Goal: Contribute content: Contribute content

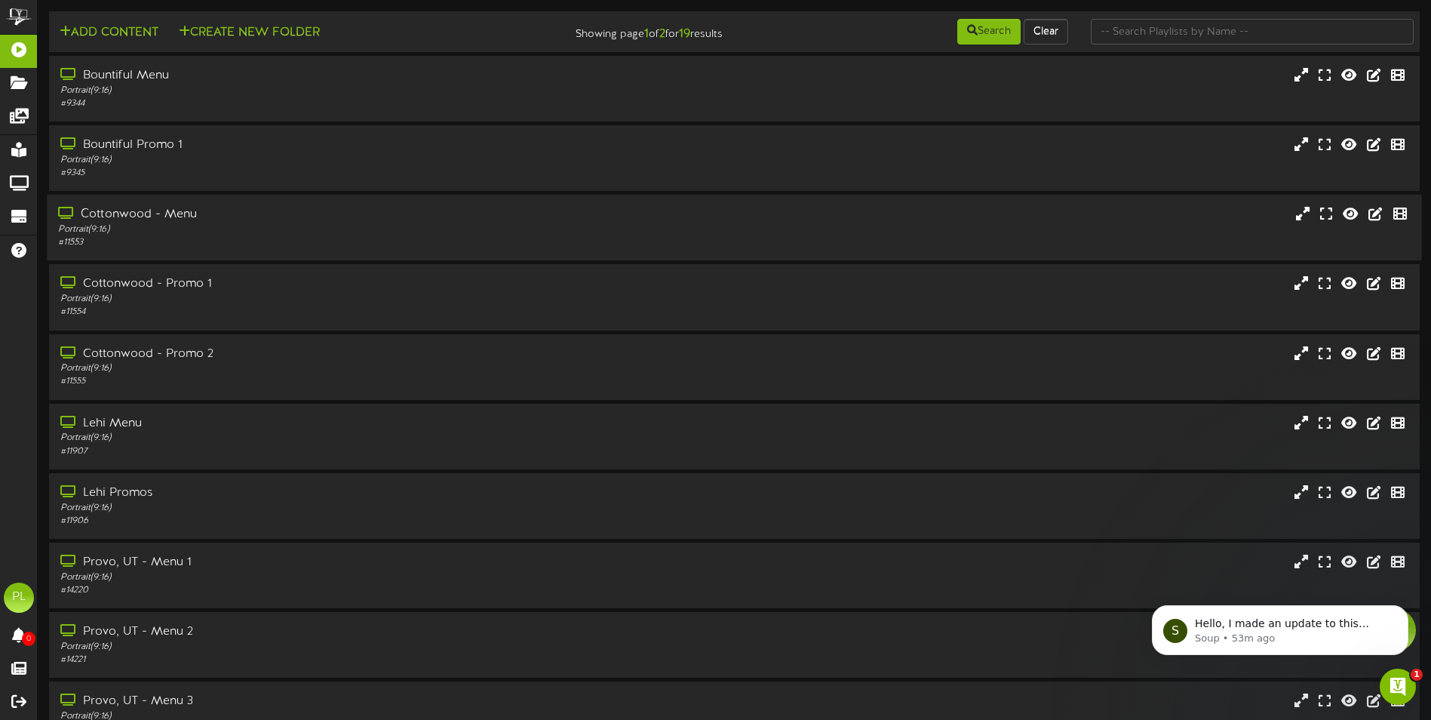
click at [302, 214] on div "Cottonwood - Menu" at bounding box center [333, 214] width 550 height 17
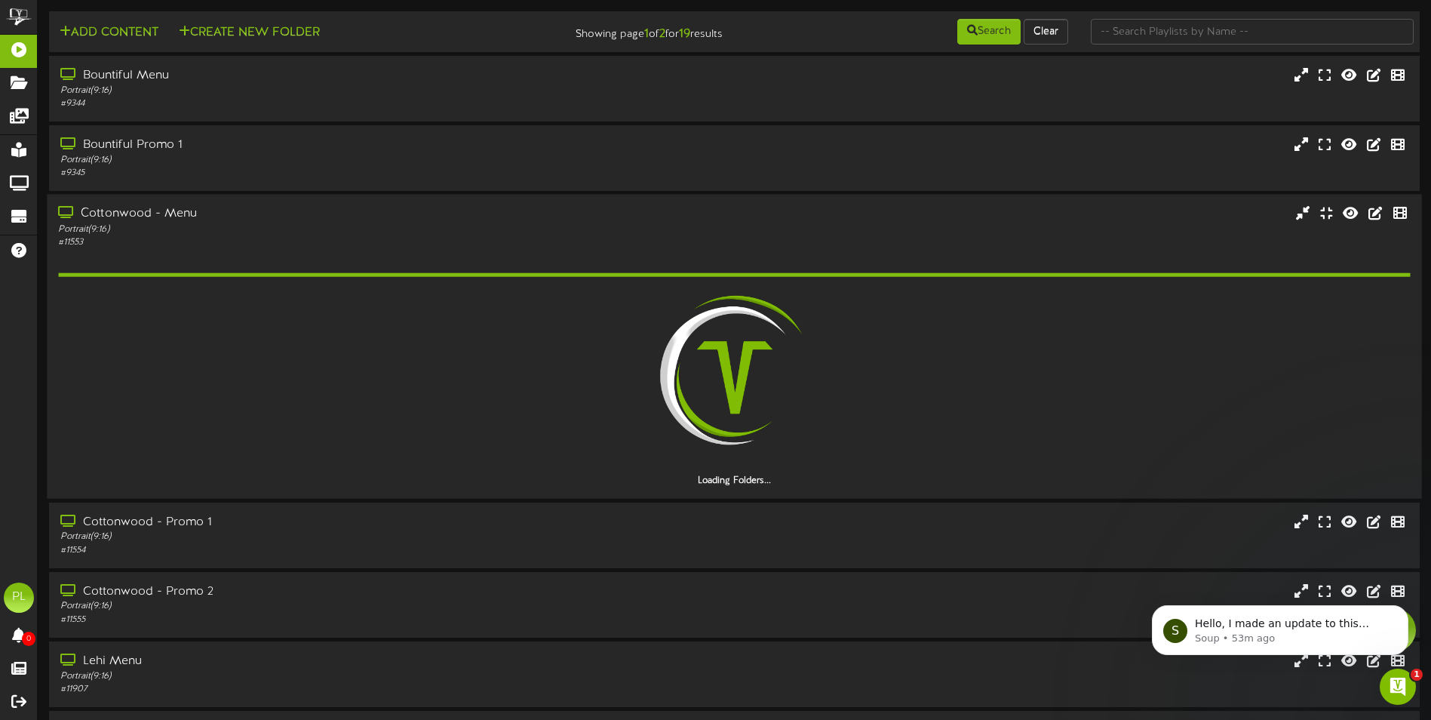
click at [302, 214] on div "Cottonwood - Menu" at bounding box center [333, 214] width 550 height 17
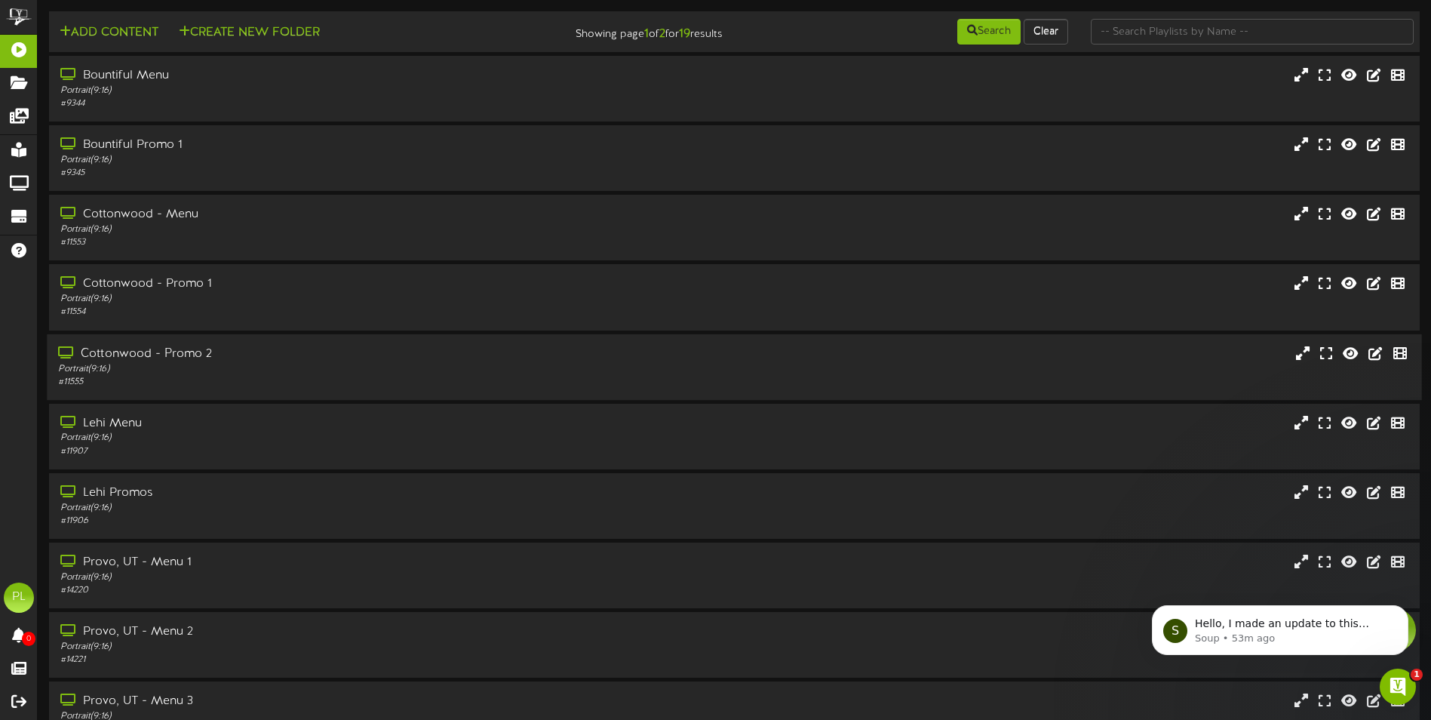
click at [231, 358] on div "Cottonwood - Promo 2" at bounding box center [333, 353] width 550 height 17
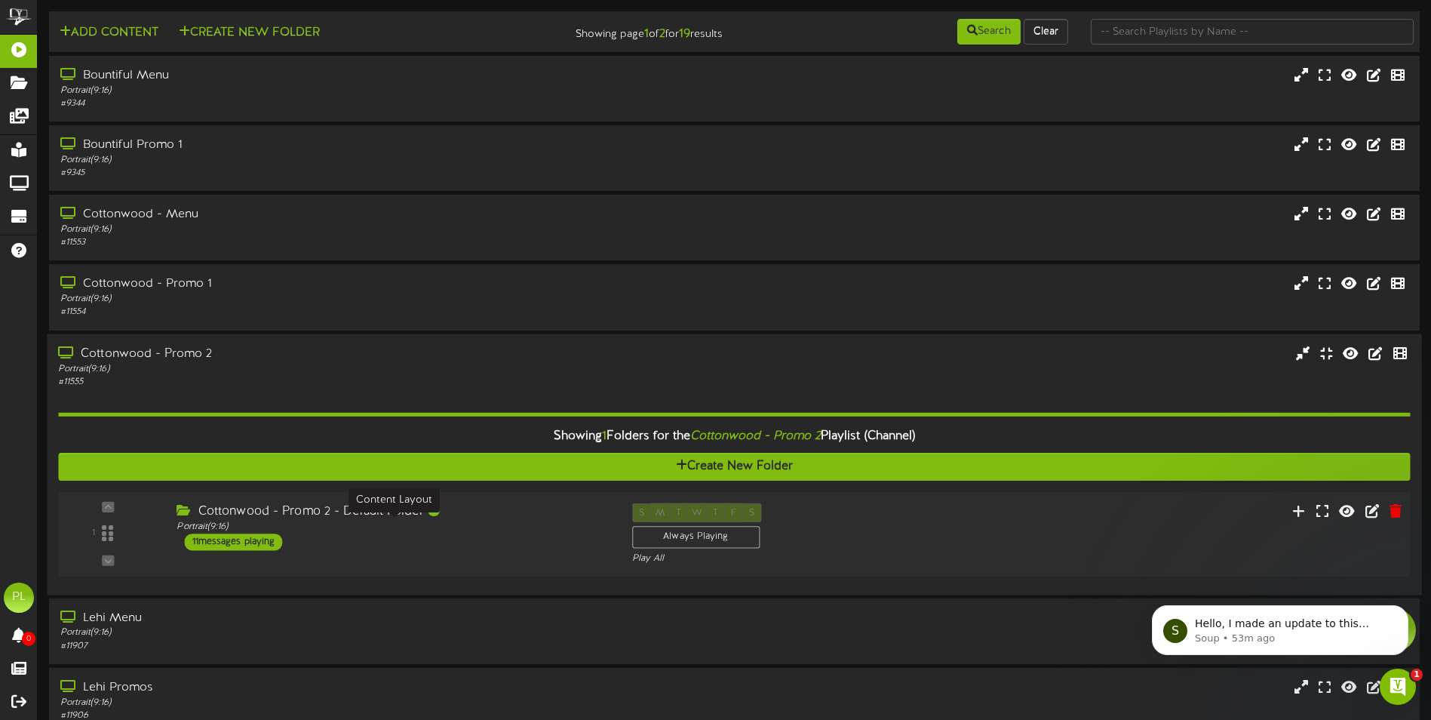
click at [478, 524] on div "Portrait ( 9:16 )" at bounding box center [393, 526] width 432 height 13
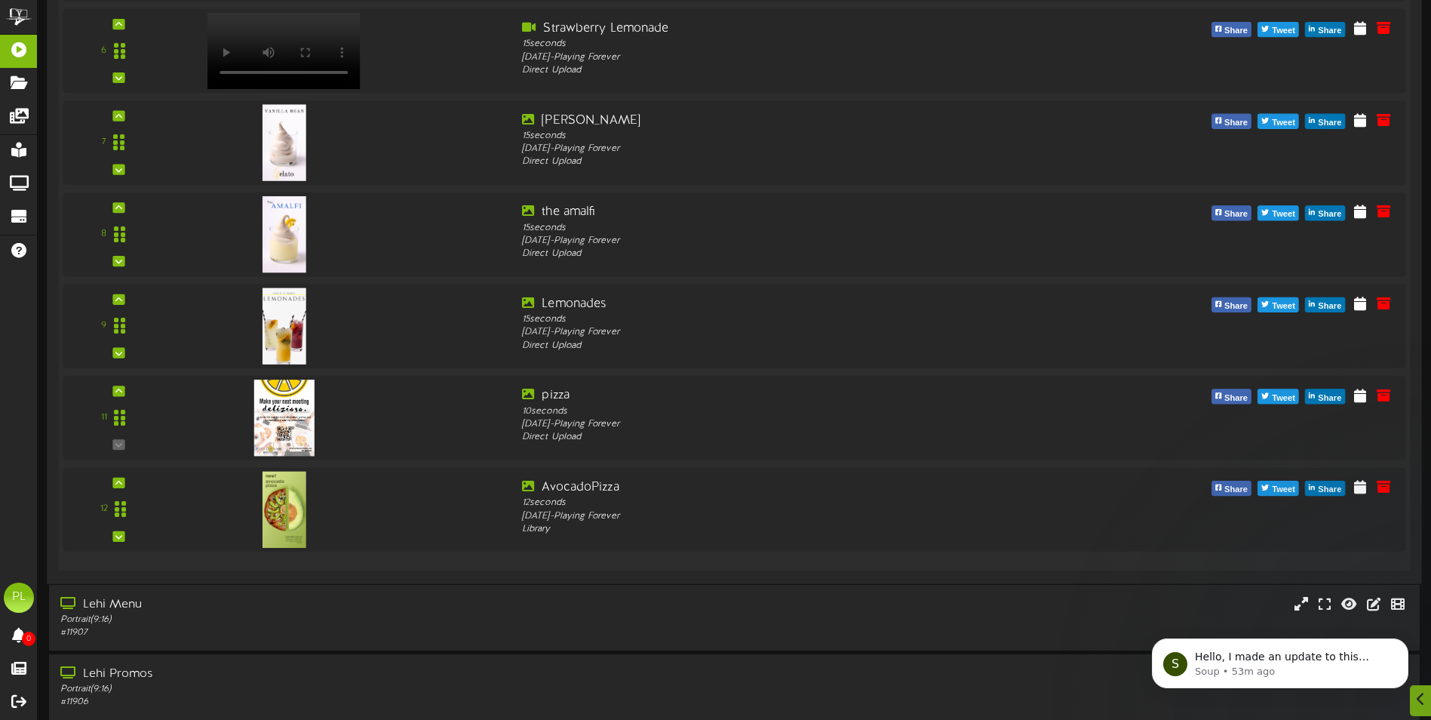
scroll to position [1207, 0]
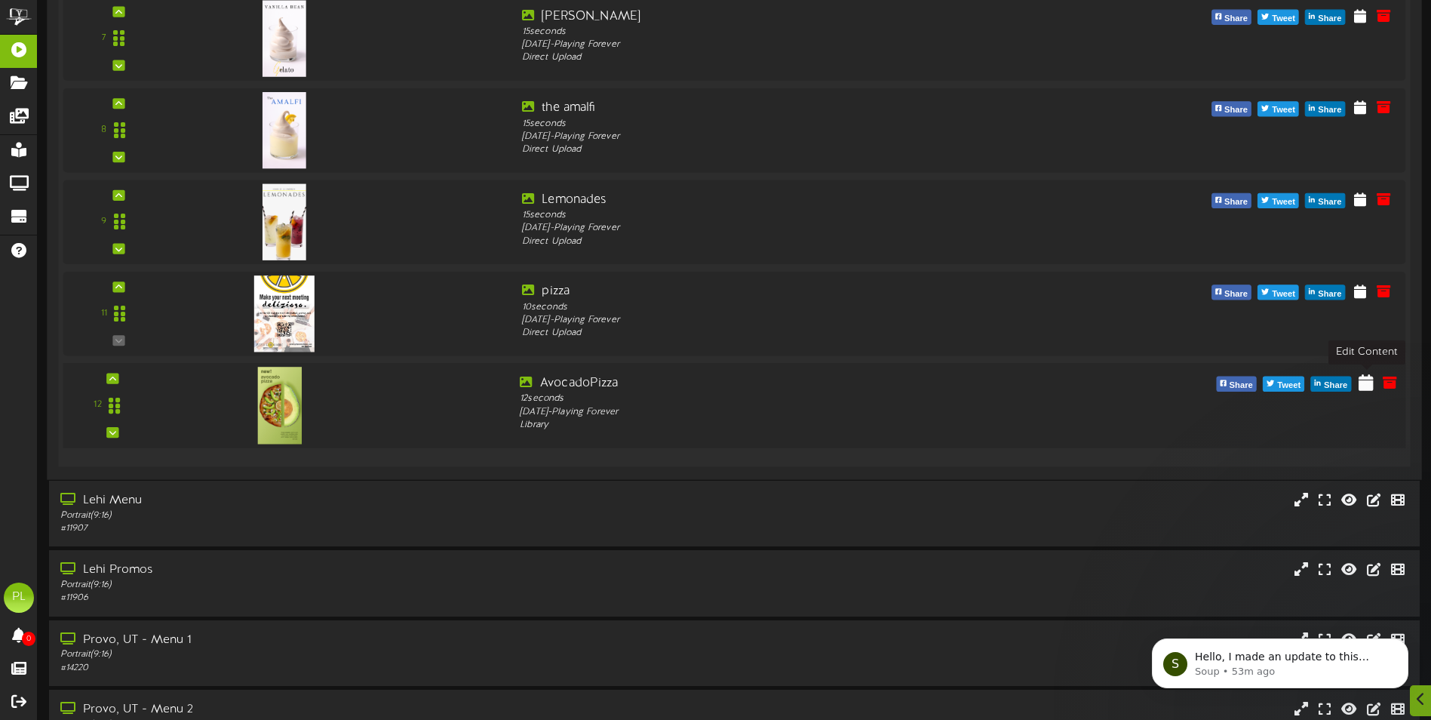
click at [1361, 389] on icon at bounding box center [1366, 381] width 15 height 17
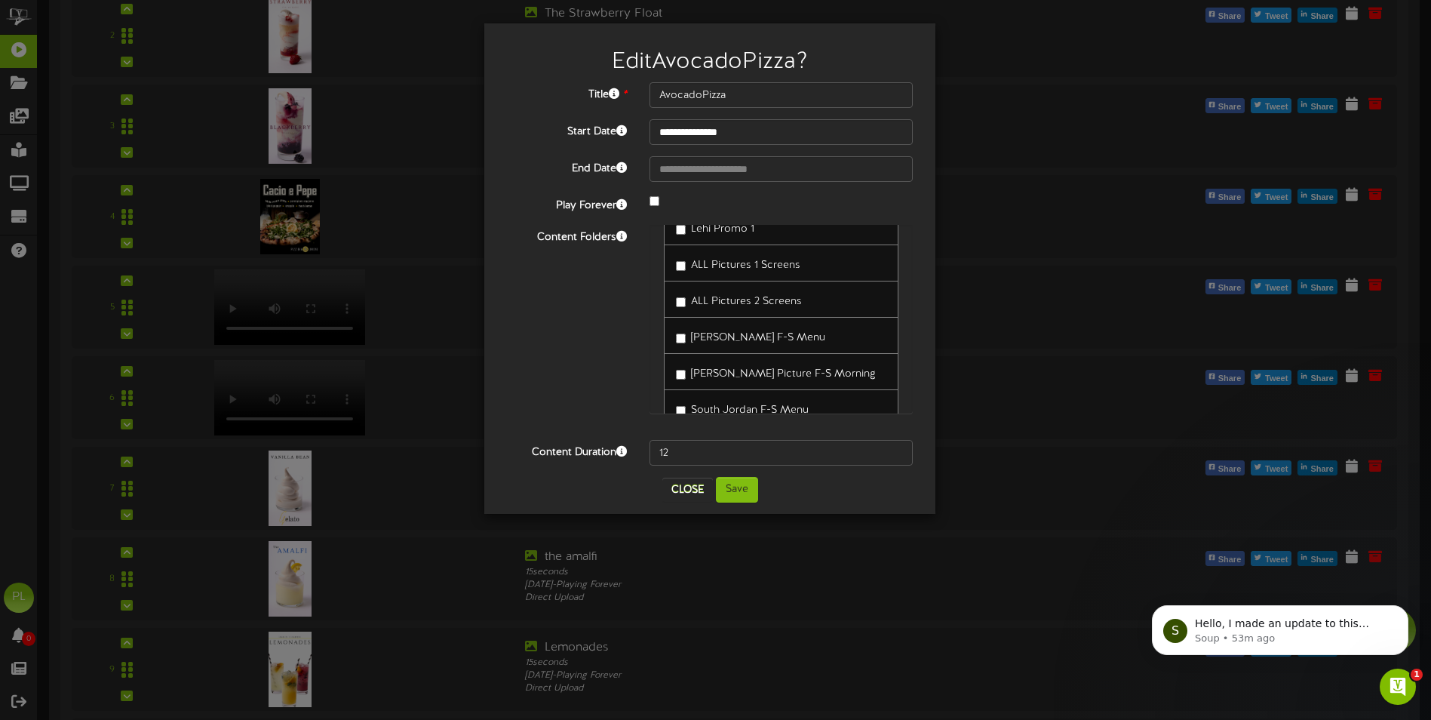
scroll to position [0, 0]
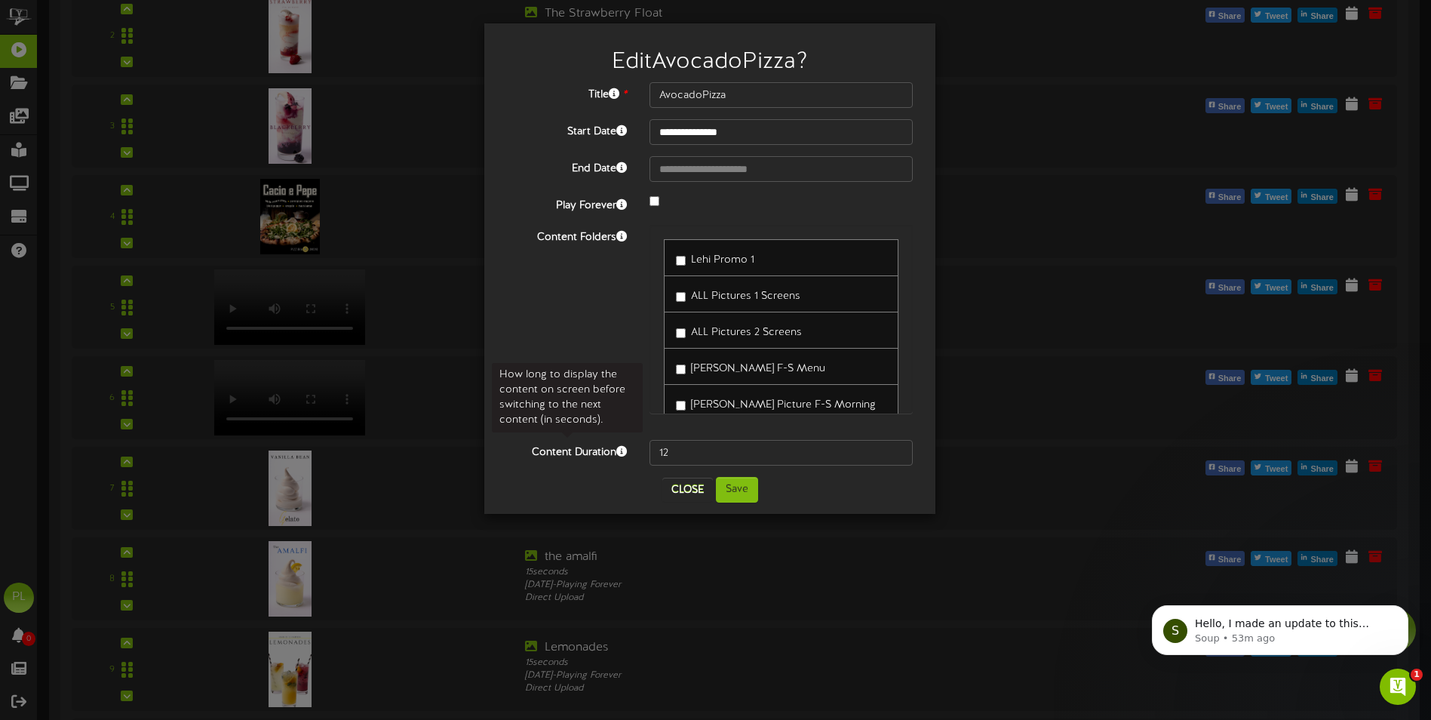
click at [625, 454] on icon at bounding box center [622, 451] width 11 height 11
click at [669, 452] on input "12" at bounding box center [781, 453] width 263 height 26
click at [897, 447] on input "13" at bounding box center [781, 453] width 263 height 26
click at [897, 447] on input "14" at bounding box center [781, 453] width 263 height 26
click at [897, 447] on input "15" at bounding box center [781, 453] width 263 height 26
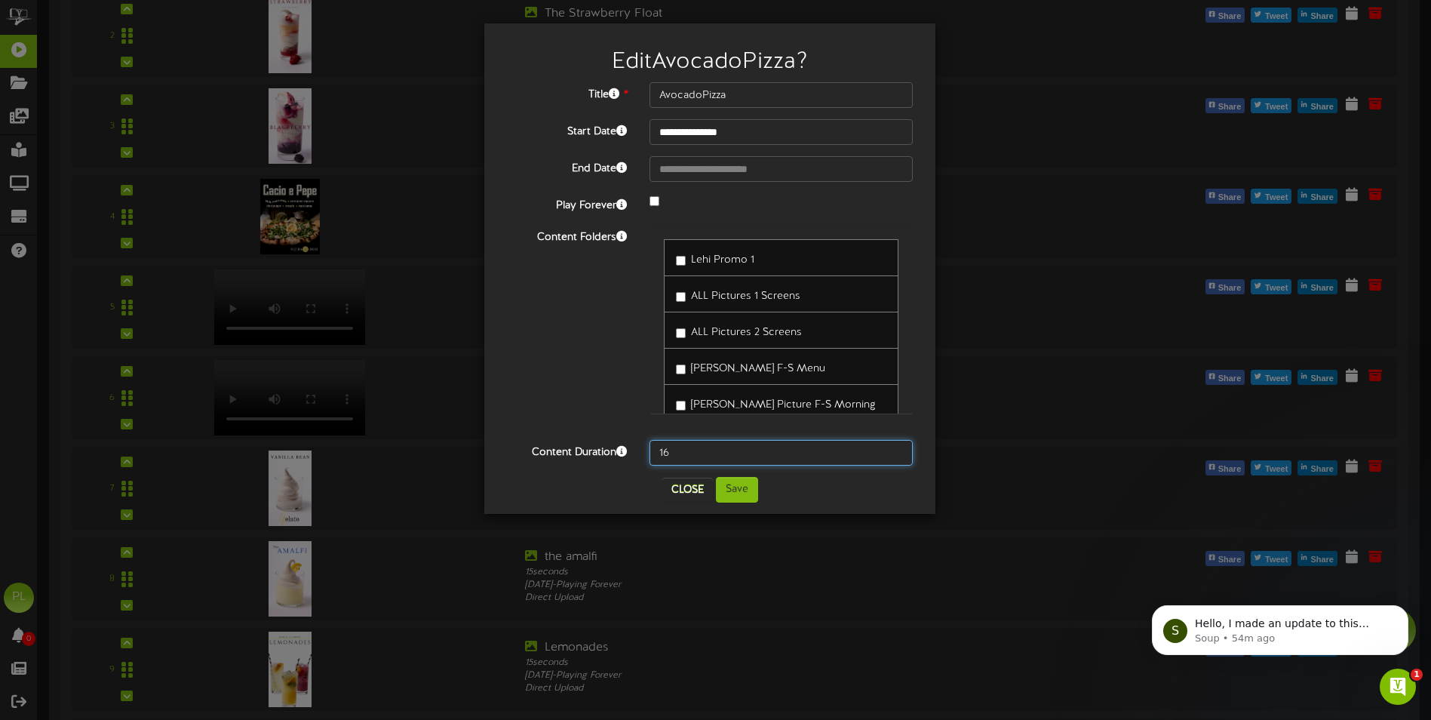
click at [897, 447] on input "16" at bounding box center [781, 453] width 263 height 26
click at [897, 447] on input "17" at bounding box center [781, 453] width 263 height 26
click at [897, 447] on input "18" at bounding box center [781, 453] width 263 height 26
click at [897, 447] on input "19" at bounding box center [781, 453] width 263 height 26
click at [896, 447] on input "20" at bounding box center [781, 453] width 263 height 26
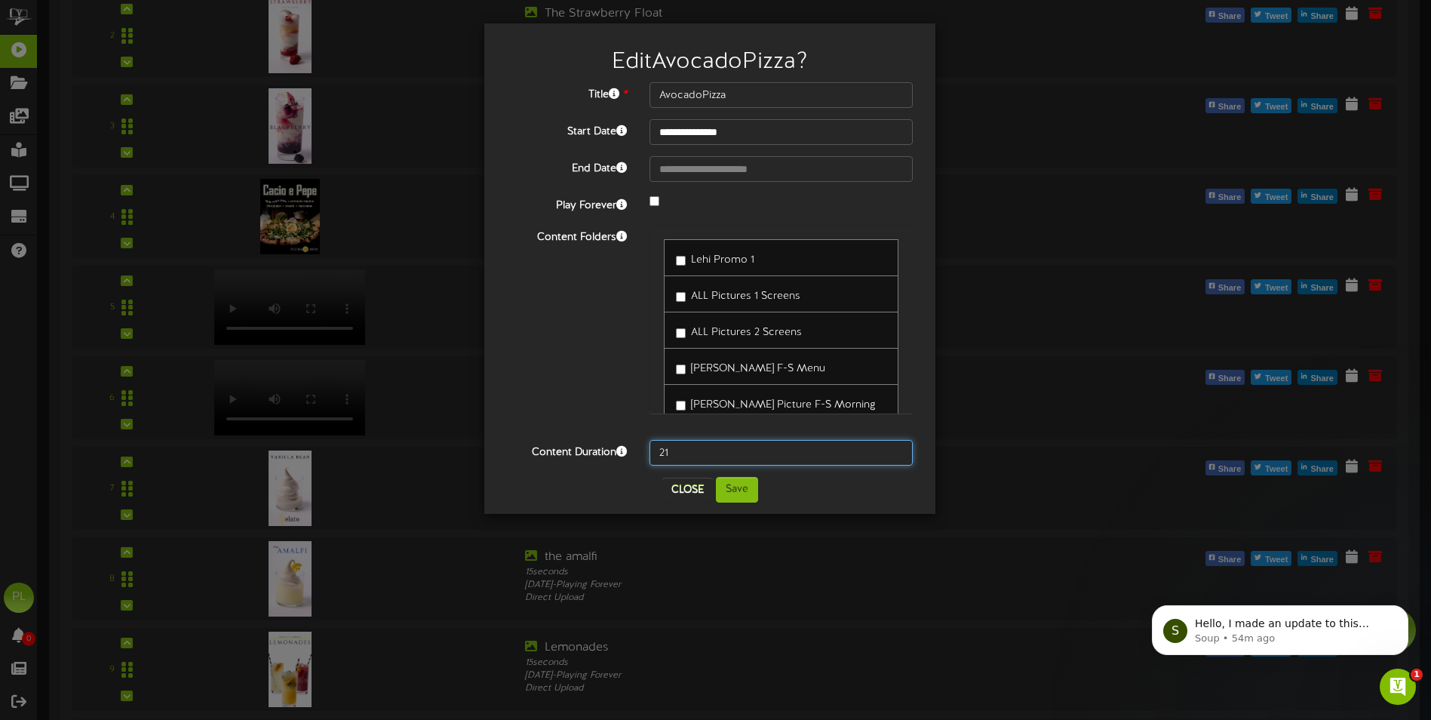
click at [896, 447] on input "21" at bounding box center [781, 453] width 263 height 26
click at [896, 447] on input "22" at bounding box center [781, 453] width 263 height 26
click at [896, 447] on input "23" at bounding box center [781, 453] width 263 height 26
click at [896, 447] on input "24" at bounding box center [781, 453] width 263 height 26
click at [896, 447] on input "25" at bounding box center [781, 453] width 263 height 26
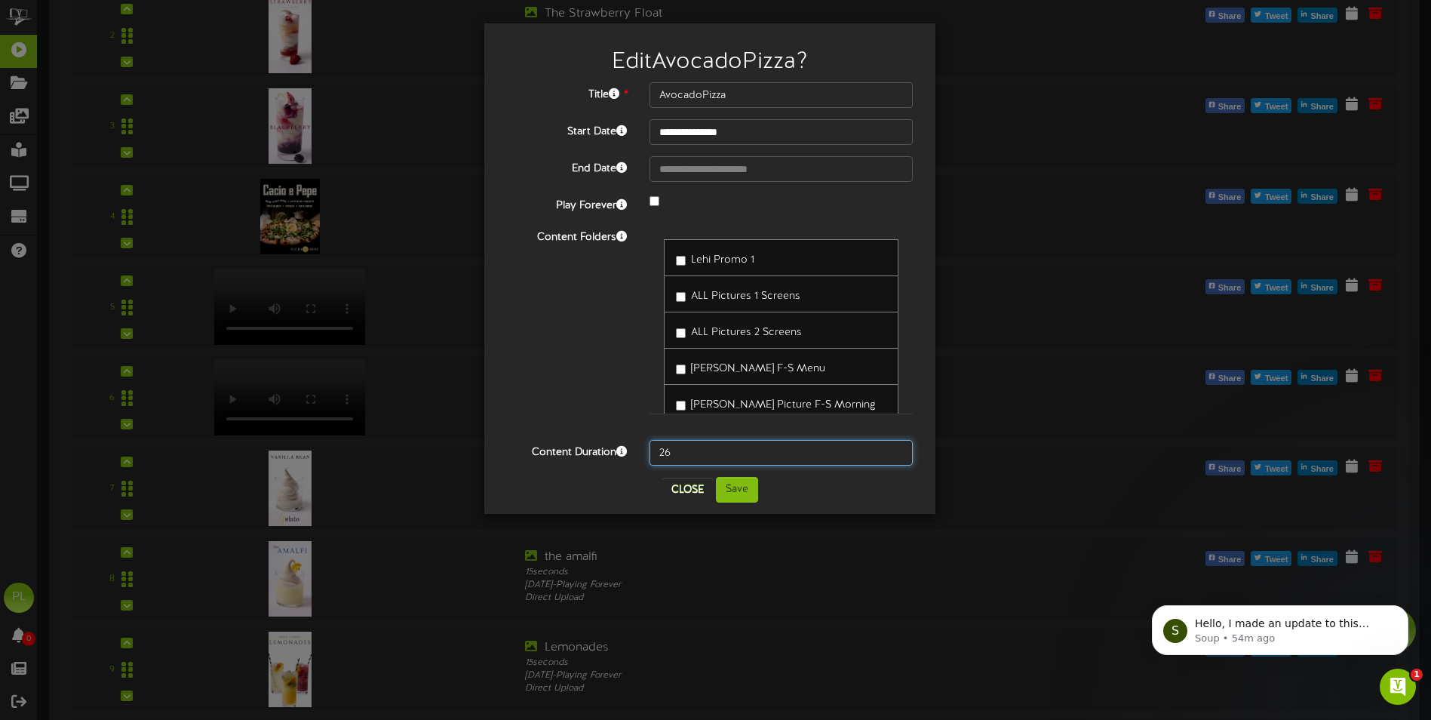
click at [896, 447] on input "26" at bounding box center [781, 453] width 263 height 26
click at [896, 447] on input "27" at bounding box center [781, 453] width 263 height 26
click at [896, 447] on input "28" at bounding box center [781, 453] width 263 height 26
click at [896, 447] on input "29" at bounding box center [781, 453] width 263 height 26
click at [896, 447] on input "30" at bounding box center [781, 453] width 263 height 26
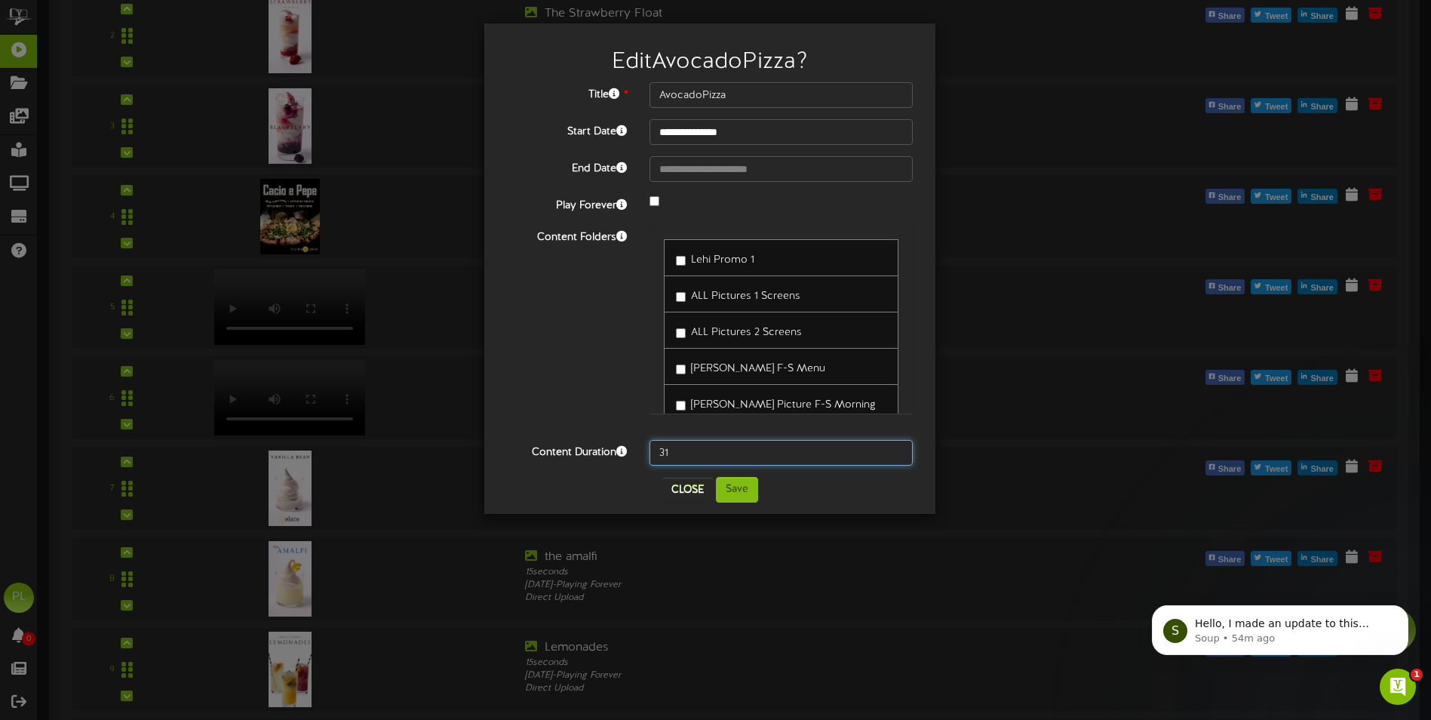
click at [896, 447] on input "31" at bounding box center [781, 453] width 263 height 26
click at [896, 447] on input "32" at bounding box center [781, 453] width 263 height 26
click at [896, 447] on input "33" at bounding box center [781, 453] width 263 height 26
click at [896, 447] on input "34" at bounding box center [781, 453] width 263 height 26
click at [896, 447] on input "35" at bounding box center [781, 453] width 263 height 26
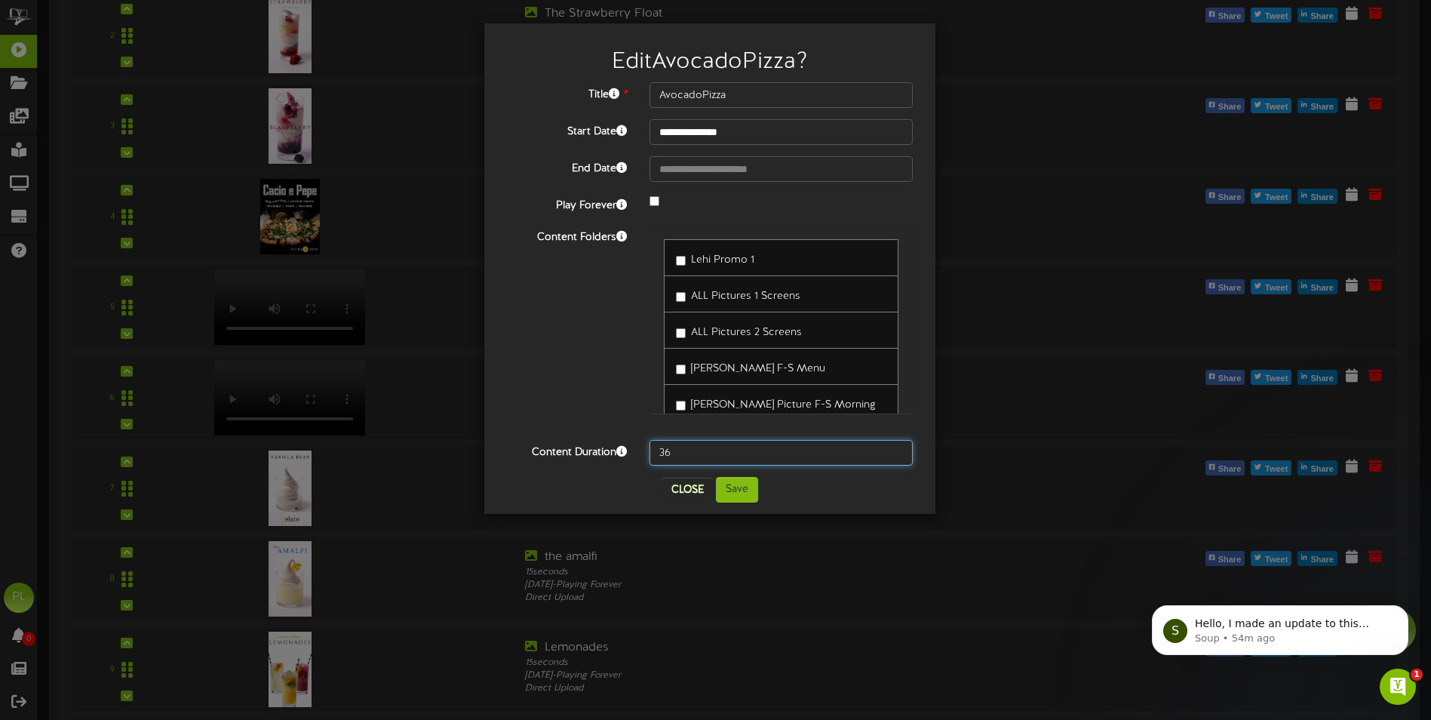
click at [896, 447] on input "36" at bounding box center [781, 453] width 263 height 26
click at [896, 447] on input "37" at bounding box center [781, 453] width 263 height 26
click at [896, 447] on input "38" at bounding box center [781, 453] width 263 height 26
click at [896, 447] on input "39" at bounding box center [781, 453] width 263 height 26
click at [896, 447] on input "40" at bounding box center [781, 453] width 263 height 26
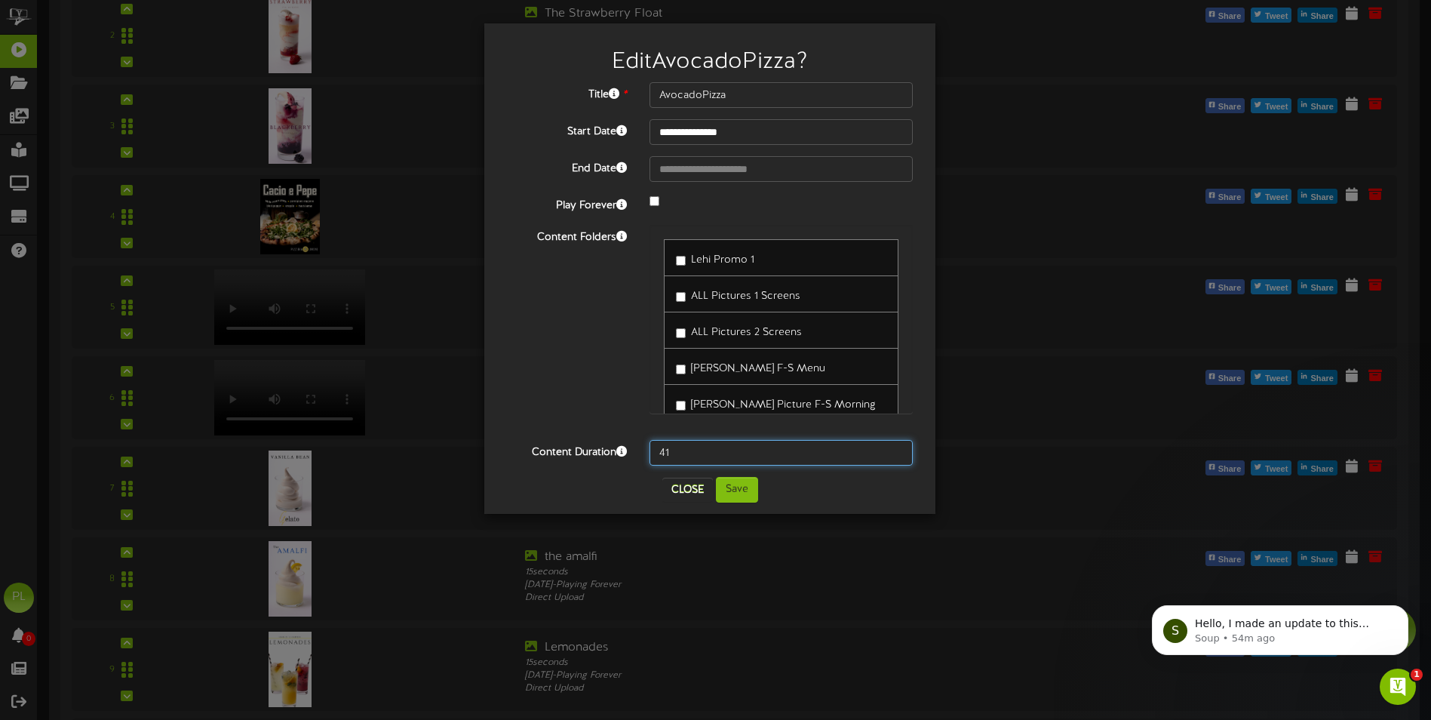
click at [896, 447] on input "41" at bounding box center [781, 453] width 263 height 26
click at [896, 447] on input "42" at bounding box center [781, 453] width 263 height 26
click at [896, 447] on input "43" at bounding box center [781, 453] width 263 height 26
click at [896, 447] on input "44" at bounding box center [781, 453] width 263 height 26
click at [896, 447] on input "45" at bounding box center [781, 453] width 263 height 26
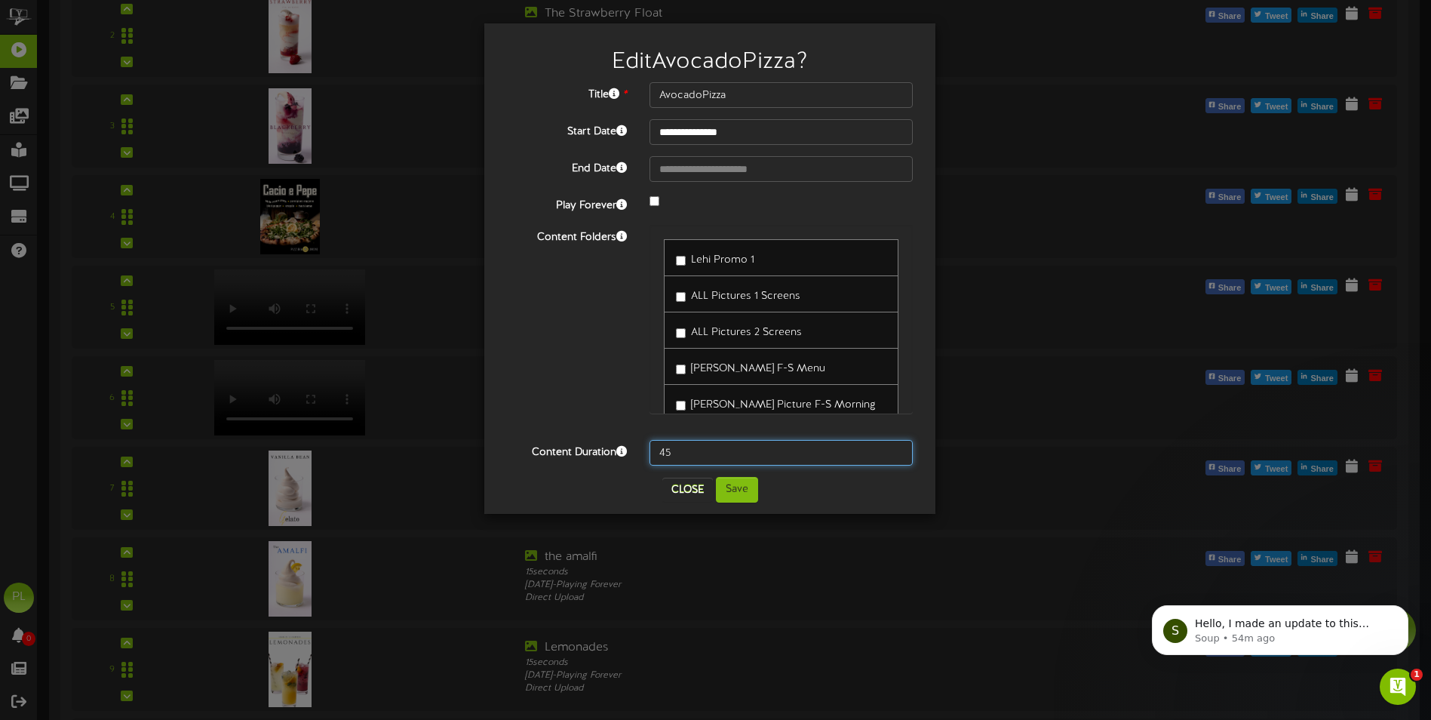
click at [902, 445] on input "45" at bounding box center [781, 453] width 263 height 26
click at [894, 450] on input "46" at bounding box center [781, 453] width 263 height 26
click at [894, 450] on input "47" at bounding box center [781, 453] width 263 height 26
click at [894, 450] on input "48" at bounding box center [781, 453] width 263 height 26
click at [894, 450] on input "49" at bounding box center [781, 453] width 263 height 26
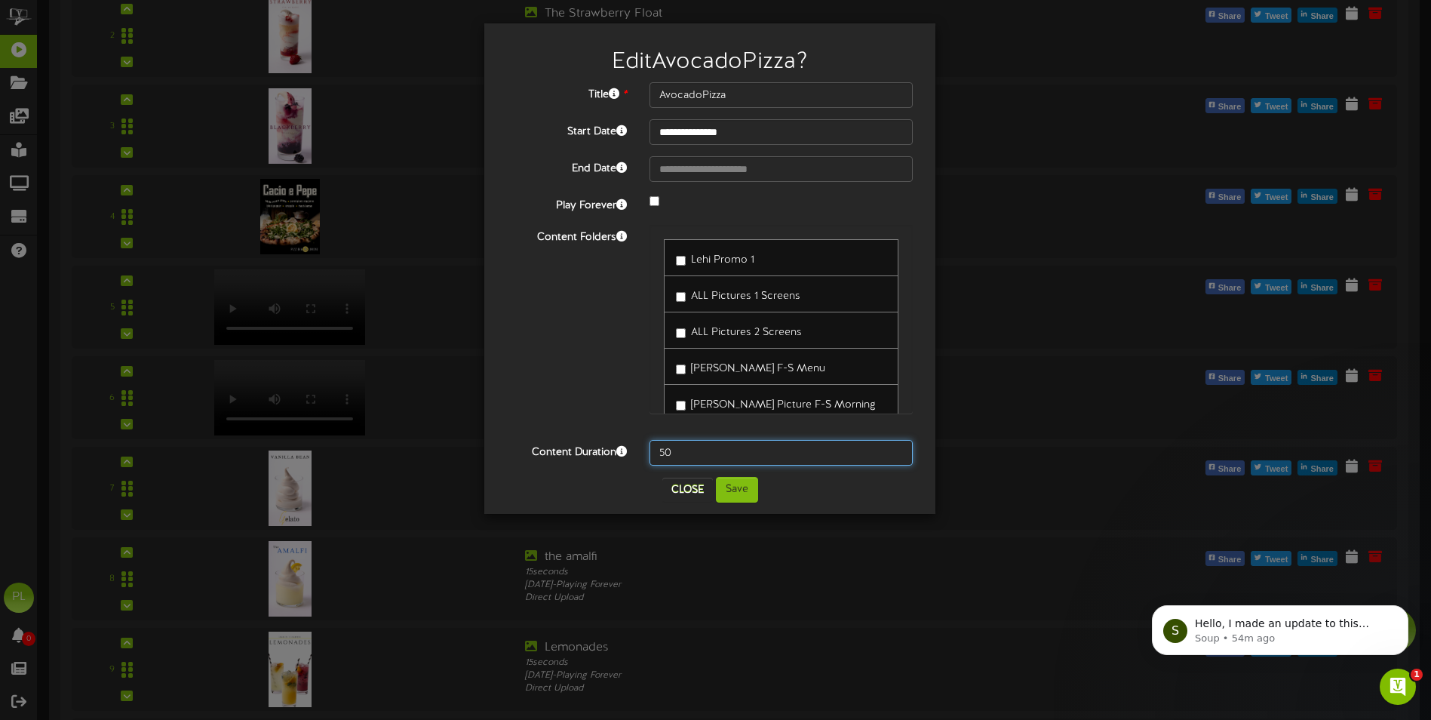
click at [894, 450] on input "50" at bounding box center [781, 453] width 263 height 26
click at [894, 450] on input "51" at bounding box center [781, 453] width 263 height 26
click at [894, 450] on input "52" at bounding box center [781, 453] width 263 height 26
click at [894, 450] on input "53" at bounding box center [781, 453] width 263 height 26
click at [894, 450] on input "54" at bounding box center [781, 453] width 263 height 26
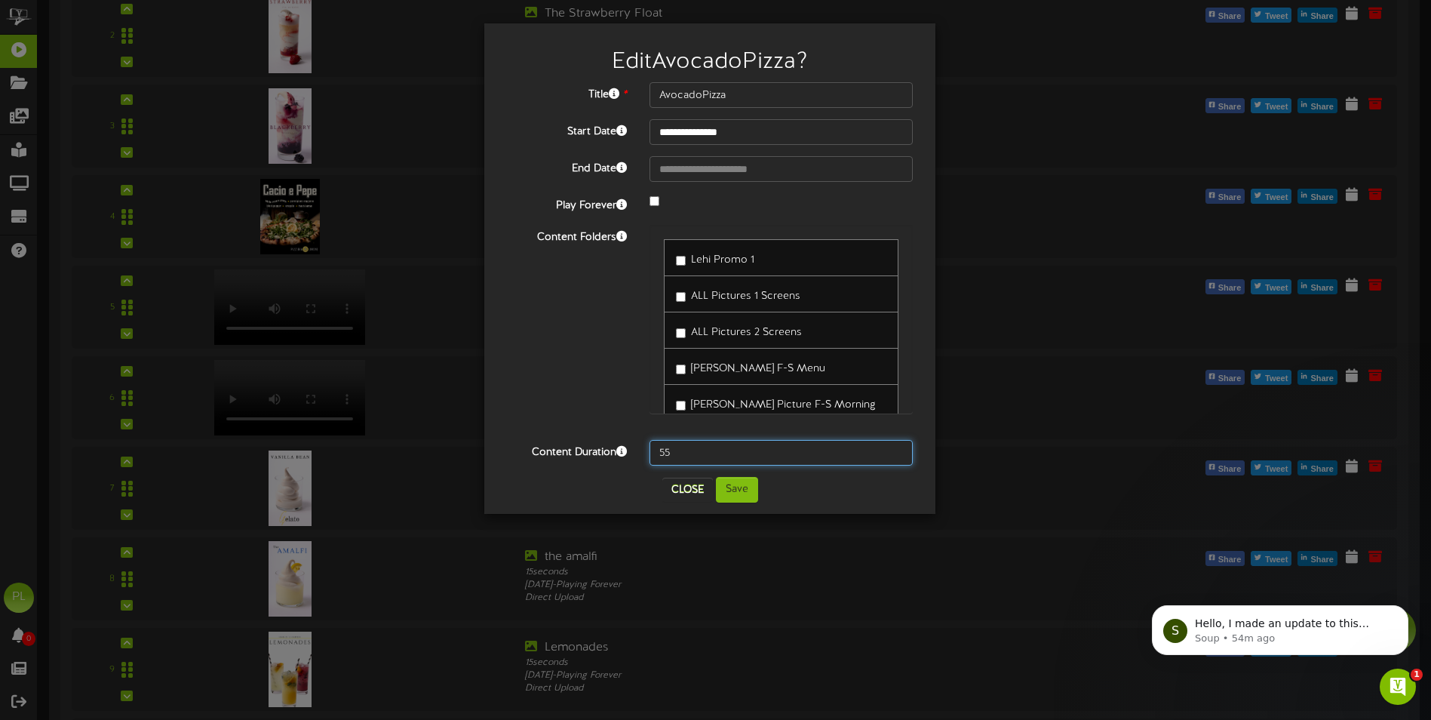
click at [894, 450] on input "55" at bounding box center [781, 453] width 263 height 26
click at [894, 450] on input "56" at bounding box center [781, 453] width 263 height 26
click at [894, 450] on input "57" at bounding box center [781, 453] width 263 height 26
click at [894, 450] on input "58" at bounding box center [781, 453] width 263 height 26
click at [894, 449] on input "59" at bounding box center [781, 453] width 263 height 26
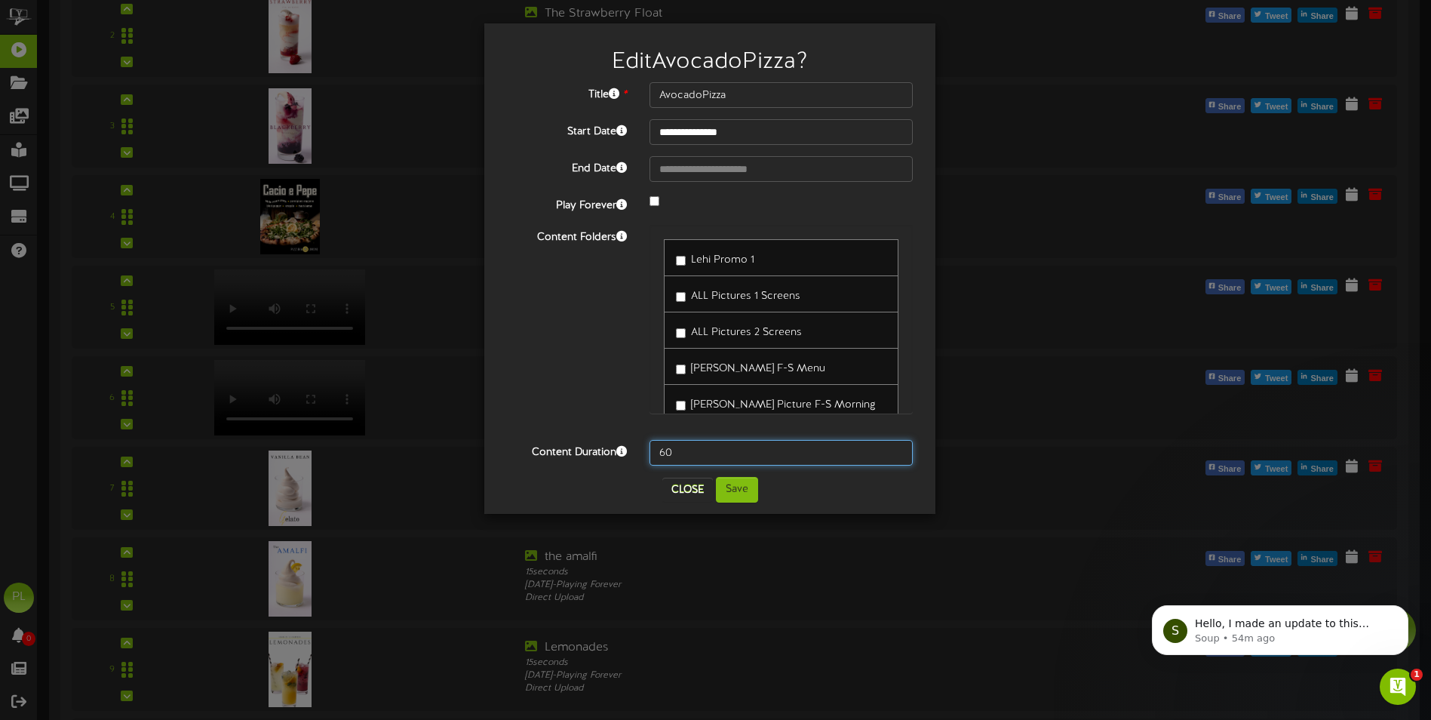
click at [894, 449] on input "60" at bounding box center [781, 453] width 263 height 26
click at [894, 449] on input "61" at bounding box center [781, 453] width 263 height 26
click at [894, 449] on input "62" at bounding box center [781, 453] width 263 height 26
click at [894, 449] on input "63" at bounding box center [781, 453] width 263 height 26
click at [894, 449] on input "64" at bounding box center [781, 453] width 263 height 26
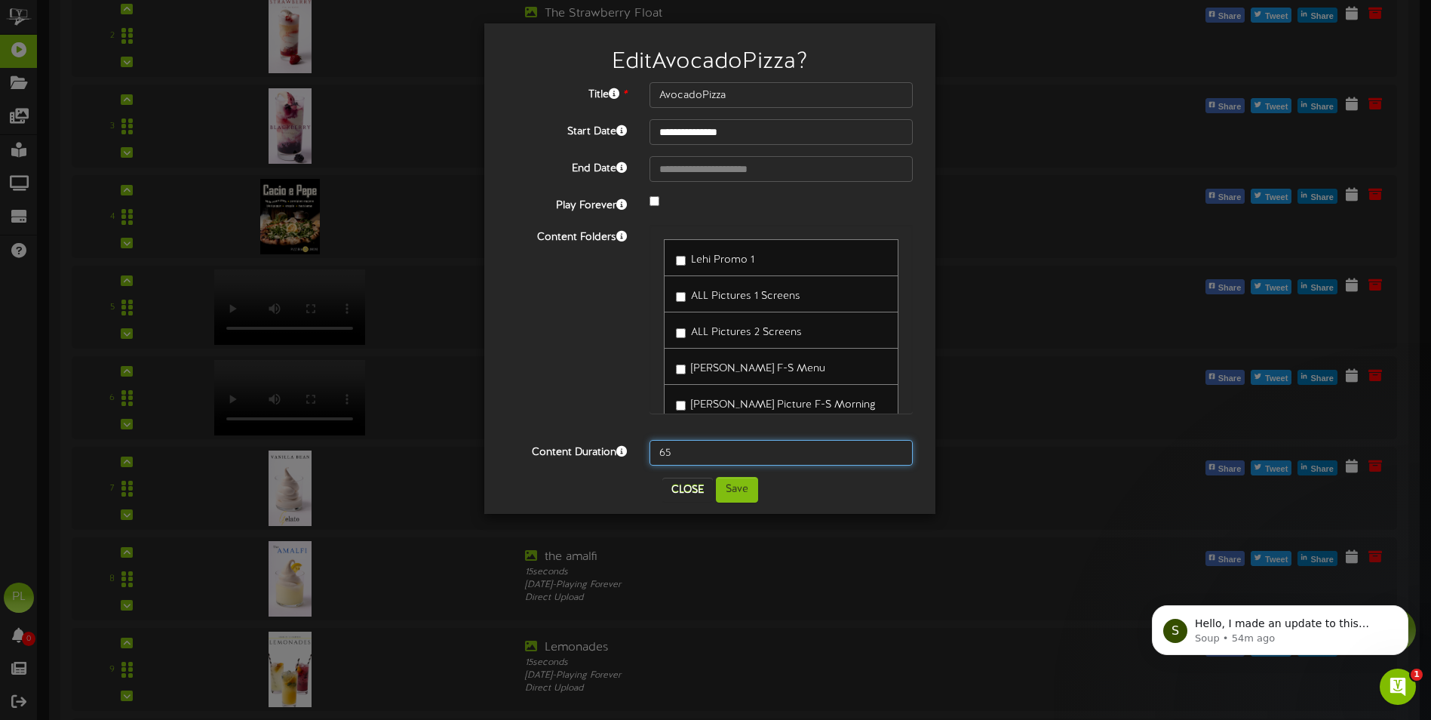
click at [894, 449] on input "65" at bounding box center [781, 453] width 263 height 26
click at [894, 449] on input "66" at bounding box center [781, 453] width 263 height 26
click at [894, 449] on input "67" at bounding box center [781, 453] width 263 height 26
click at [894, 449] on input "68" at bounding box center [781, 453] width 263 height 26
click at [894, 449] on input "69" at bounding box center [781, 453] width 263 height 26
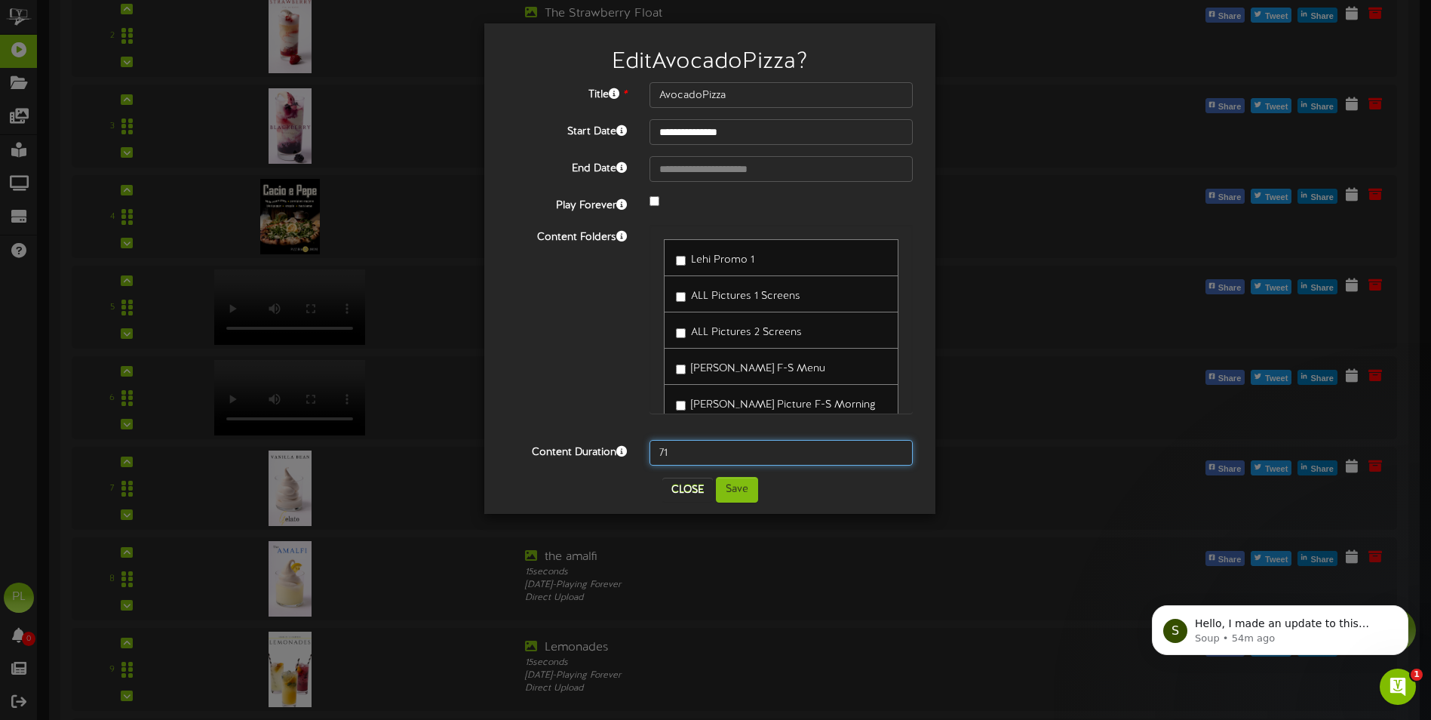
click at [894, 449] on input "71" at bounding box center [781, 453] width 263 height 26
click at [894, 449] on input "72" at bounding box center [781, 453] width 263 height 26
click at [894, 449] on input "73" at bounding box center [781, 453] width 263 height 26
click at [894, 449] on input "74" at bounding box center [781, 453] width 263 height 26
click at [894, 449] on input "75" at bounding box center [781, 453] width 263 height 26
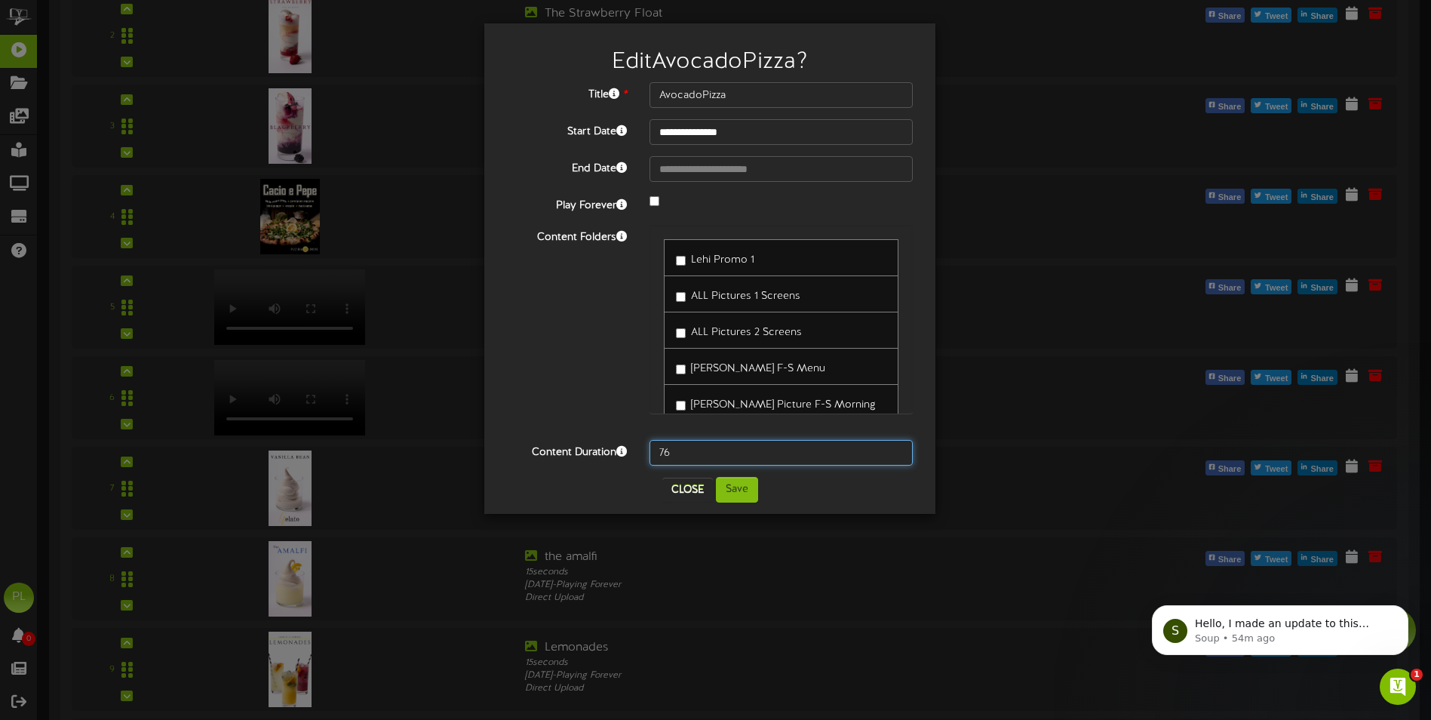
click at [894, 449] on input "76" at bounding box center [781, 453] width 263 height 26
click at [894, 449] on input "77" at bounding box center [781, 453] width 263 height 26
click at [894, 449] on input "78" at bounding box center [781, 453] width 263 height 26
click at [894, 449] on input "79" at bounding box center [781, 453] width 263 height 26
click at [894, 449] on input "80" at bounding box center [781, 453] width 263 height 26
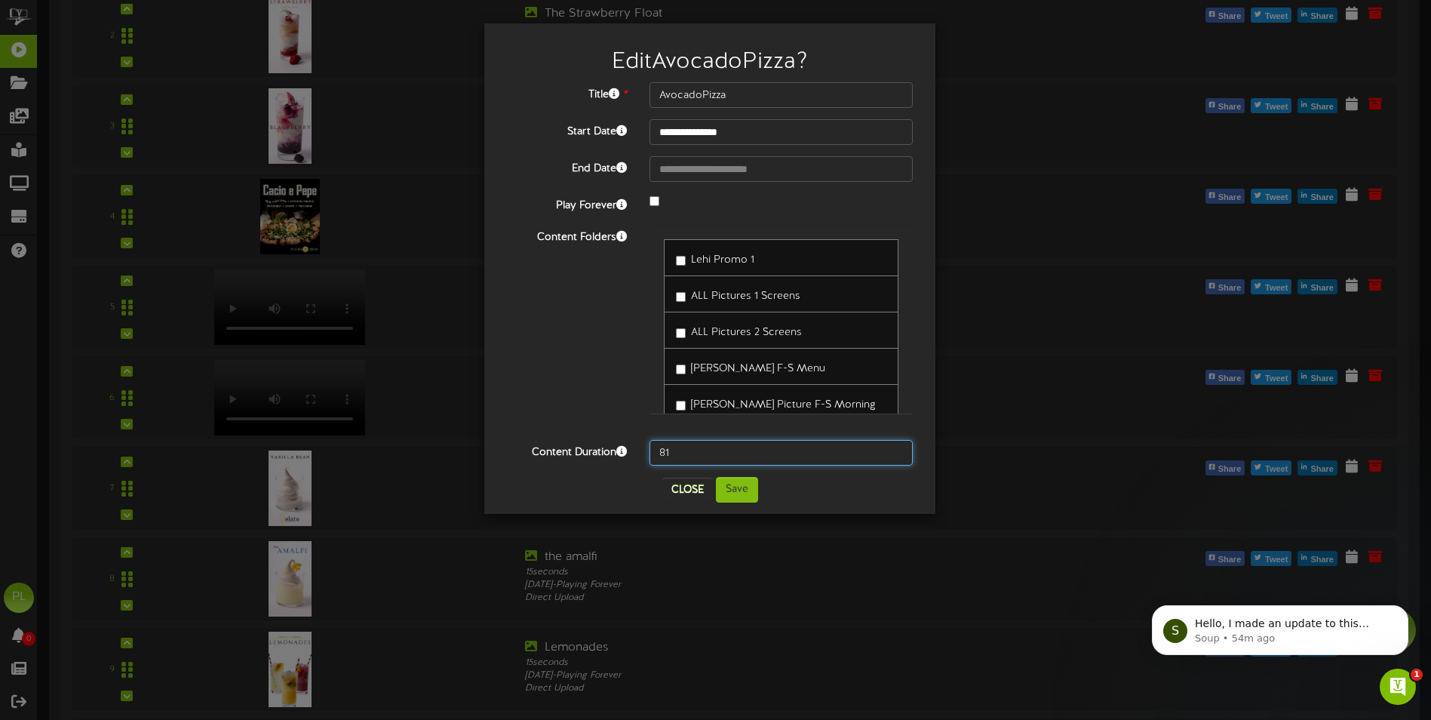
click at [894, 449] on input "81" at bounding box center [781, 453] width 263 height 26
click at [894, 449] on input "82" at bounding box center [781, 453] width 263 height 26
click at [894, 449] on input "83" at bounding box center [781, 453] width 263 height 26
click at [899, 450] on input "84" at bounding box center [781, 453] width 263 height 26
click at [899, 450] on input "85" at bounding box center [781, 453] width 263 height 26
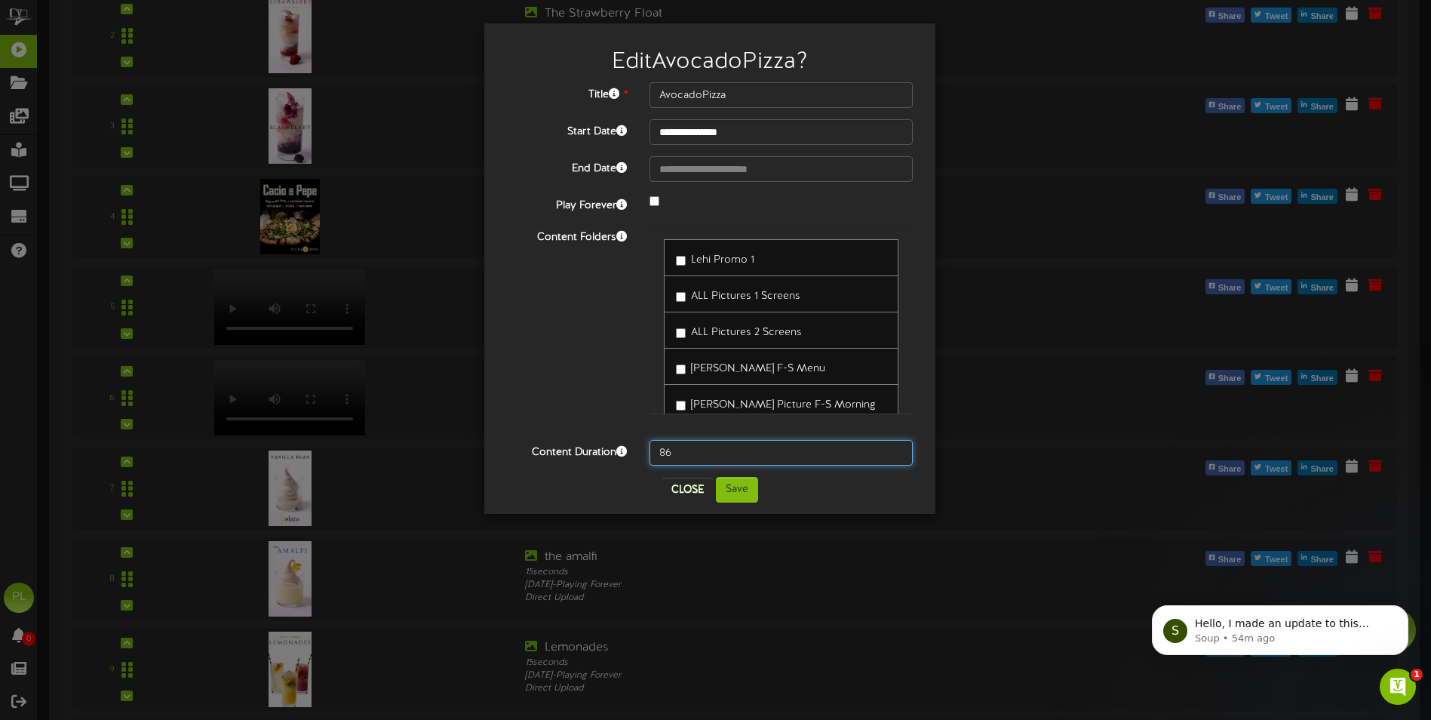
click at [899, 450] on input "86" at bounding box center [781, 453] width 263 height 26
click at [899, 450] on input "87" at bounding box center [781, 453] width 263 height 26
click at [899, 450] on input "88" at bounding box center [781, 453] width 263 height 26
click at [899, 450] on input "89" at bounding box center [781, 453] width 263 height 26
click at [899, 450] on input "90" at bounding box center [781, 453] width 263 height 26
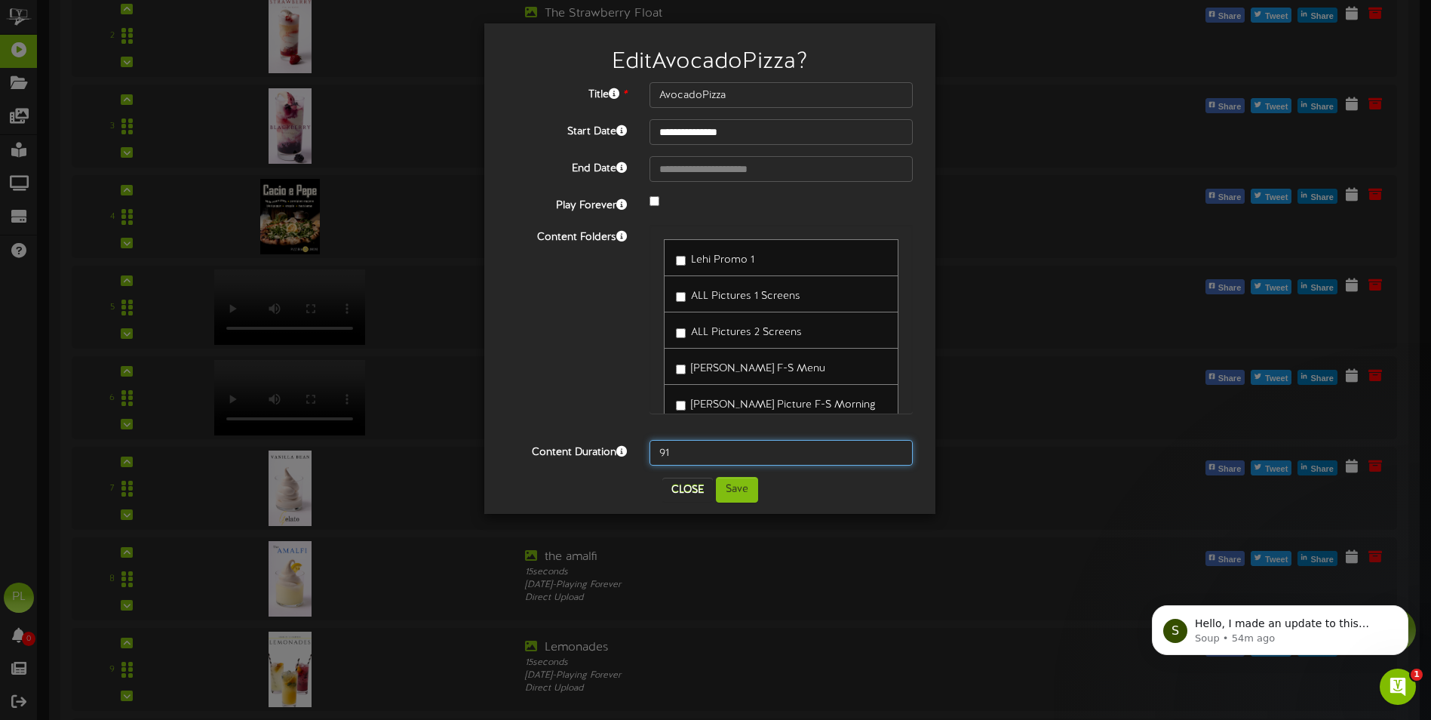
click at [899, 450] on input "91" at bounding box center [781, 453] width 263 height 26
click at [899, 450] on input "92" at bounding box center [781, 453] width 263 height 26
click at [899, 450] on input "93" at bounding box center [781, 453] width 263 height 26
click at [899, 450] on input "94" at bounding box center [781, 453] width 263 height 26
click at [899, 450] on input "95" at bounding box center [781, 453] width 263 height 26
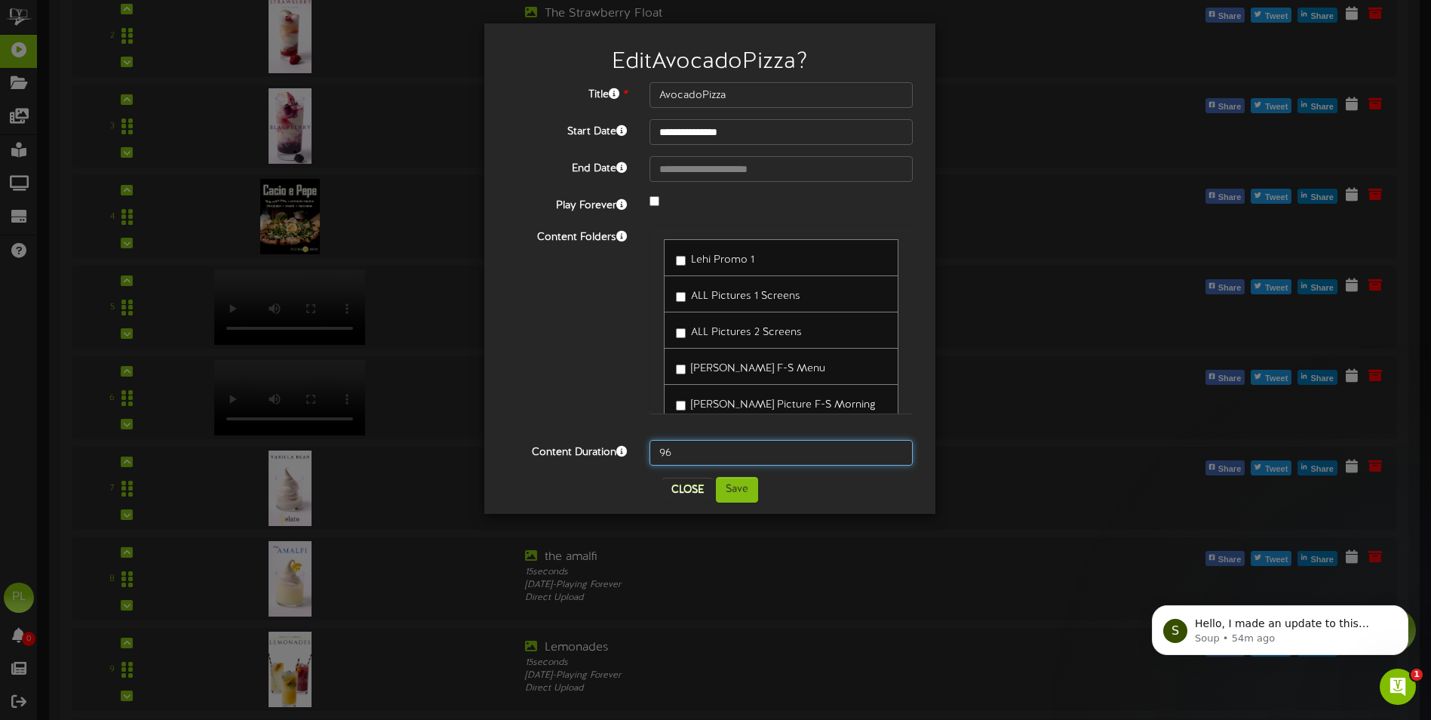
click at [899, 450] on input "96" at bounding box center [781, 453] width 263 height 26
click at [899, 450] on input "97" at bounding box center [781, 453] width 263 height 26
click at [899, 450] on input "98" at bounding box center [781, 453] width 263 height 26
click at [899, 450] on input "99" at bounding box center [781, 453] width 263 height 26
click at [899, 450] on input "100" at bounding box center [781, 453] width 263 height 26
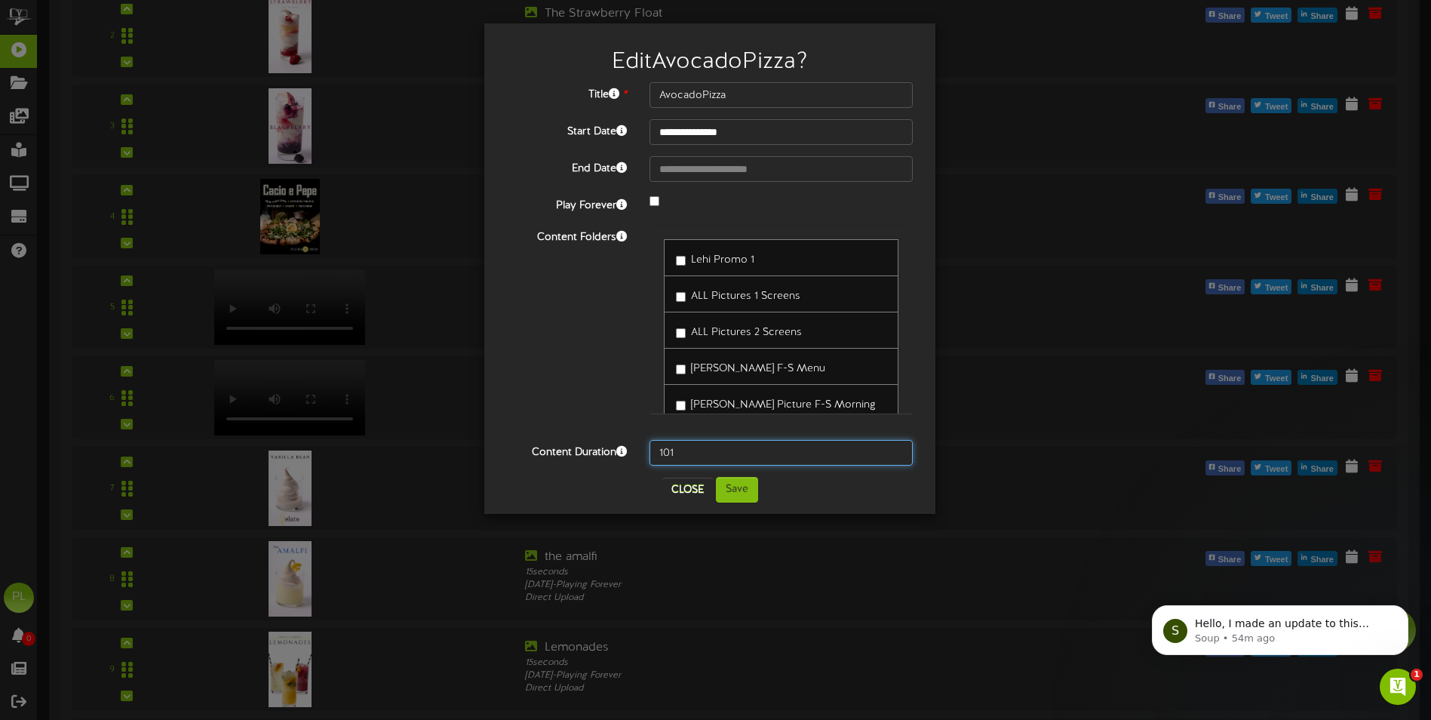
click at [899, 450] on input "101" at bounding box center [781, 453] width 263 height 26
click at [899, 450] on input "102" at bounding box center [781, 453] width 263 height 26
click at [899, 450] on input "103" at bounding box center [781, 453] width 263 height 26
click at [899, 450] on input "104" at bounding box center [781, 453] width 263 height 26
click at [899, 450] on input "105" at bounding box center [781, 453] width 263 height 26
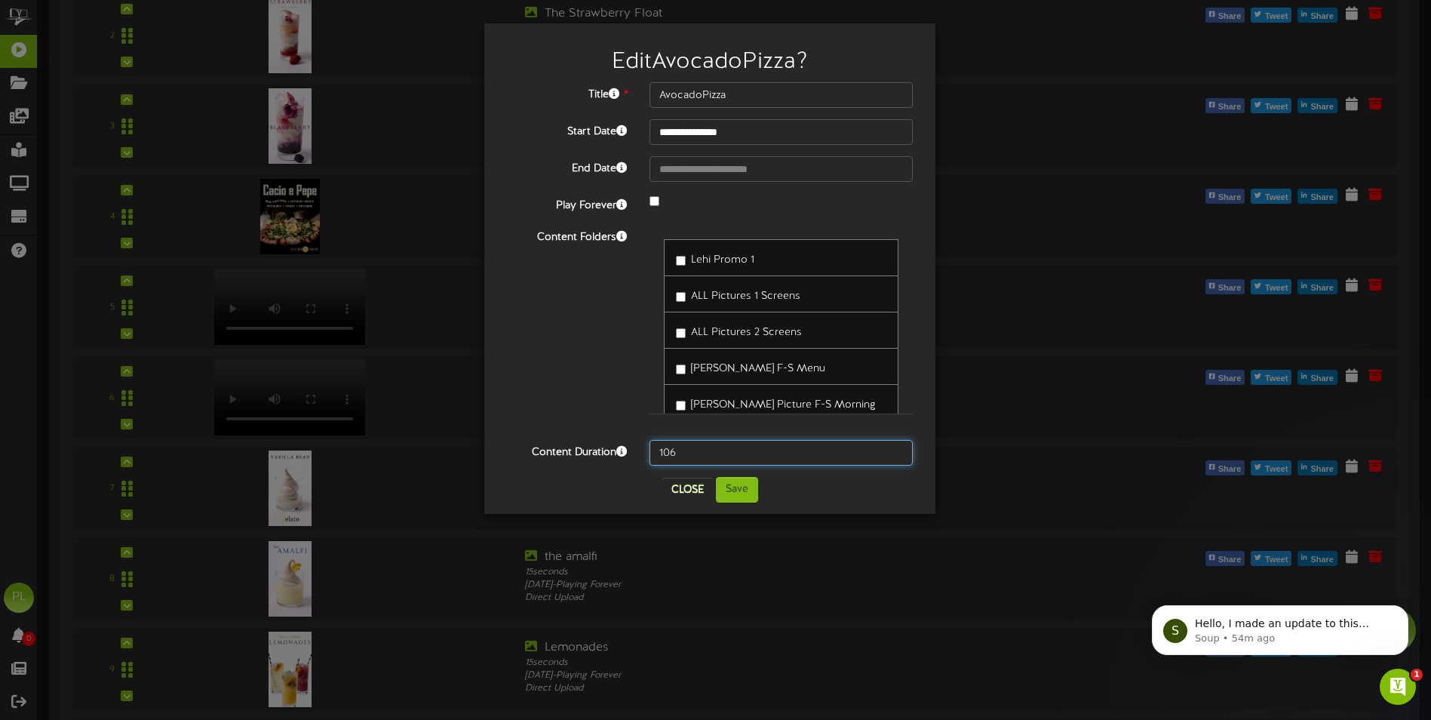
click at [899, 450] on input "106" at bounding box center [781, 453] width 263 height 26
click at [899, 450] on input "107" at bounding box center [781, 453] width 263 height 26
click at [899, 450] on input "108" at bounding box center [781, 453] width 263 height 26
click at [899, 450] on input "109" at bounding box center [781, 453] width 263 height 26
click at [899, 450] on input "110" at bounding box center [781, 453] width 263 height 26
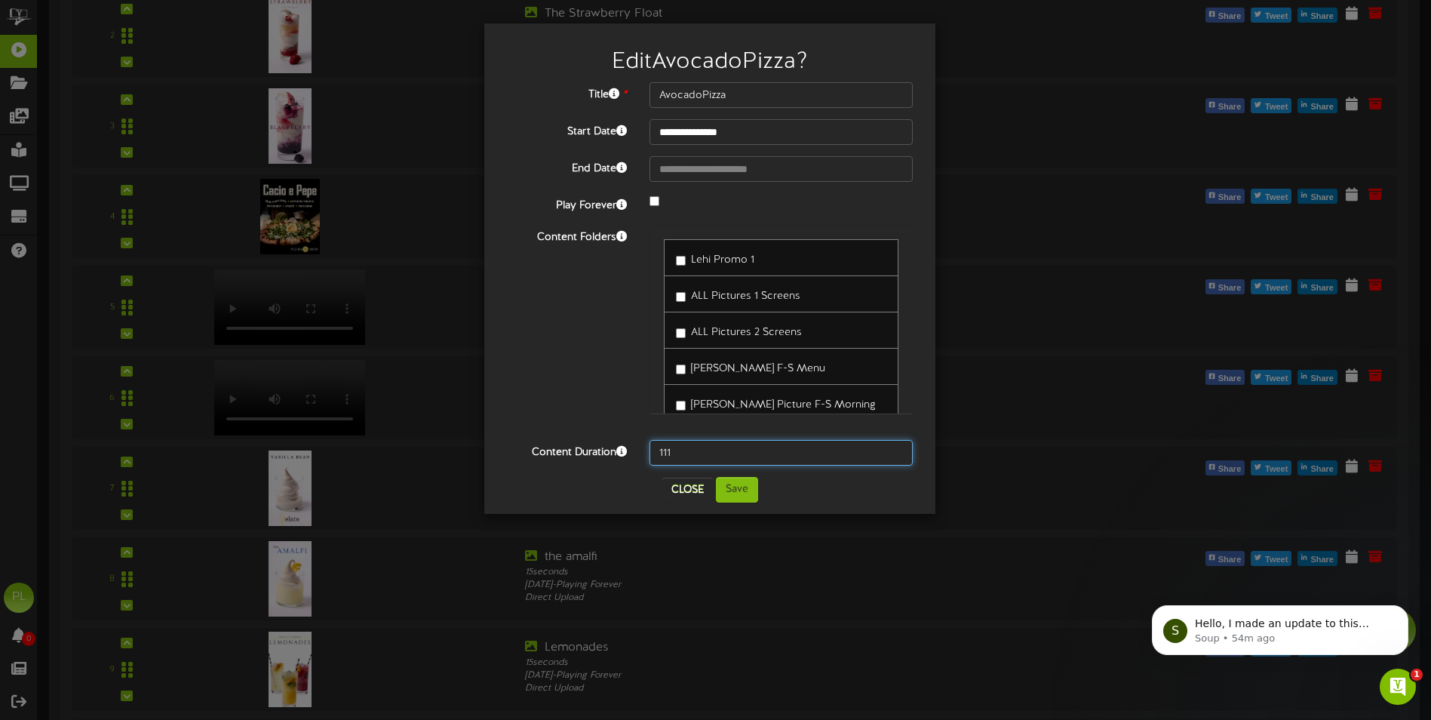
click at [899, 450] on input "111" at bounding box center [781, 453] width 263 height 26
click at [899, 450] on input "112" at bounding box center [781, 453] width 263 height 26
click at [899, 450] on input "113" at bounding box center [781, 453] width 263 height 26
click at [899, 450] on input "114" at bounding box center [781, 453] width 263 height 26
drag, startPoint x: 685, startPoint y: 454, endPoint x: 619, endPoint y: 446, distance: 66.9
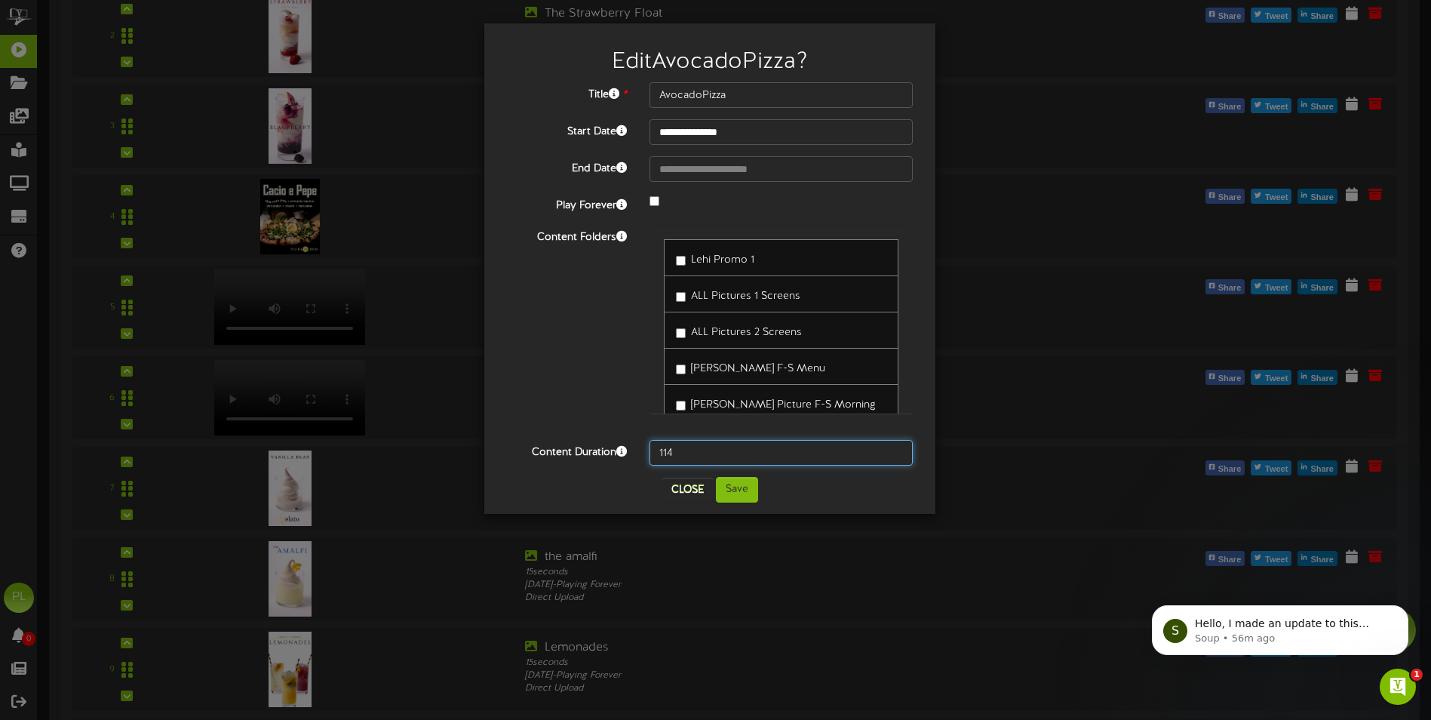
click at [624, 448] on div "Content Duration 114" at bounding box center [710, 453] width 429 height 26
type input "3600"
click at [890, 479] on div "Close Save" at bounding box center [710, 490] width 429 height 26
click at [754, 499] on button "Save" at bounding box center [737, 490] width 42 height 26
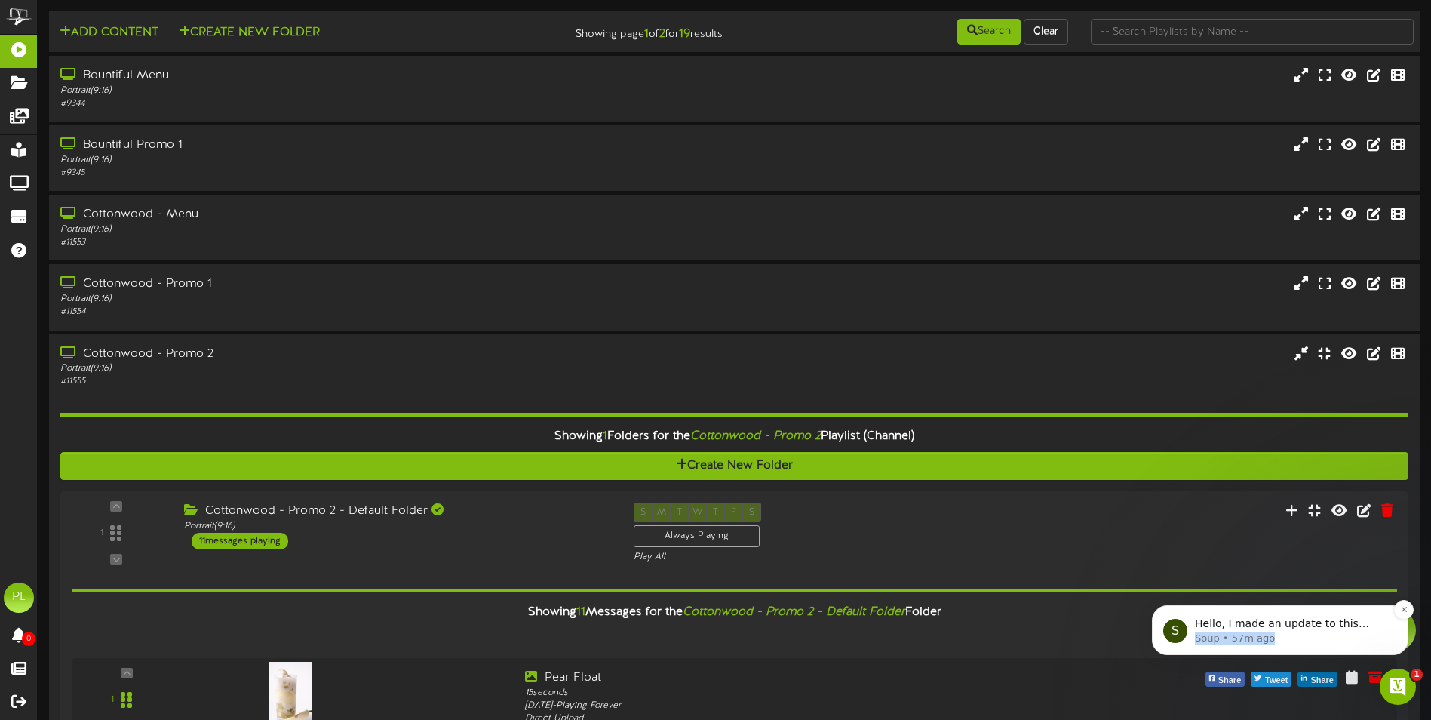
click at [1357, 630] on div "Hello, I made an update to this menu. Is it only displaying one price now? Soup…" at bounding box center [1292, 631] width 195 height 29
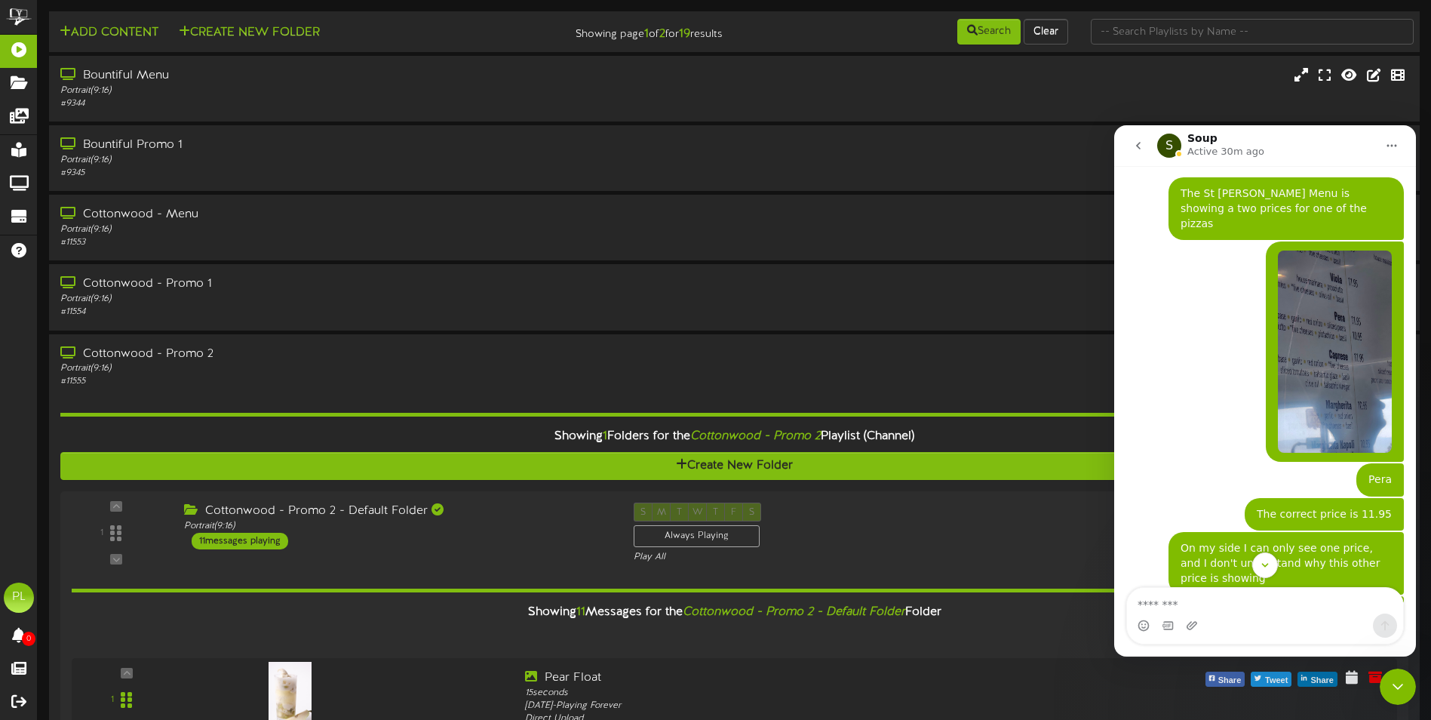
scroll to position [2618, 0]
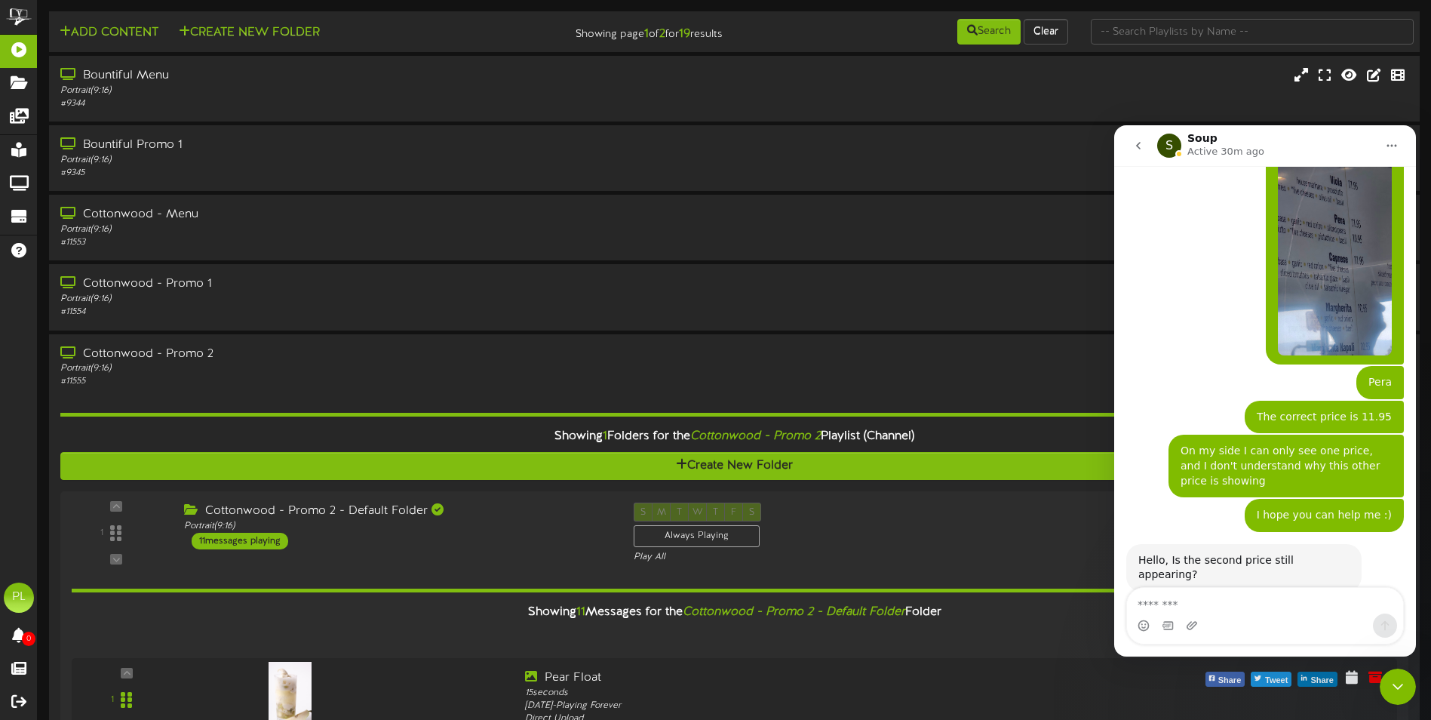
click at [1222, 604] on textarea "Message…" at bounding box center [1265, 601] width 276 height 26
type textarea "*"
type textarea "**********"
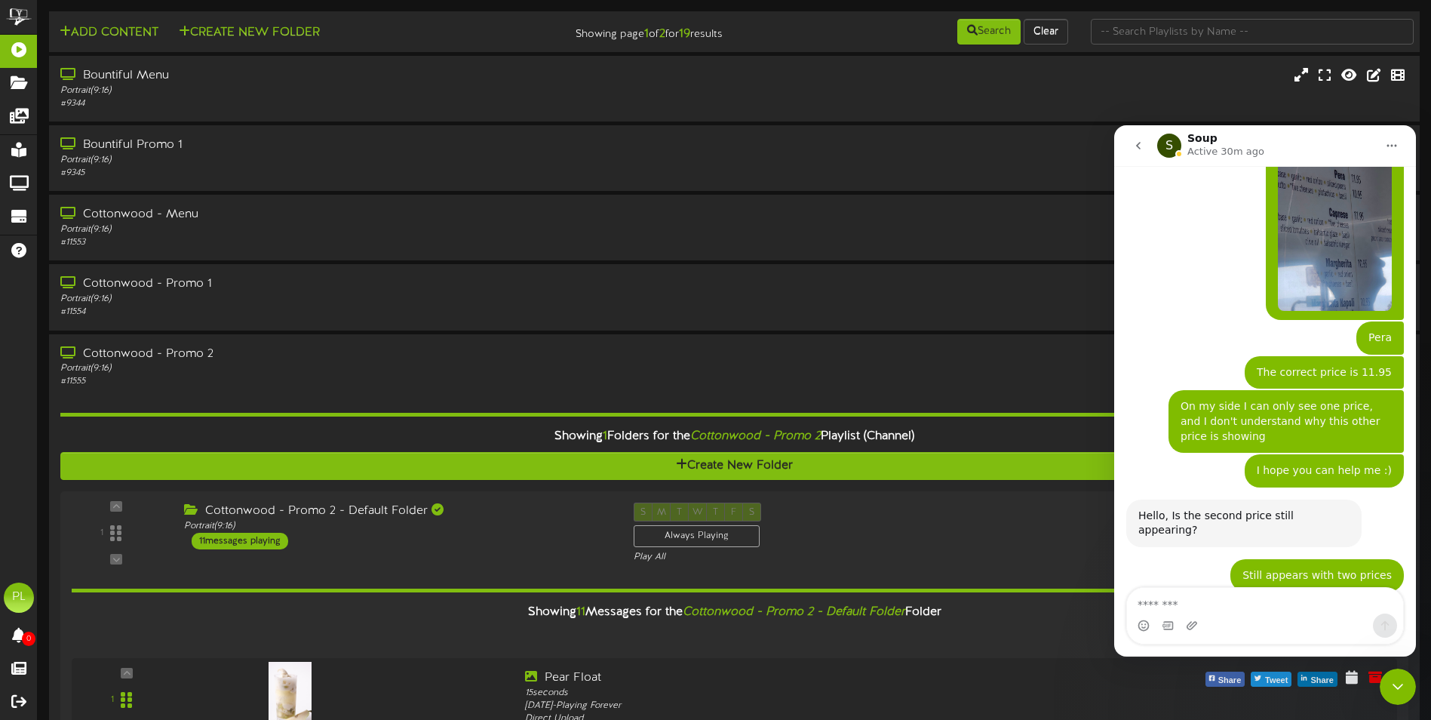
scroll to position [2663, 0]
click at [1298, 617] on div "Intercom messenger" at bounding box center [1265, 625] width 276 height 24
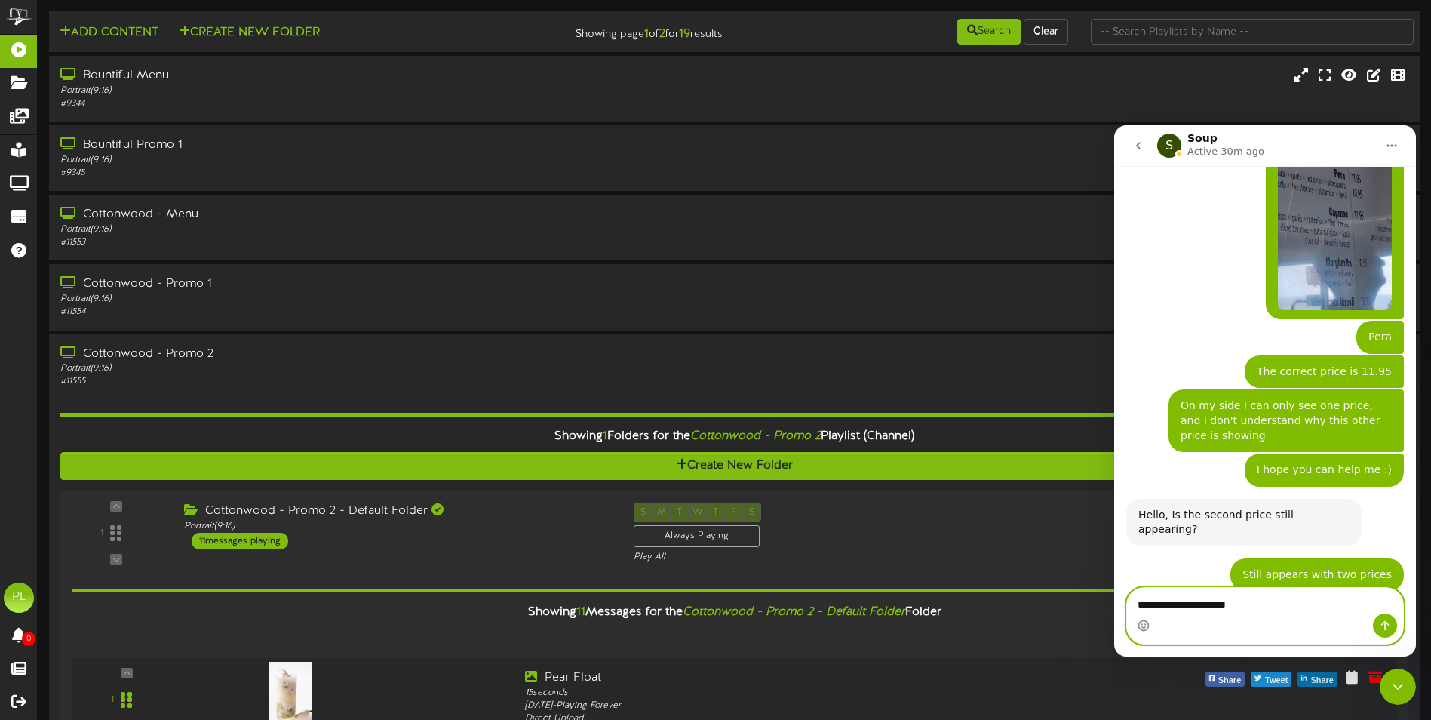
click at [1245, 604] on textarea "**********" at bounding box center [1265, 601] width 276 height 26
type textarea "*"
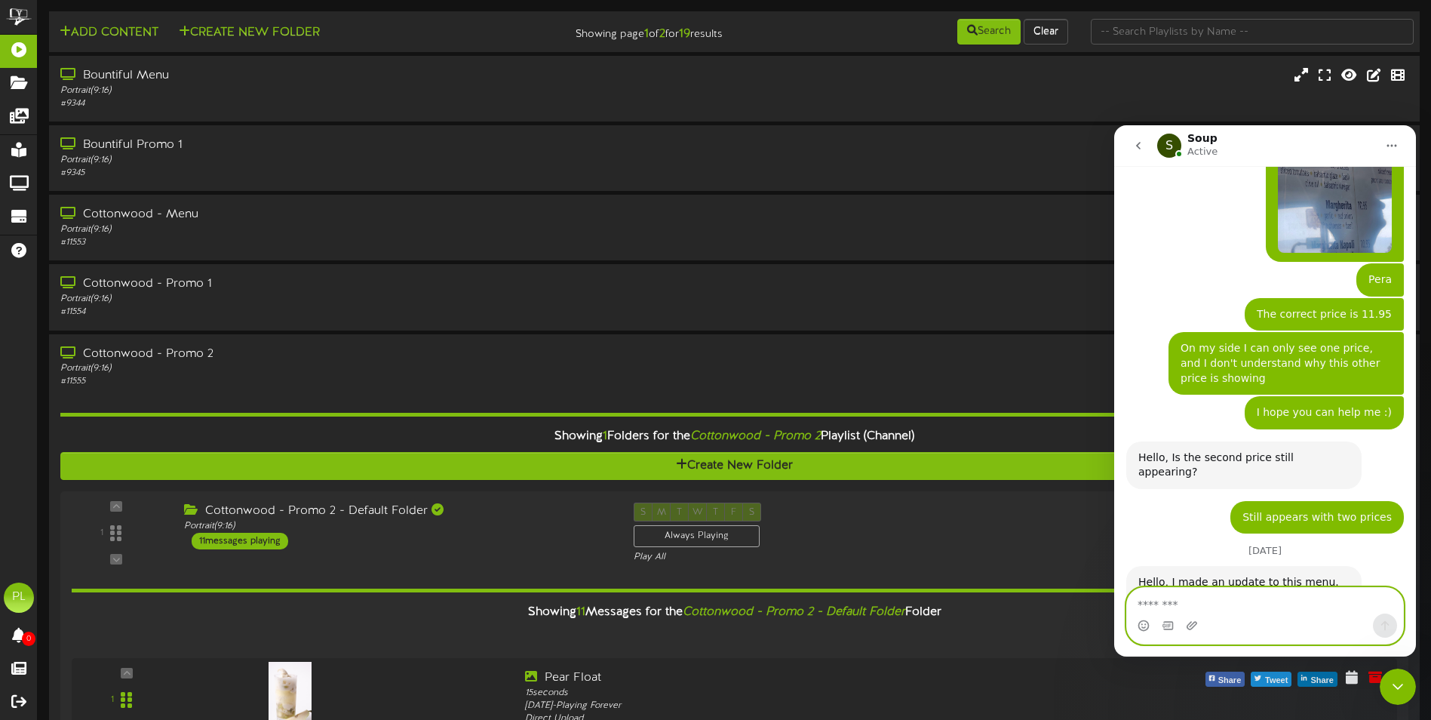
scroll to position [2721, 0]
drag, startPoint x: 1169, startPoint y: 623, endPoint x: 1170, endPoint y: 615, distance: 7.6
click at [1169, 623] on icon "Gif picker" at bounding box center [1168, 626] width 12 height 12
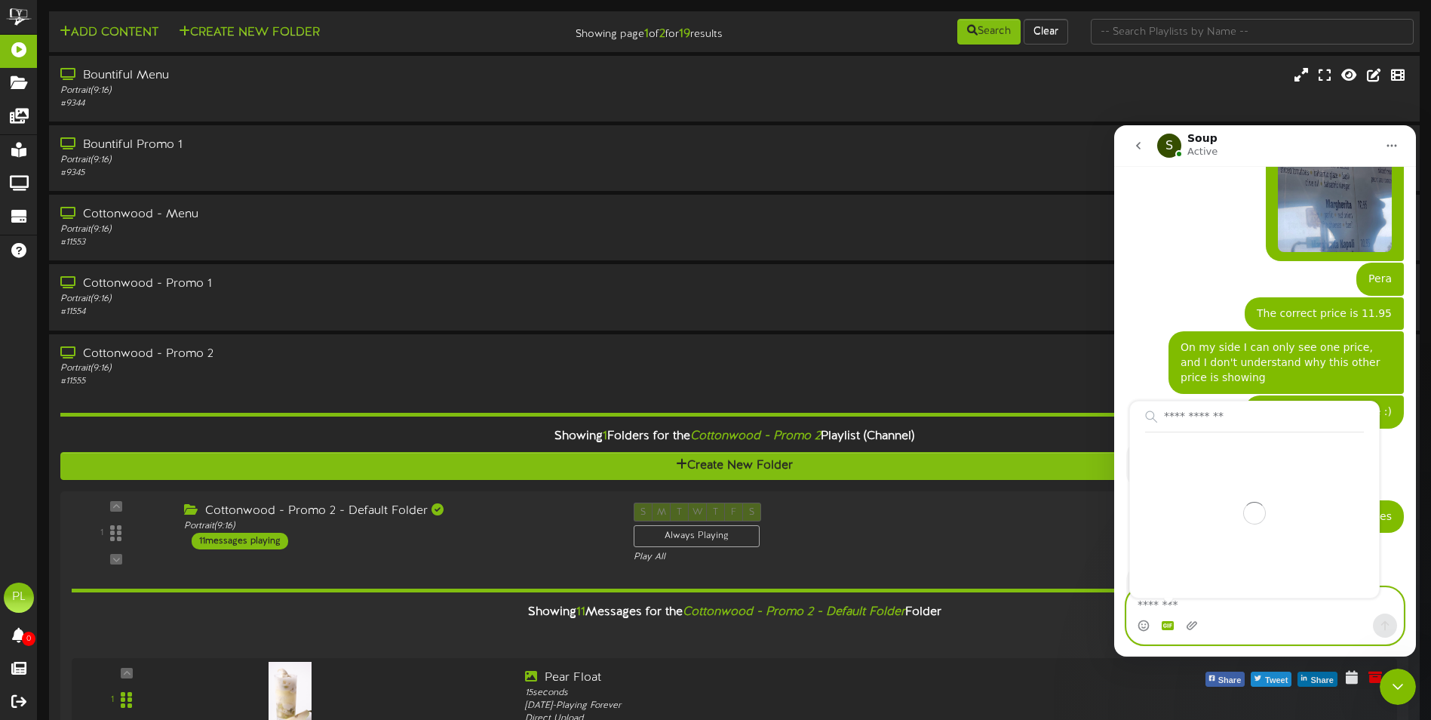
click at [1324, 610] on textarea "Message…" at bounding box center [1265, 601] width 276 height 26
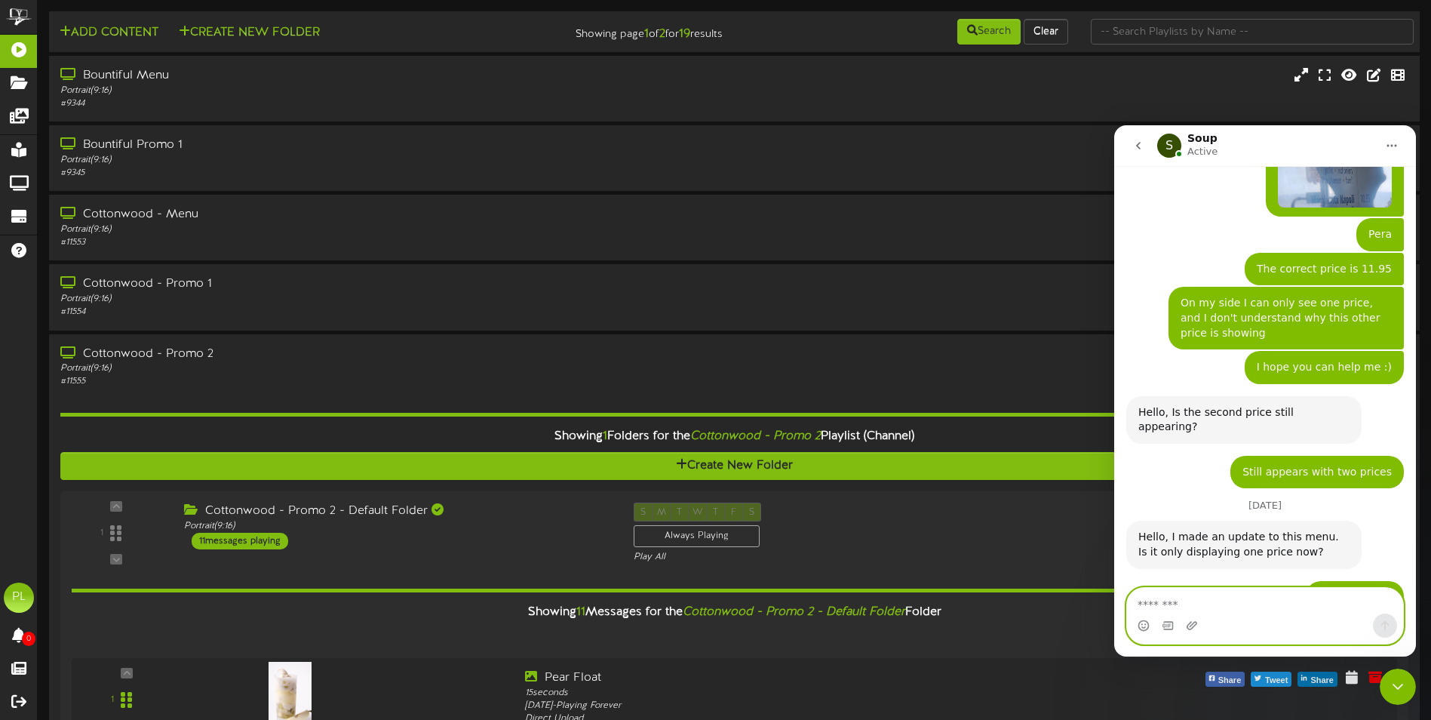
scroll to position [2707, 0]
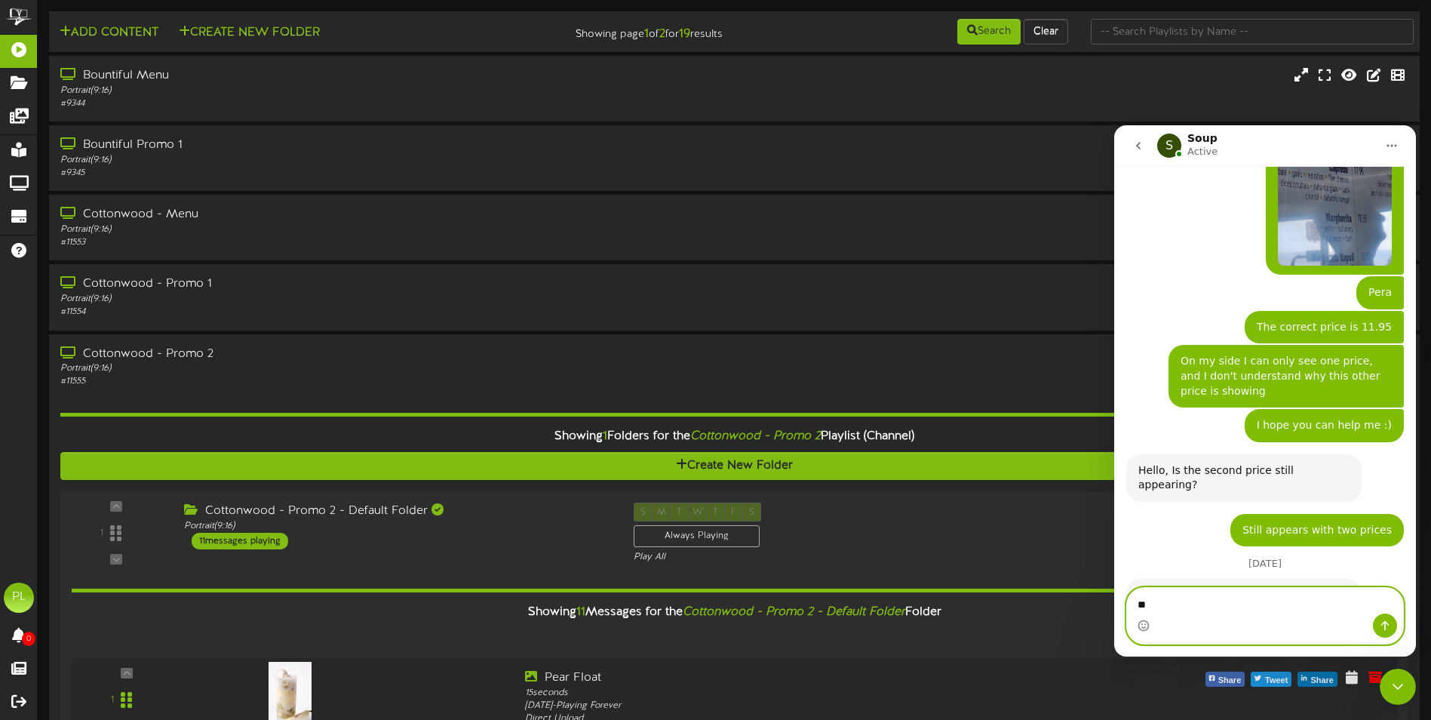
type textarea "*"
type textarea "***"
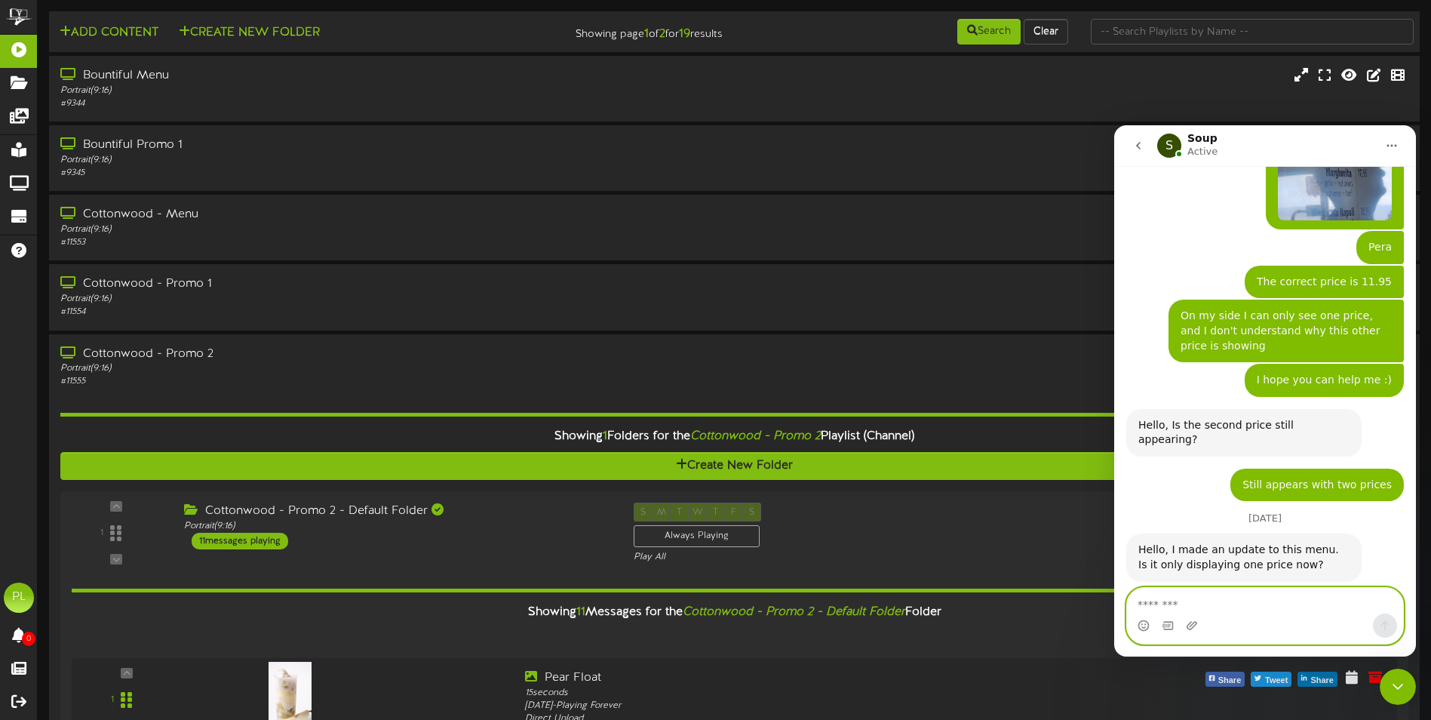
scroll to position [2812, 0]
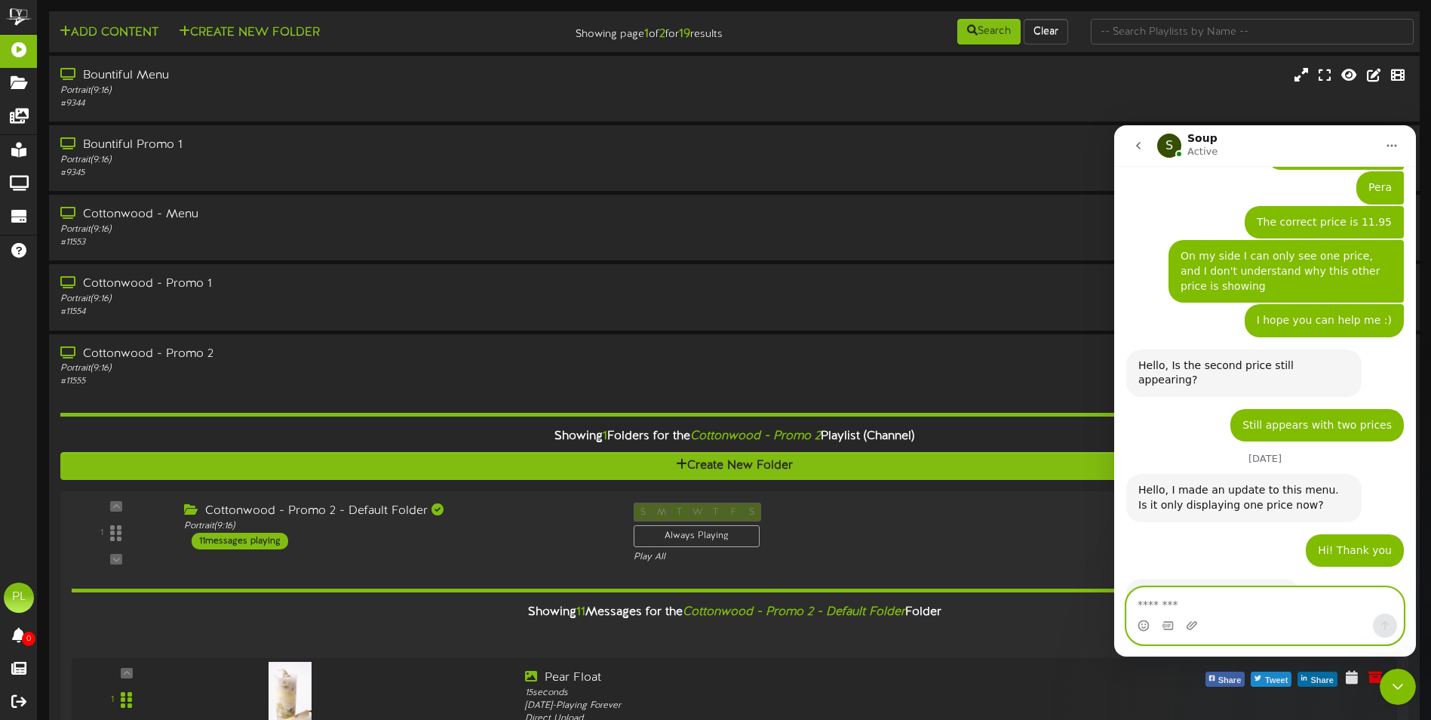
click at [1222, 610] on textarea "Message…" at bounding box center [1265, 601] width 276 height 26
type textarea "**********"
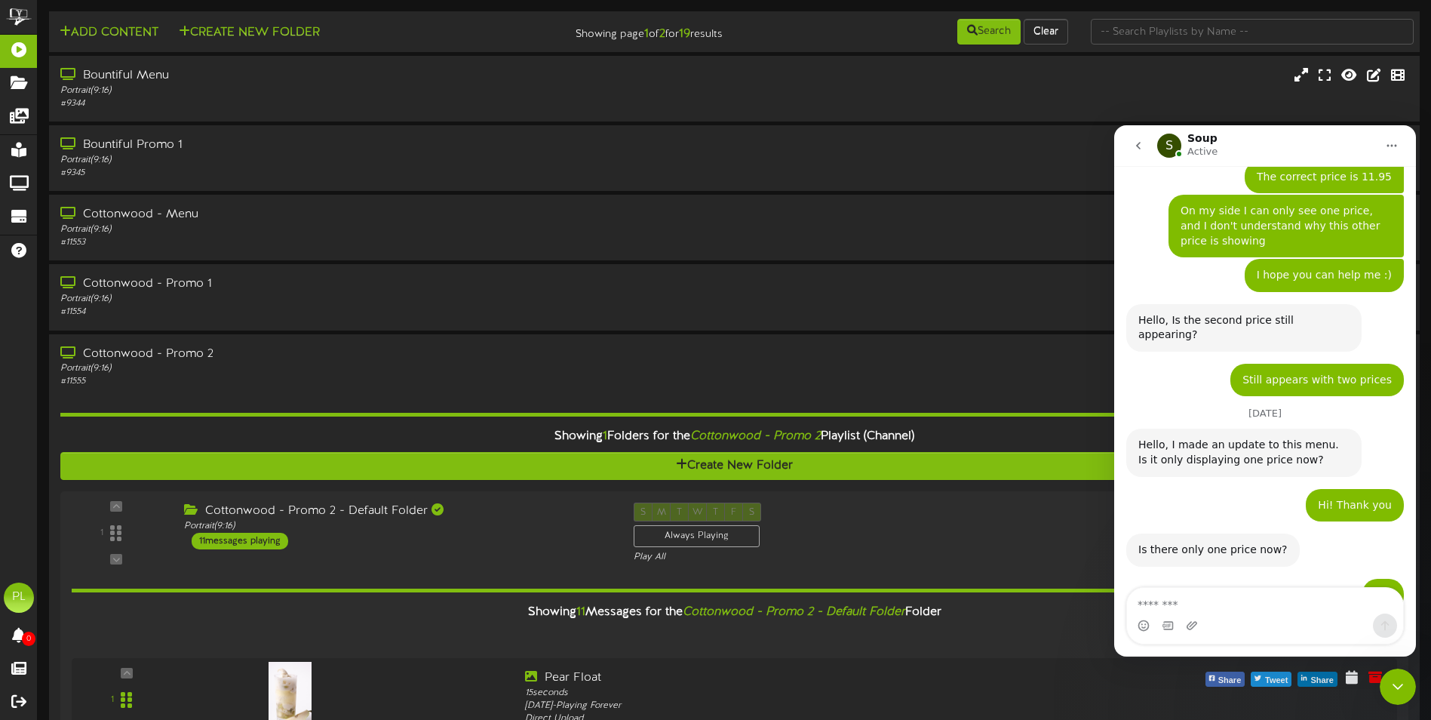
click at [1143, 140] on icon "go back" at bounding box center [1139, 146] width 12 height 12
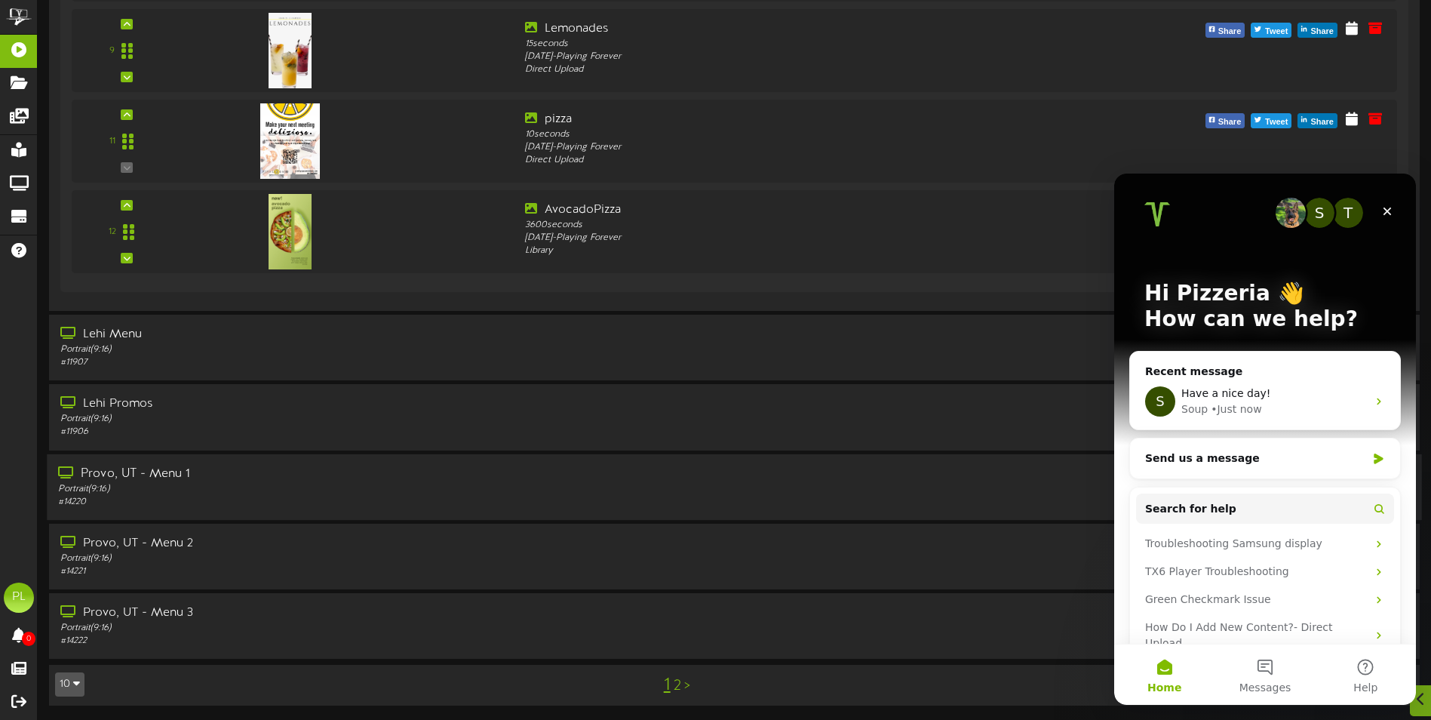
scroll to position [1374, 0]
click at [1396, 208] on div "Close" at bounding box center [1387, 211] width 27 height 27
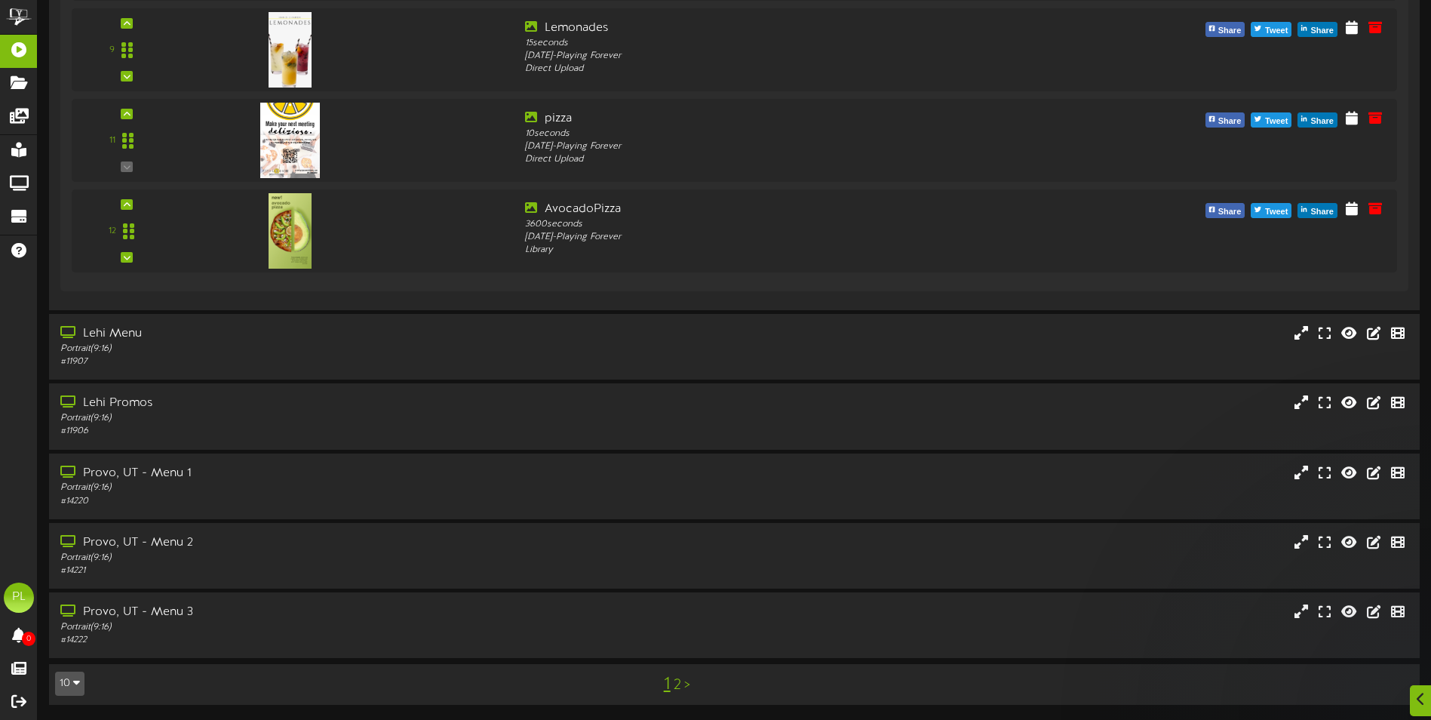
scroll to position [0, 0]
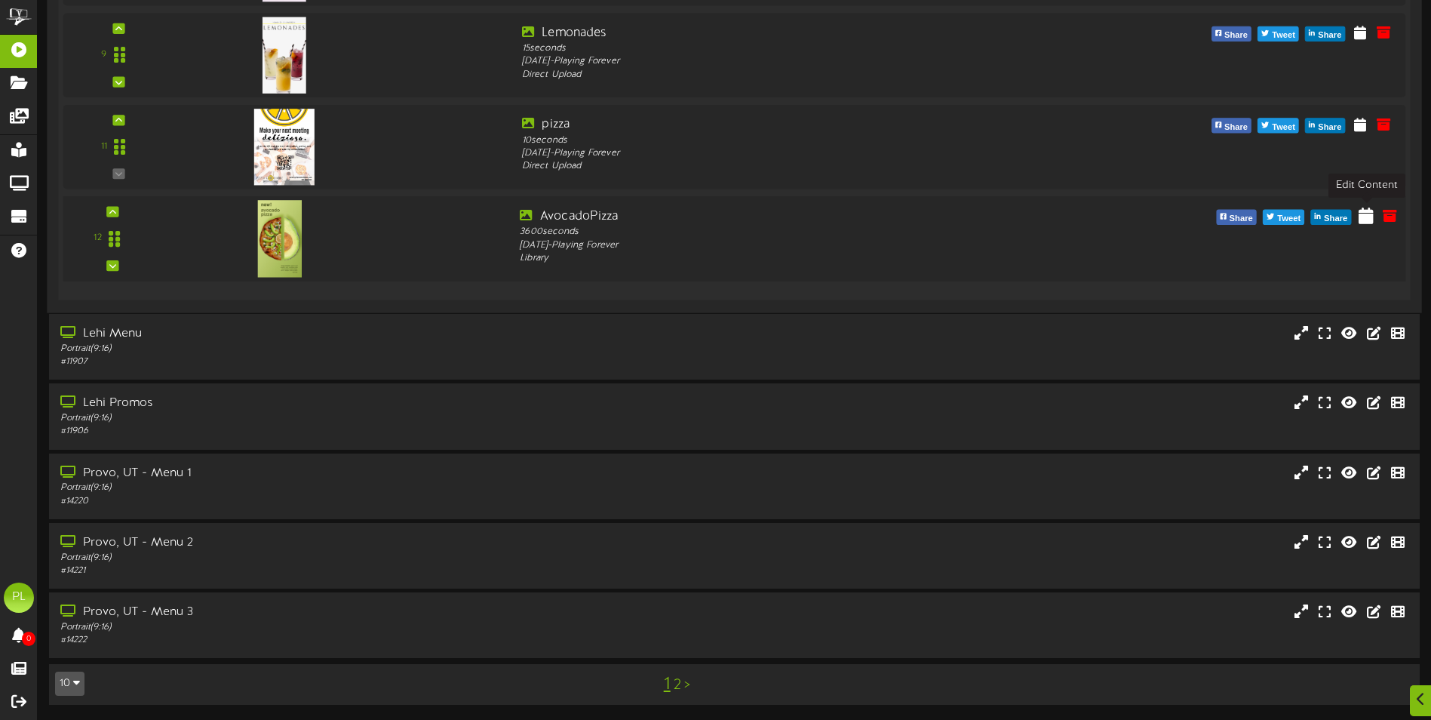
click at [1363, 217] on icon at bounding box center [1366, 214] width 15 height 17
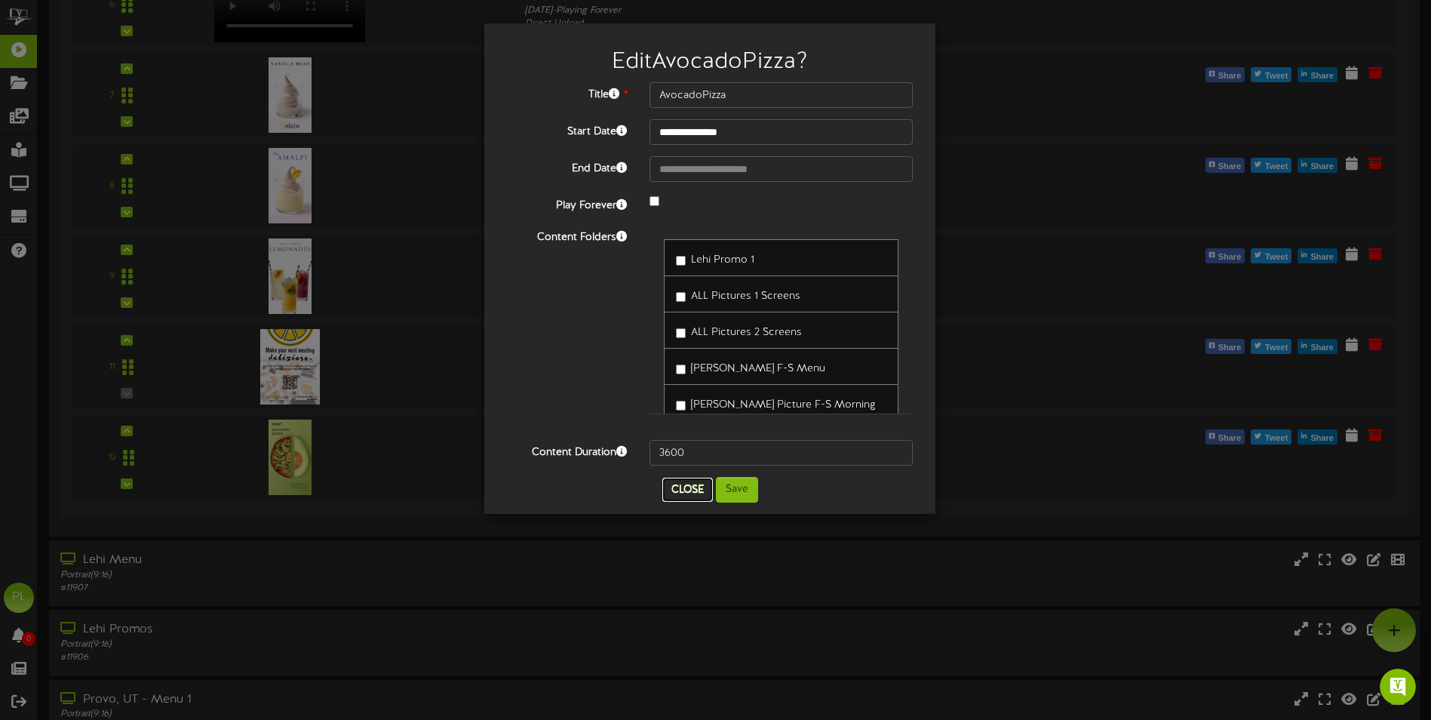
click at [689, 484] on button "Close" at bounding box center [688, 490] width 51 height 24
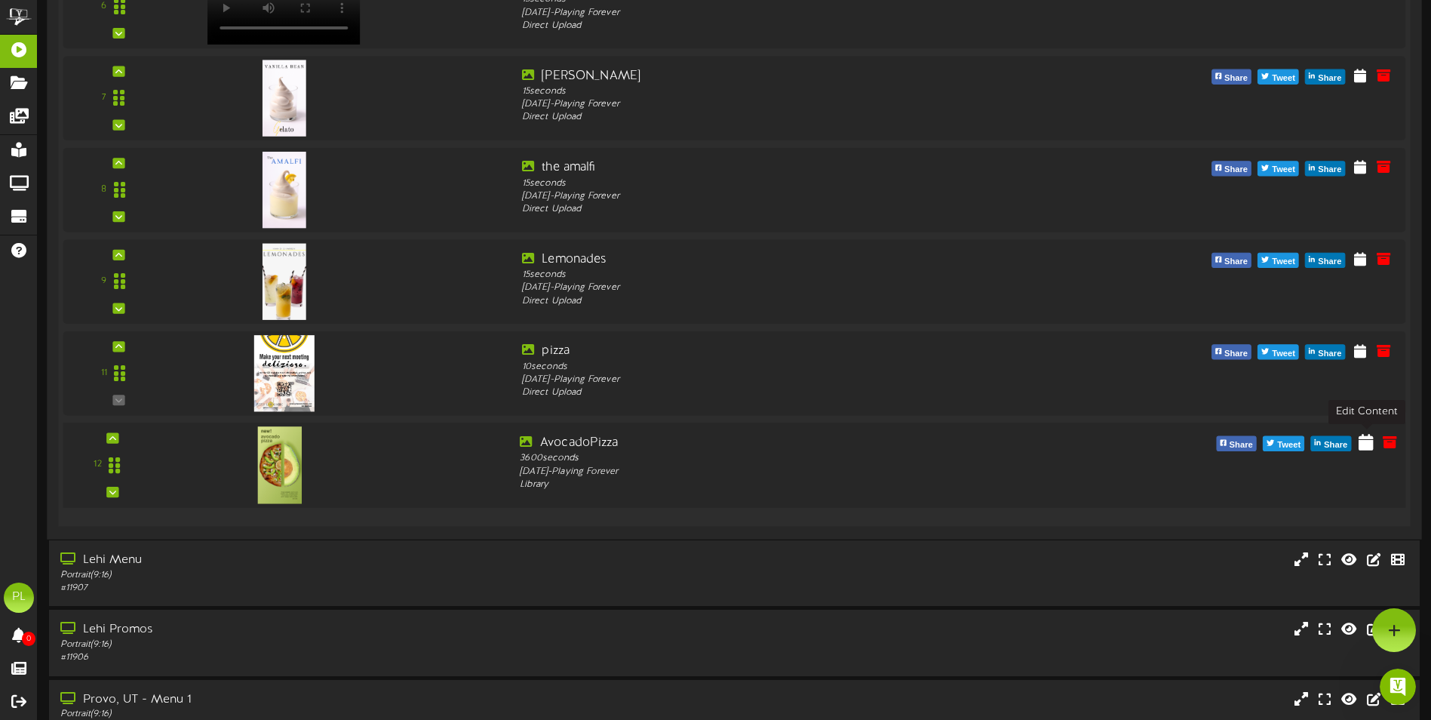
click at [1365, 444] on icon at bounding box center [1366, 440] width 15 height 17
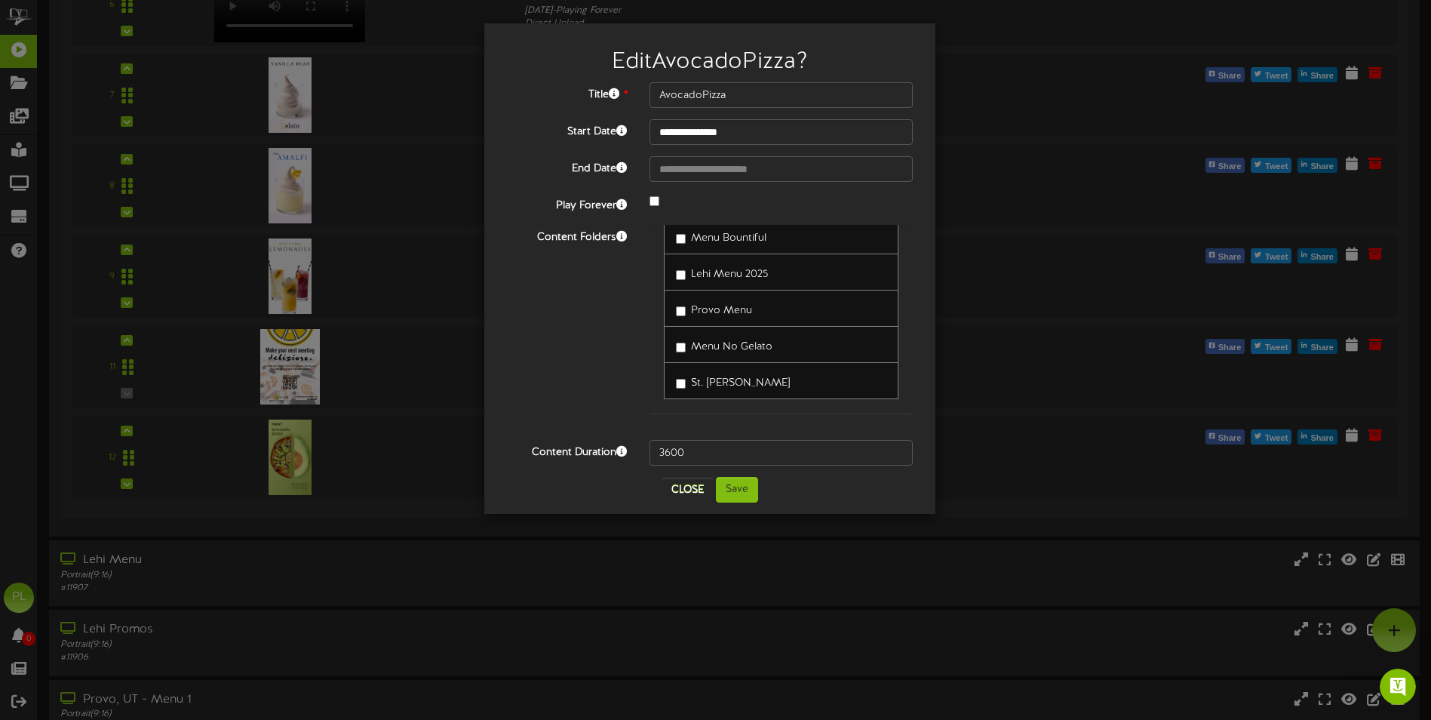
scroll to position [559, 0]
drag, startPoint x: 695, startPoint y: 450, endPoint x: 636, endPoint y: 447, distance: 58.9
click at [636, 447] on div "Content Duration 3600" at bounding box center [710, 453] width 429 height 26
type input "15"
click at [733, 490] on button "Save" at bounding box center [737, 490] width 42 height 26
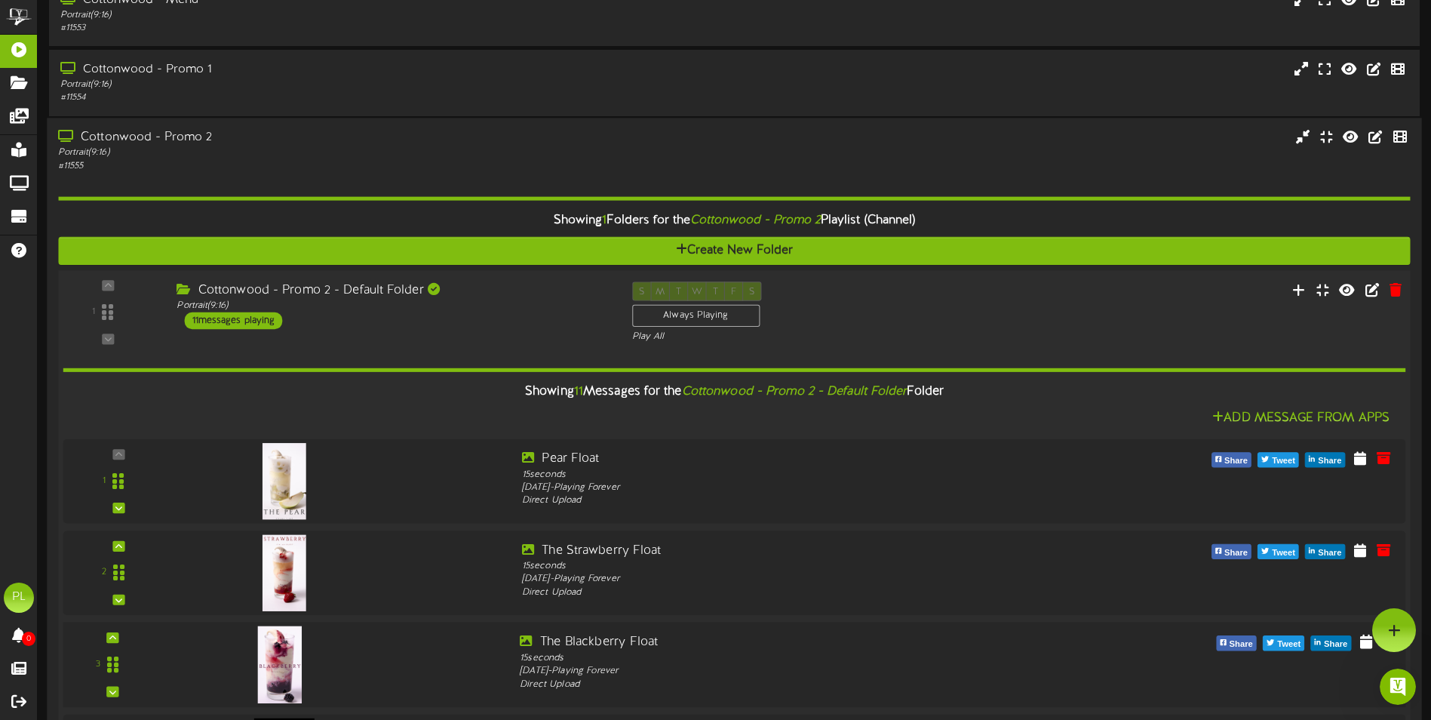
scroll to position [0, 0]
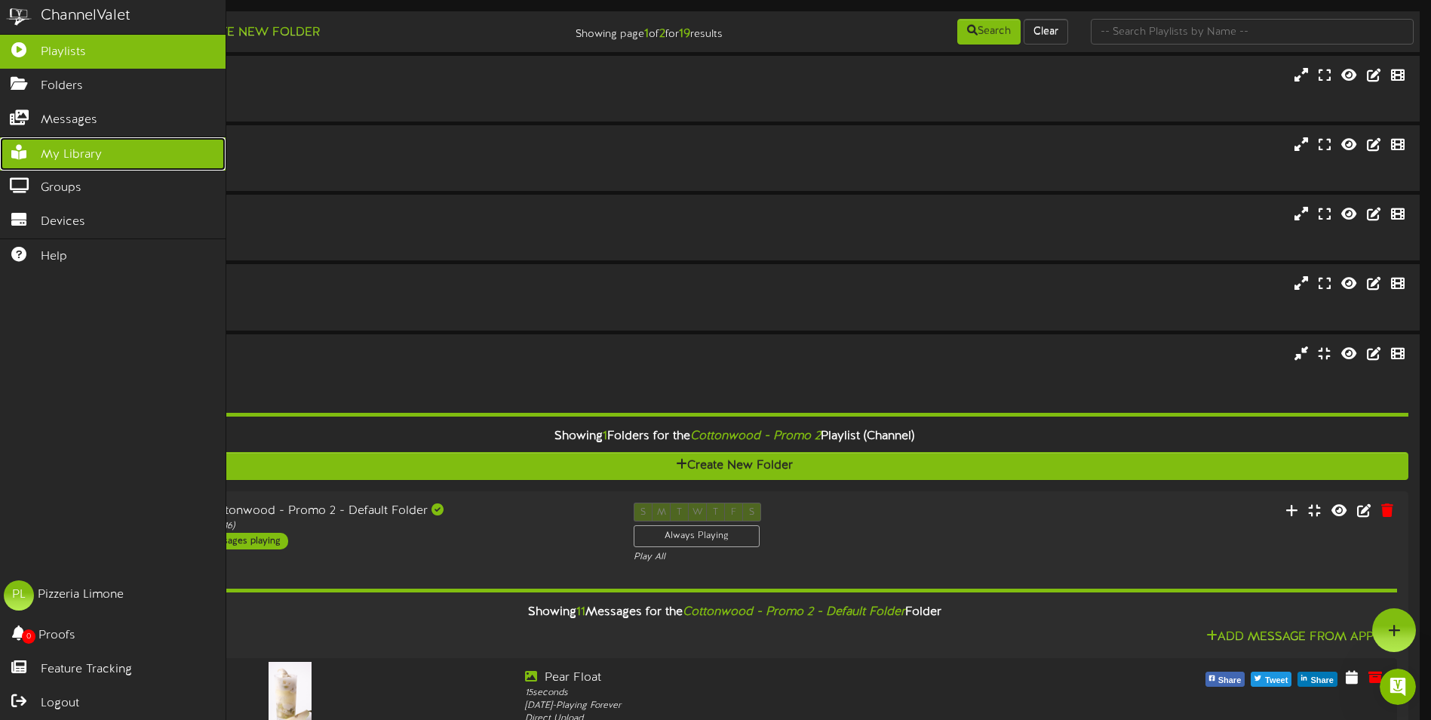
click at [119, 149] on link "My Library" at bounding box center [113, 154] width 226 height 34
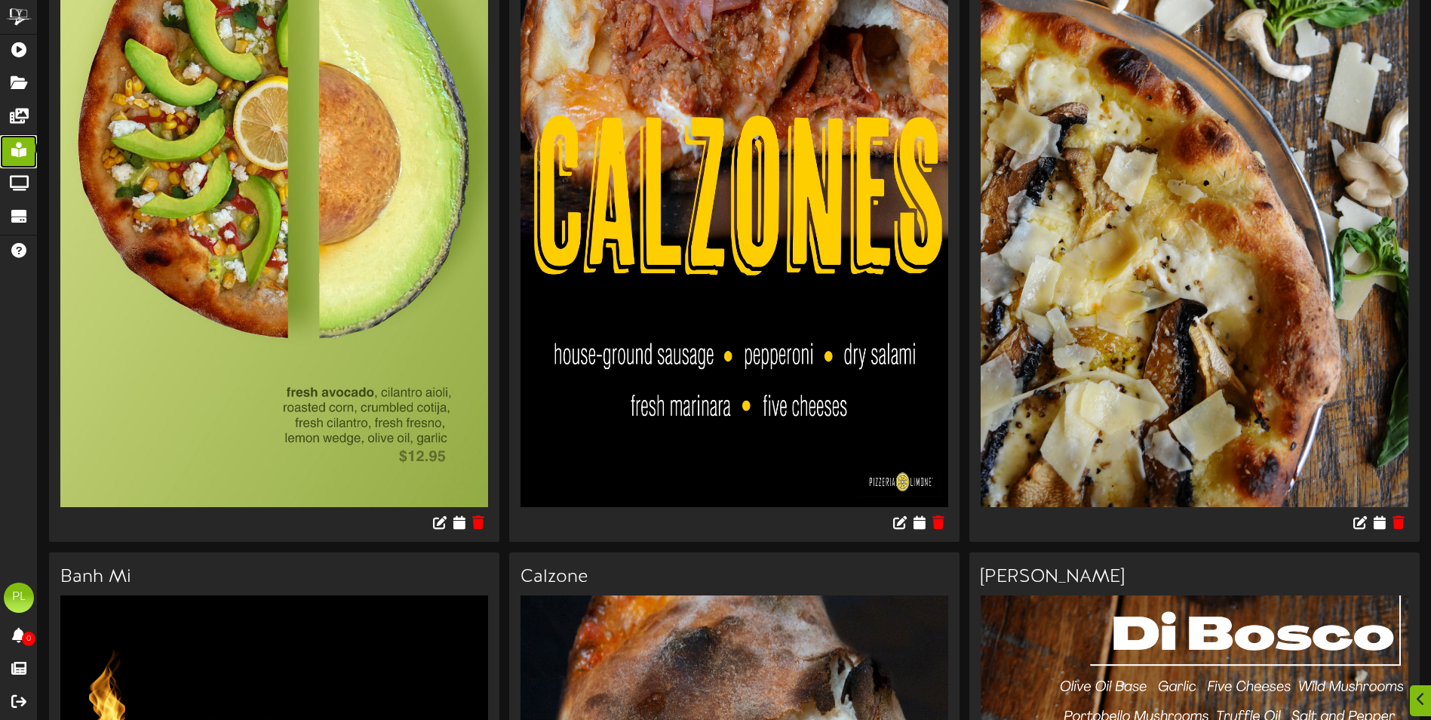
scroll to position [1283, 0]
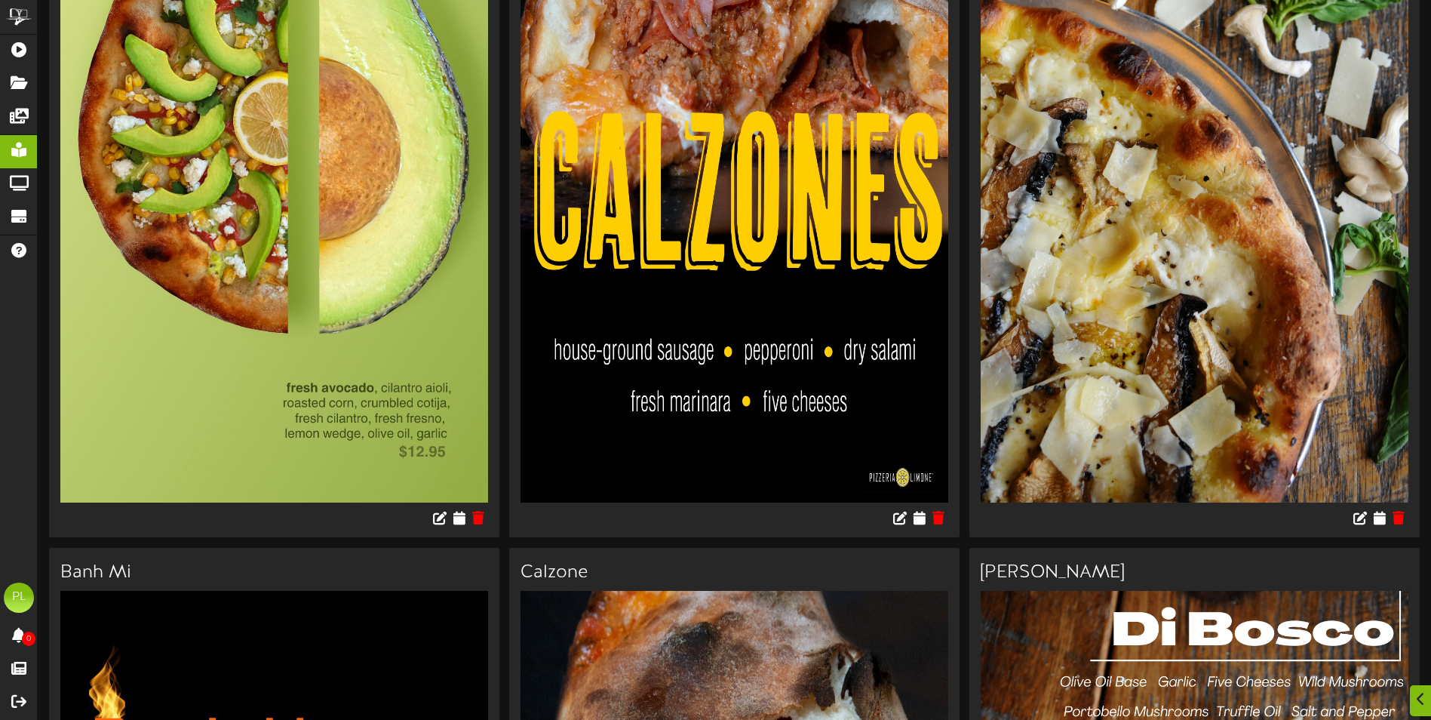
click at [420, 371] on img at bounding box center [274, 122] width 428 height 761
click at [458, 521] on icon at bounding box center [460, 517] width 14 height 17
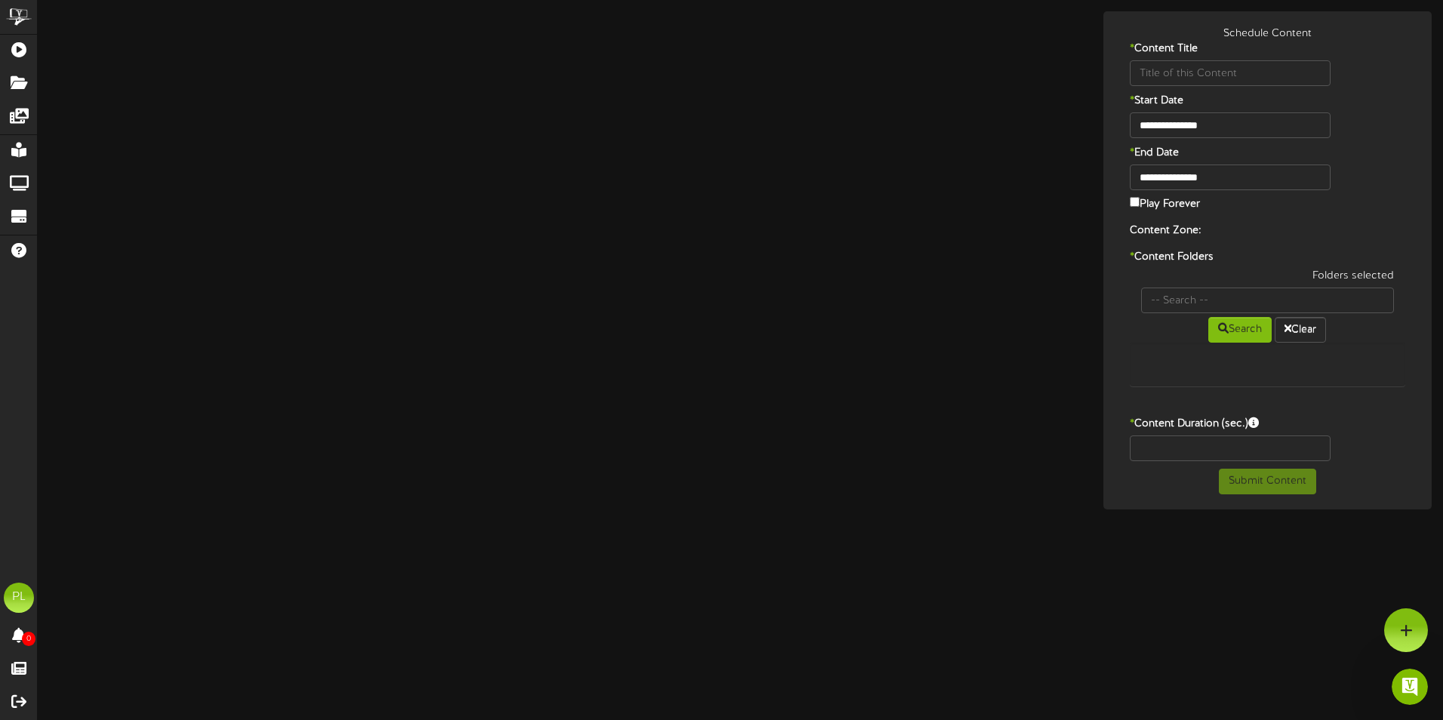
type input "AvocadoPizza"
type input "8"
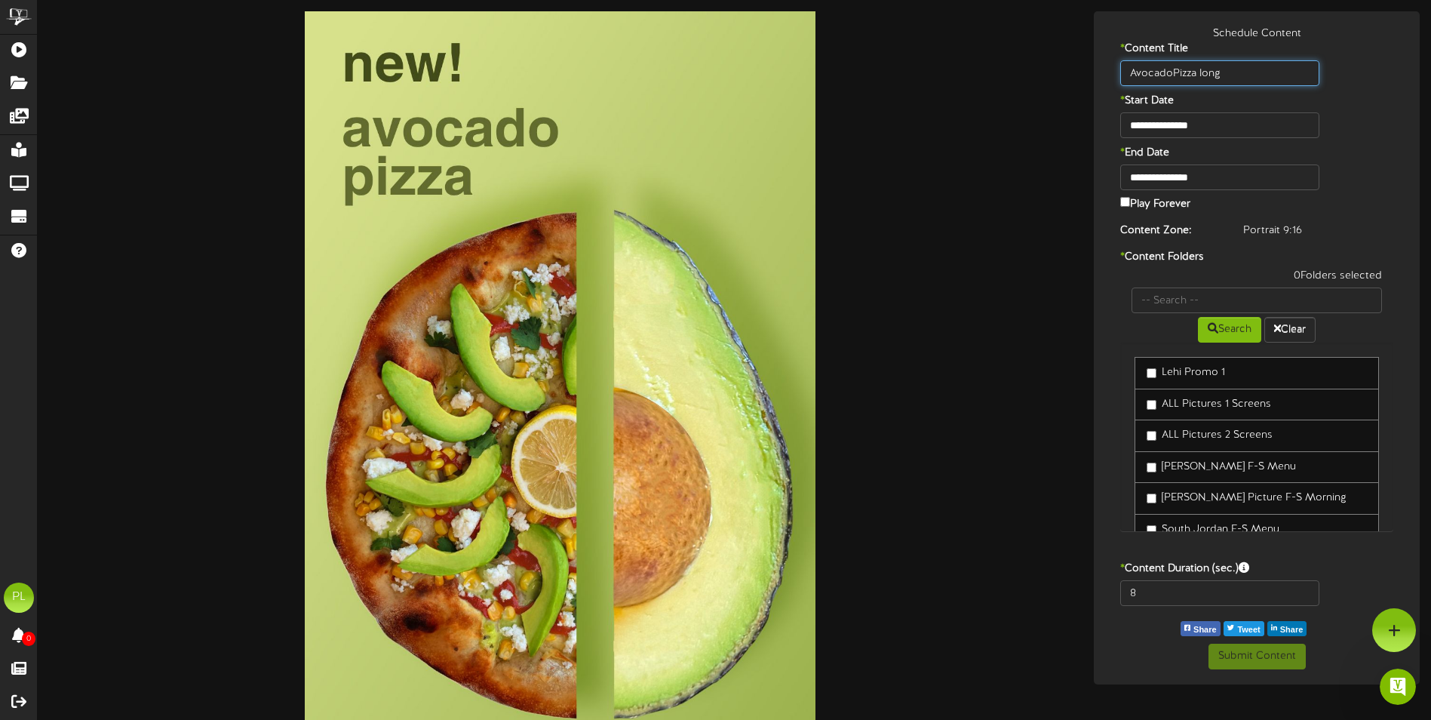
type input "AvocadoPizza long"
click at [1342, 97] on div "* Start Date" at bounding box center [1257, 103] width 318 height 19
click at [1219, 125] on input "**********" at bounding box center [1220, 125] width 199 height 26
click at [1215, 178] on input "**********" at bounding box center [1220, 178] width 199 height 26
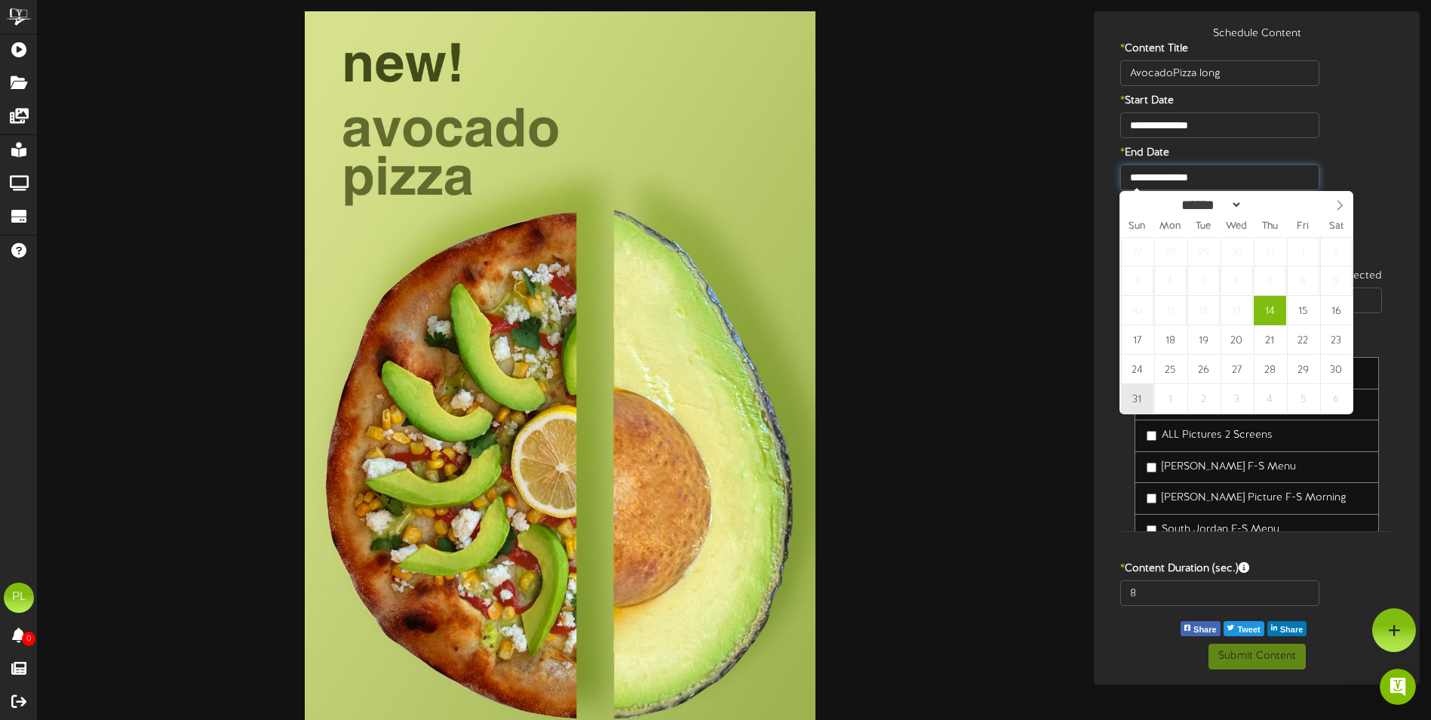
type input "**********"
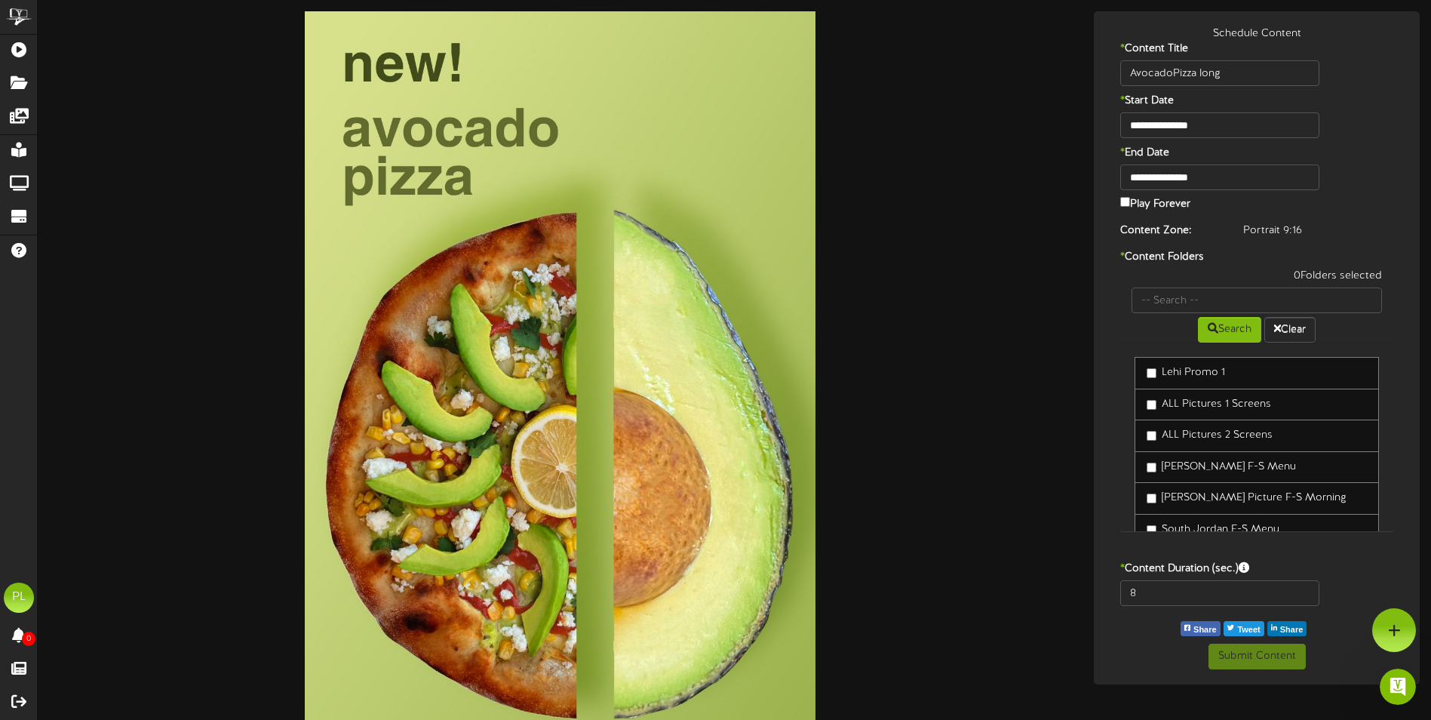
click at [1398, 201] on div "Play Forever" at bounding box center [1257, 205] width 296 height 22
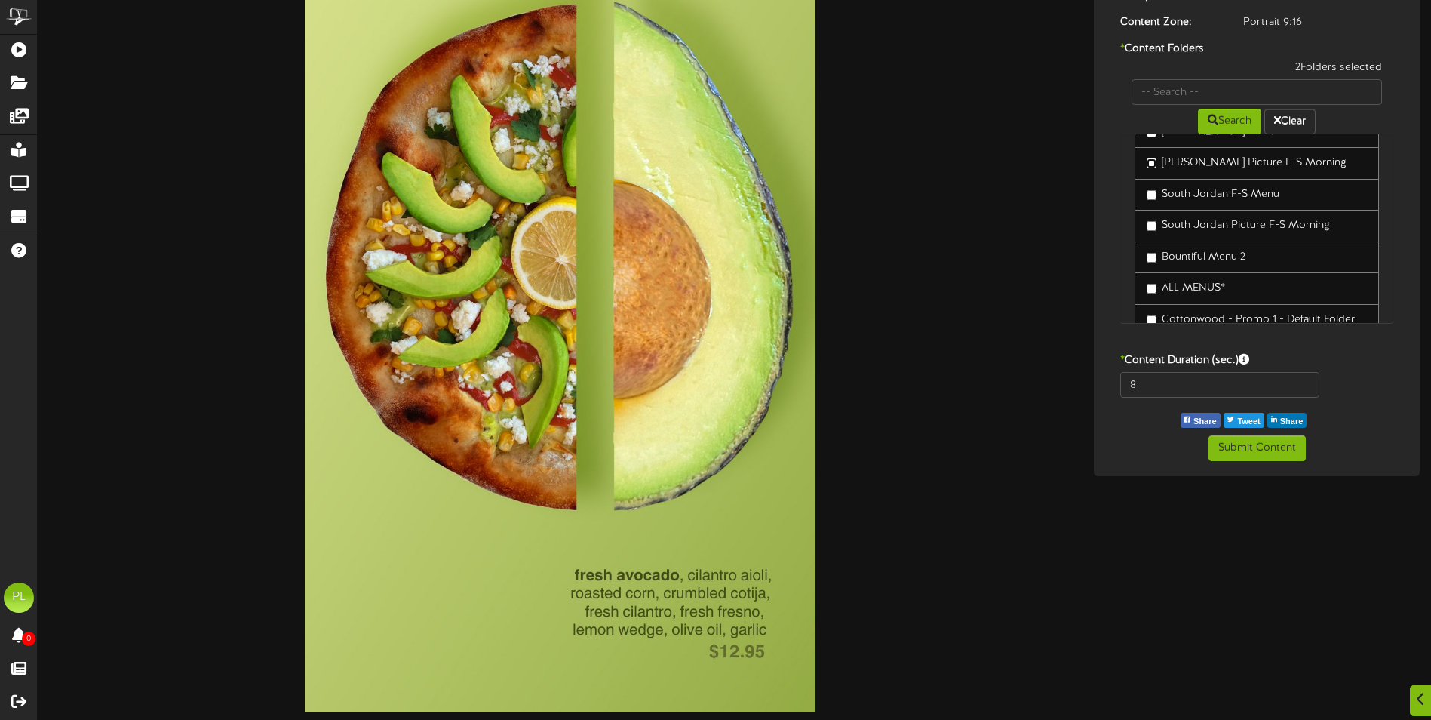
scroll to position [151, 0]
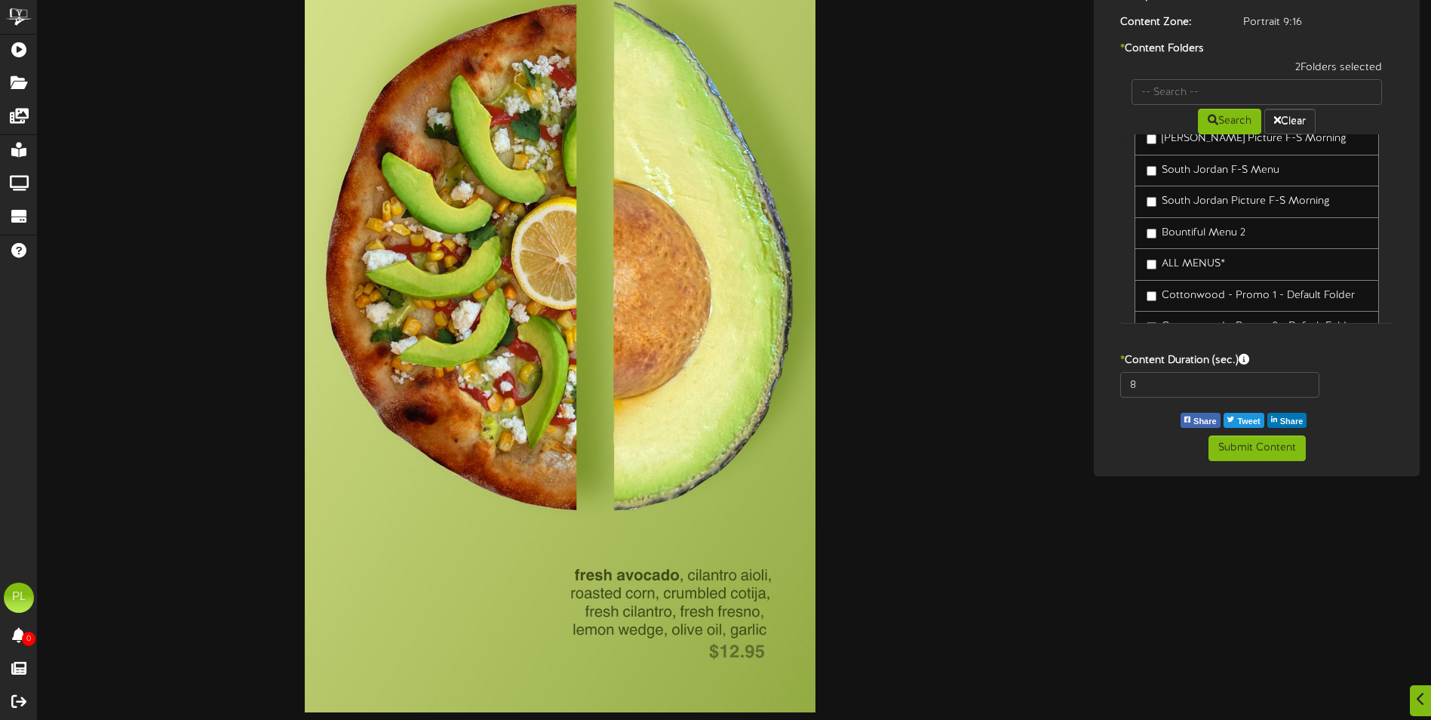
click at [1159, 206] on label "South Jordan Picture F-S Morning" at bounding box center [1238, 201] width 183 height 15
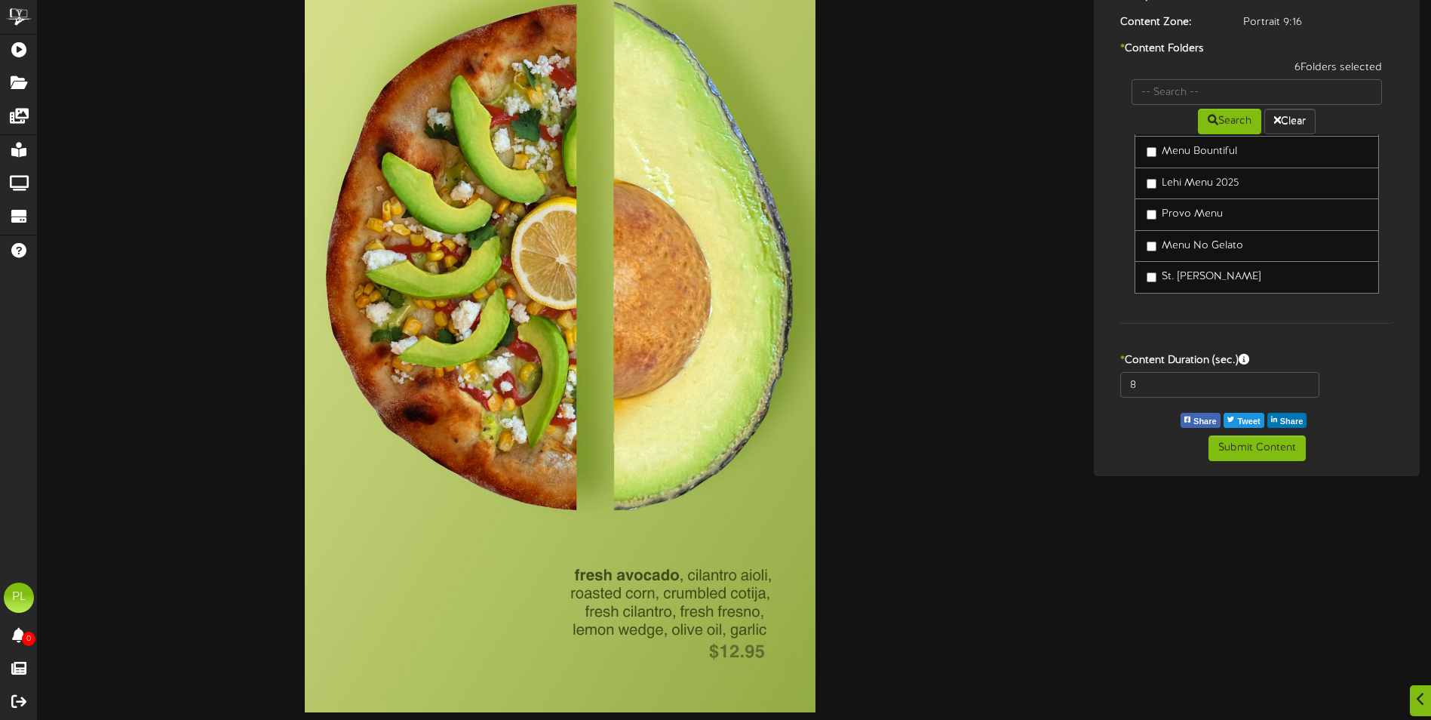
scroll to position [466, 0]
click at [1164, 373] on input "8" at bounding box center [1220, 385] width 199 height 26
click at [1121, 379] on input "8" at bounding box center [1220, 385] width 199 height 26
type input "3600"
click at [1361, 426] on div "Share Tweet Share" at bounding box center [1327, 420] width 296 height 15
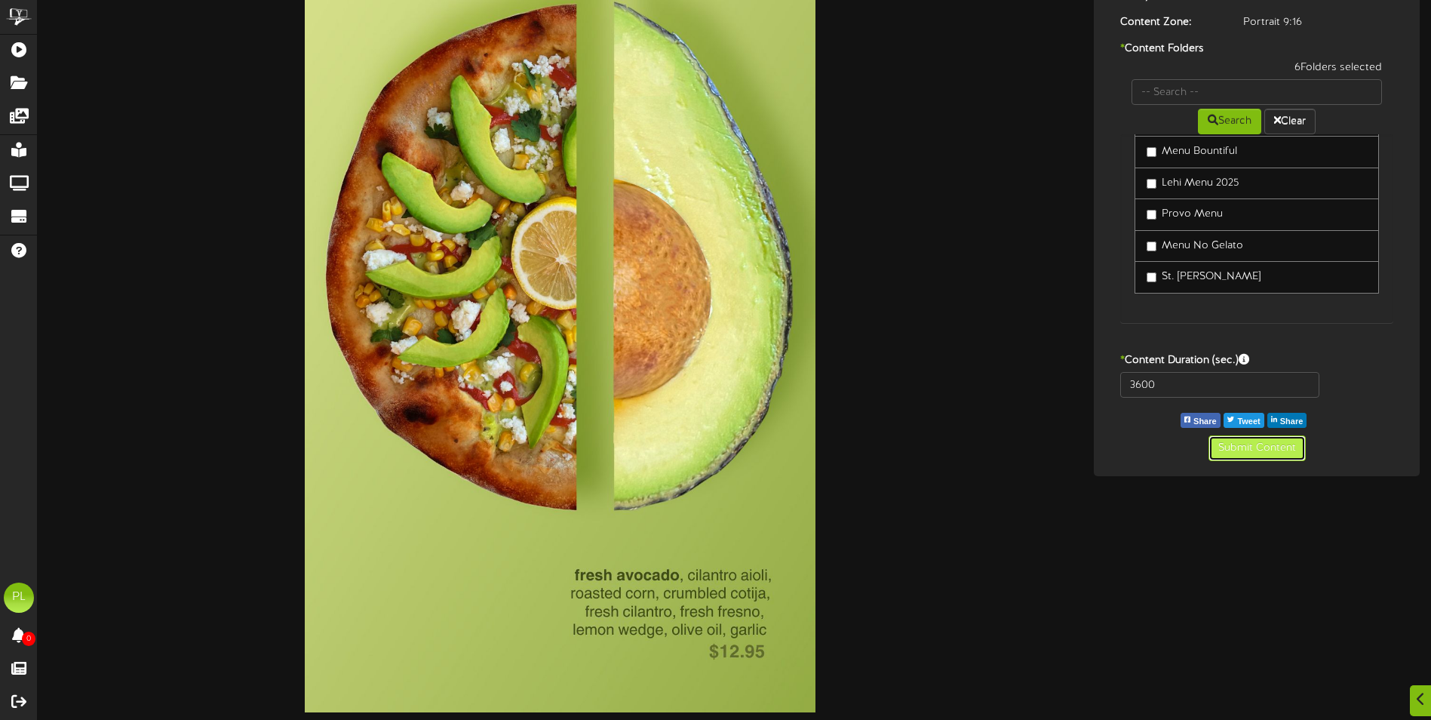
click at [1287, 447] on button "Submit Content" at bounding box center [1257, 448] width 97 height 26
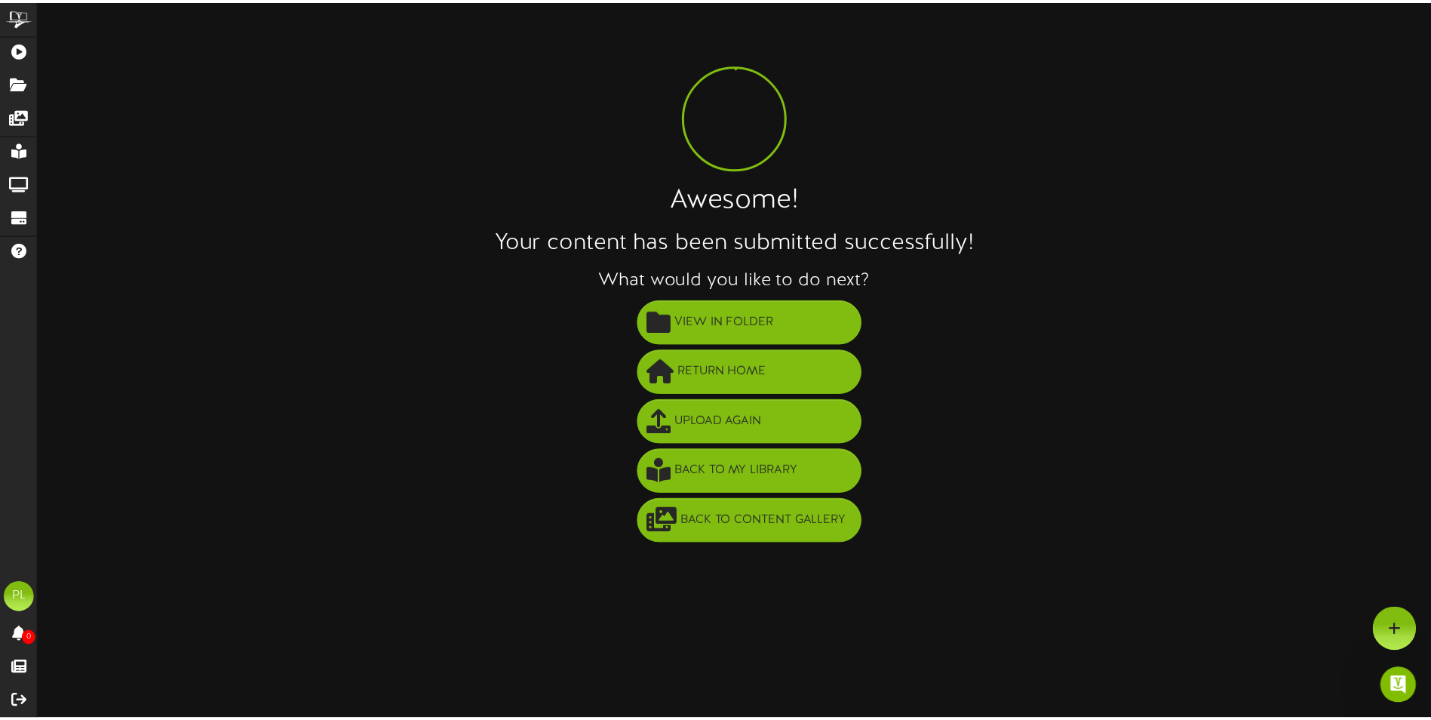
scroll to position [0, 0]
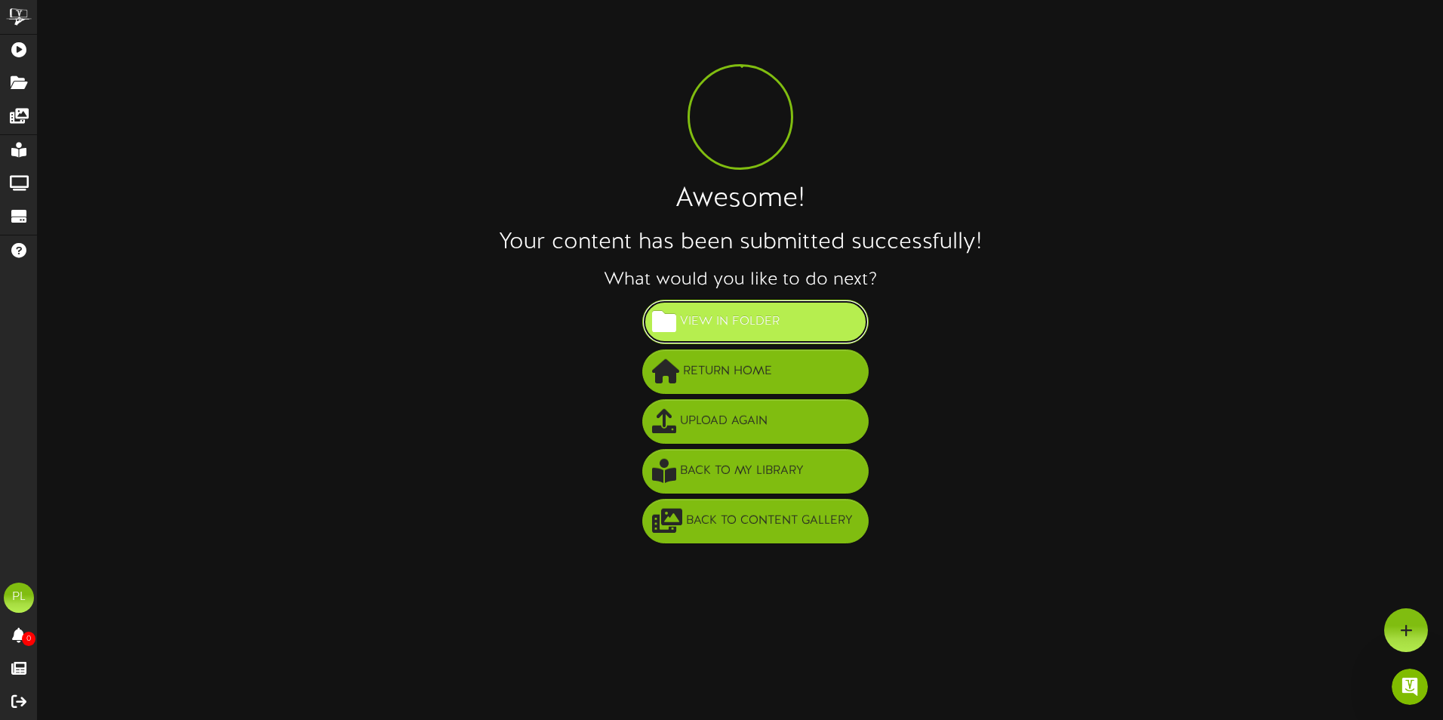
click at [827, 331] on button "View in Folder" at bounding box center [755, 322] width 226 height 45
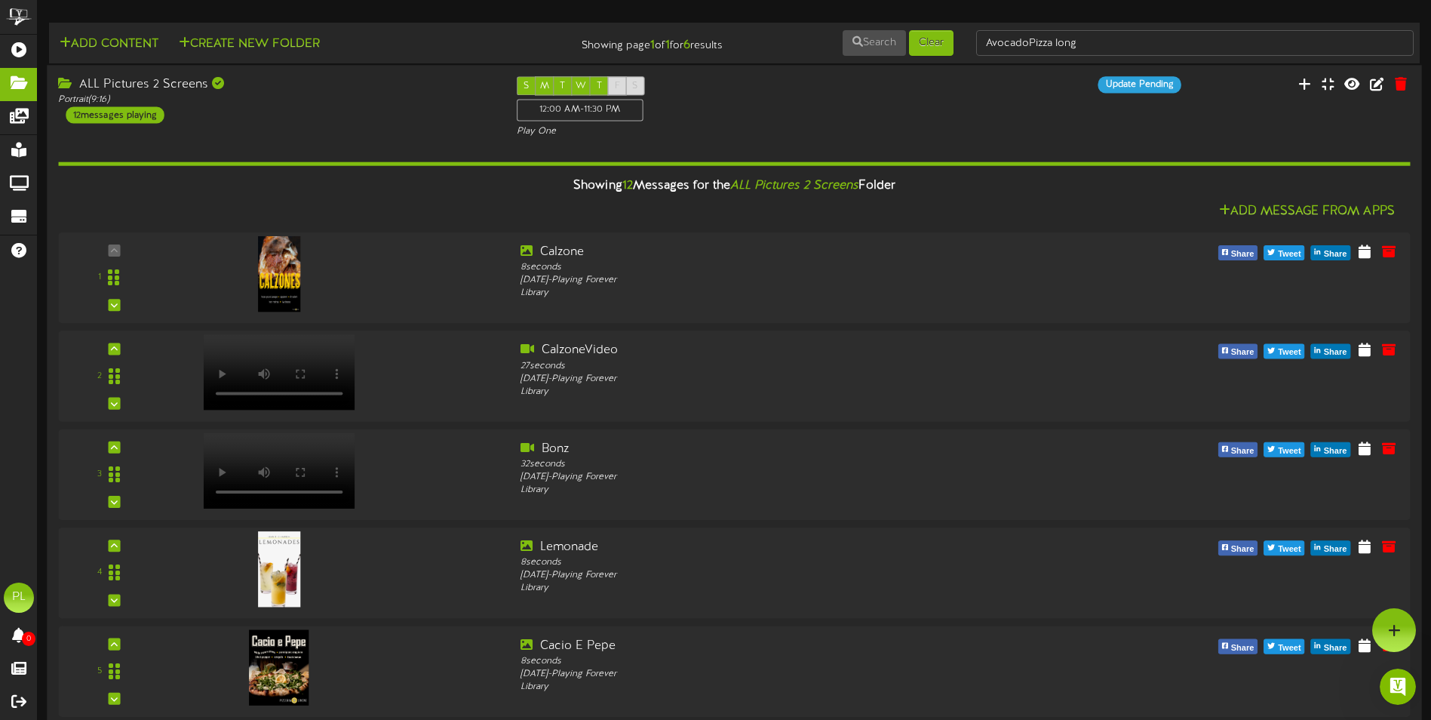
click at [369, 121] on div "ALL Pictures 2 Screens Portrait ( 9:16 ) 12 messages playing" at bounding box center [276, 99] width 458 height 47
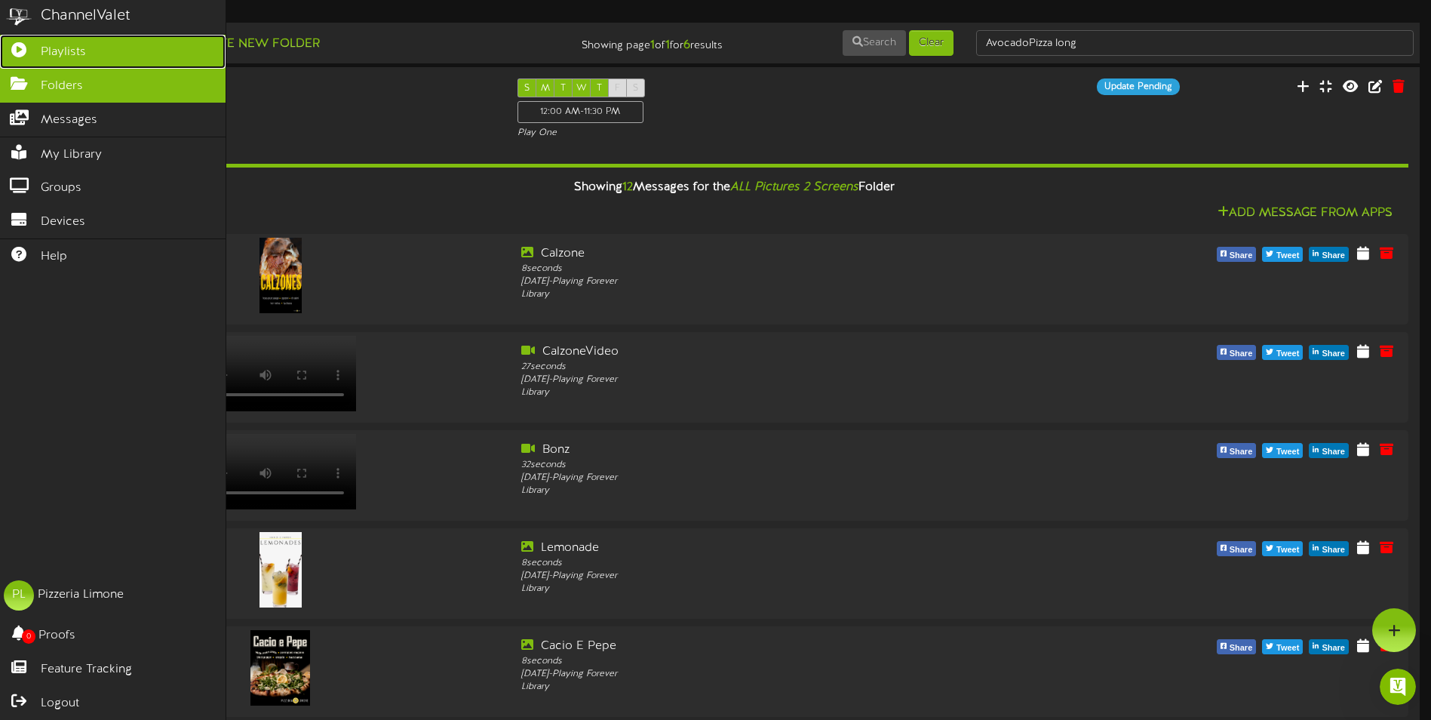
click at [23, 49] on icon at bounding box center [19, 47] width 38 height 11
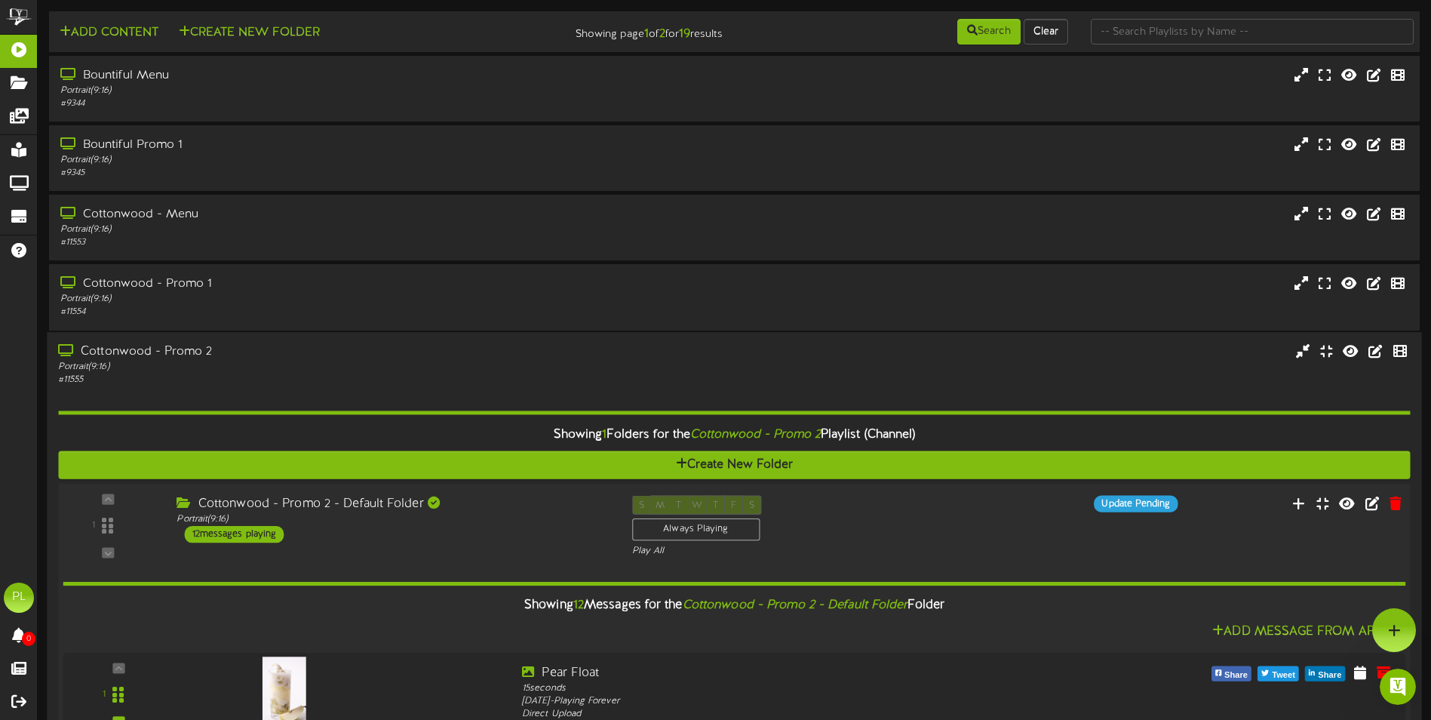
click at [506, 529] on div "Cottonwood - Promo 2 - Default Folder Portrait ( 9:16 ) 12 messages playing" at bounding box center [392, 519] width 455 height 48
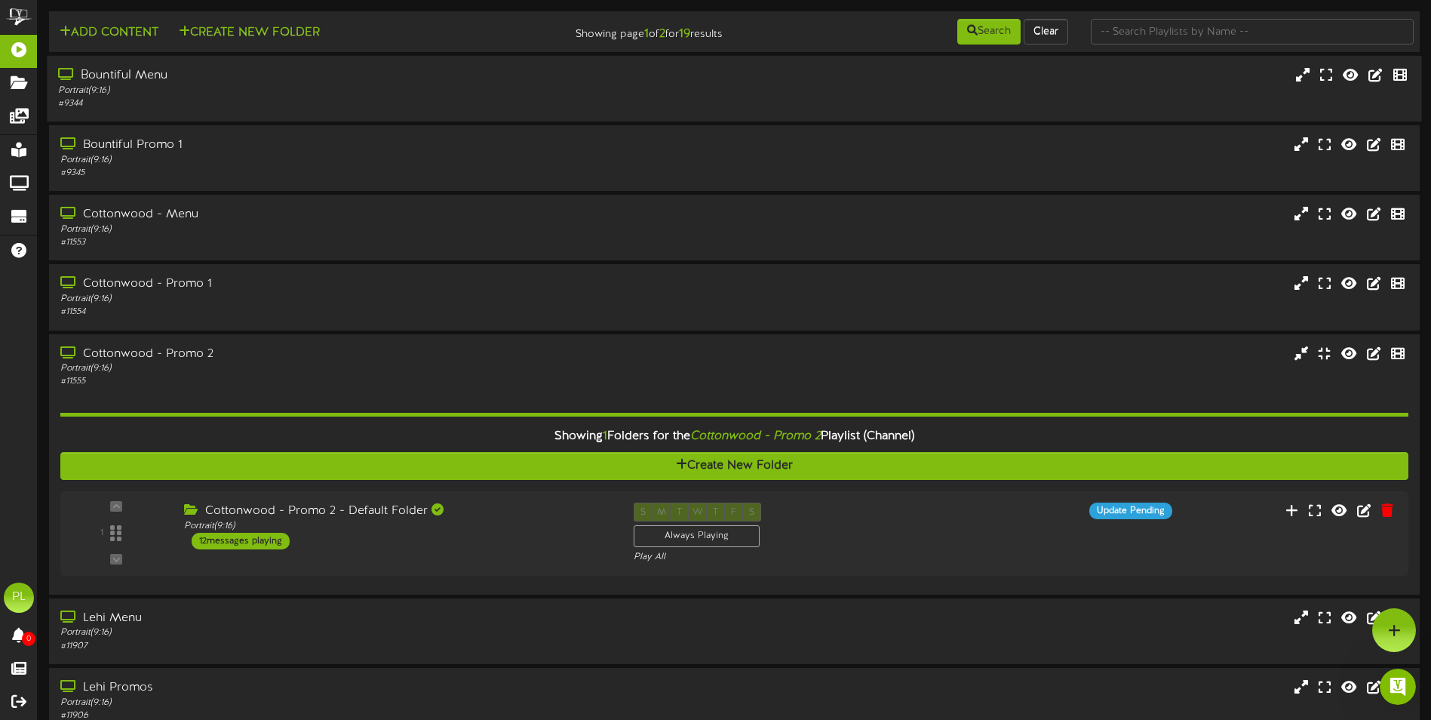
click at [269, 87] on div "Portrait ( 9:16 )" at bounding box center [333, 91] width 550 height 13
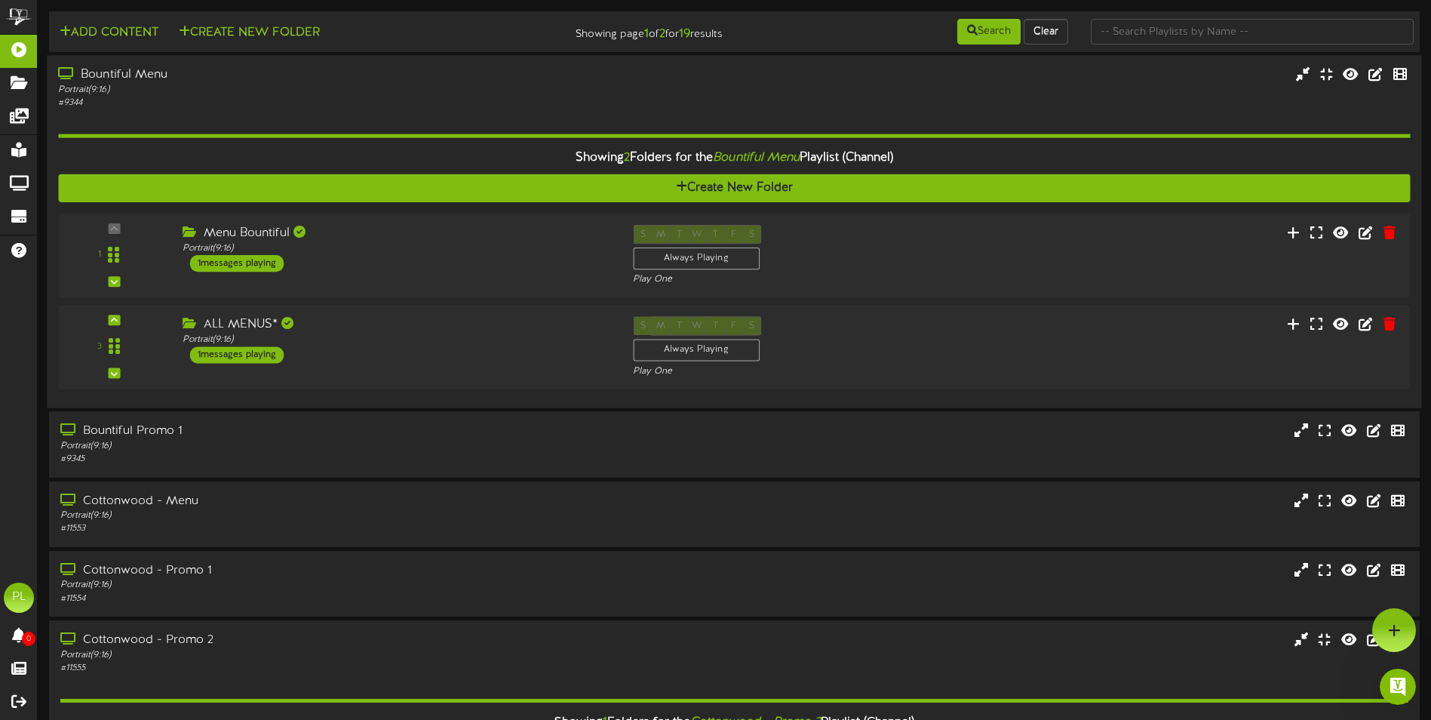
click at [275, 91] on div "Portrait ( 9:16 )" at bounding box center [333, 90] width 550 height 13
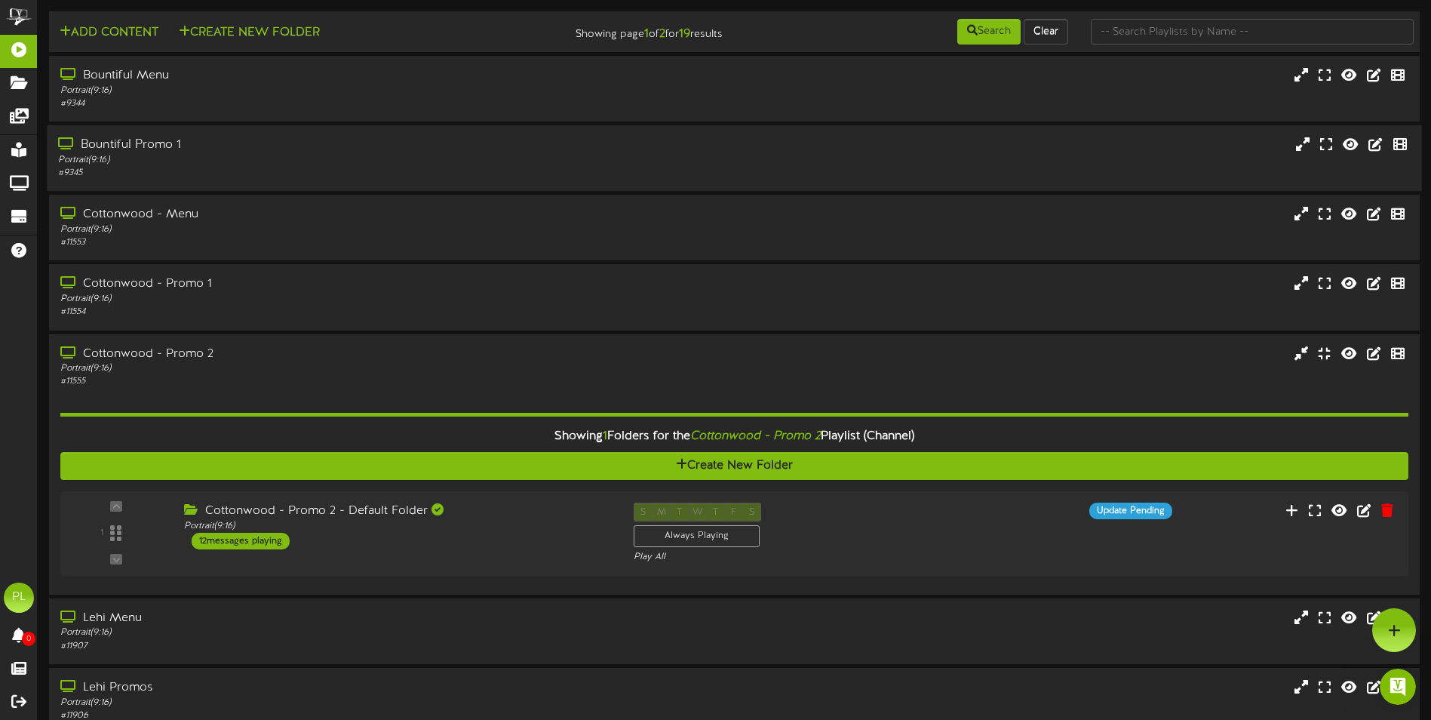
click at [254, 150] on div "Bountiful Promo 1" at bounding box center [333, 145] width 550 height 17
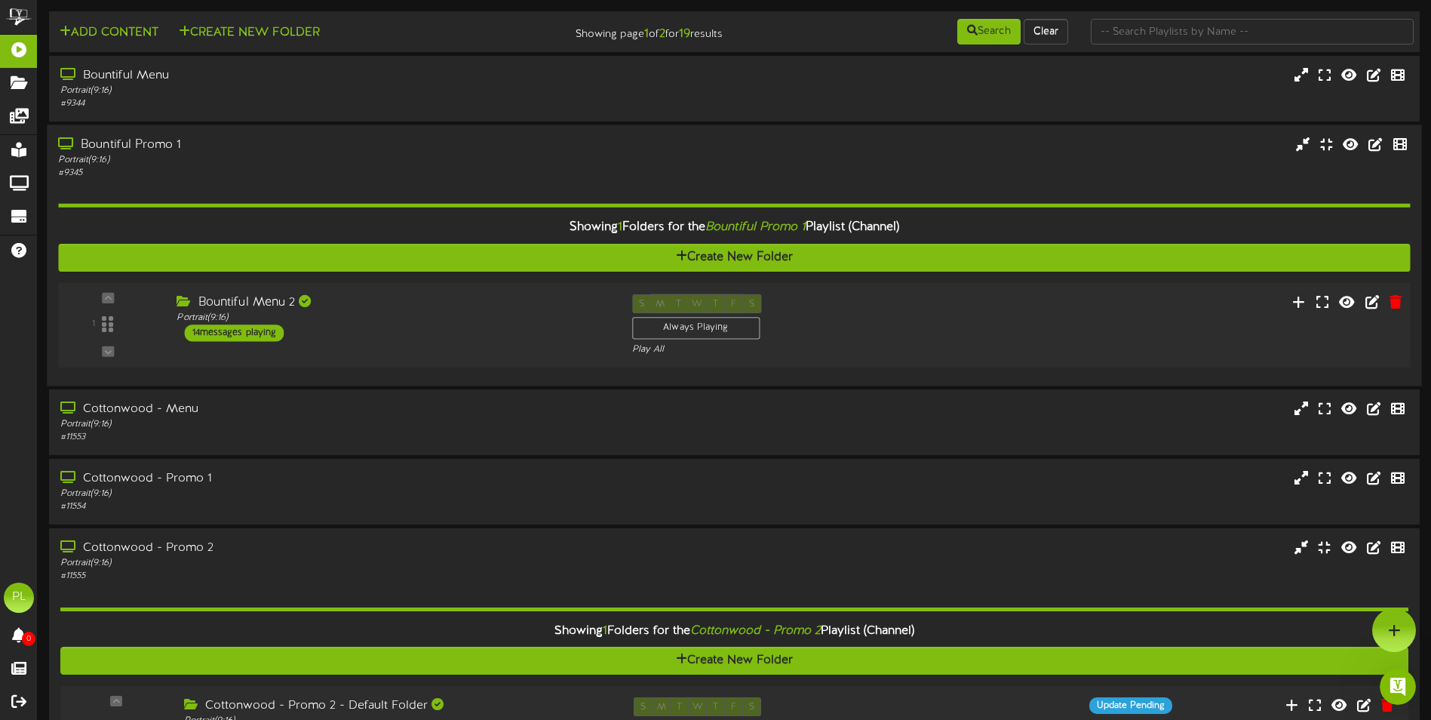
click at [364, 329] on div "Bountiful Menu 2 Portrait ( 9:16 ) 14 messages playing" at bounding box center [392, 318] width 455 height 48
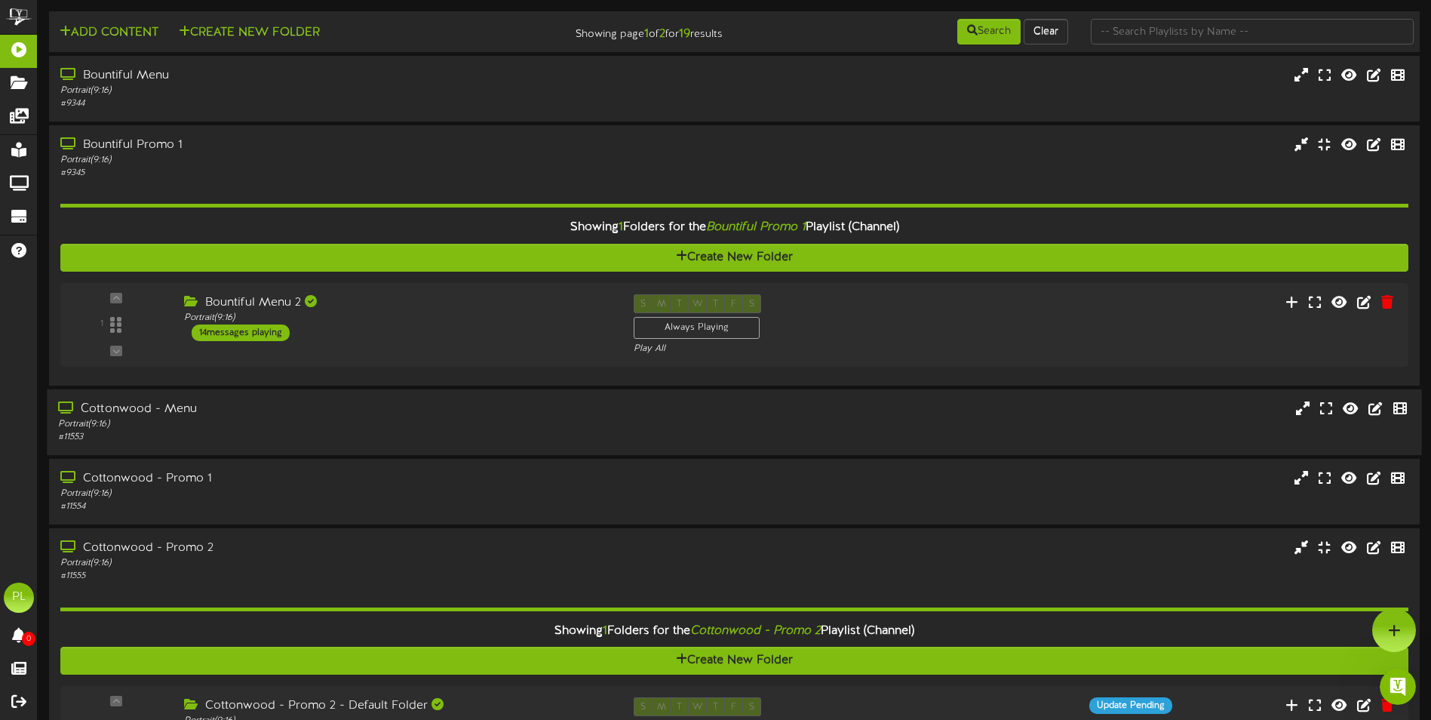
click at [302, 412] on div "Cottonwood - Menu" at bounding box center [333, 409] width 550 height 17
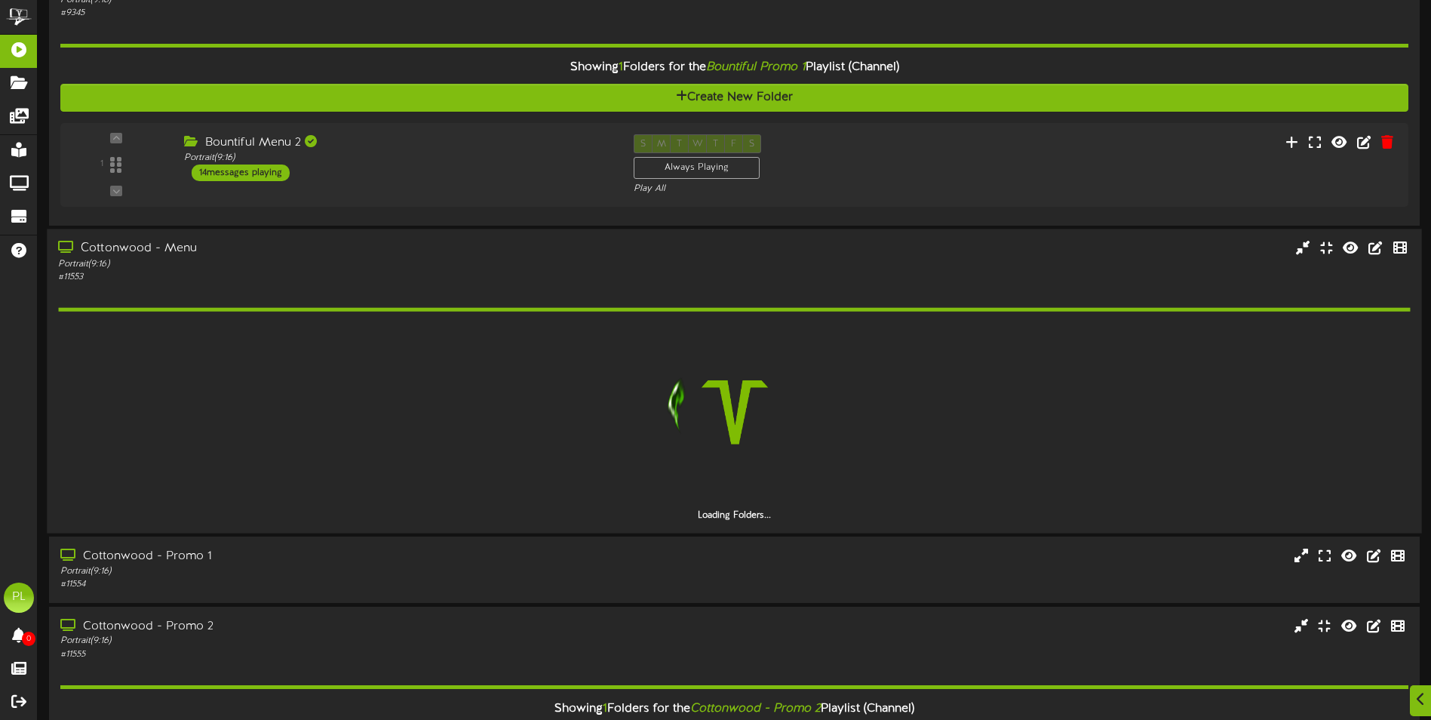
scroll to position [302, 0]
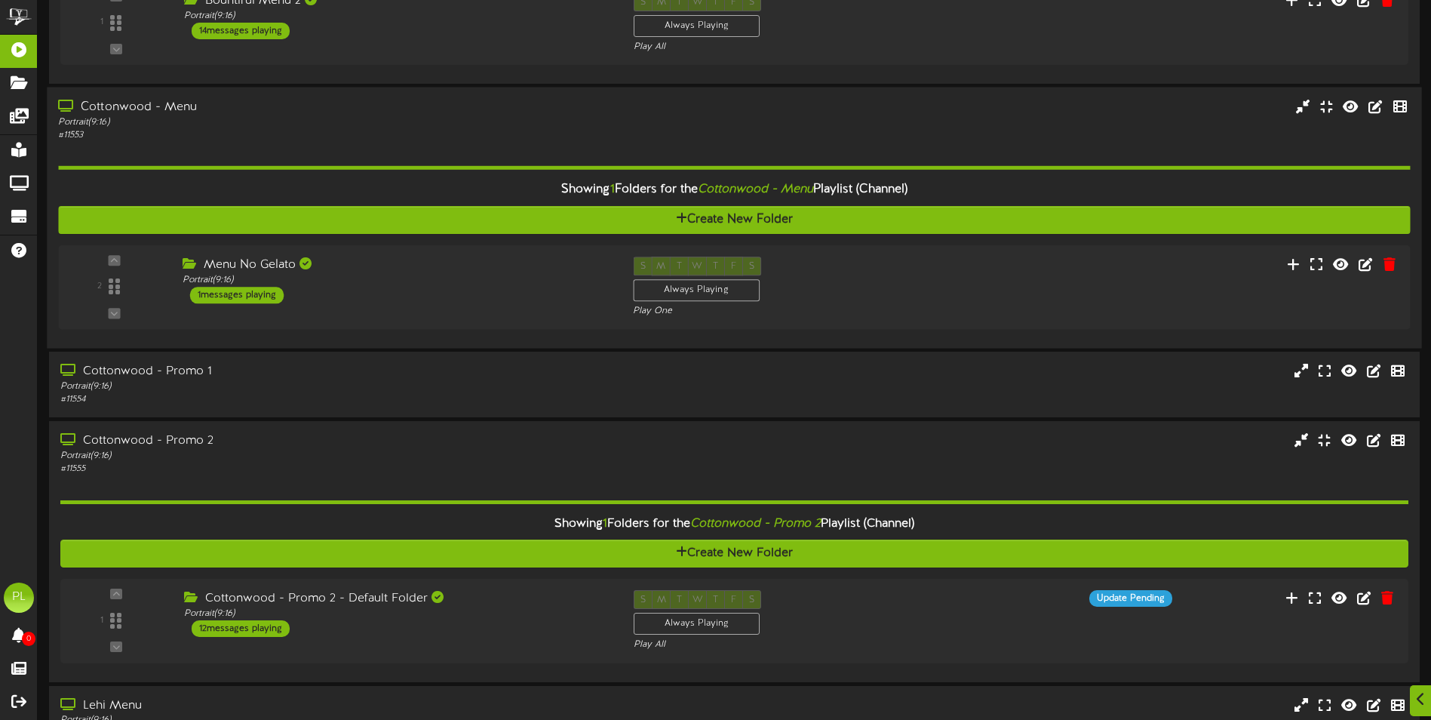
click at [462, 118] on div "Portrait ( 9:16 )" at bounding box center [333, 122] width 550 height 13
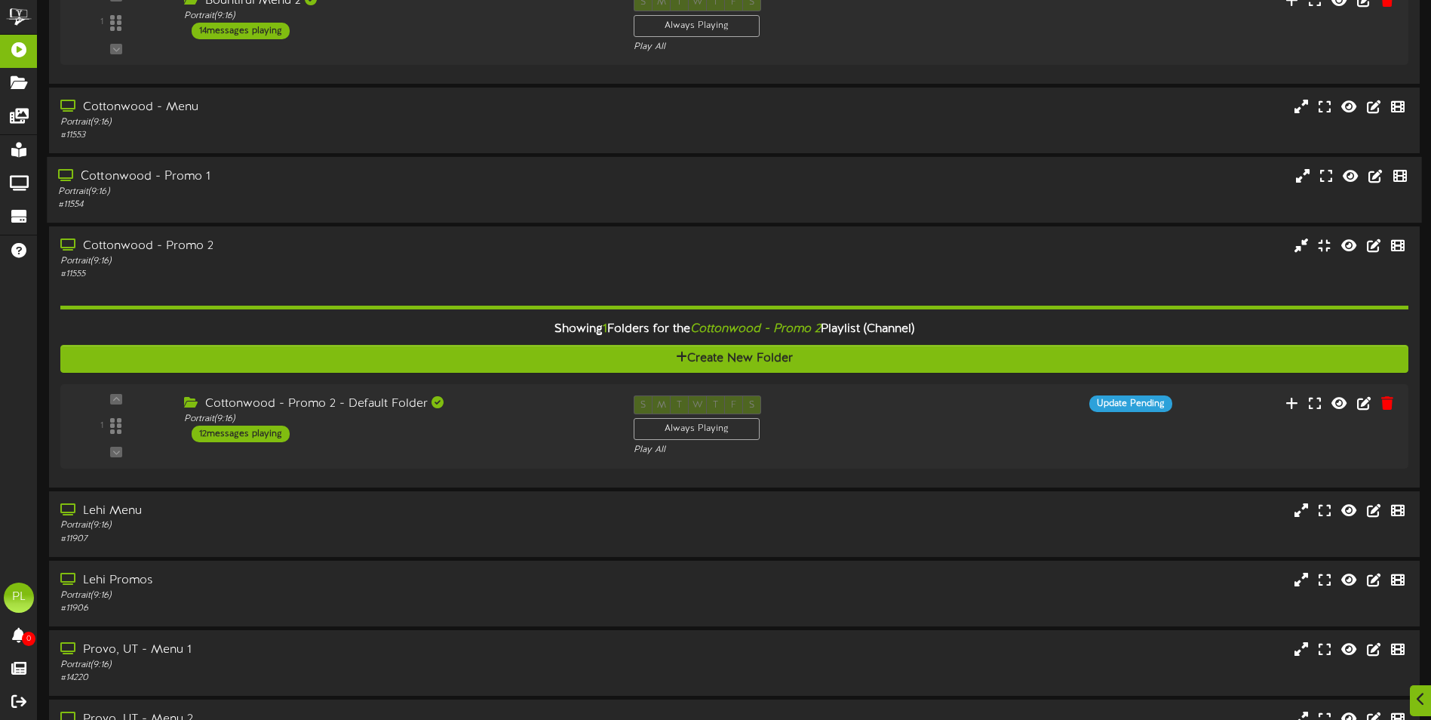
click at [429, 193] on div "Portrait ( 9:16 )" at bounding box center [333, 192] width 550 height 13
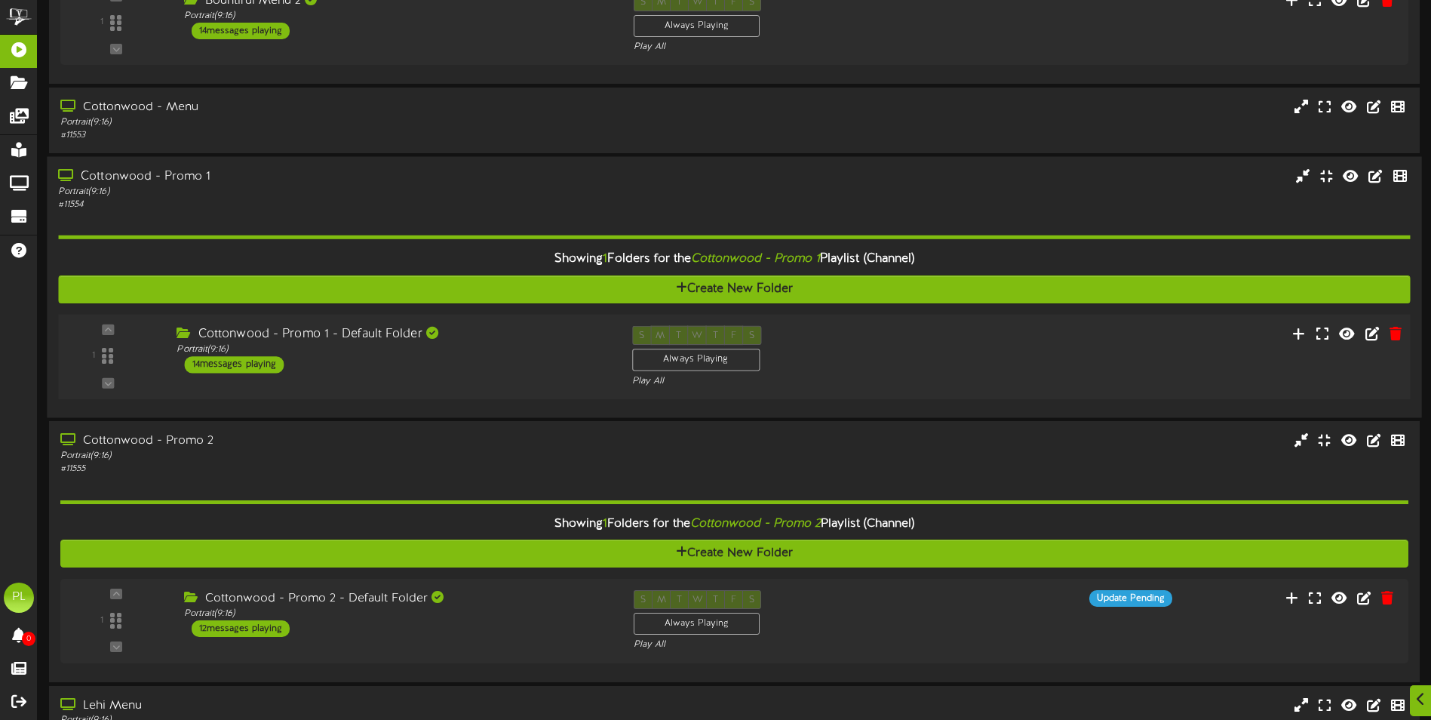
click at [485, 357] on div "Cottonwood - Promo 1 - Default Folder Portrait ( 9:16 ) 14 messages playing" at bounding box center [392, 350] width 455 height 48
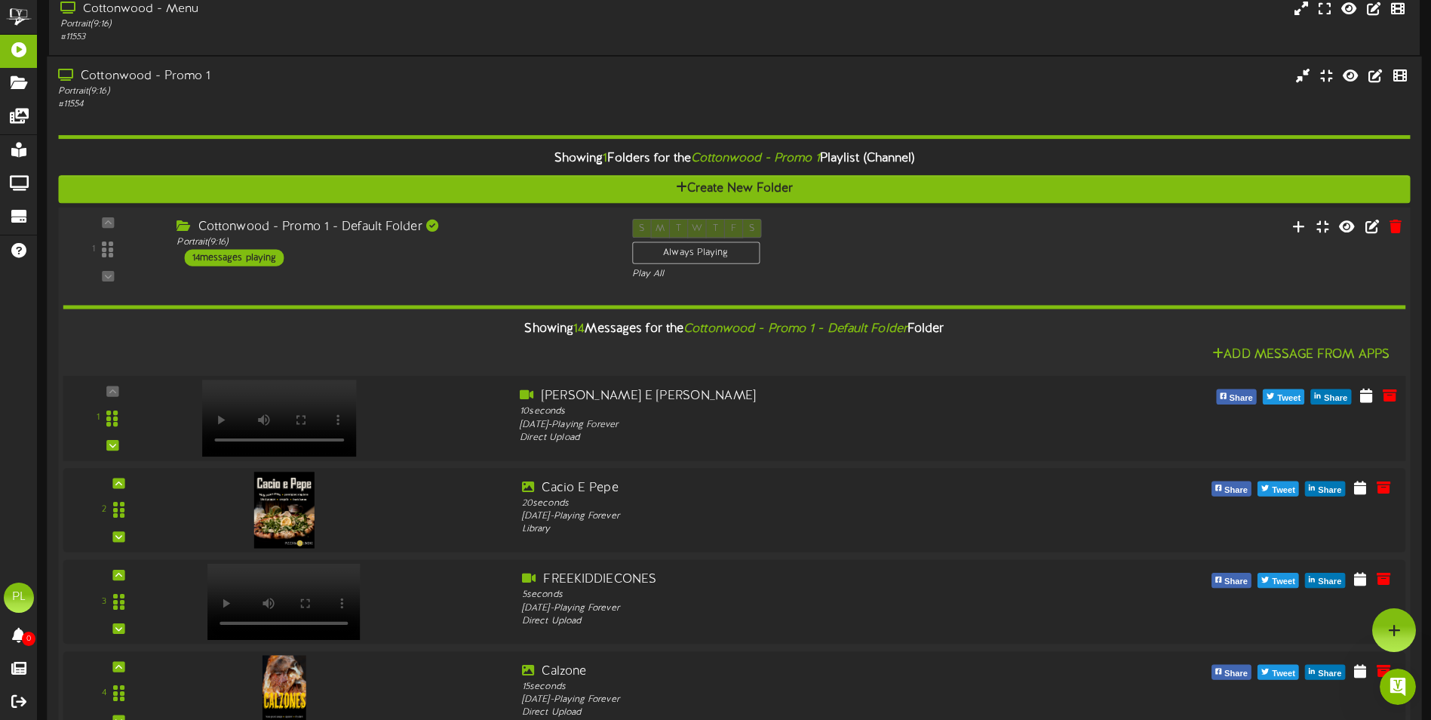
scroll to position [377, 0]
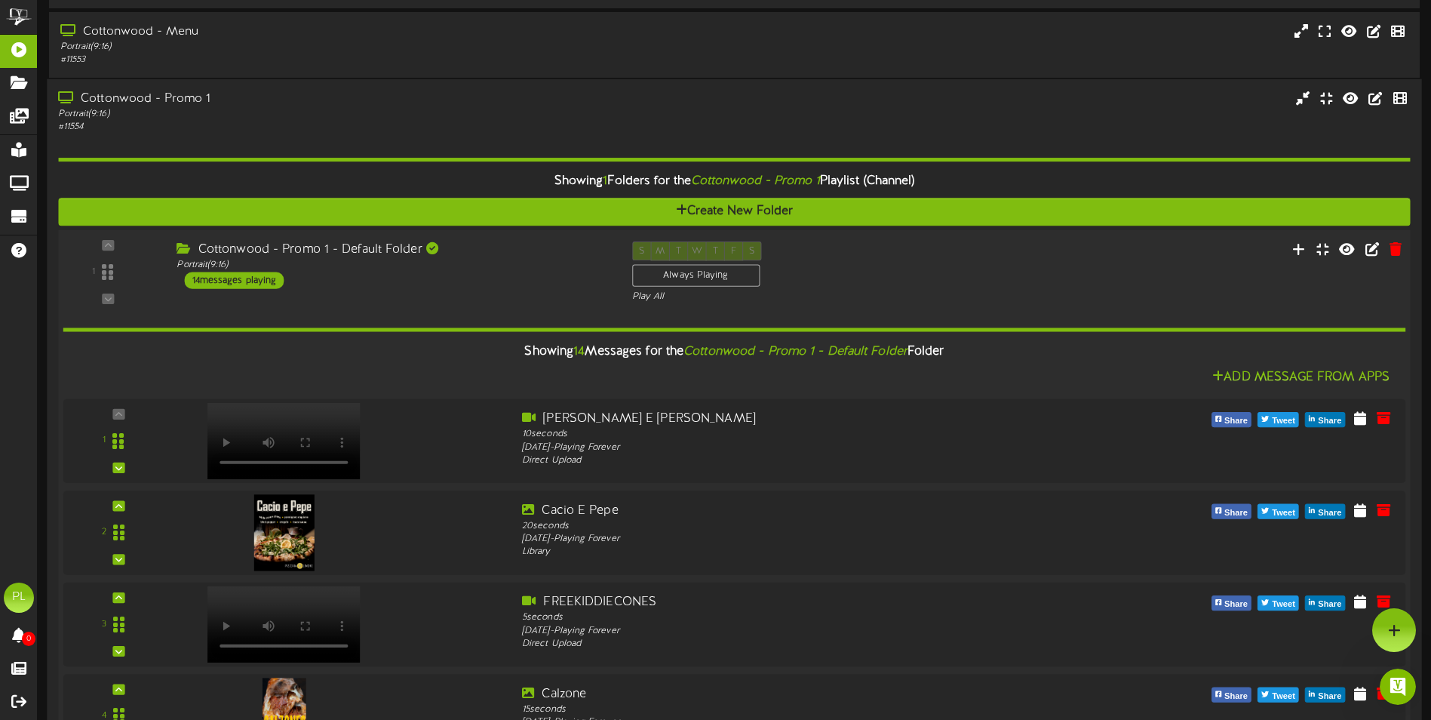
click at [441, 287] on div "Cottonwood - Promo 1 - Default Folder Portrait ( 9:16 ) 14 messages playing" at bounding box center [392, 265] width 455 height 48
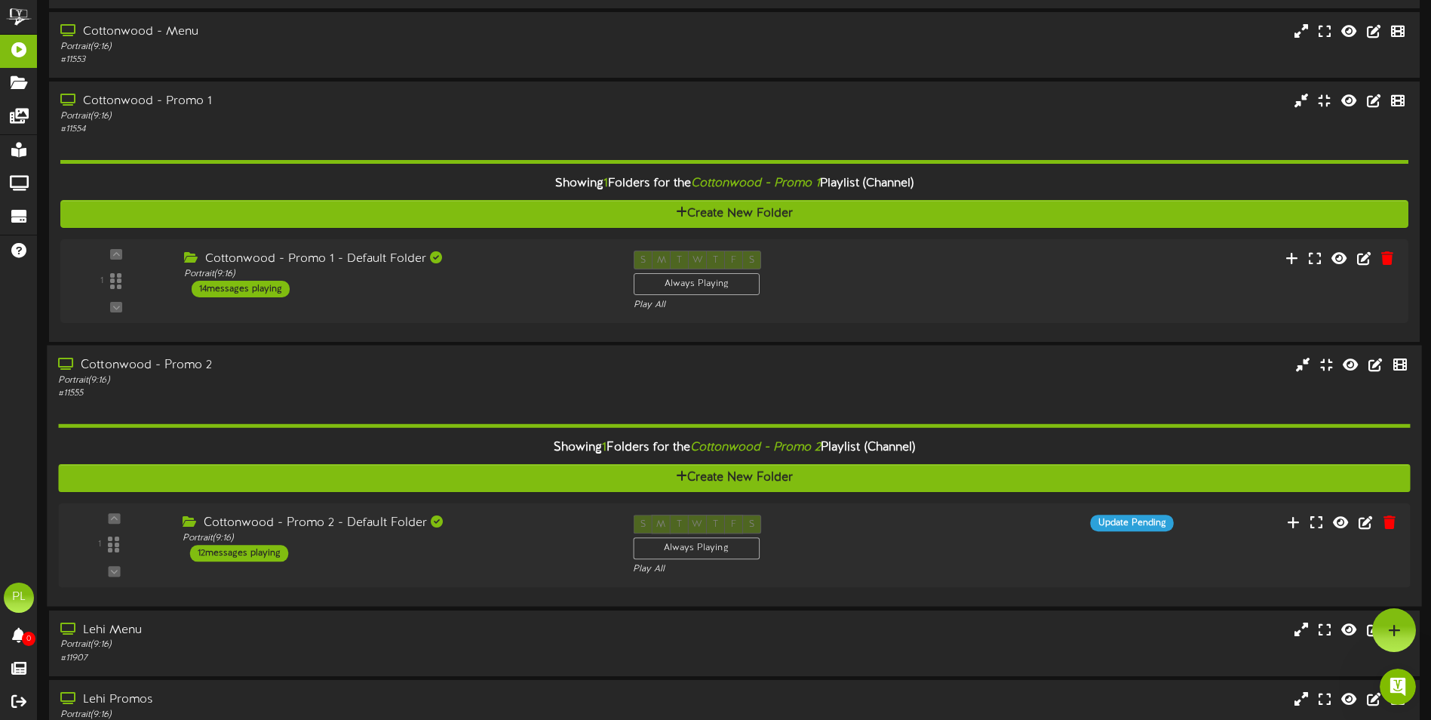
click at [395, 384] on div "Portrait ( 9:16 )" at bounding box center [333, 380] width 550 height 13
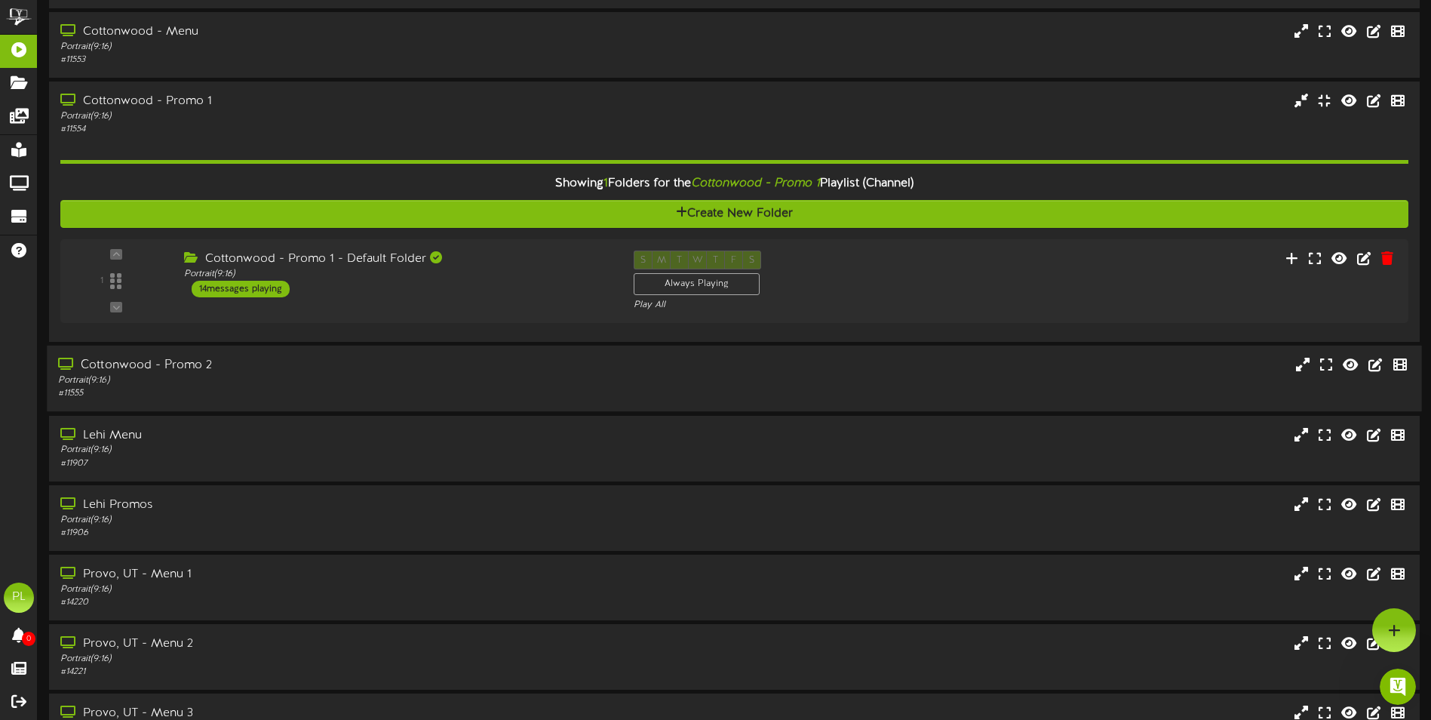
click at [414, 379] on div "Portrait ( 9:16 )" at bounding box center [333, 380] width 550 height 13
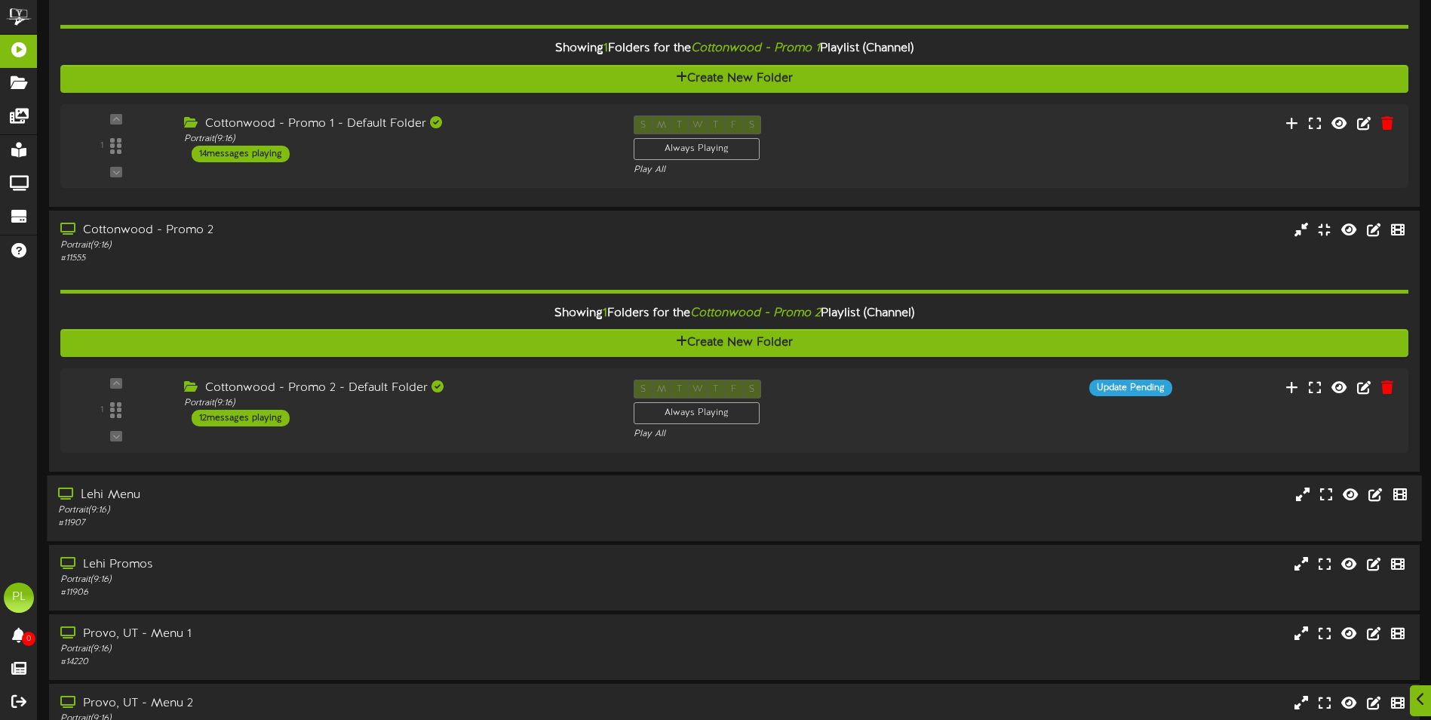
scroll to position [528, 0]
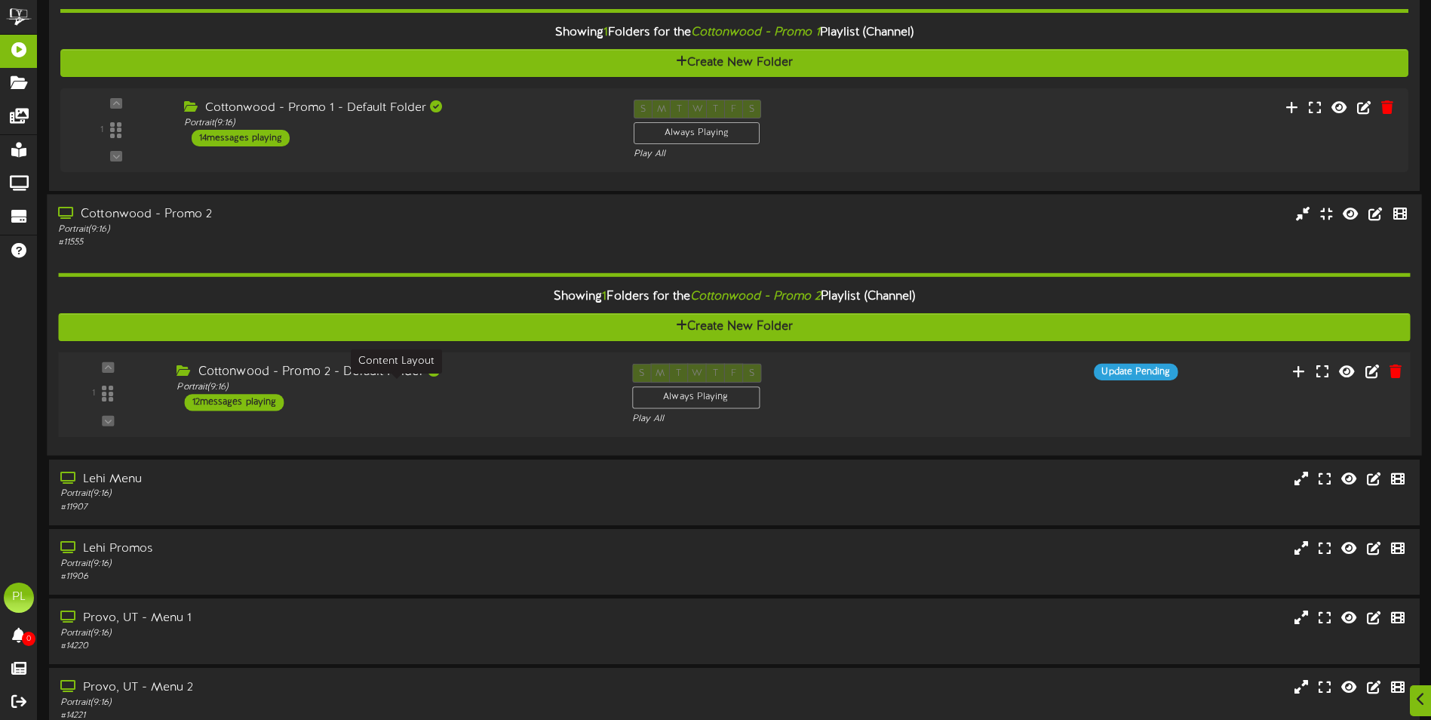
click at [549, 383] on div "Portrait ( 9:16 )" at bounding box center [393, 387] width 432 height 13
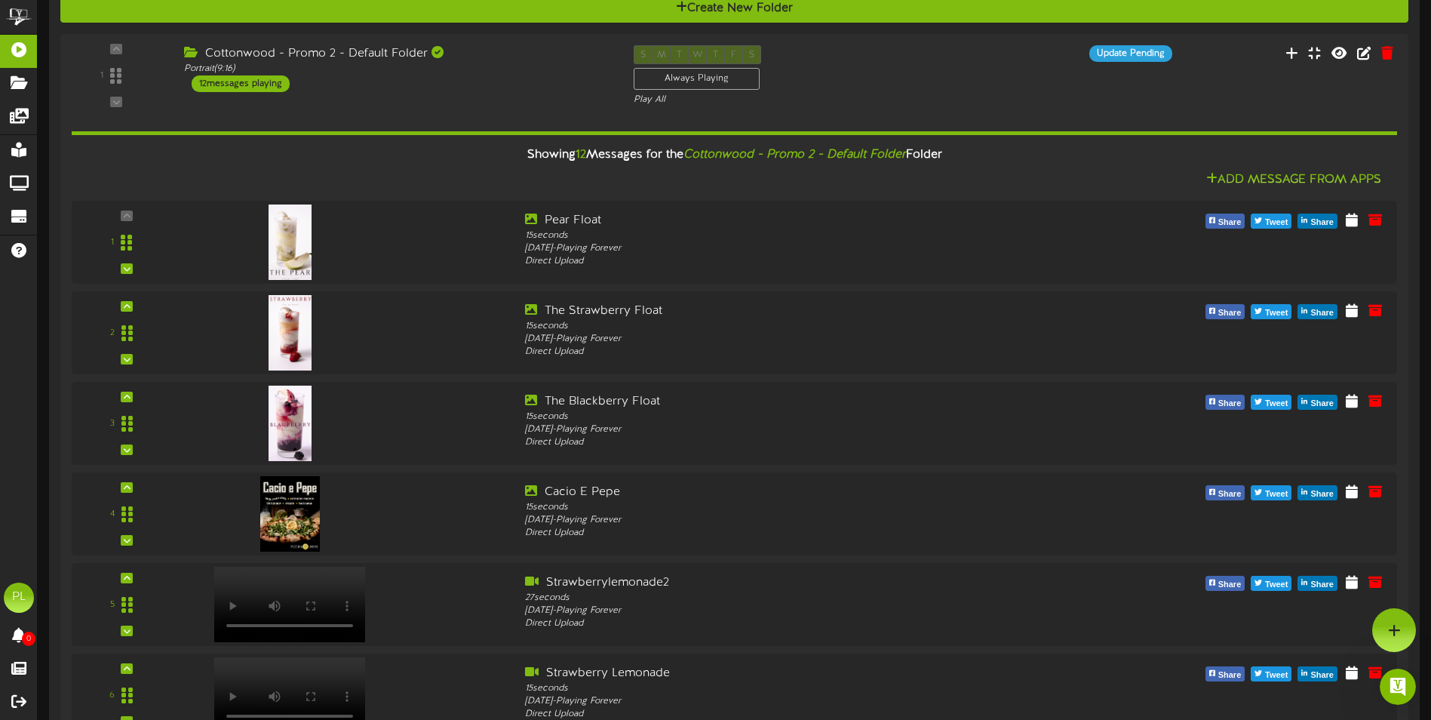
scroll to position [722, 0]
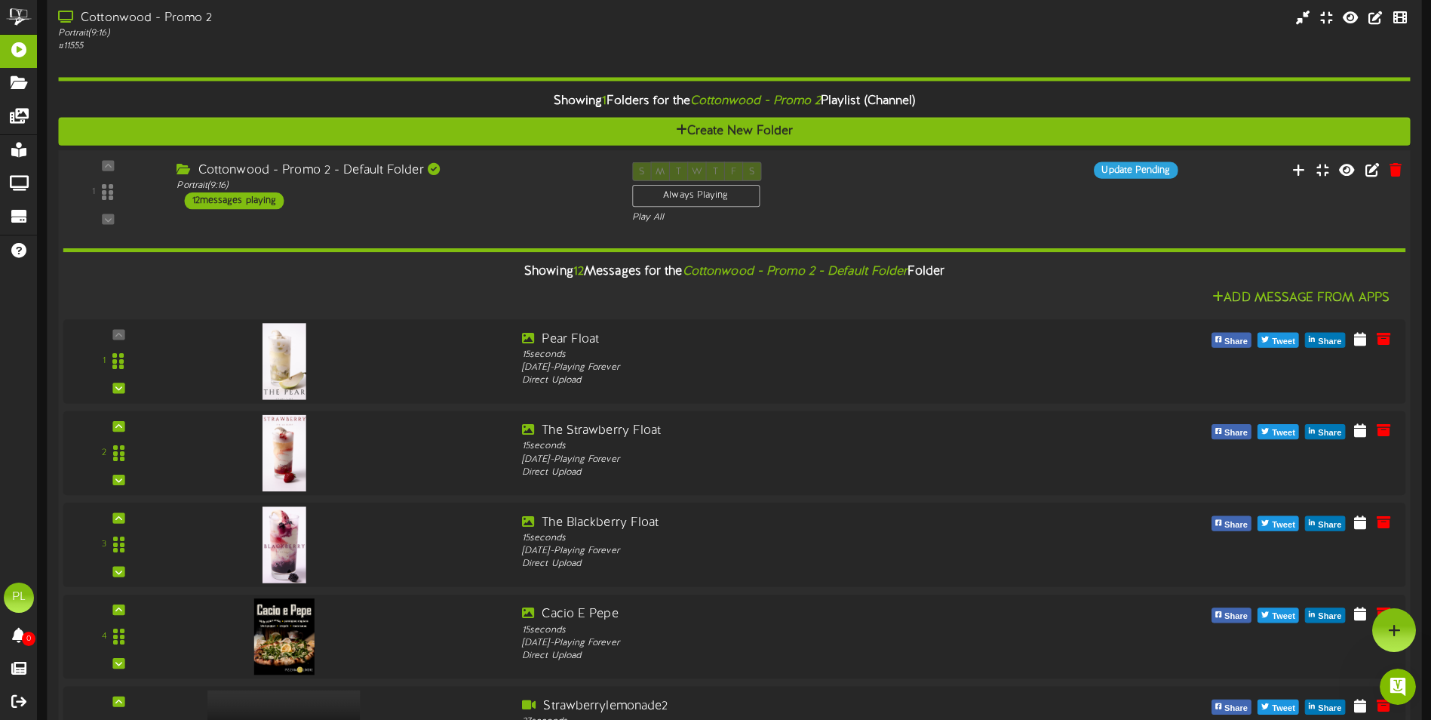
click at [507, 200] on div "Cottonwood - Promo 2 - Default Folder Portrait ( 9:16 ) 12 messages playing" at bounding box center [392, 186] width 455 height 48
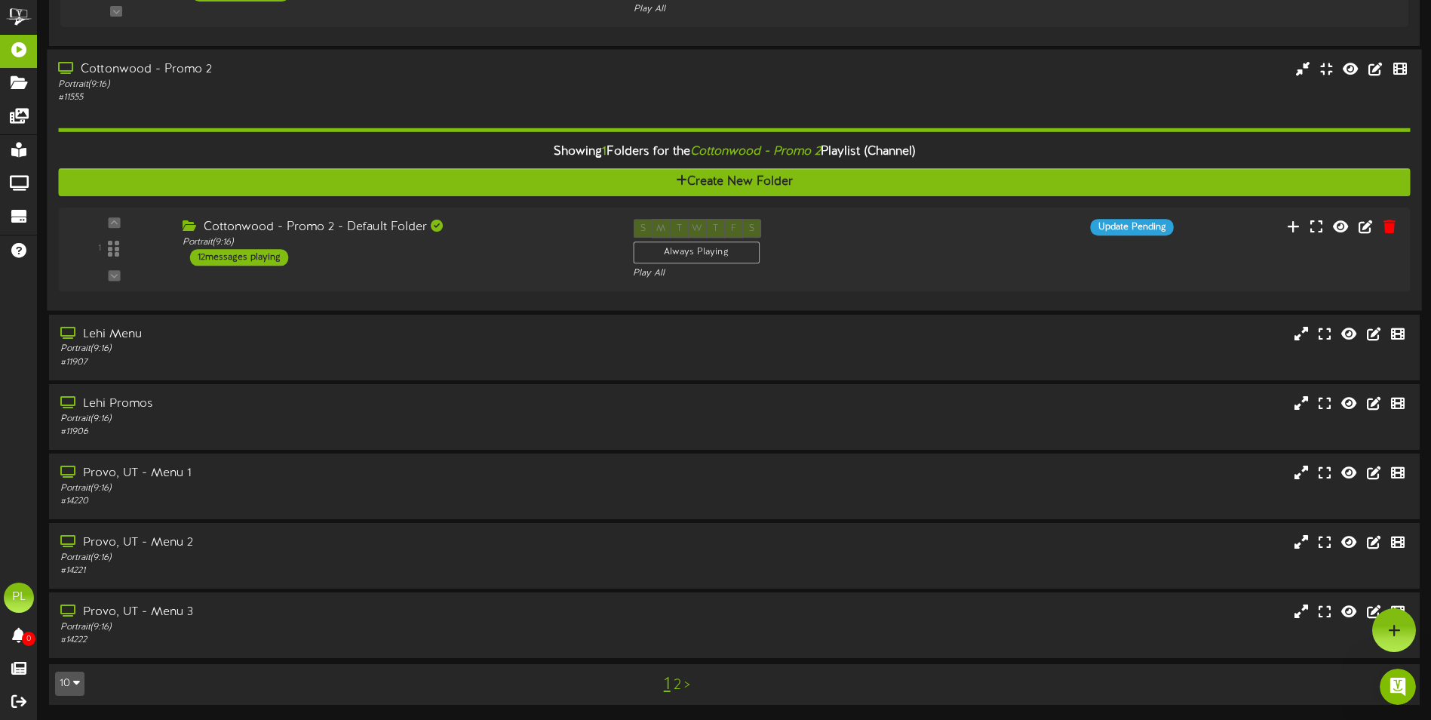
scroll to position [0, 0]
click at [224, 337] on div "Lehi Menu" at bounding box center [333, 333] width 550 height 17
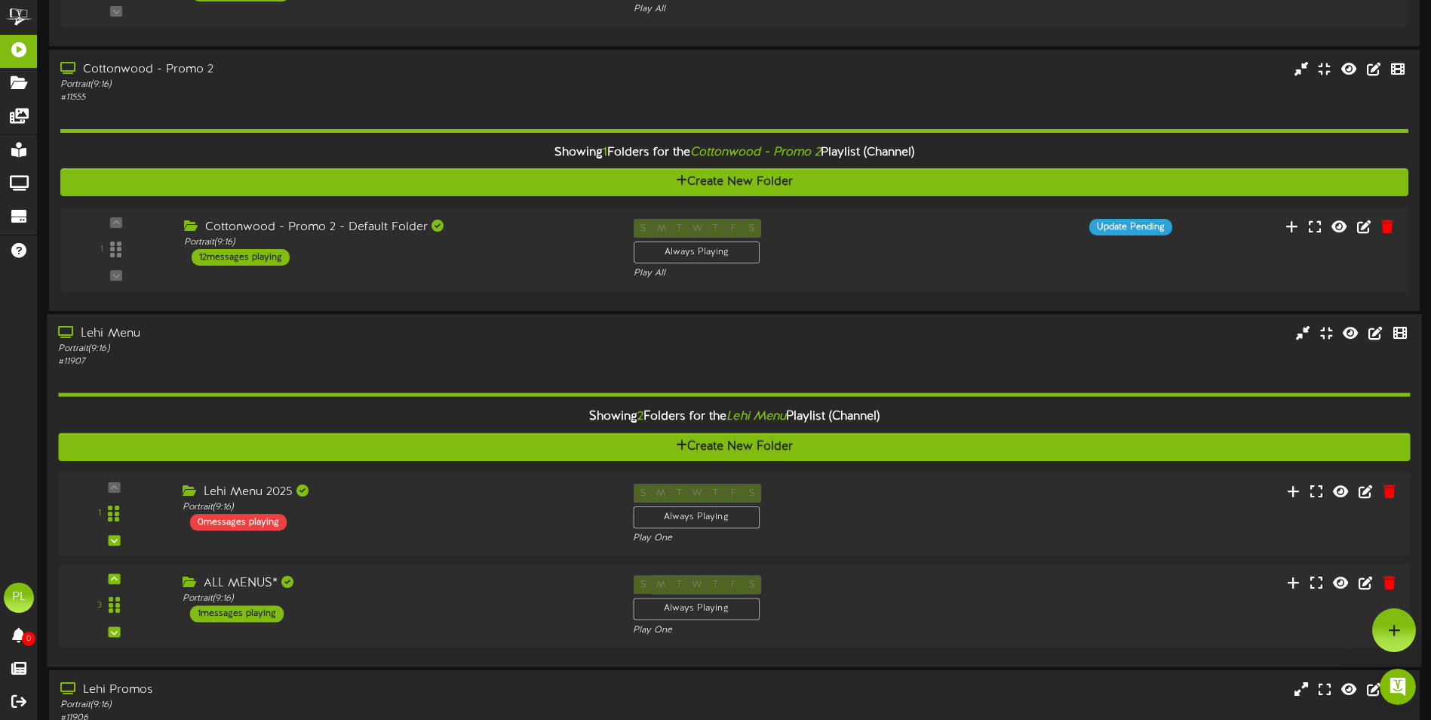
click at [415, 352] on div "Portrait ( 9:16 )" at bounding box center [333, 349] width 550 height 13
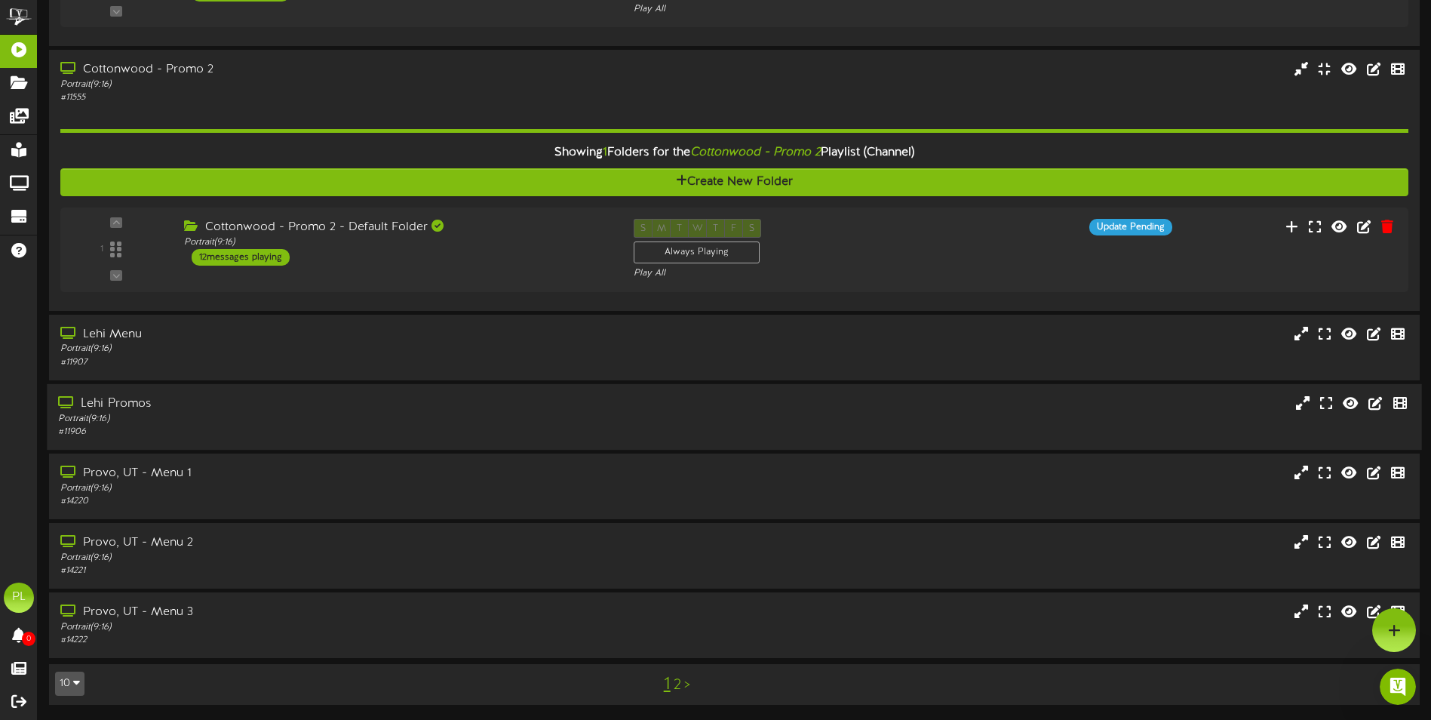
click at [251, 417] on div "Portrait ( 9:16 )" at bounding box center [333, 418] width 550 height 13
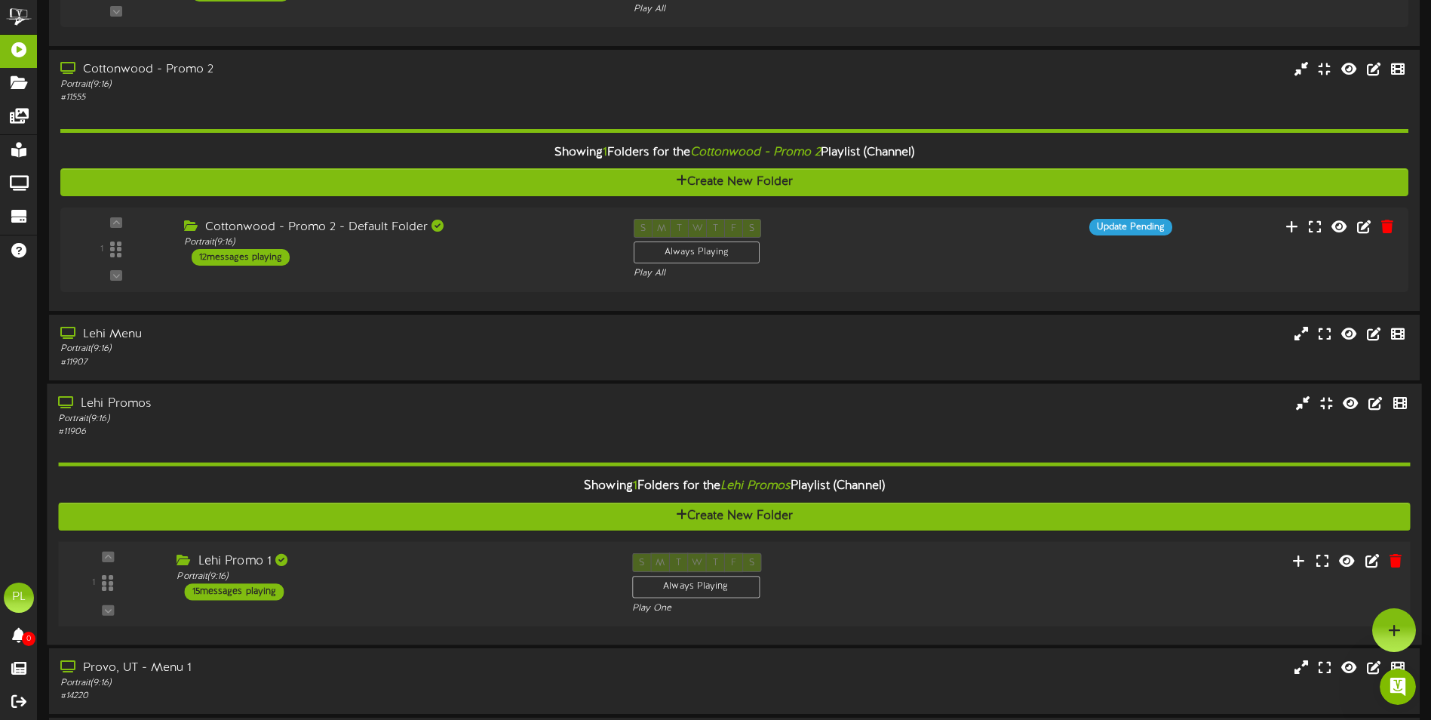
click at [454, 588] on div "Lehi Promo 1 Portrait ( 9:16 ) 15 messages playing" at bounding box center [392, 576] width 455 height 48
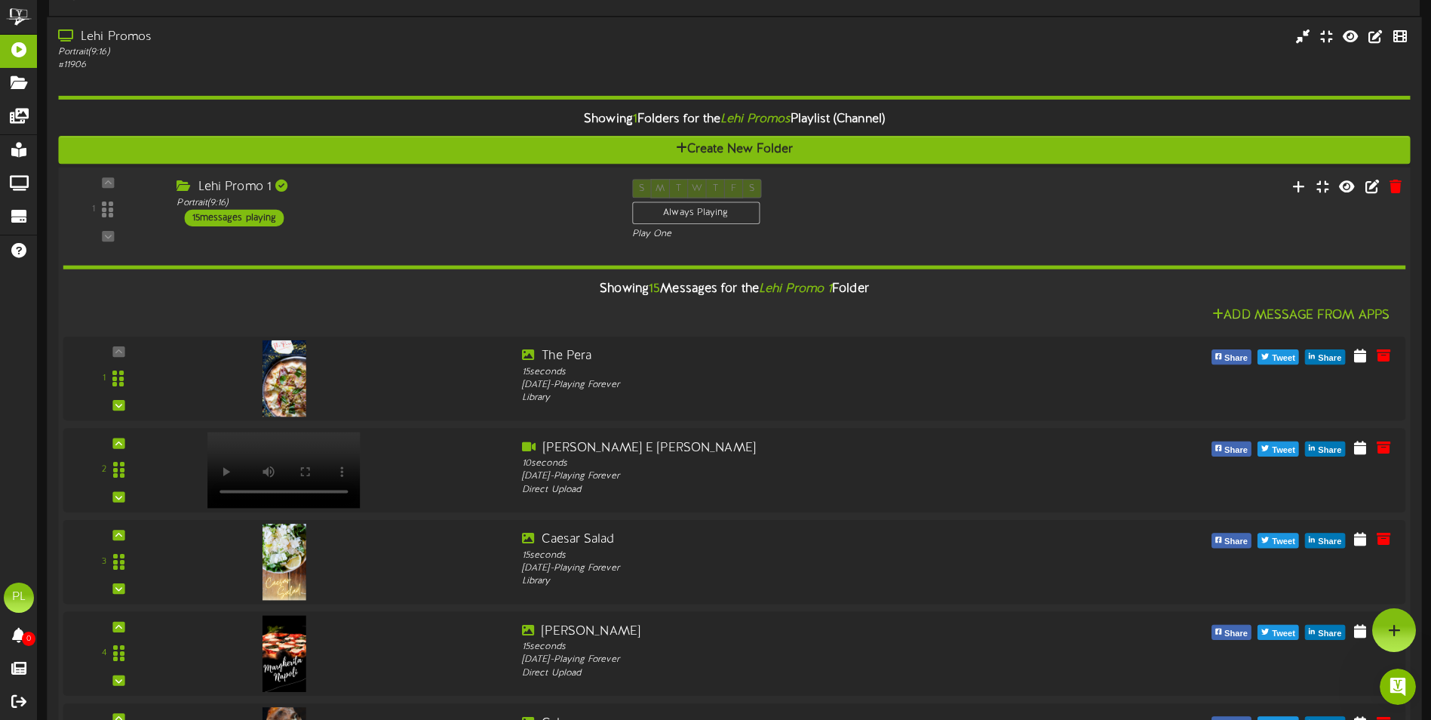
click at [445, 227] on div "1 ( 9:16" at bounding box center [734, 210] width 1366 height 62
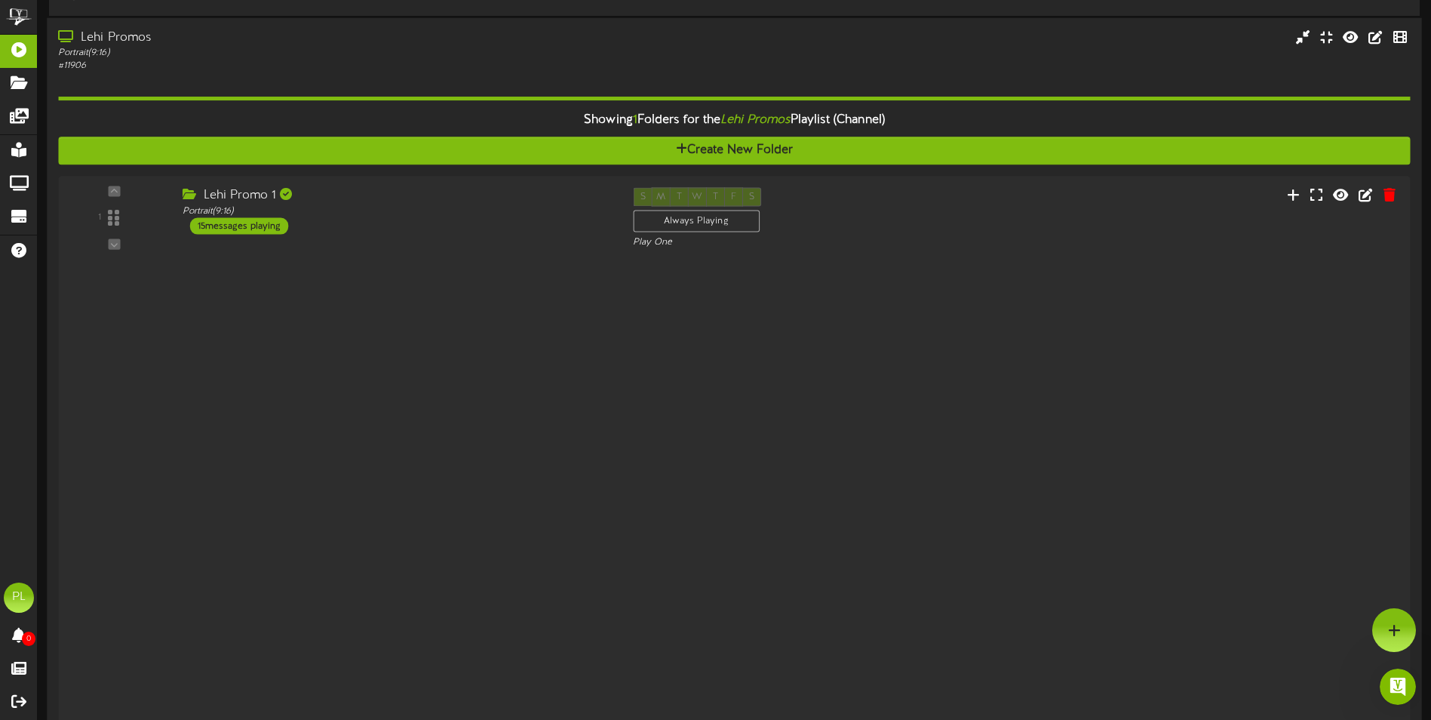
scroll to position [868, 0]
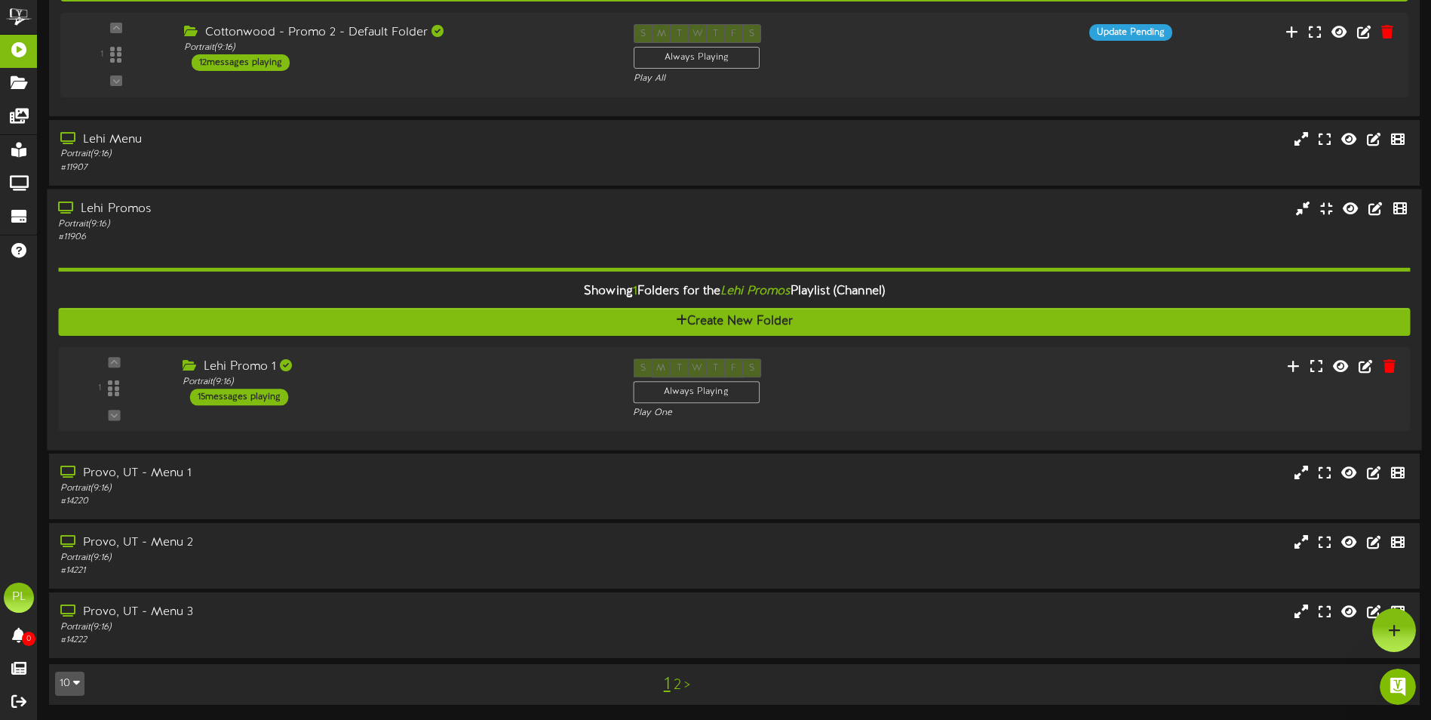
click at [402, 233] on div "# 11906" at bounding box center [333, 236] width 550 height 13
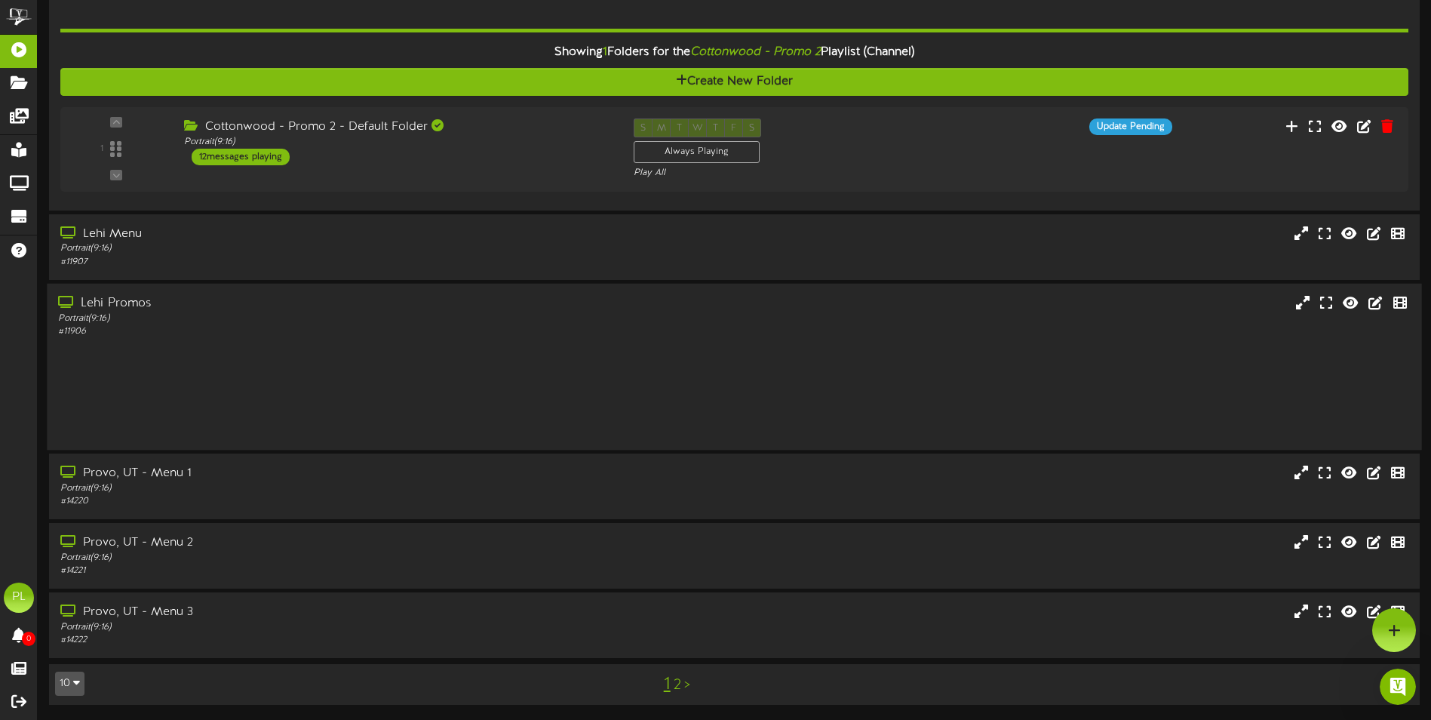
scroll to position [673, 0]
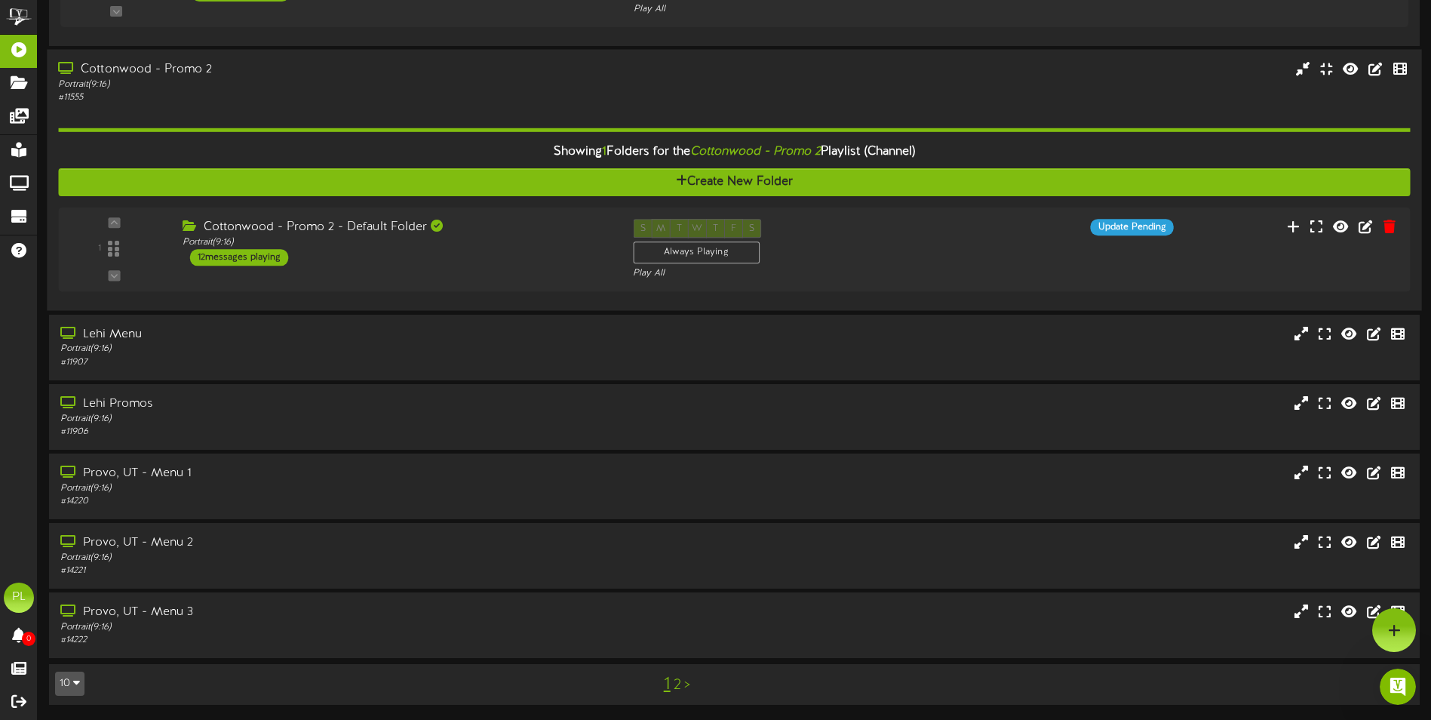
click at [386, 109] on div "Showing 1 Folders for the Cottonwood - Promo 2 Playlist (Channel) Create New Fo…" at bounding box center [734, 201] width 1352 height 195
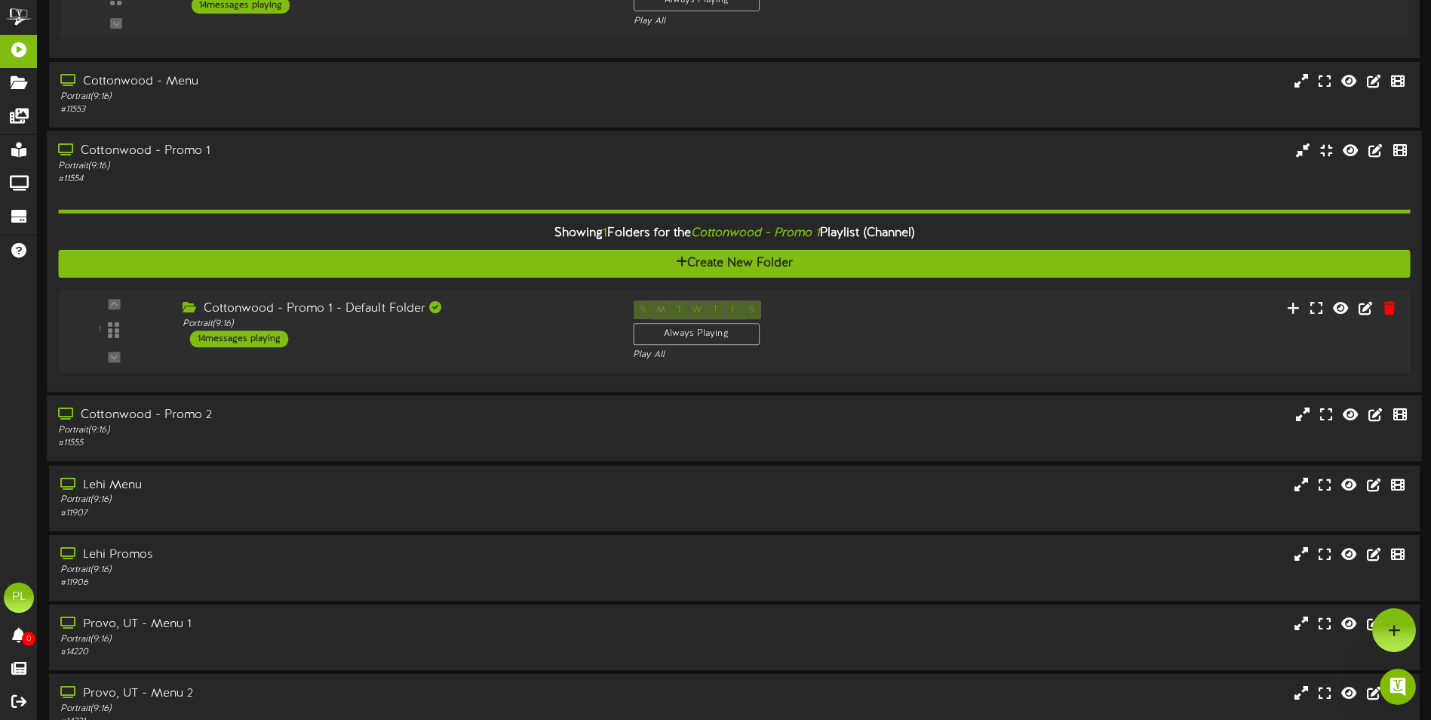
click at [372, 168] on div "Portrait ( 9:16 )" at bounding box center [333, 166] width 550 height 13
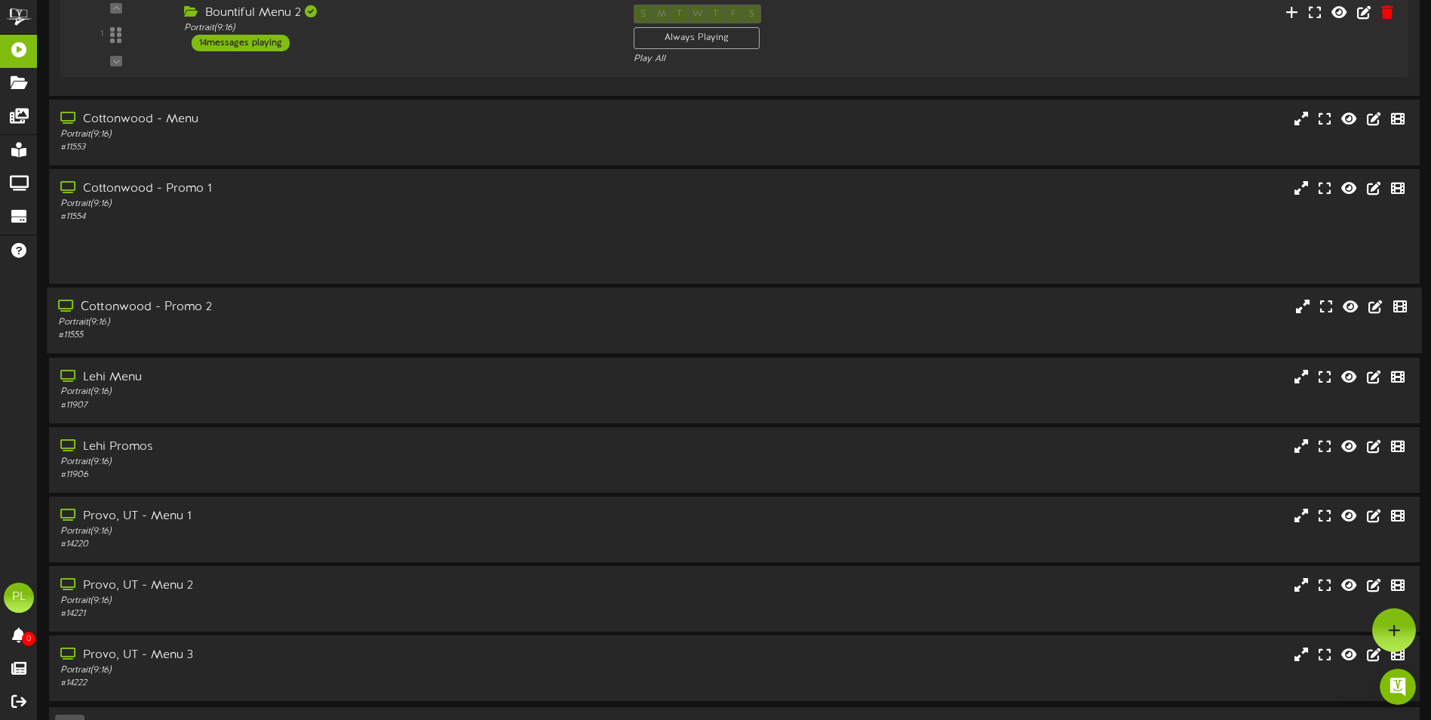
scroll to position [284, 0]
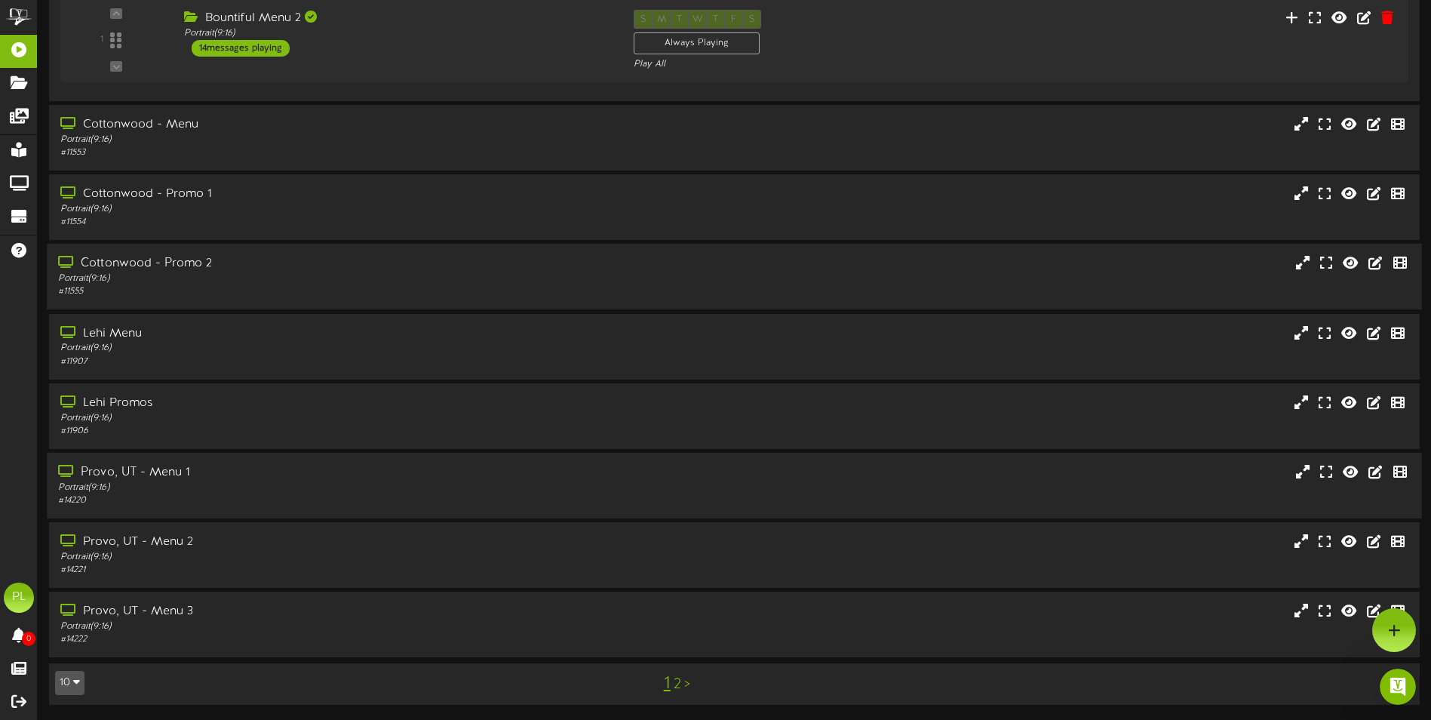
click at [327, 474] on div "Provo, UT - Menu 1" at bounding box center [333, 472] width 550 height 17
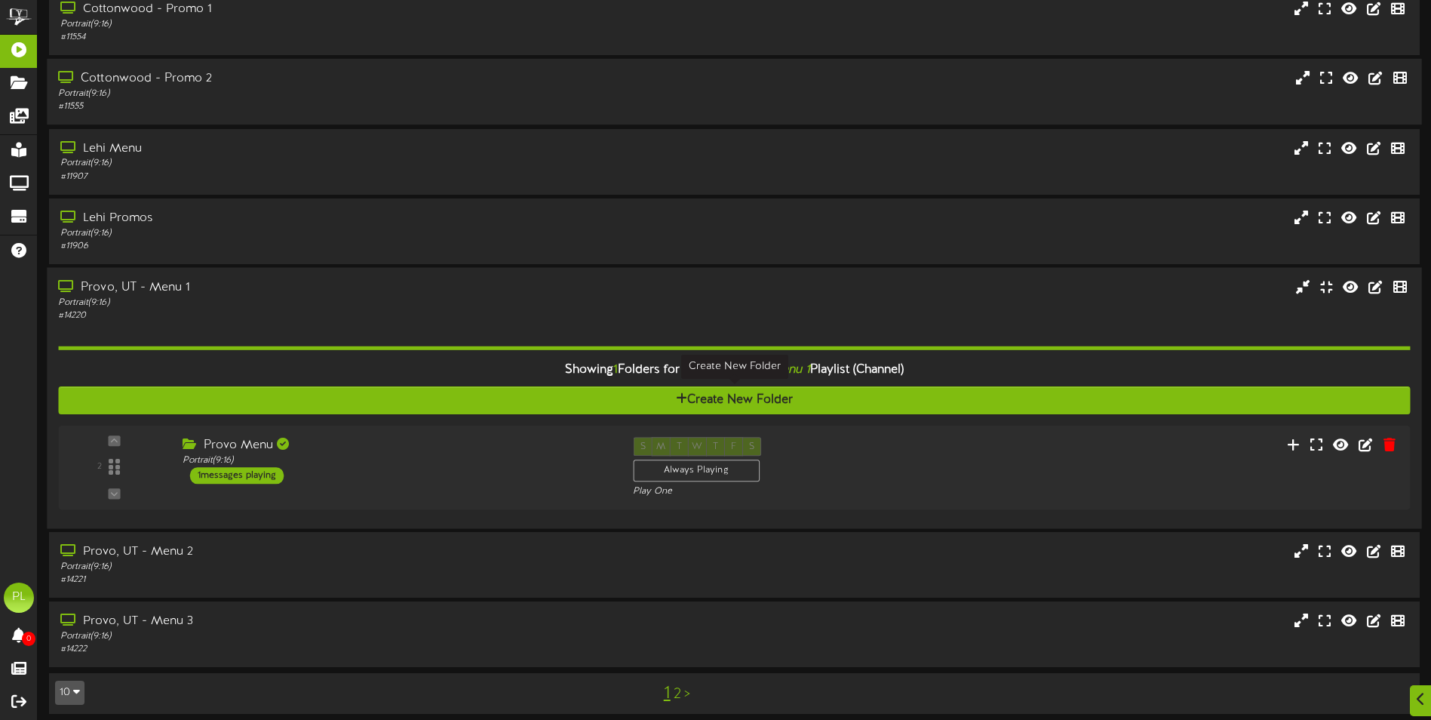
scroll to position [478, 0]
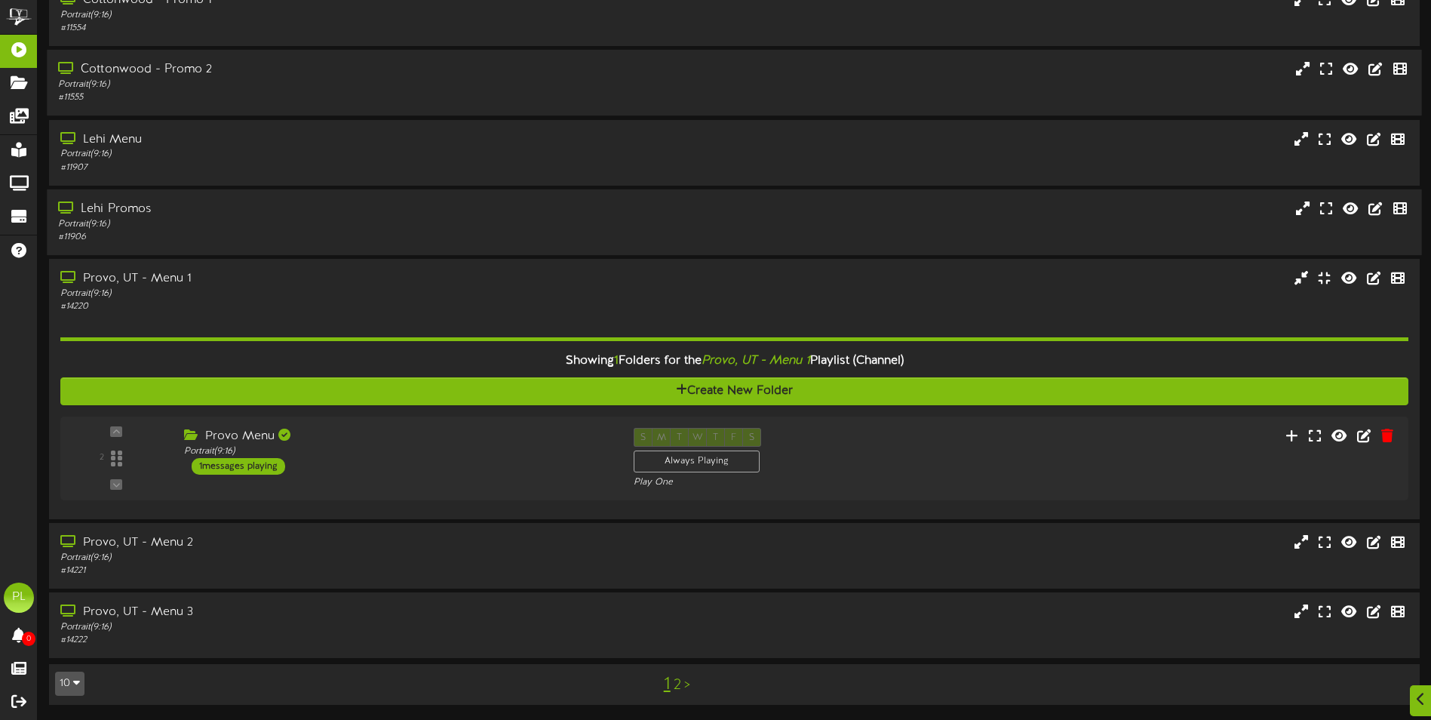
click at [314, 252] on div "Lehi Promos Portrait ( 9:16 ) # 11906" at bounding box center [734, 222] width 1375 height 66
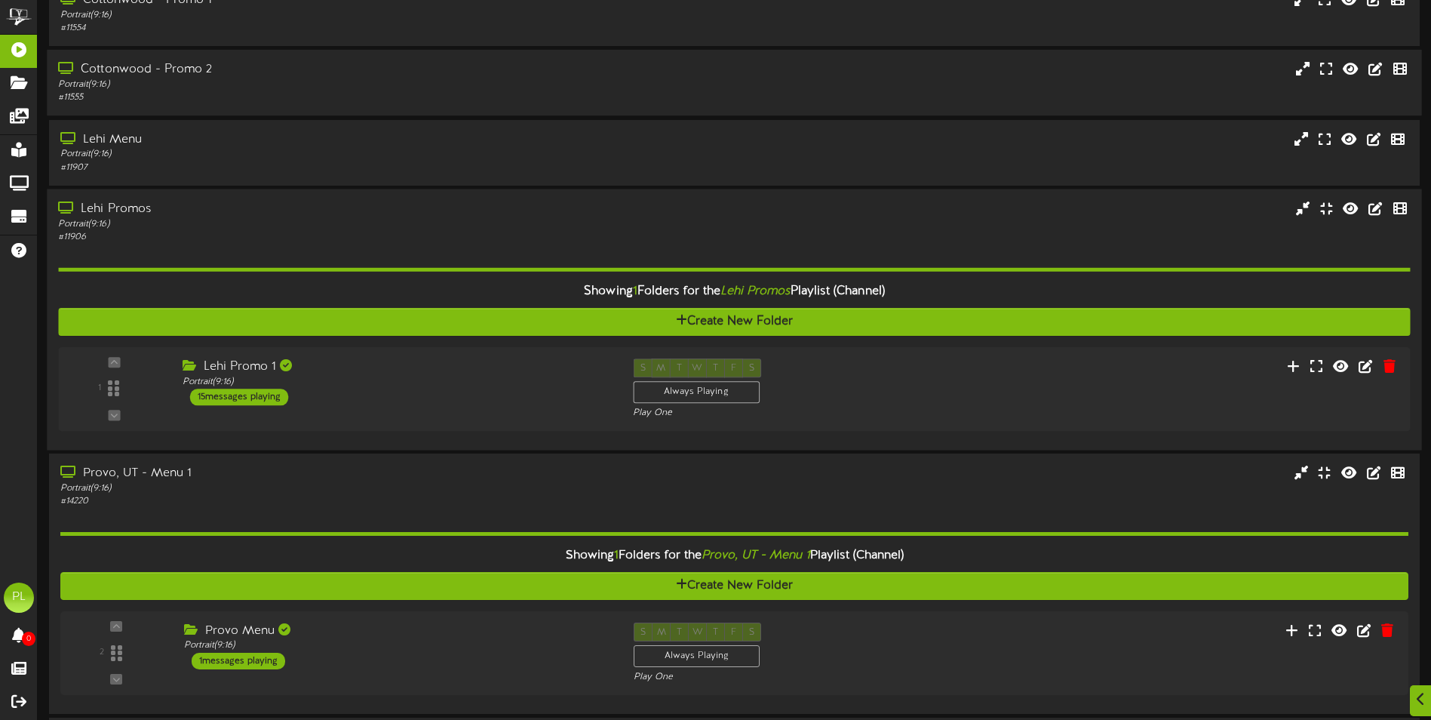
click at [324, 240] on div "# 11906" at bounding box center [333, 236] width 550 height 13
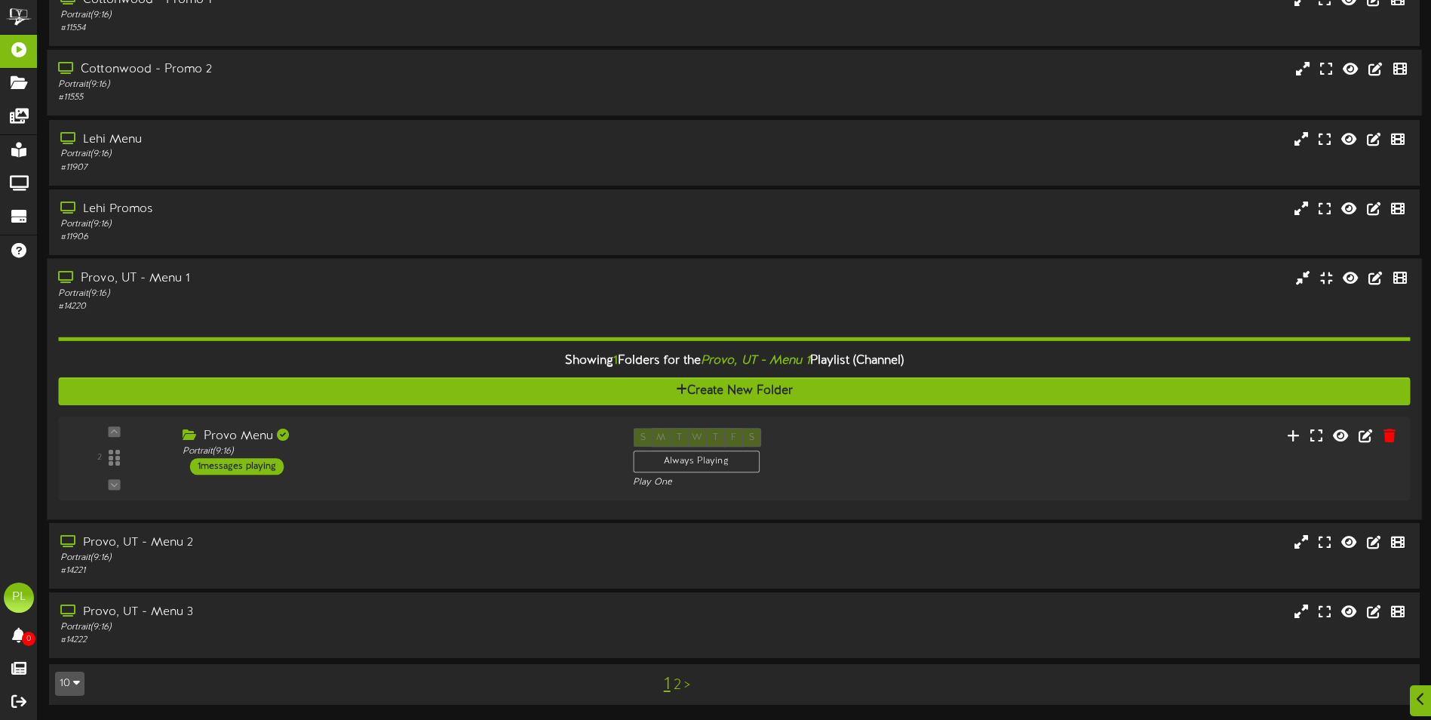
click at [296, 281] on div "Provo, UT - Menu 1" at bounding box center [333, 277] width 550 height 17
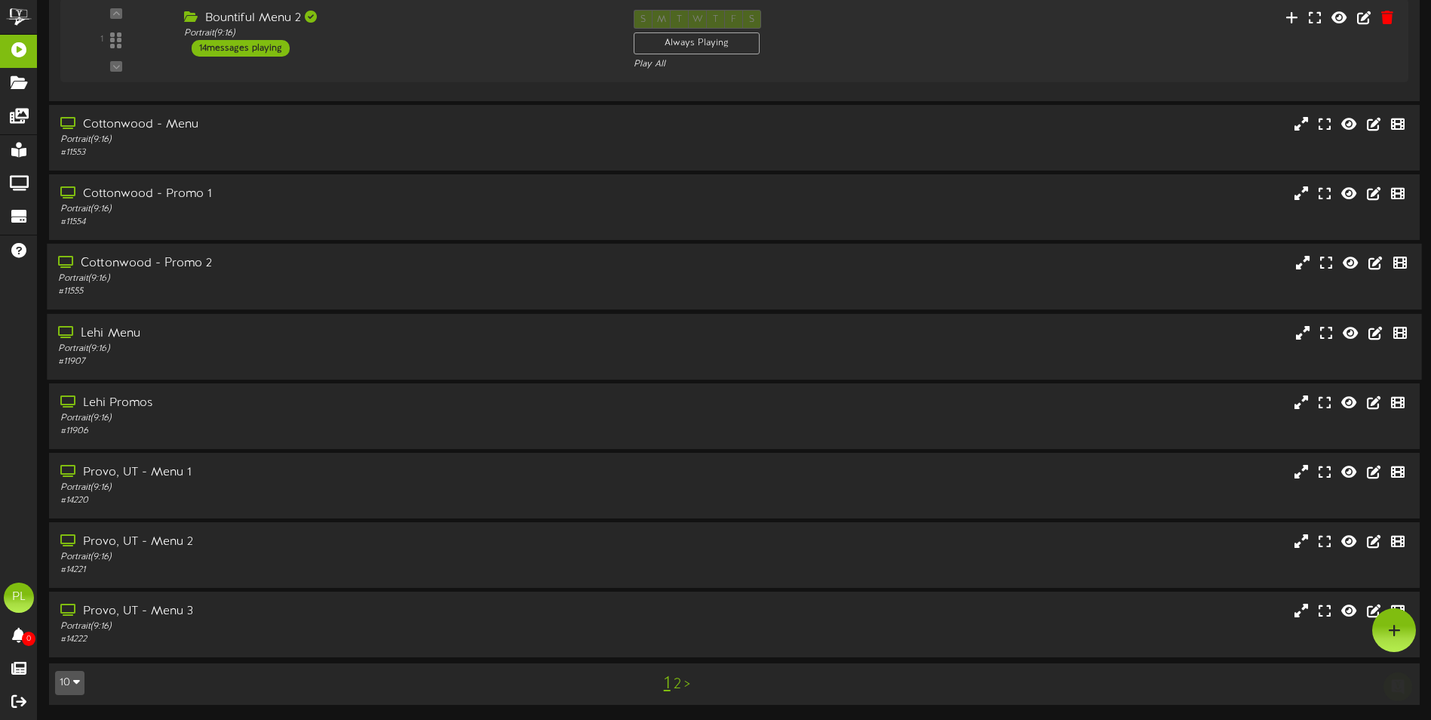
scroll to position [0, 0]
click at [247, 564] on div "# 14221" at bounding box center [333, 570] width 550 height 13
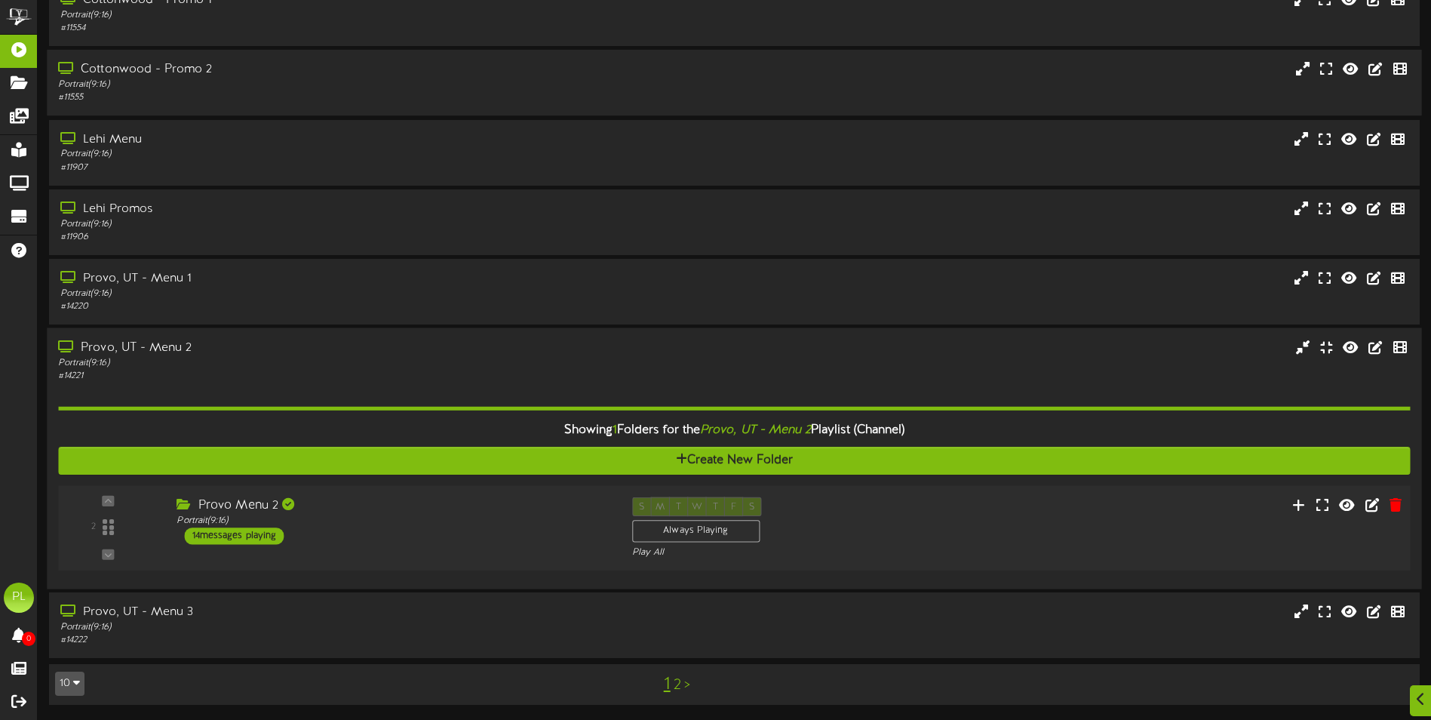
click at [423, 506] on div "Provo Menu 2" at bounding box center [393, 505] width 432 height 17
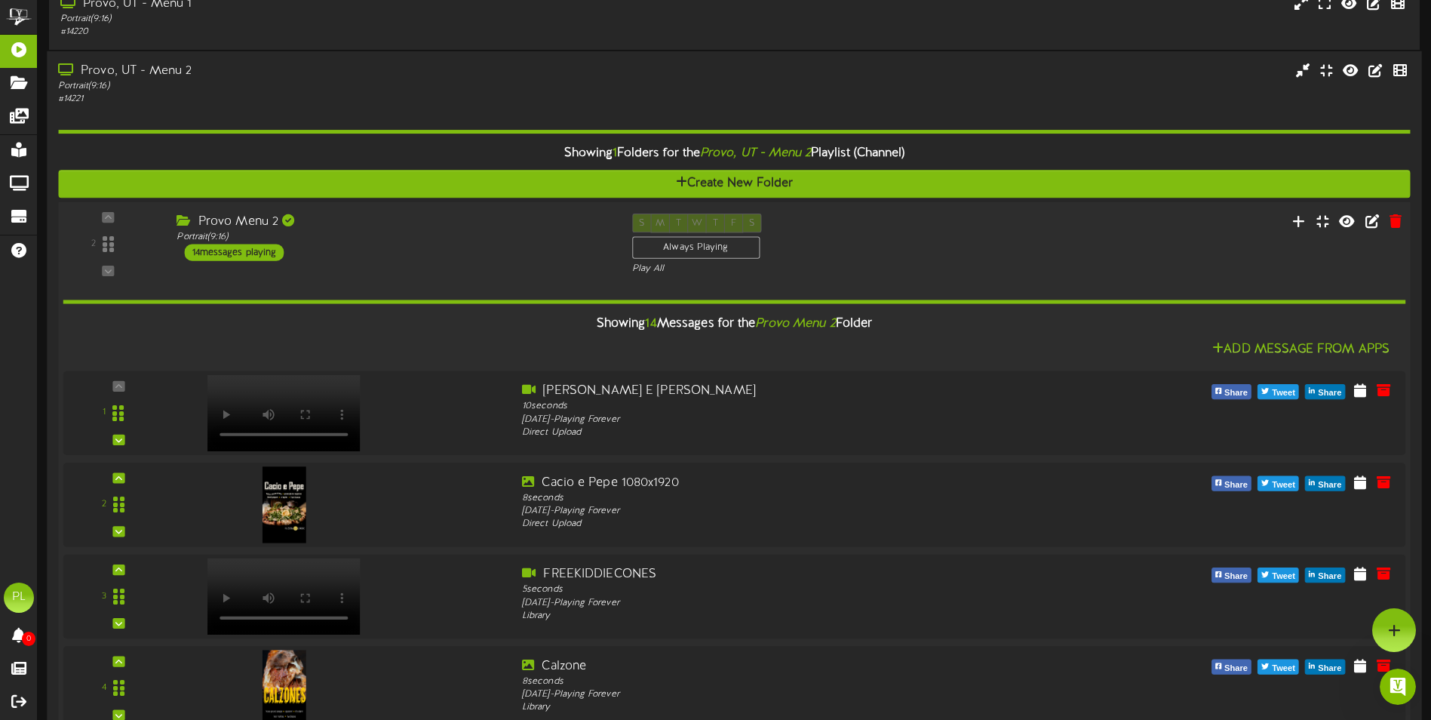
scroll to position [403, 0]
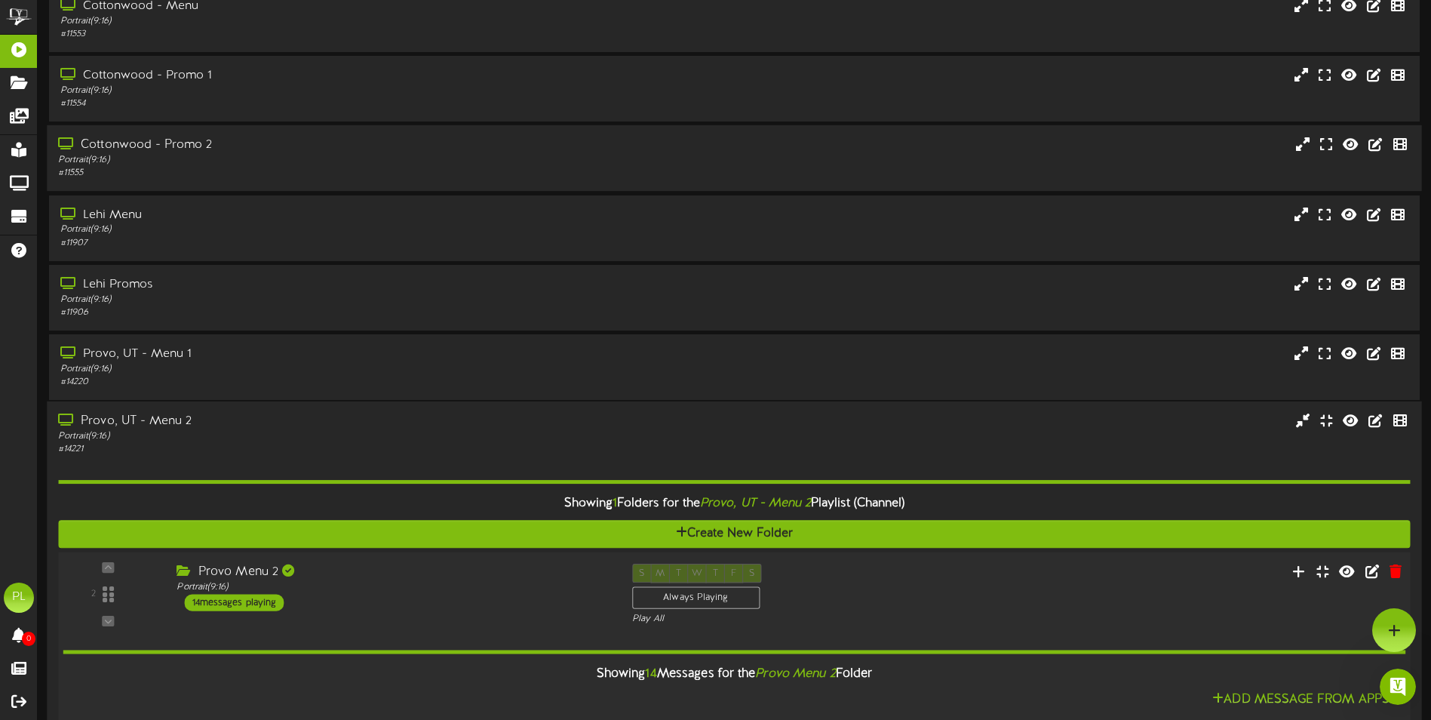
click at [419, 571] on div "Provo Menu 2" at bounding box center [393, 572] width 432 height 17
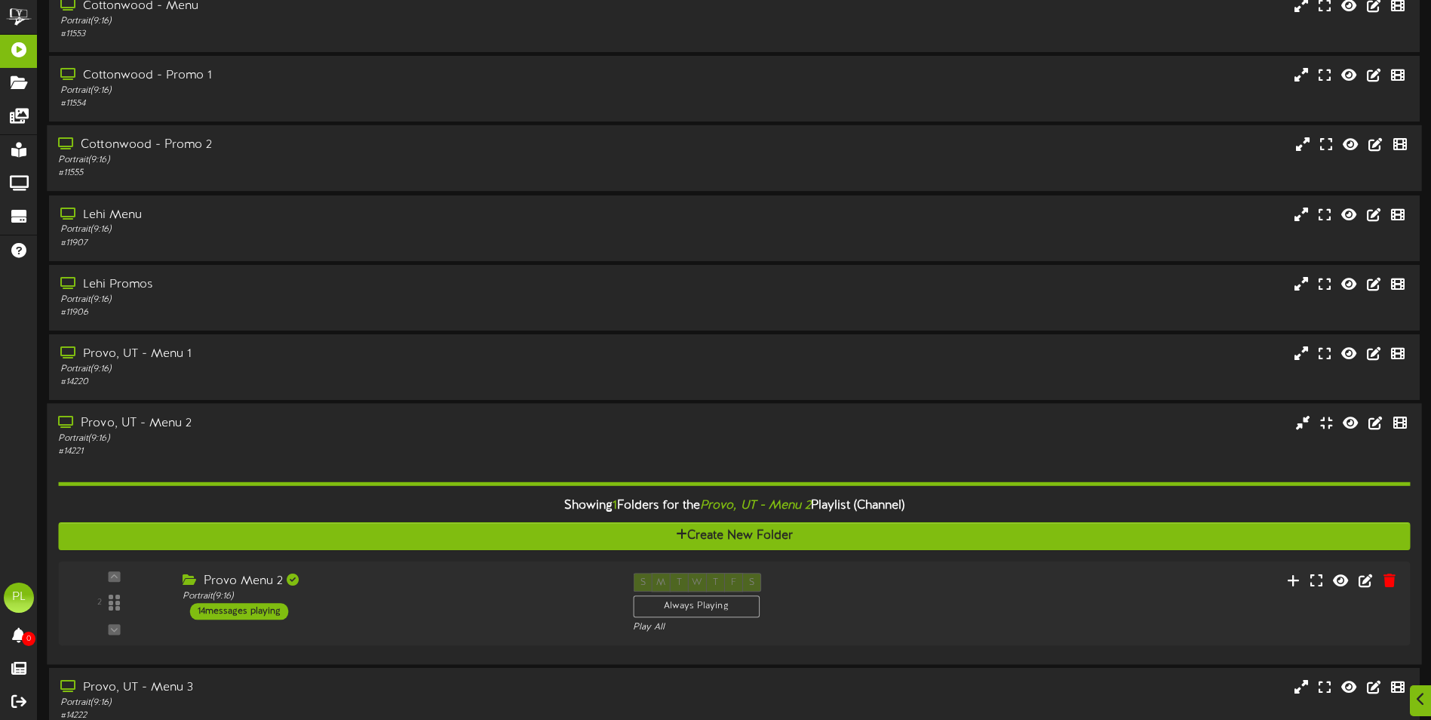
scroll to position [478, 0]
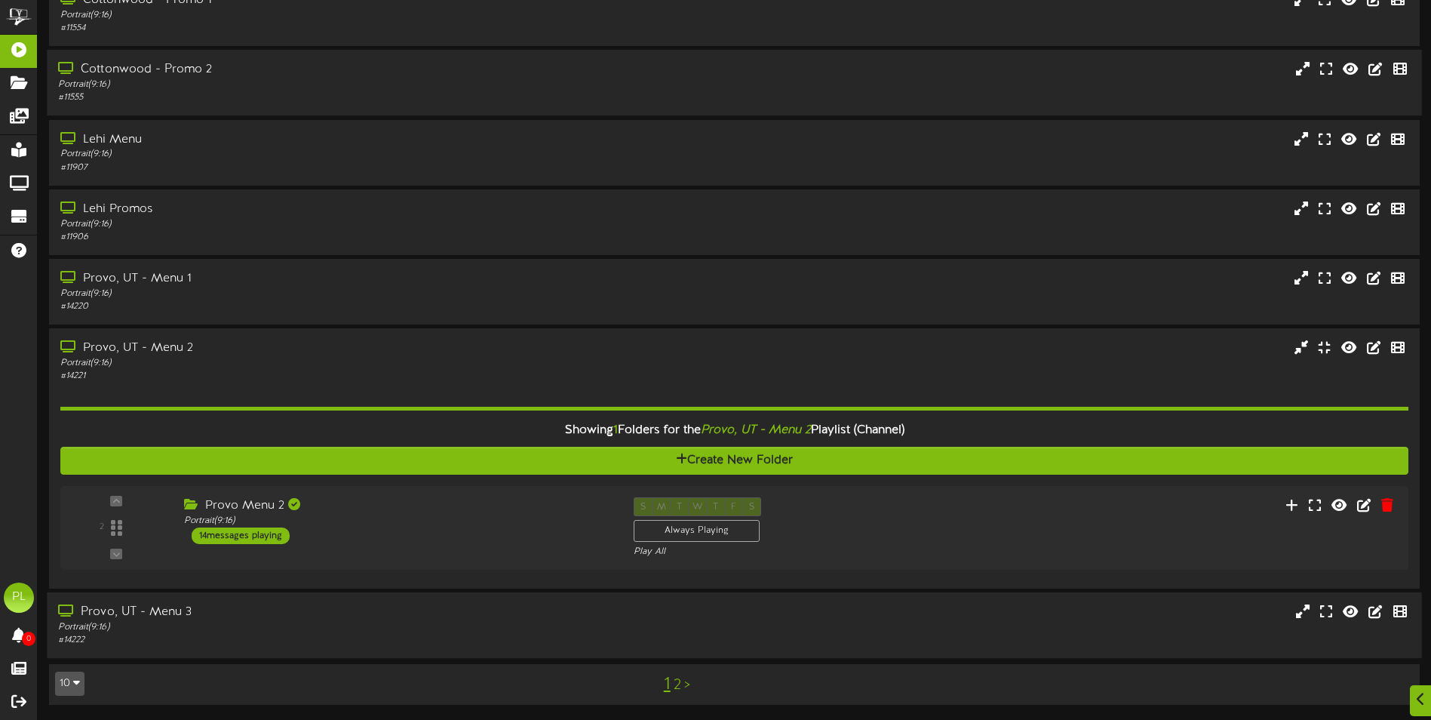
click at [292, 617] on div "Provo, UT - Menu 3" at bounding box center [333, 612] width 550 height 17
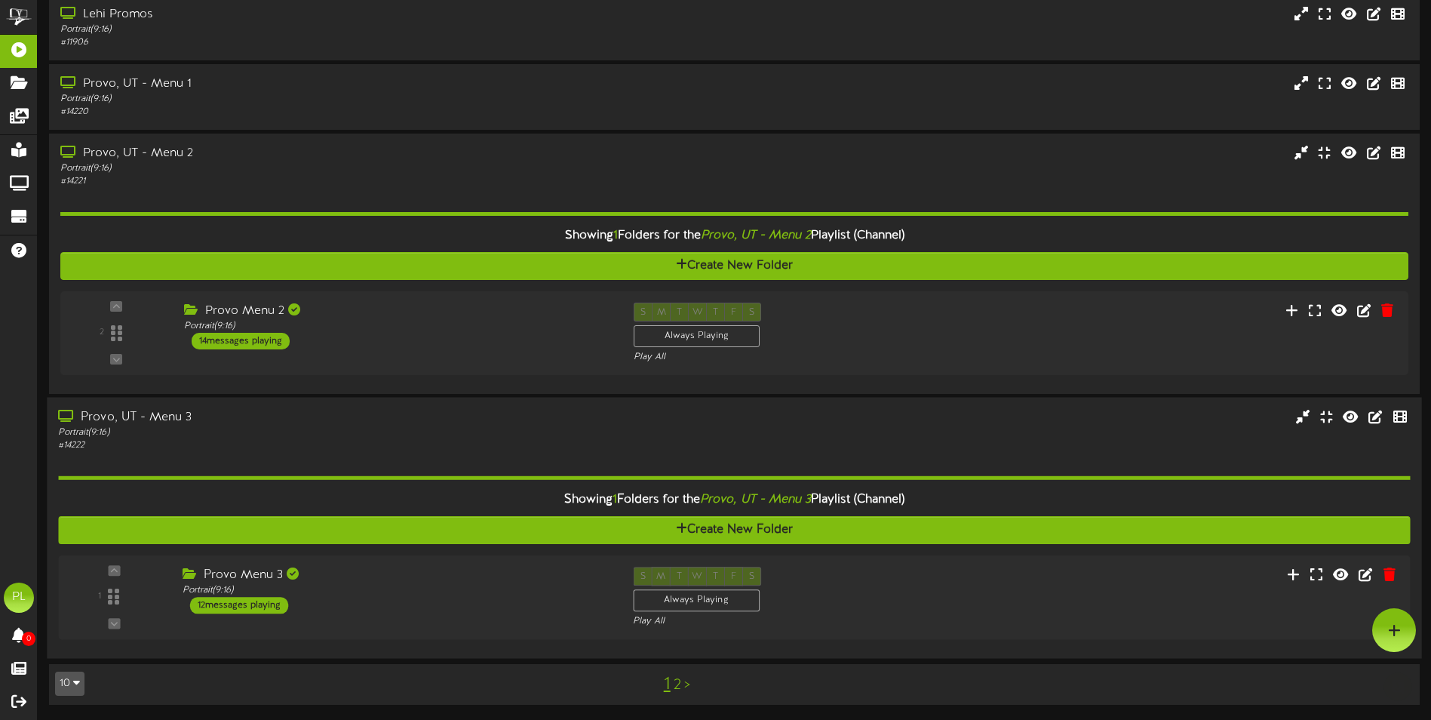
scroll to position [0, 0]
click at [440, 580] on div "Provo Menu 3" at bounding box center [393, 575] width 432 height 17
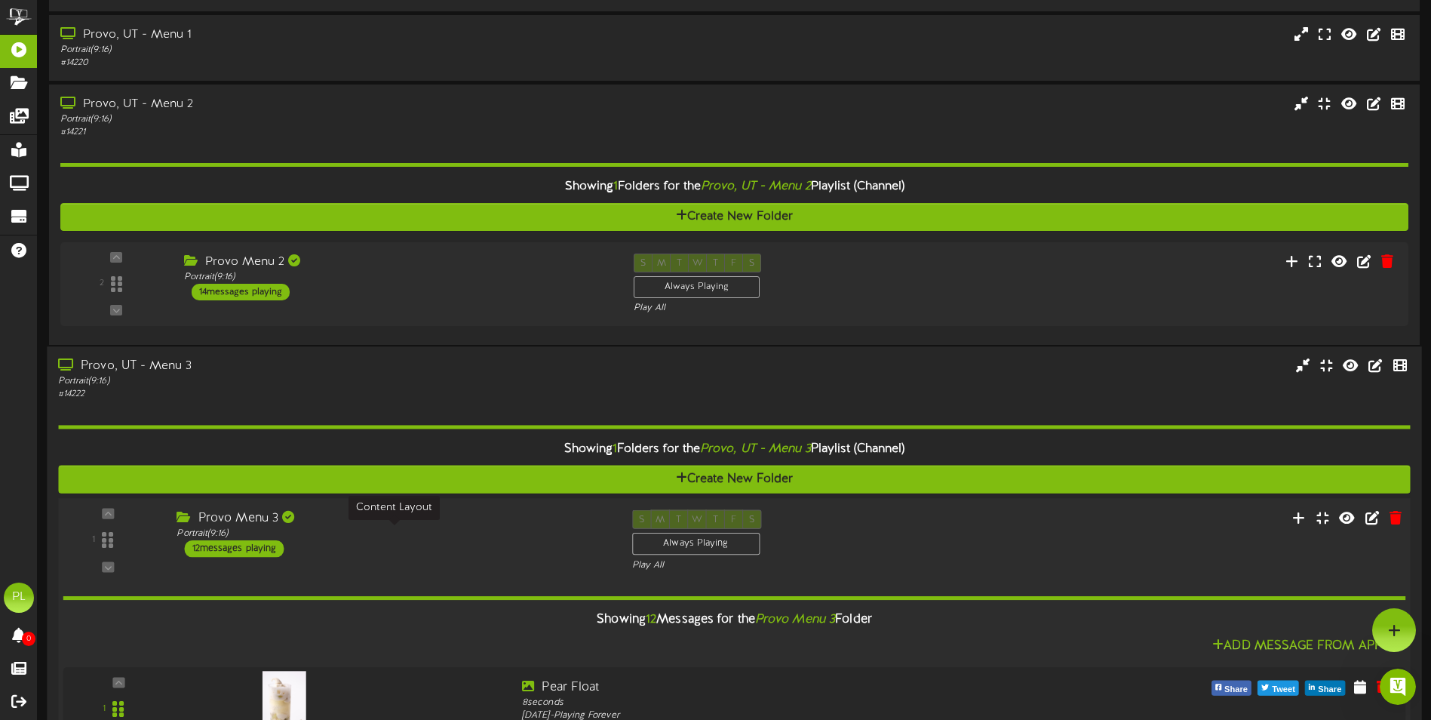
click at [417, 538] on div "Portrait ( 9:16 )" at bounding box center [393, 533] width 432 height 13
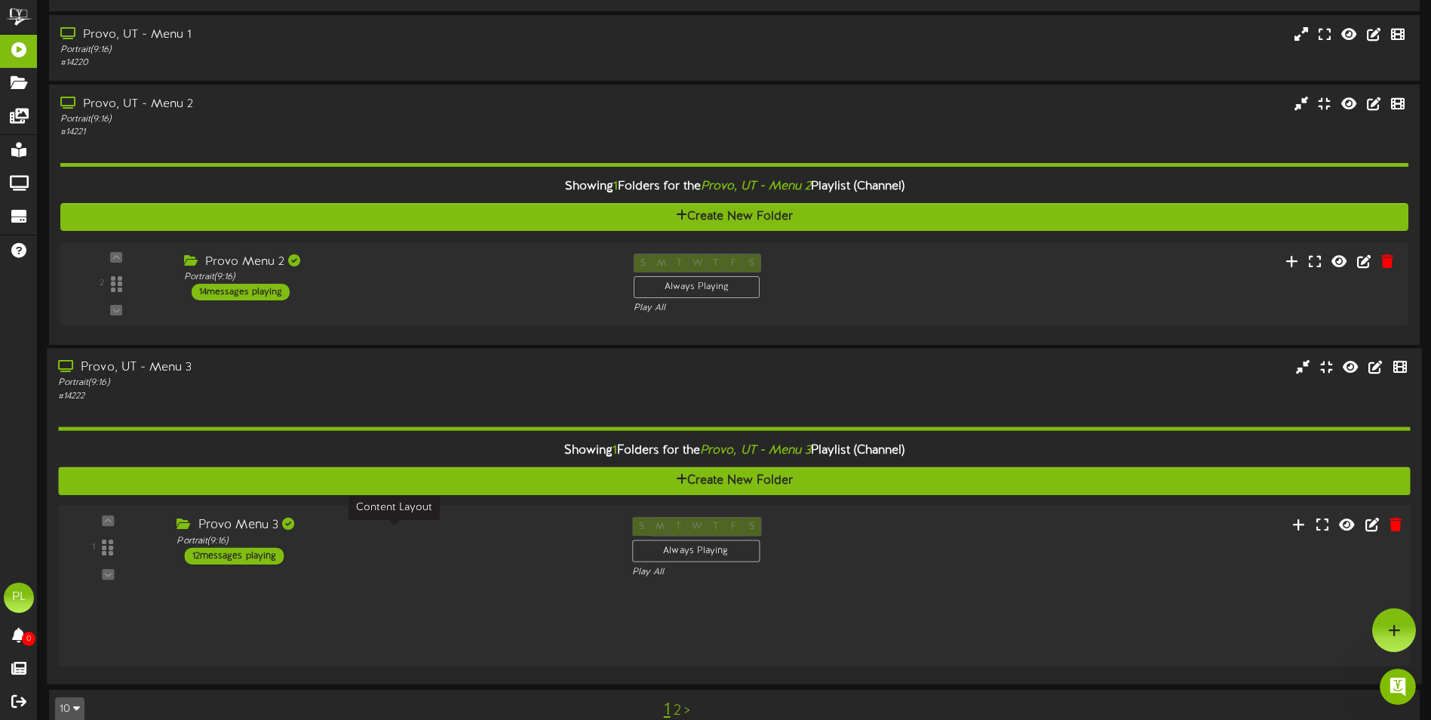
scroll to position [673, 0]
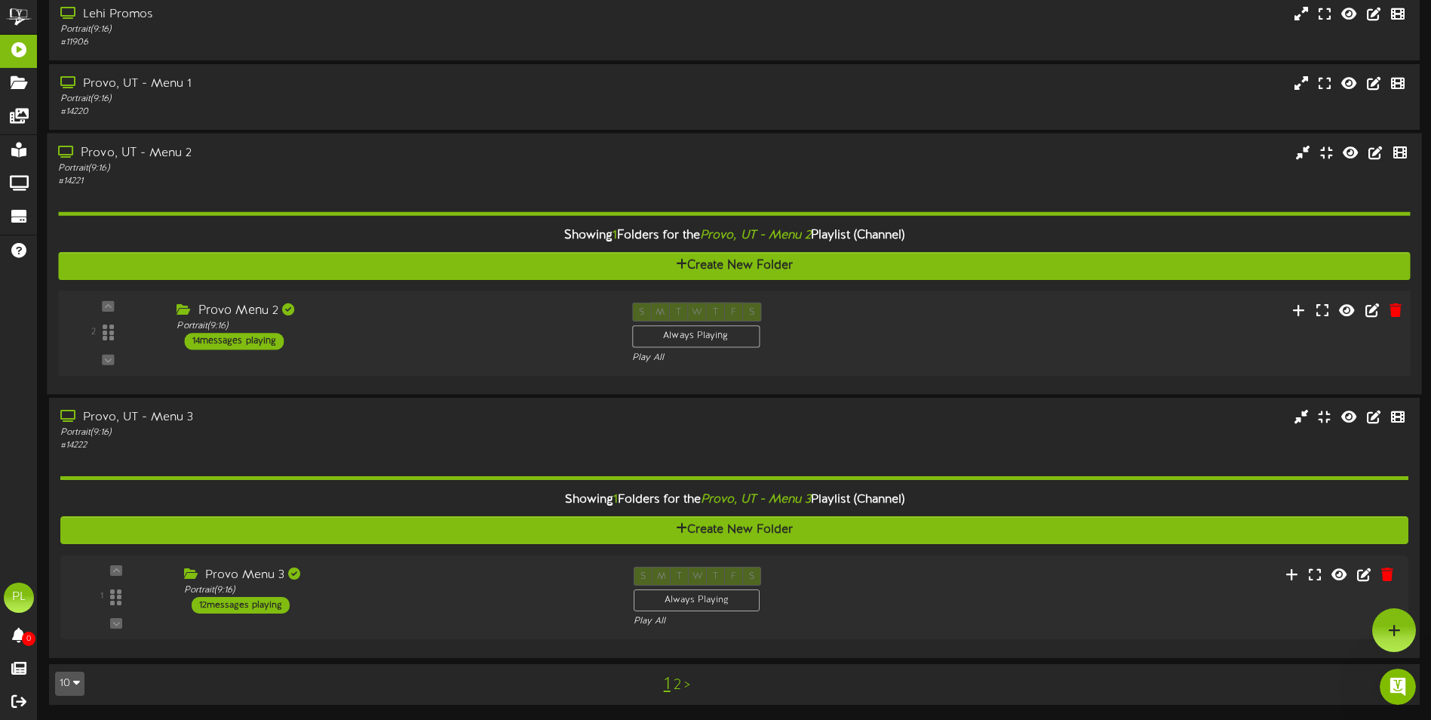
click at [482, 339] on div "Provo Menu 2 Portrait ( 9:16 ) 14 messages playing" at bounding box center [392, 327] width 455 height 48
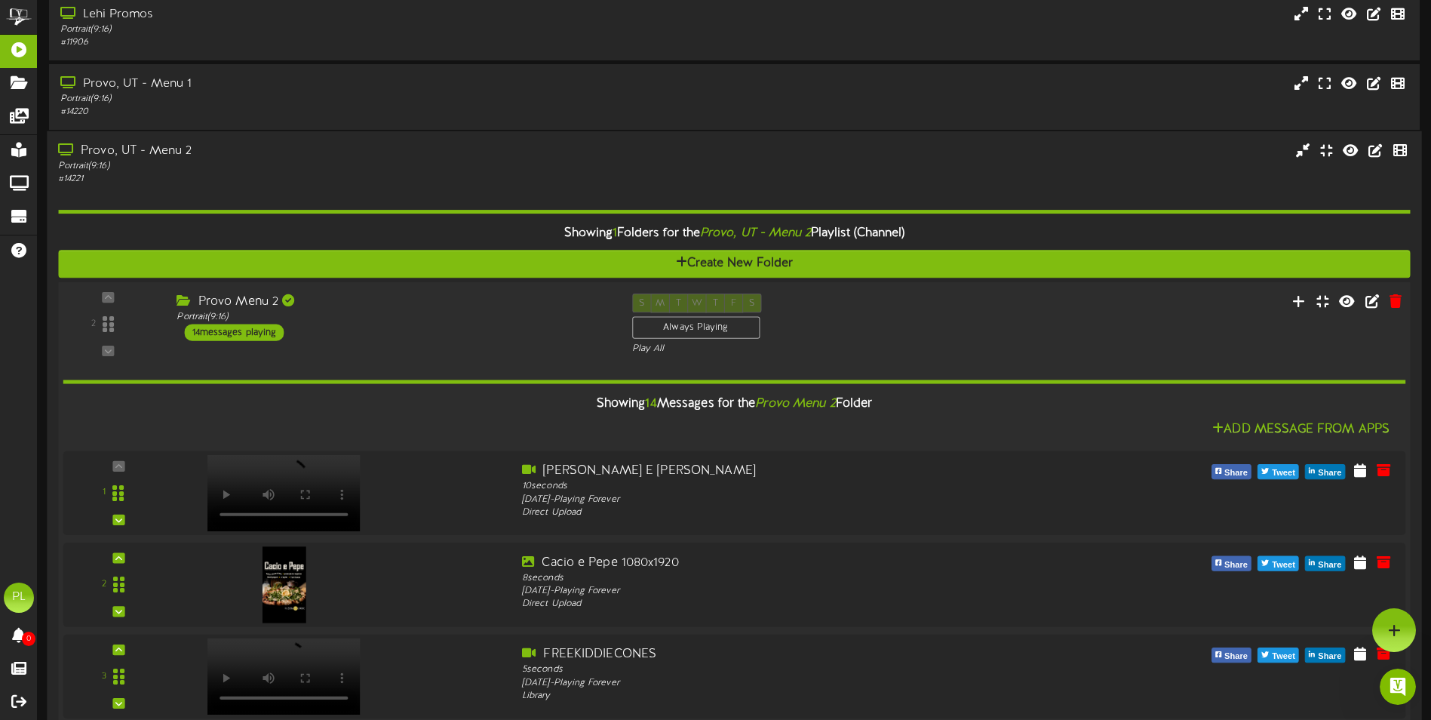
click at [482, 339] on div "Provo Menu 2 Portrait ( 9:16 ) 14 messages playing" at bounding box center [392, 318] width 455 height 48
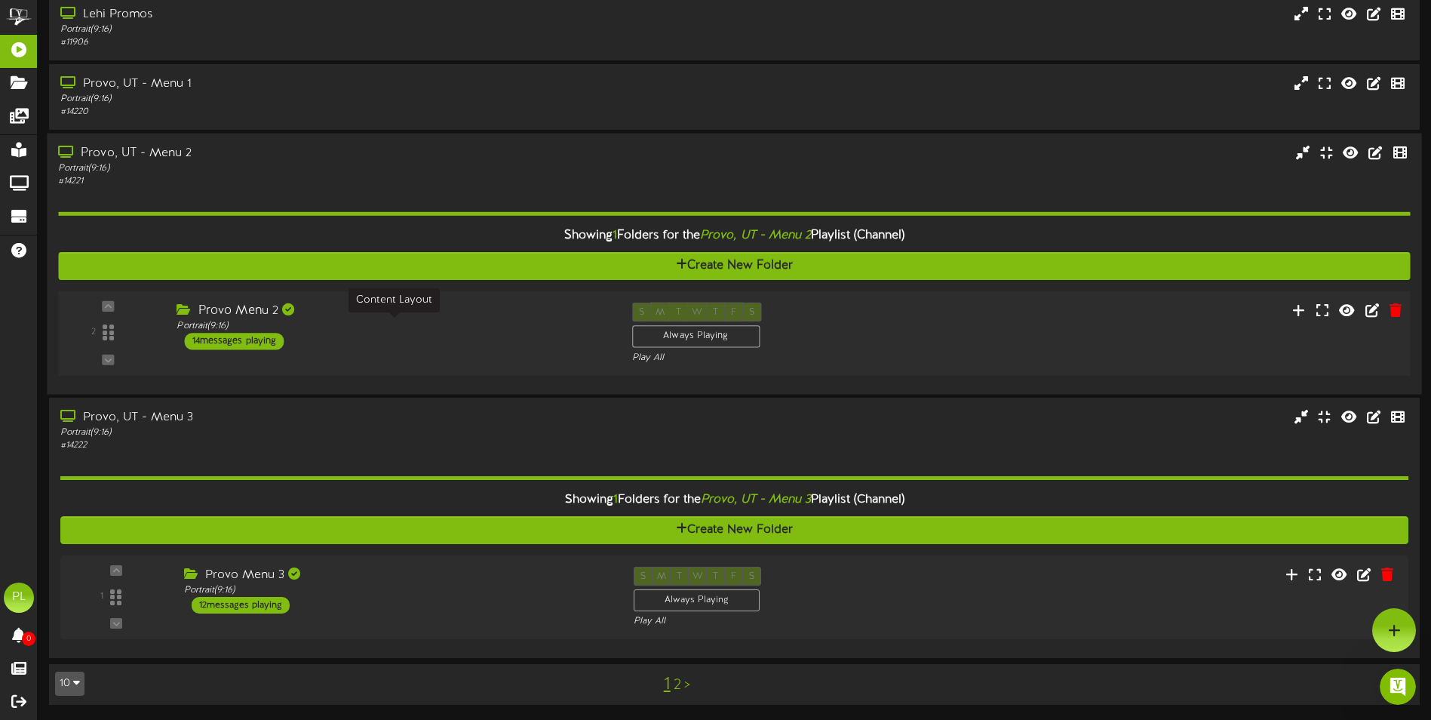
click at [479, 328] on div "Portrait ( 9:16 )" at bounding box center [393, 326] width 432 height 13
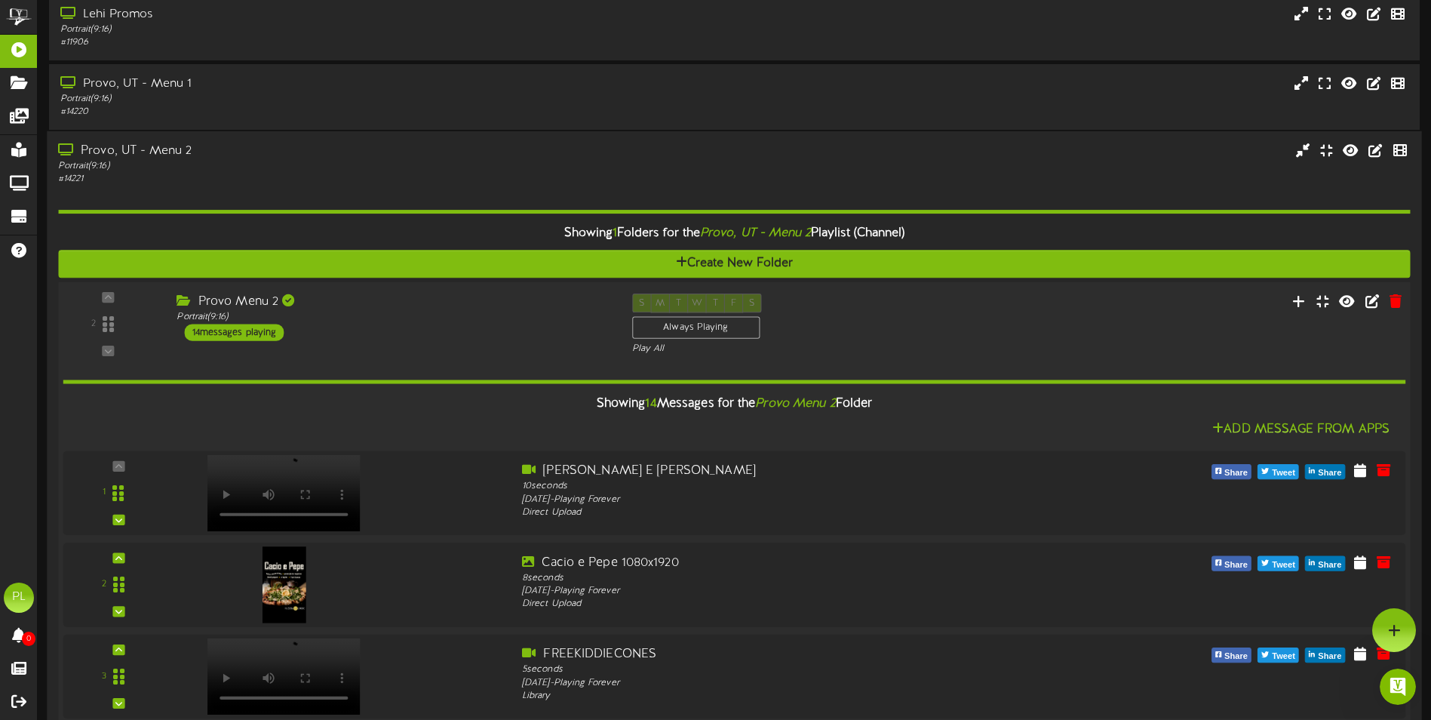
click at [476, 327] on div "Provo Menu 2 Portrait ( 9:16 ) 14 messages playing" at bounding box center [392, 318] width 455 height 48
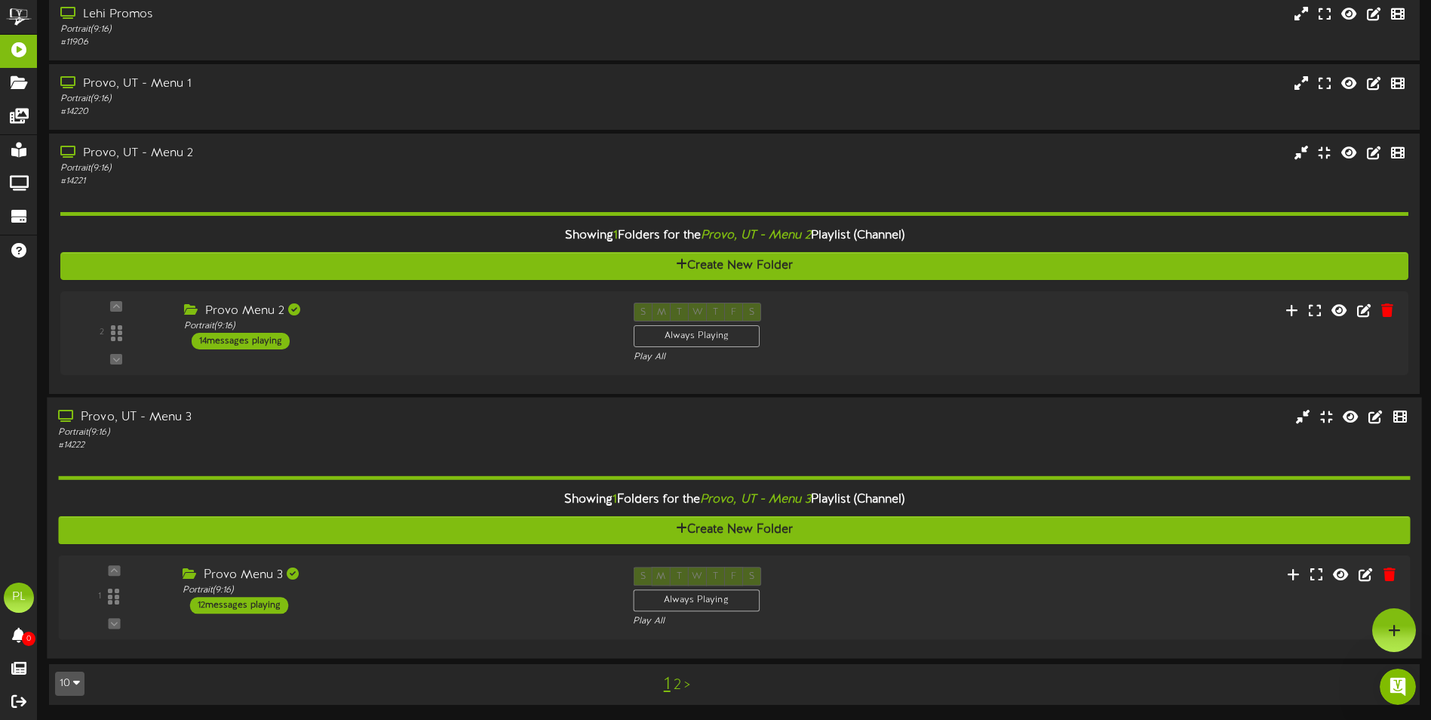
click at [146, 407] on div "Provo, UT - Menu 3 Portrait ( 9:16 ) # 14222" at bounding box center [734, 528] width 1375 height 261
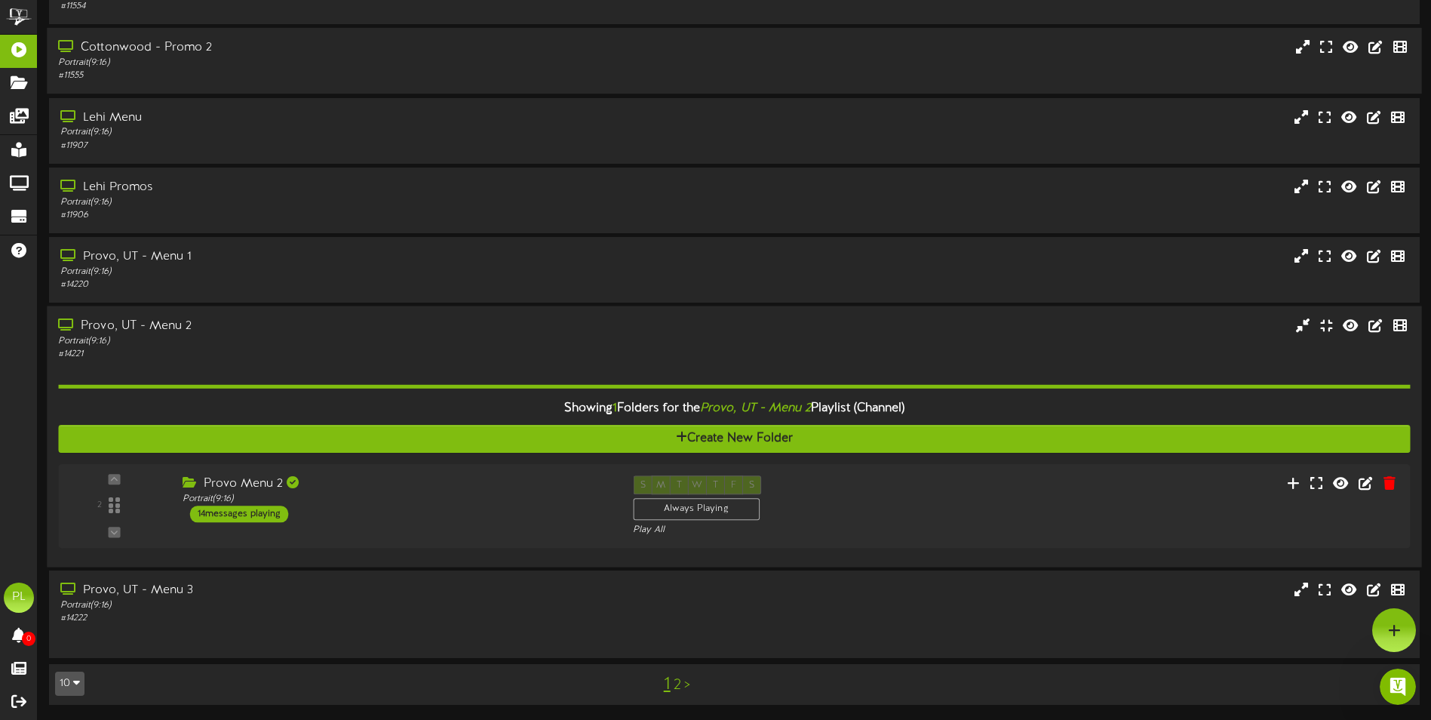
scroll to position [478, 0]
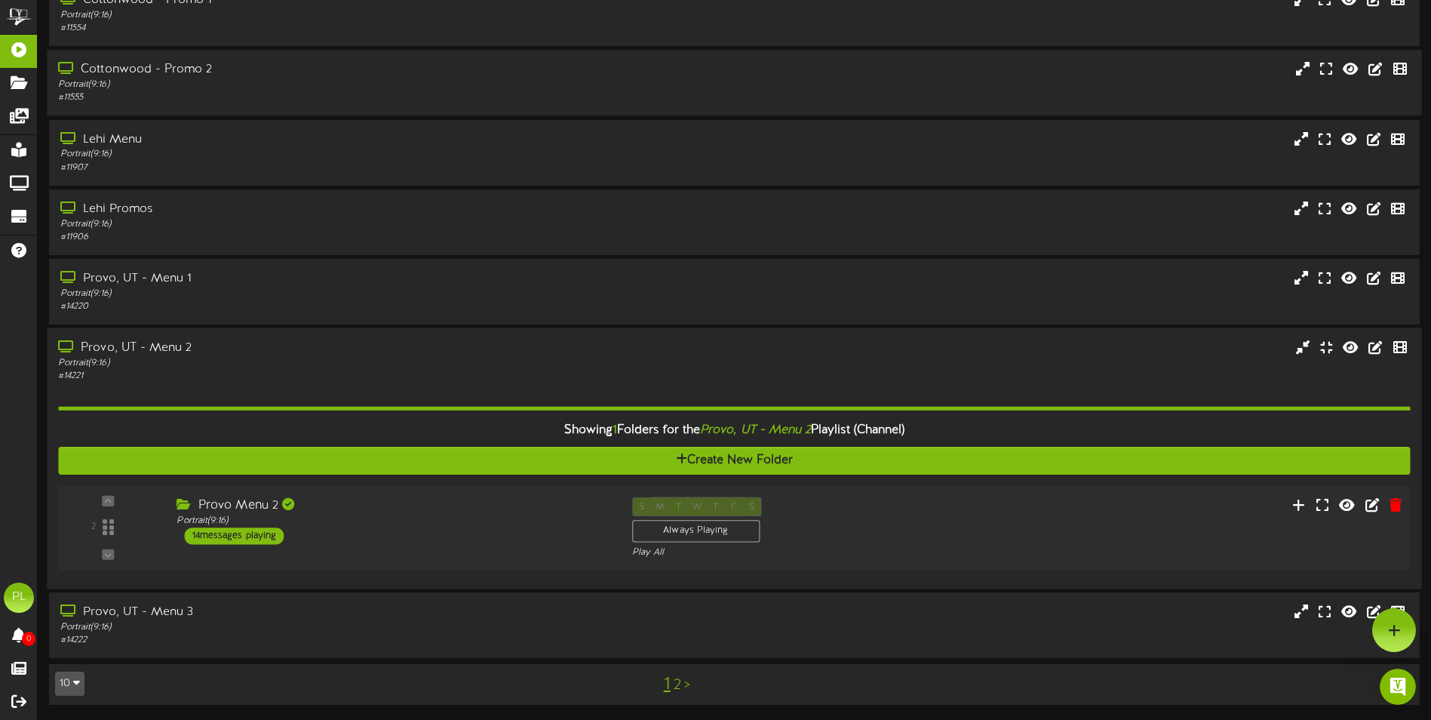
click at [146, 501] on div "2" at bounding box center [108, 527] width 91 height 61
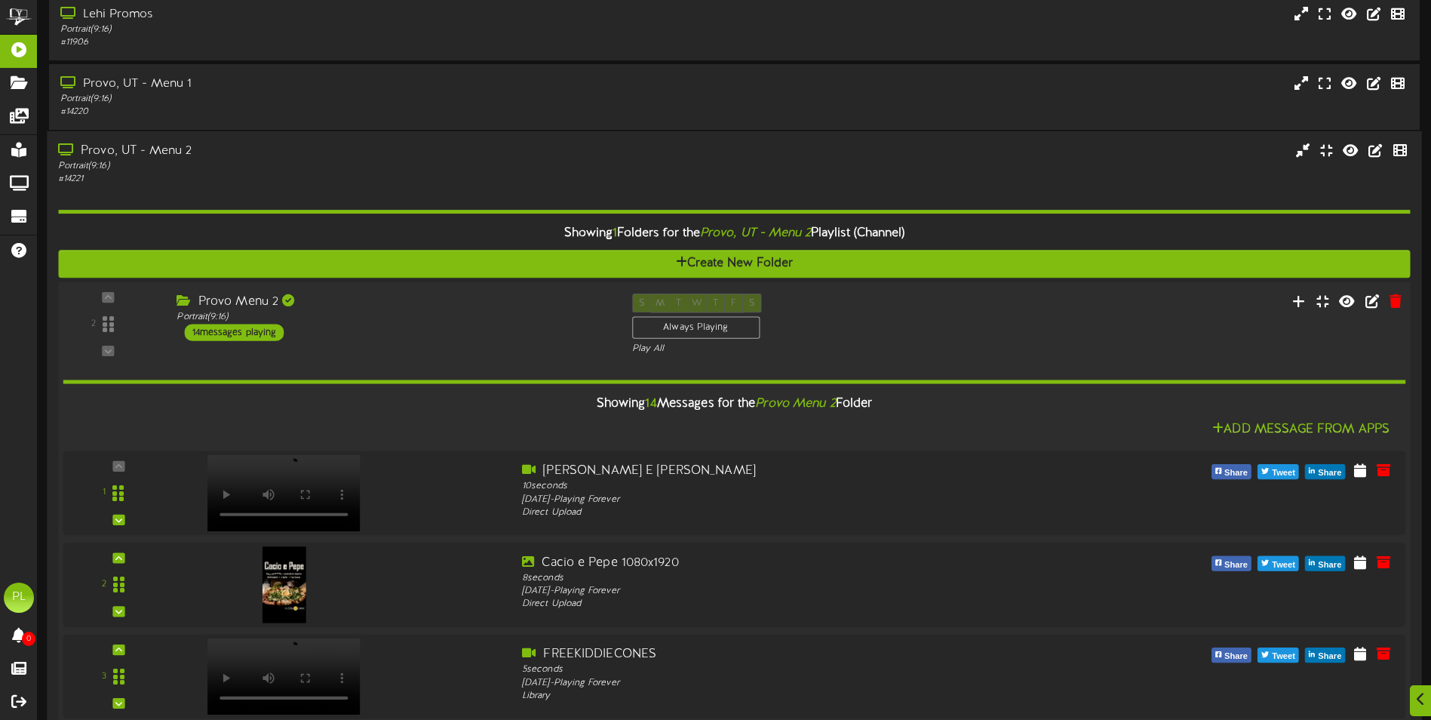
click at [166, 333] on div "Provo Menu 2 Portrait ( 9:16 ) 14 messages playing" at bounding box center [392, 318] width 455 height 48
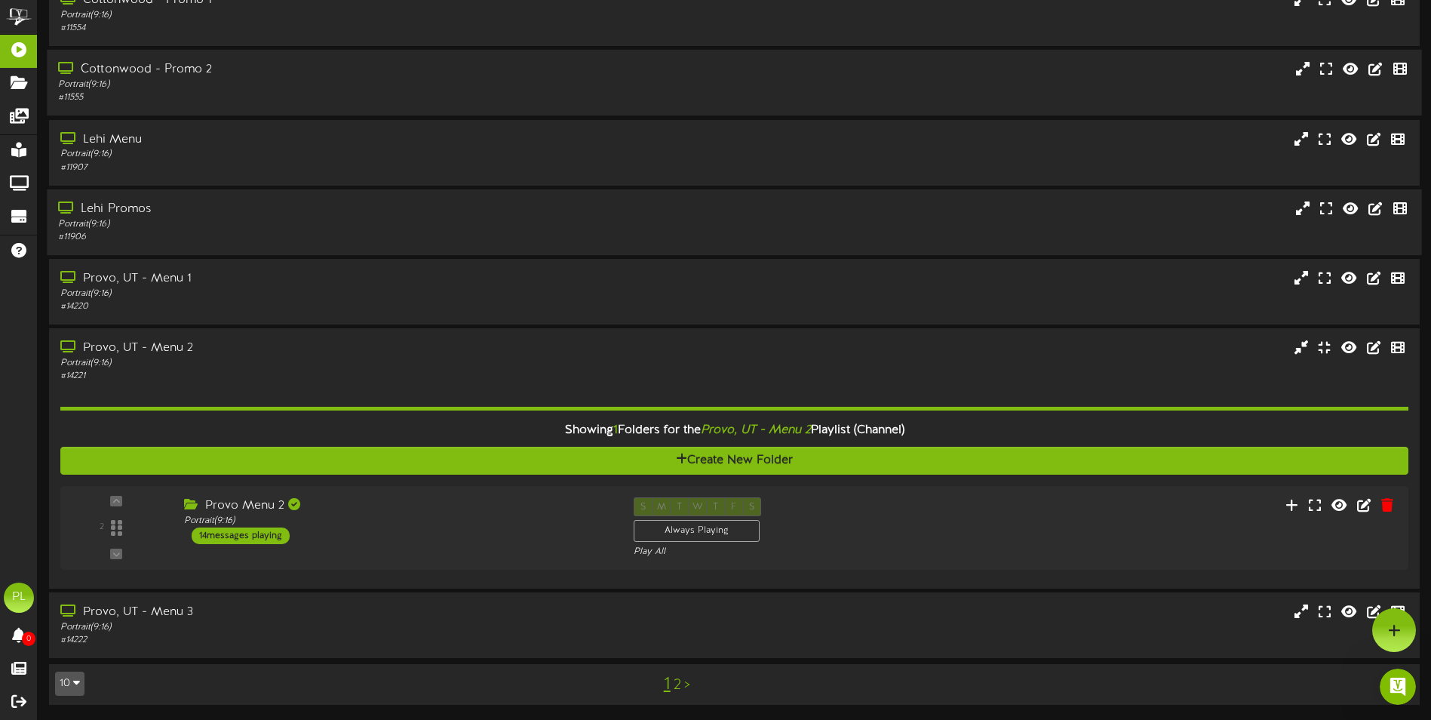
scroll to position [0, 0]
click at [677, 685] on link "2" at bounding box center [678, 685] width 8 height 17
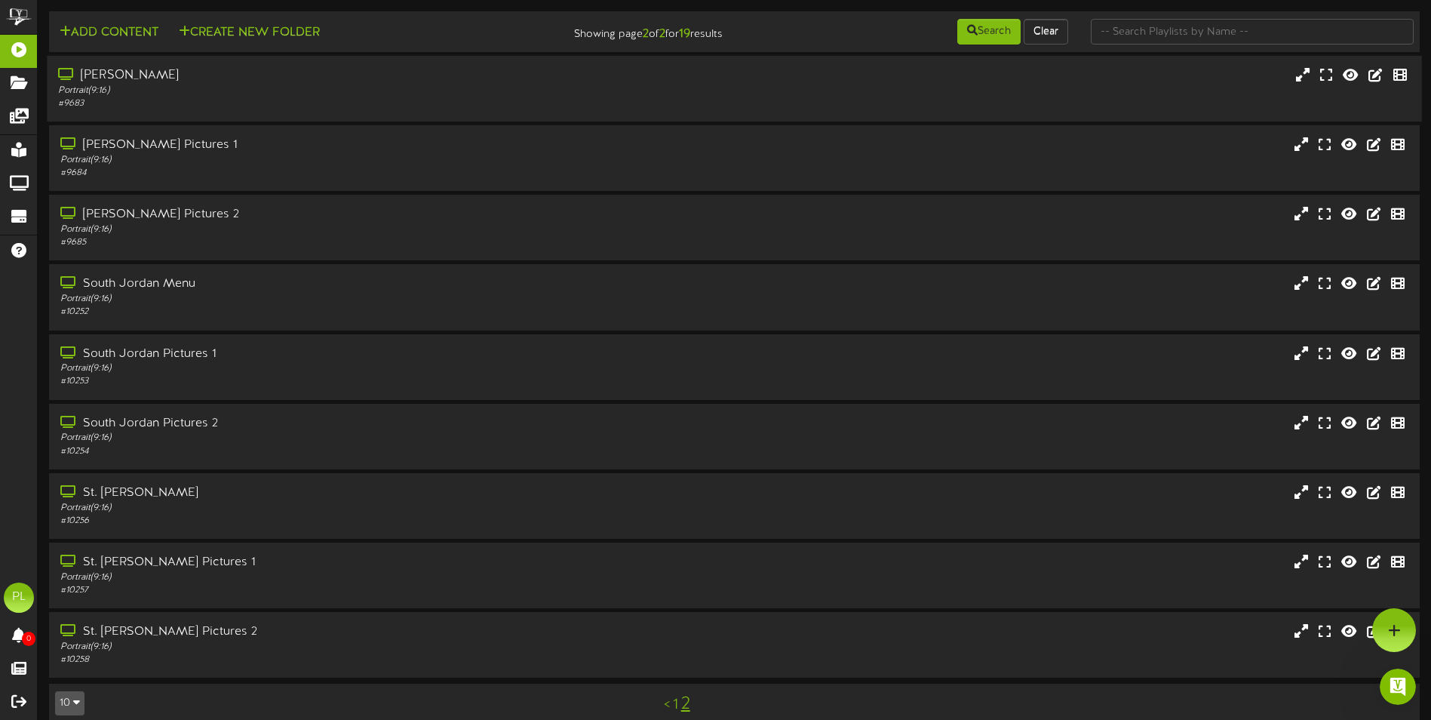
click at [333, 97] on div "Portrait ( 9:16 )" at bounding box center [333, 91] width 550 height 13
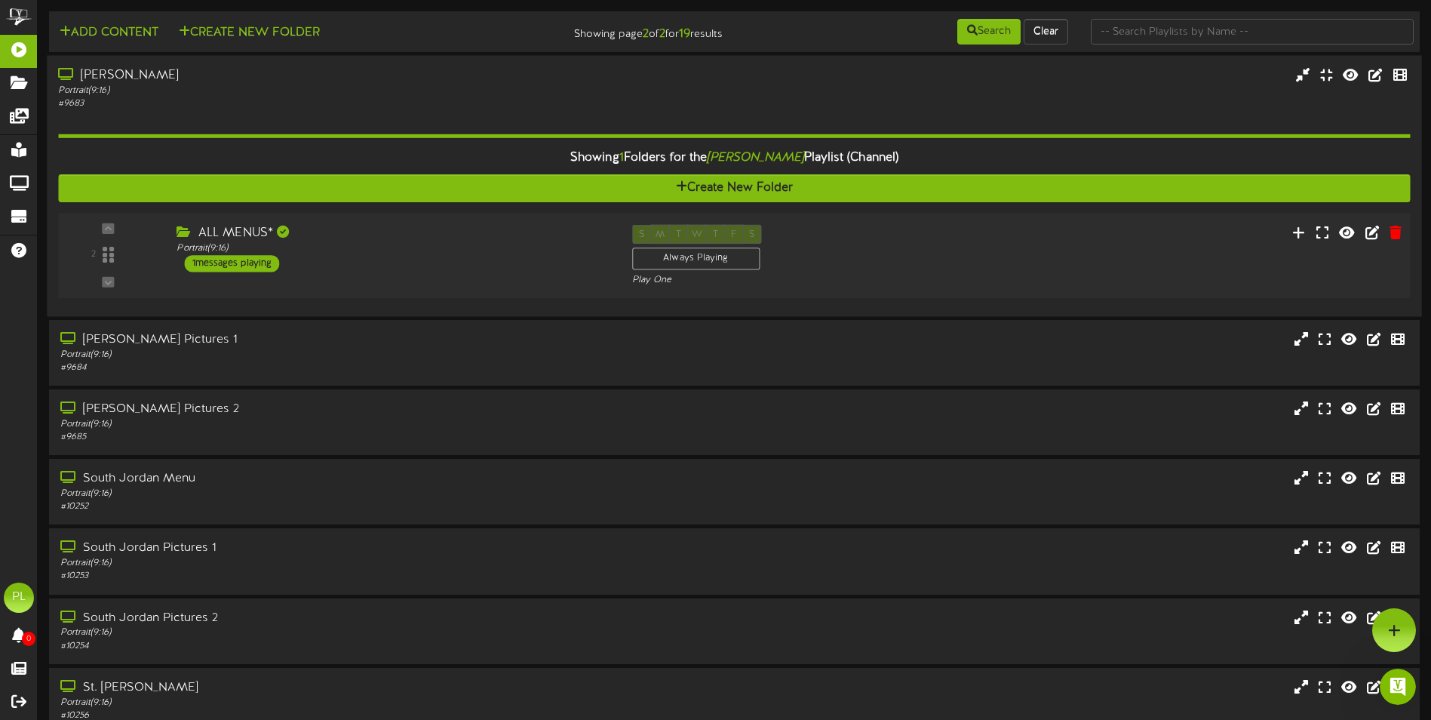
click at [364, 255] on div "ALL MENUS* Portrait ( 9:16 ) 1 messages playing" at bounding box center [392, 249] width 455 height 48
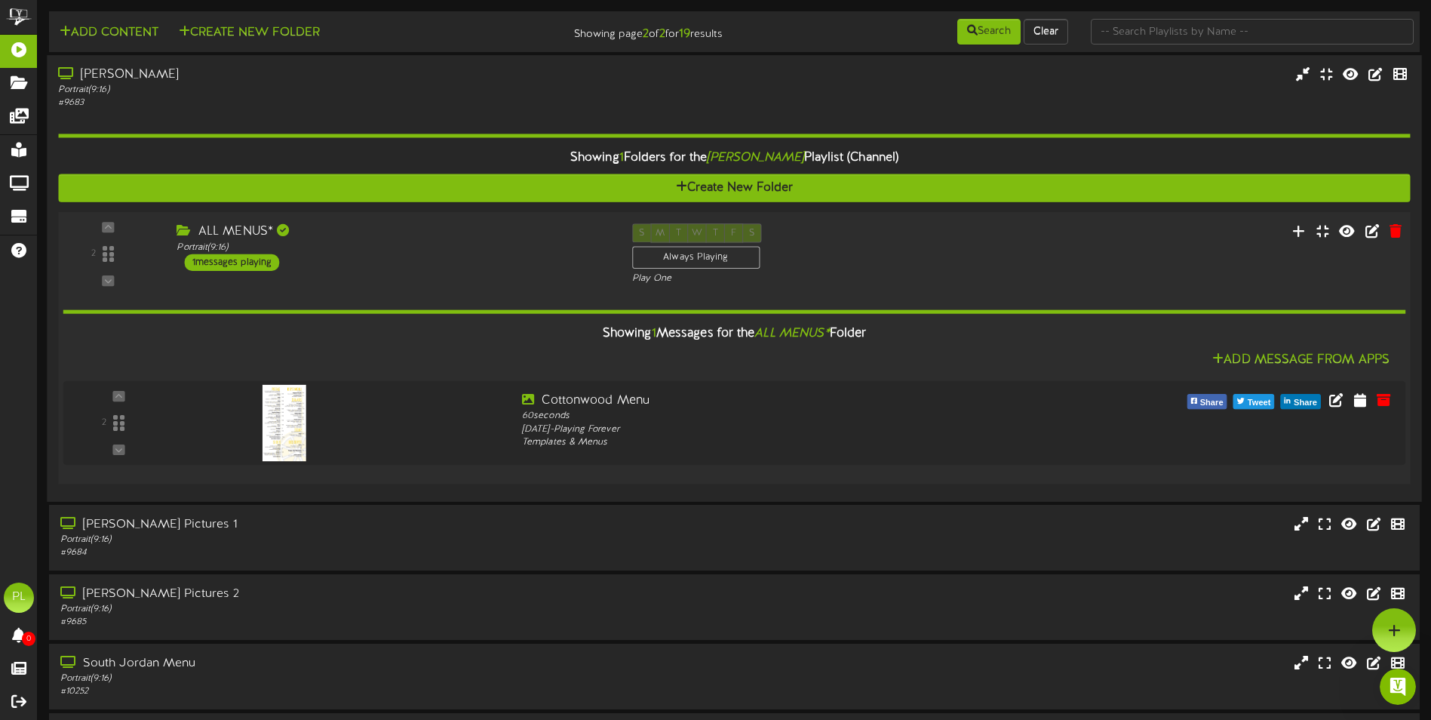
click at [364, 255] on div "ALL MENUS* Portrait ( 9:16 ) 1 messages playing" at bounding box center [392, 247] width 455 height 48
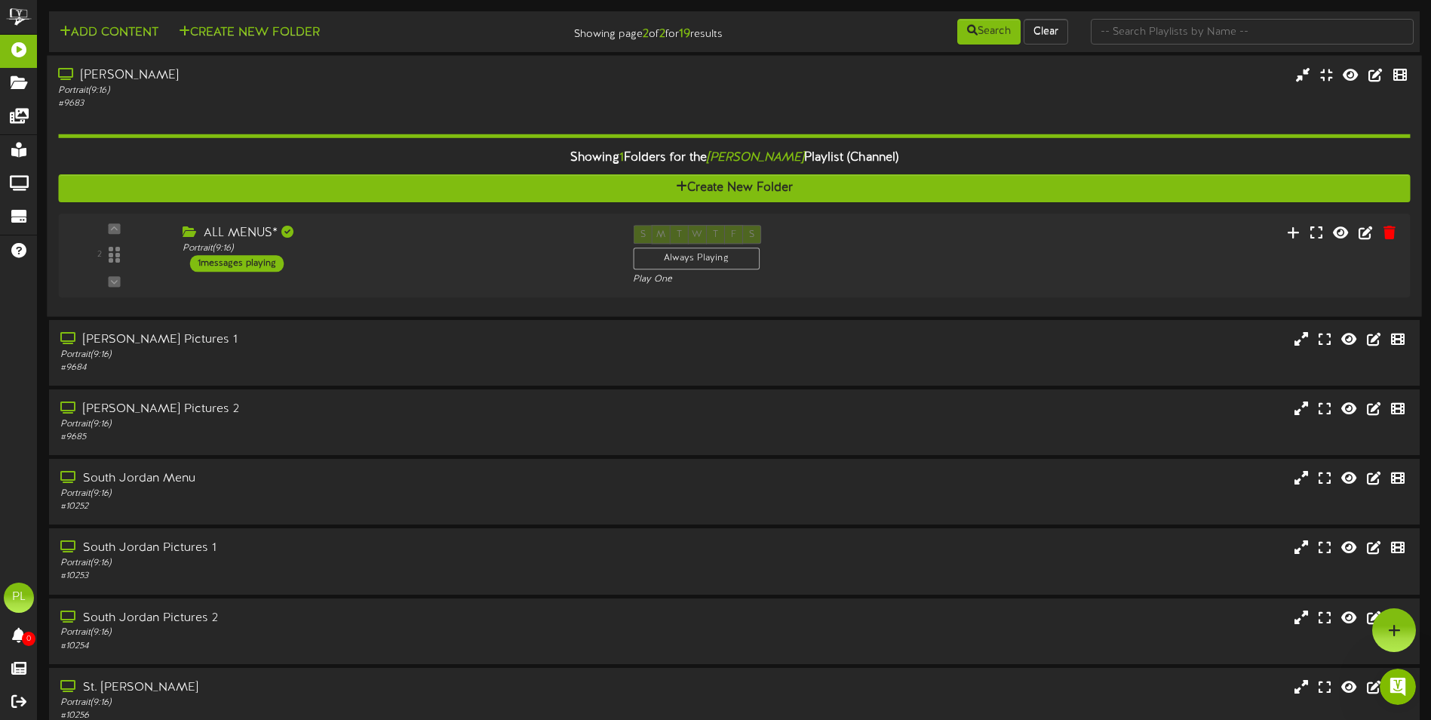
click at [323, 107] on div "# 9683" at bounding box center [333, 103] width 550 height 13
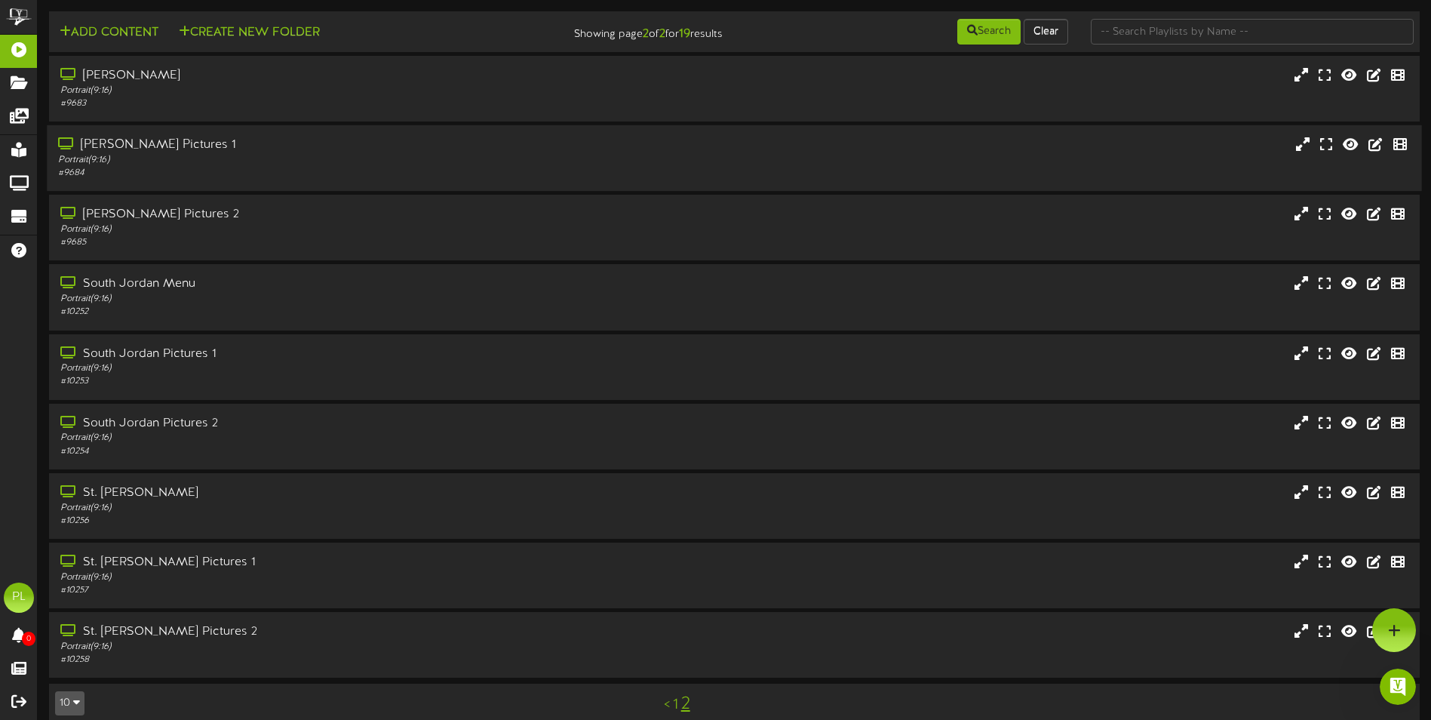
click at [285, 155] on div "Portrait ( 9:16 )" at bounding box center [333, 160] width 550 height 13
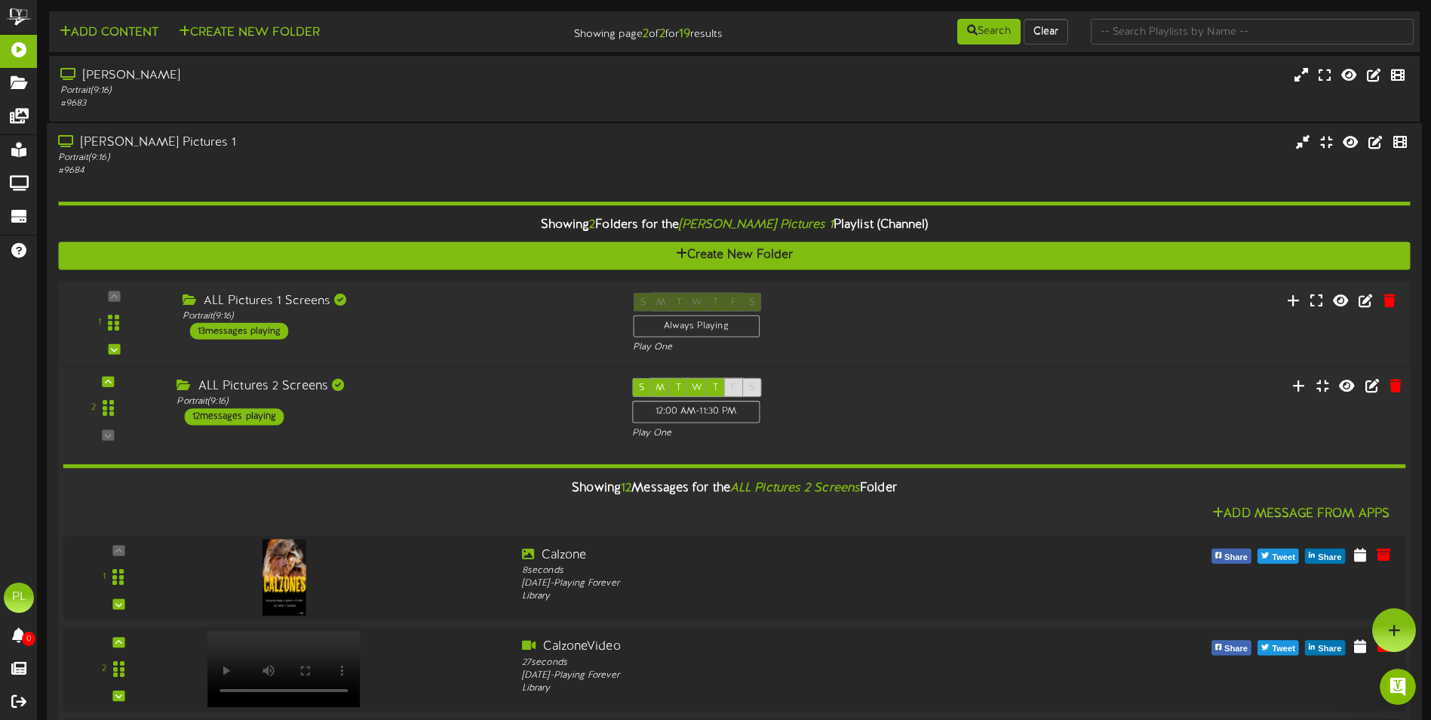
click at [487, 420] on div "ALL Pictures 2 Screens Portrait ( 9:16 ) 12 messages playing" at bounding box center [392, 402] width 455 height 48
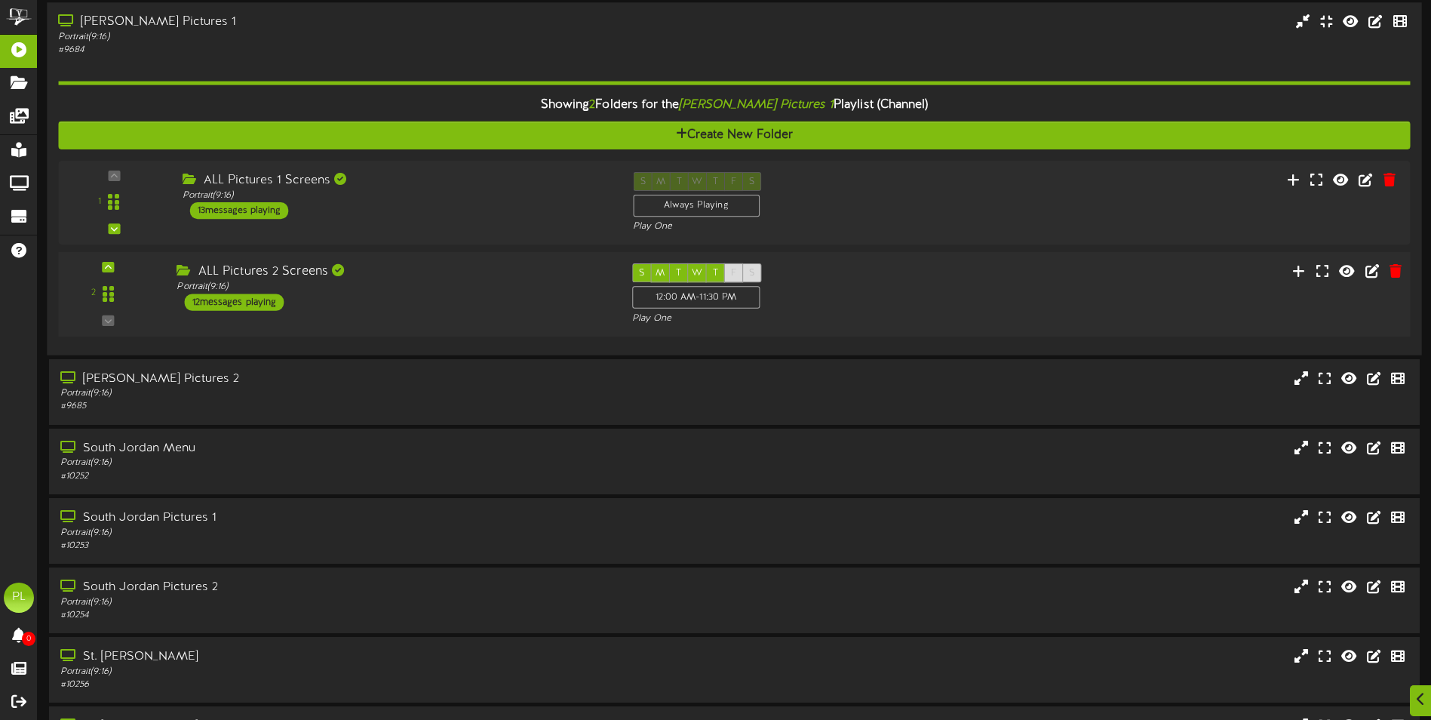
scroll to position [151, 0]
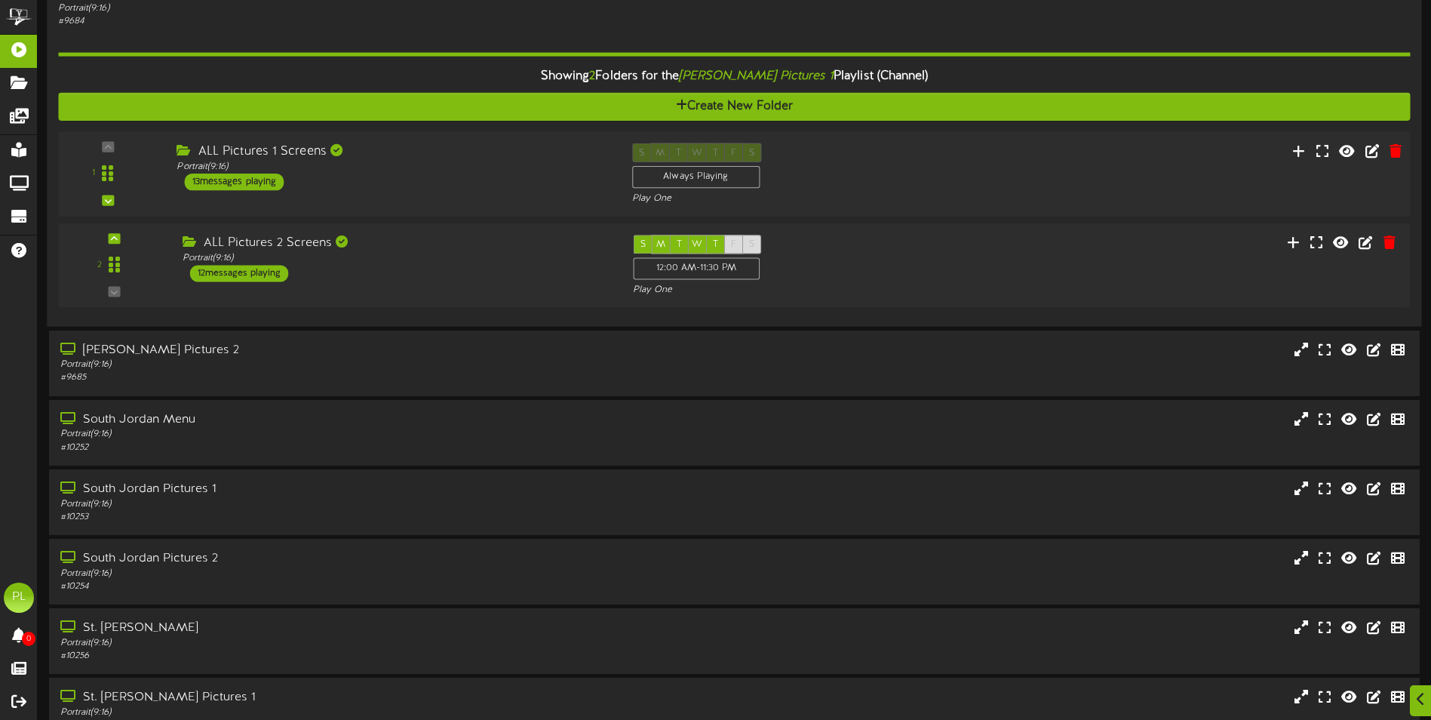
click at [392, 152] on div "ALL Pictures 1 Screens" at bounding box center [393, 151] width 432 height 17
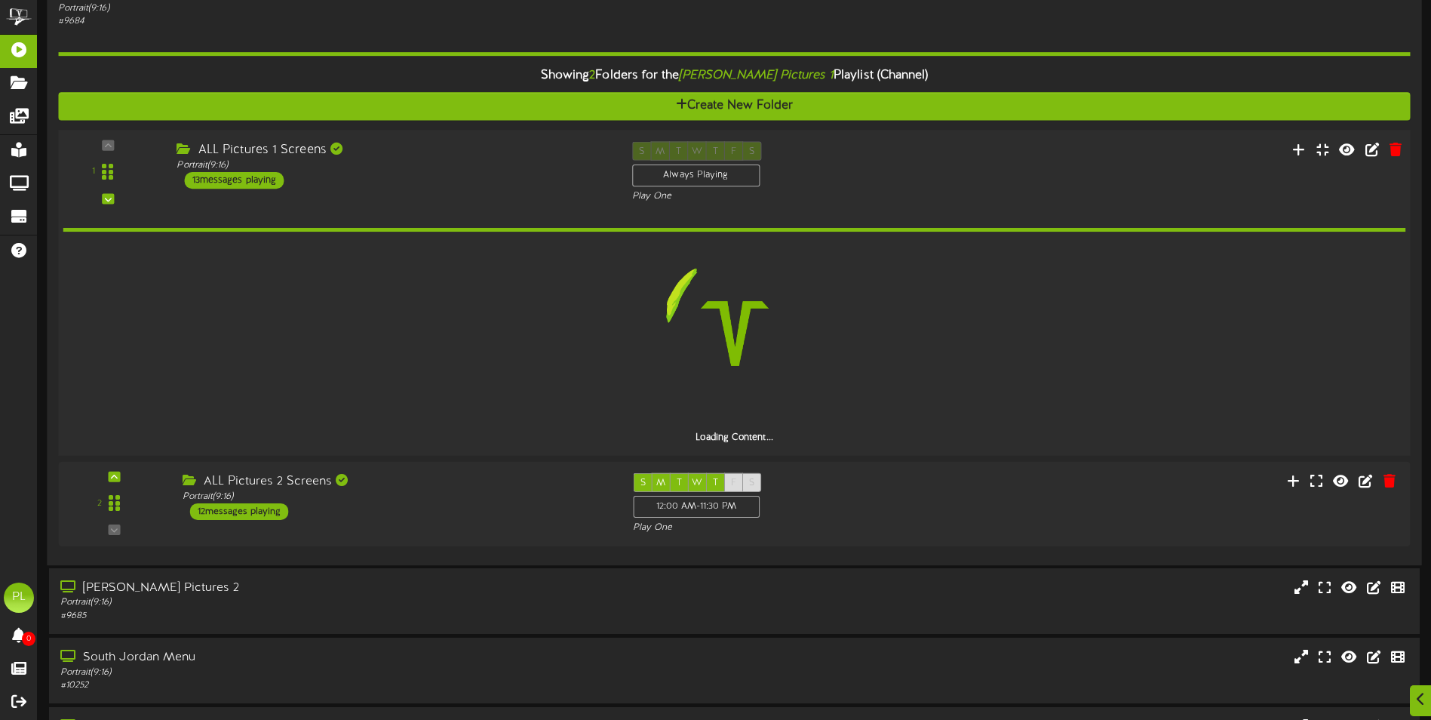
click at [392, 152] on div "ALL Pictures 1 Screens" at bounding box center [393, 149] width 432 height 17
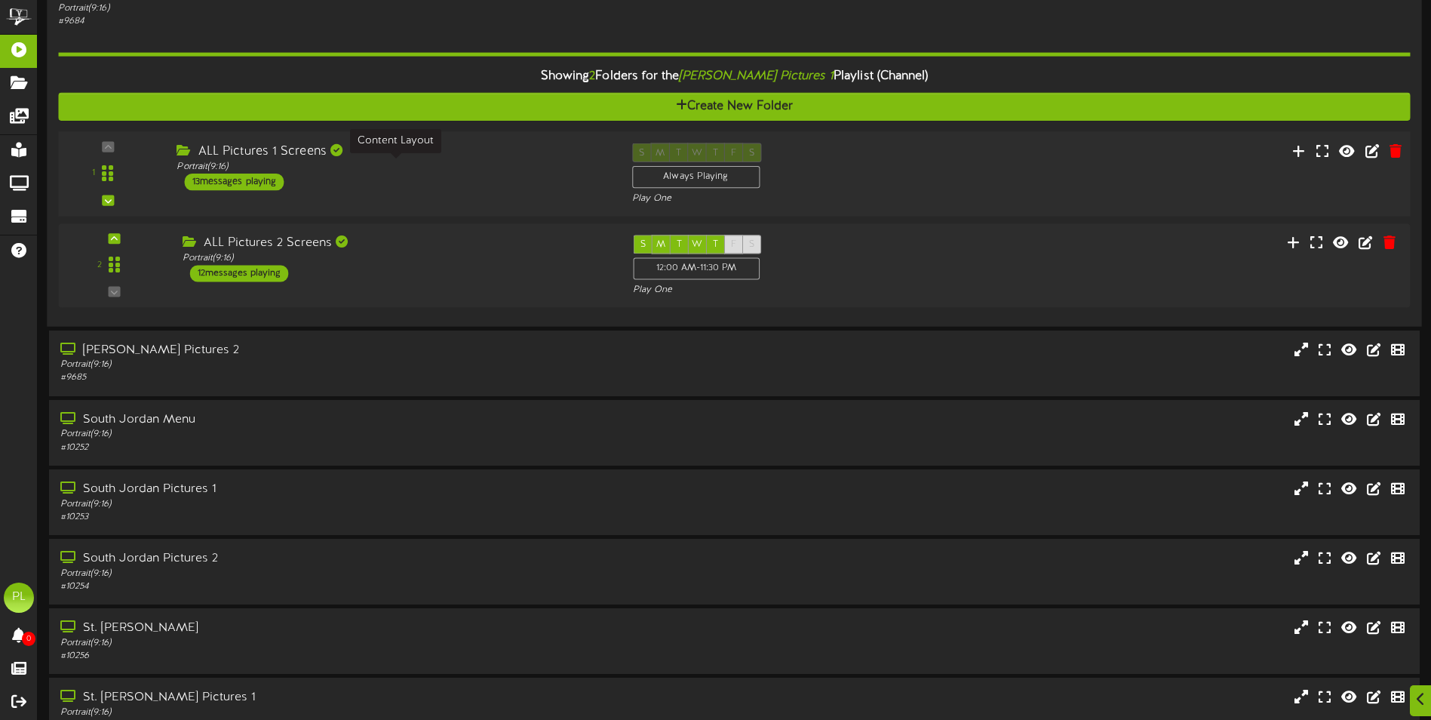
click at [494, 161] on div "Portrait ( 9:16 )" at bounding box center [393, 167] width 432 height 13
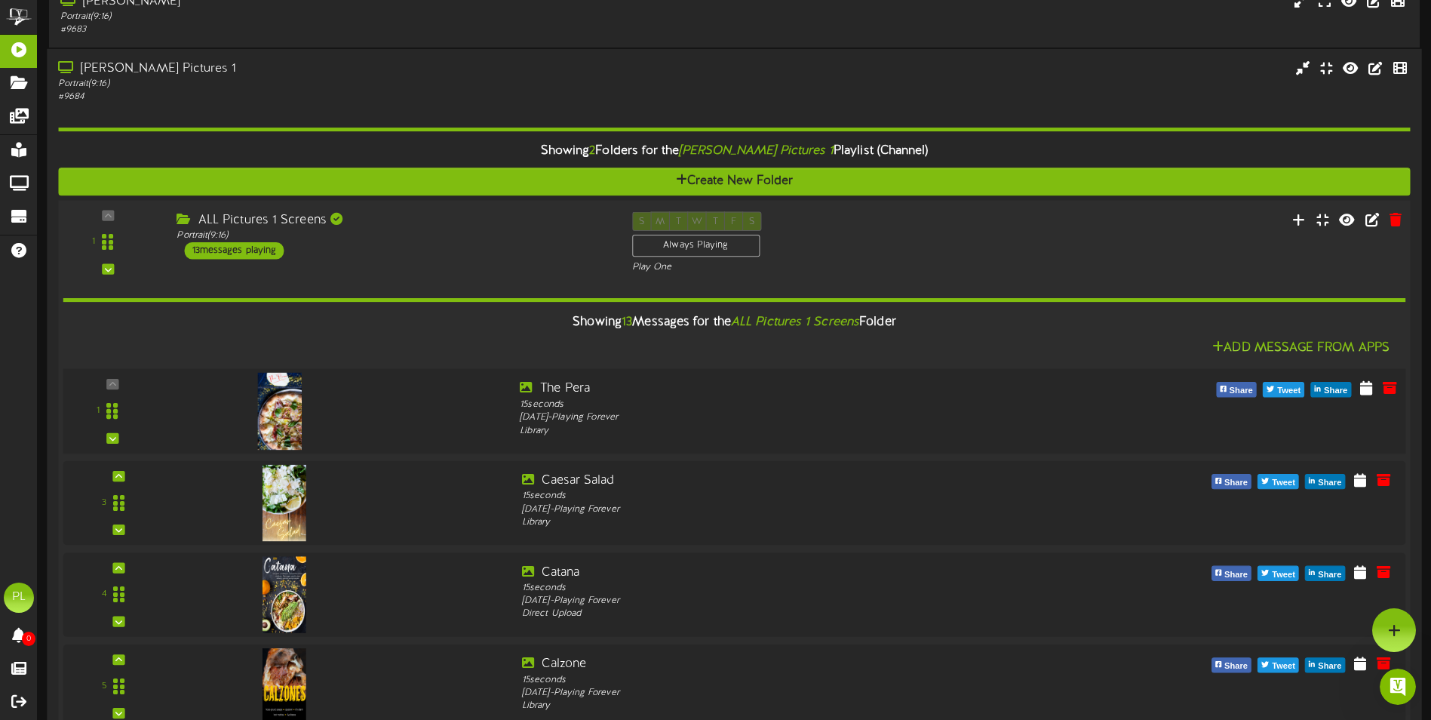
scroll to position [0, 0]
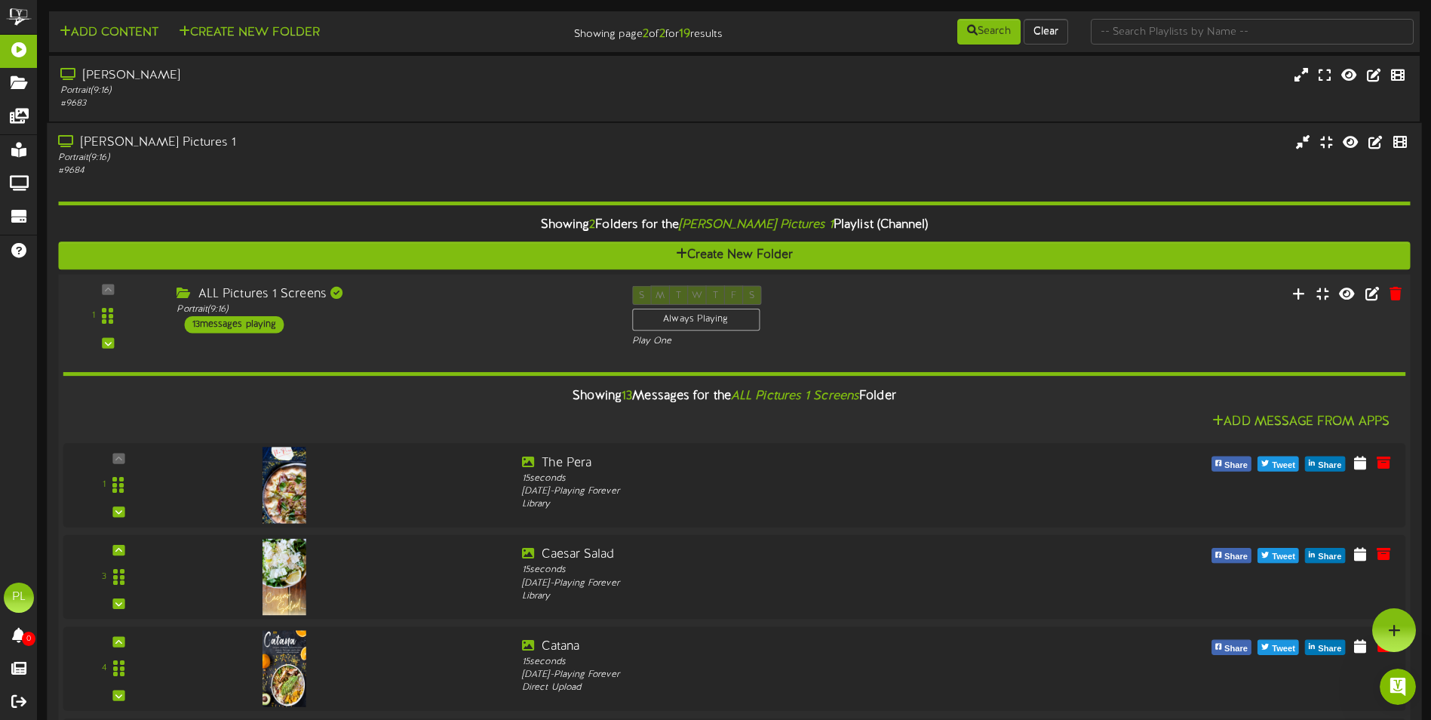
click at [507, 324] on div "ALL Pictures 1 Screens Portrait ( 9:16 ) 13 messages playing" at bounding box center [392, 310] width 455 height 48
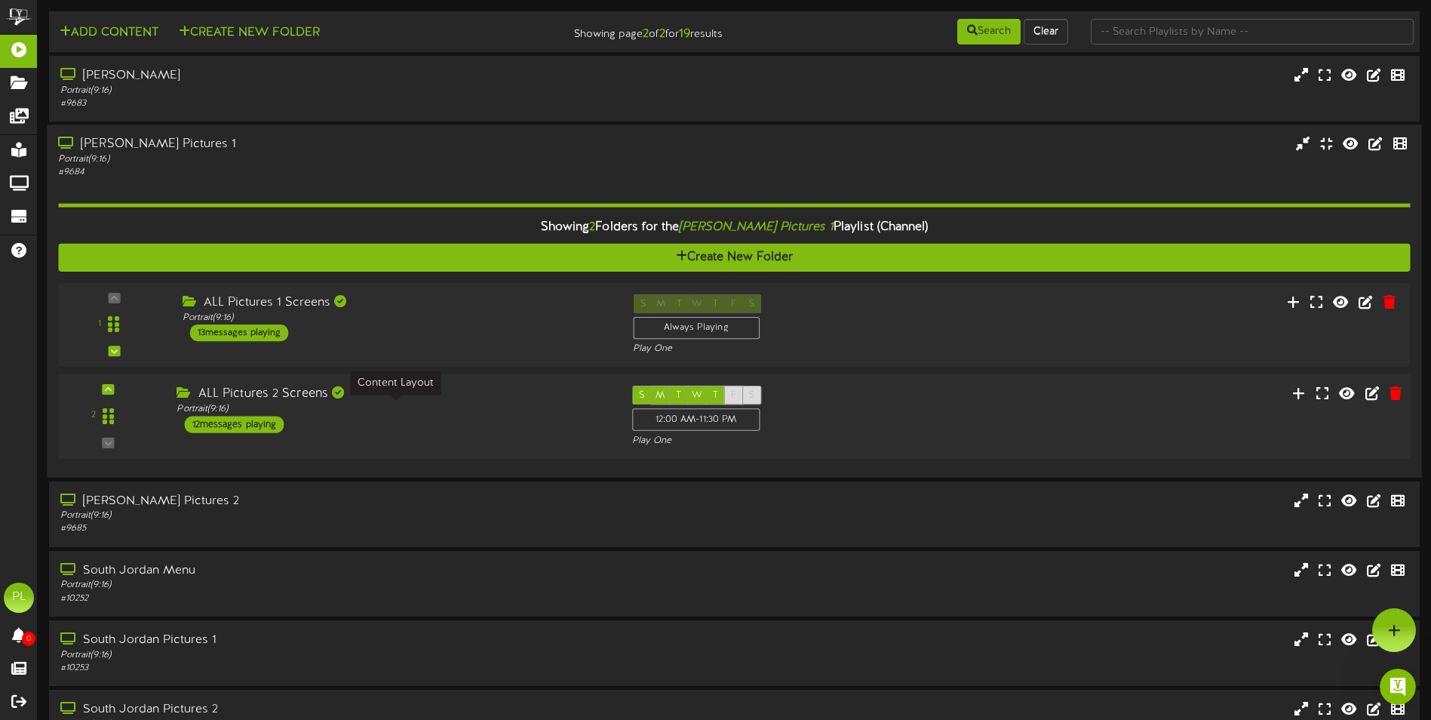
click at [463, 406] on div "Portrait ( 9:16 )" at bounding box center [393, 409] width 432 height 13
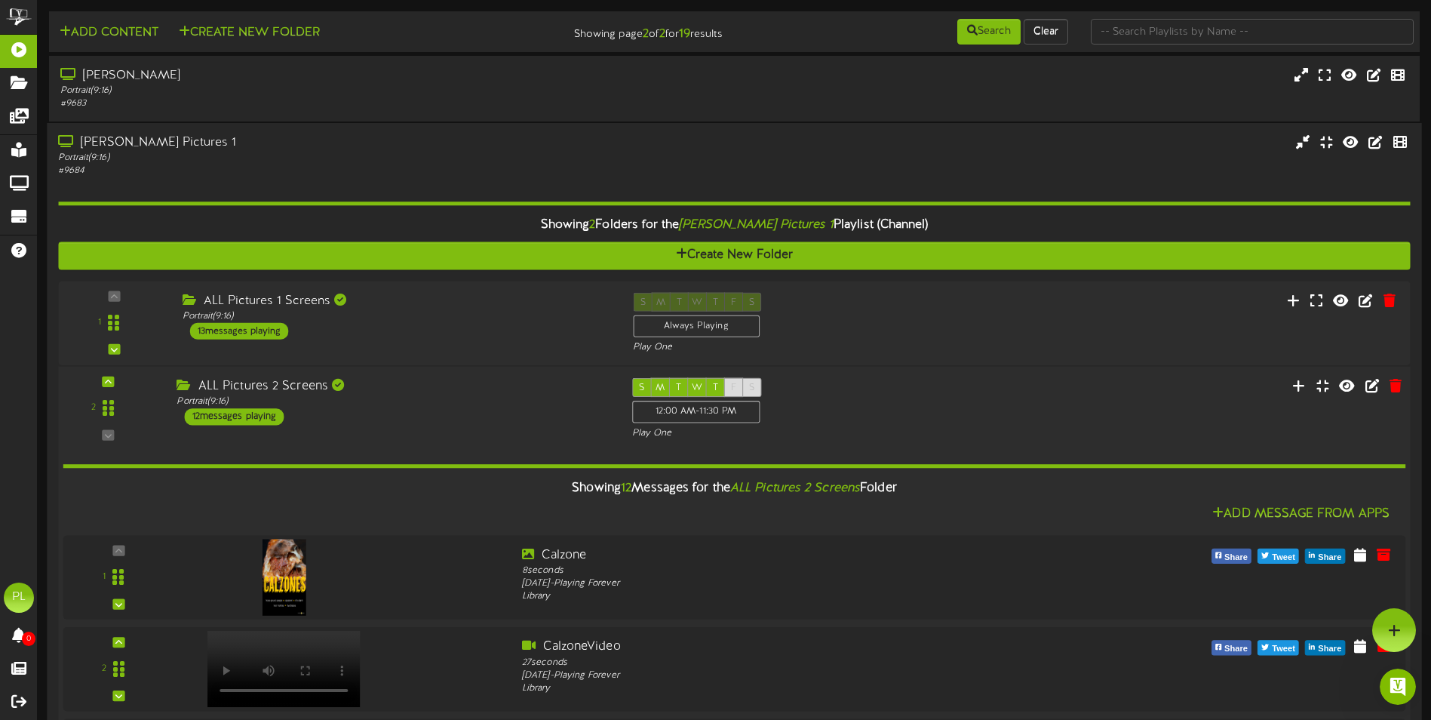
click at [493, 418] on div "ALL Pictures 2 Screens Portrait ( 9:16 ) 12 messages playing" at bounding box center [392, 402] width 455 height 48
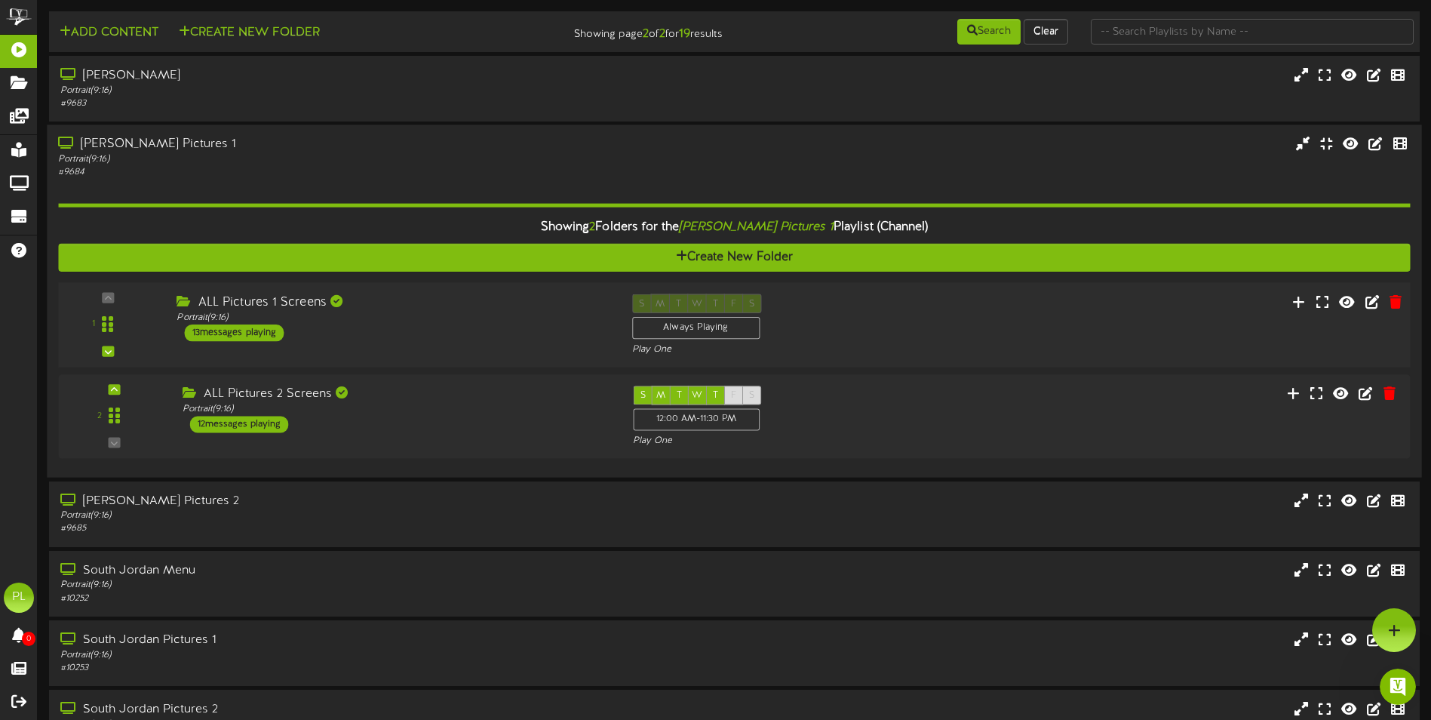
click at [517, 334] on div "ALL Pictures 1 Screens Portrait ( 9:16 ) 13 messages playing" at bounding box center [392, 318] width 455 height 48
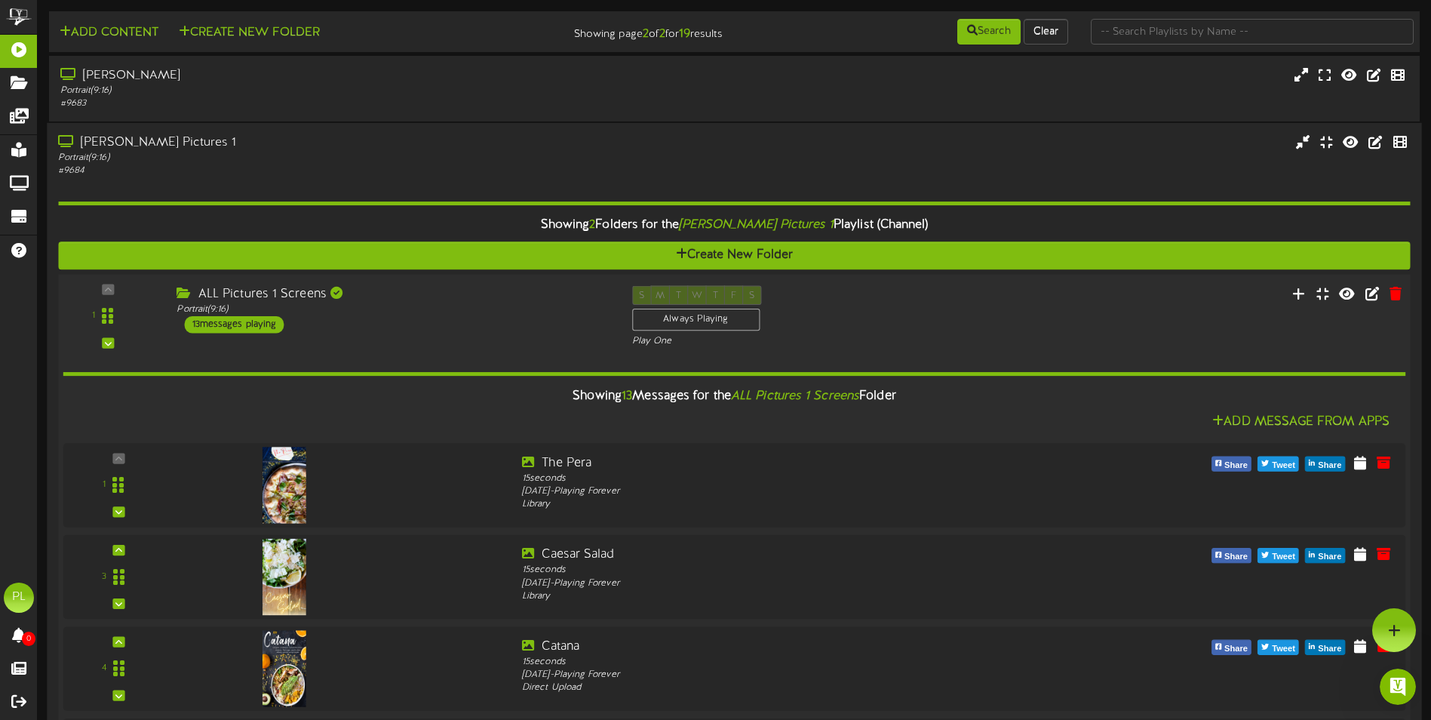
click at [517, 334] on div "1" at bounding box center [734, 317] width 1366 height 62
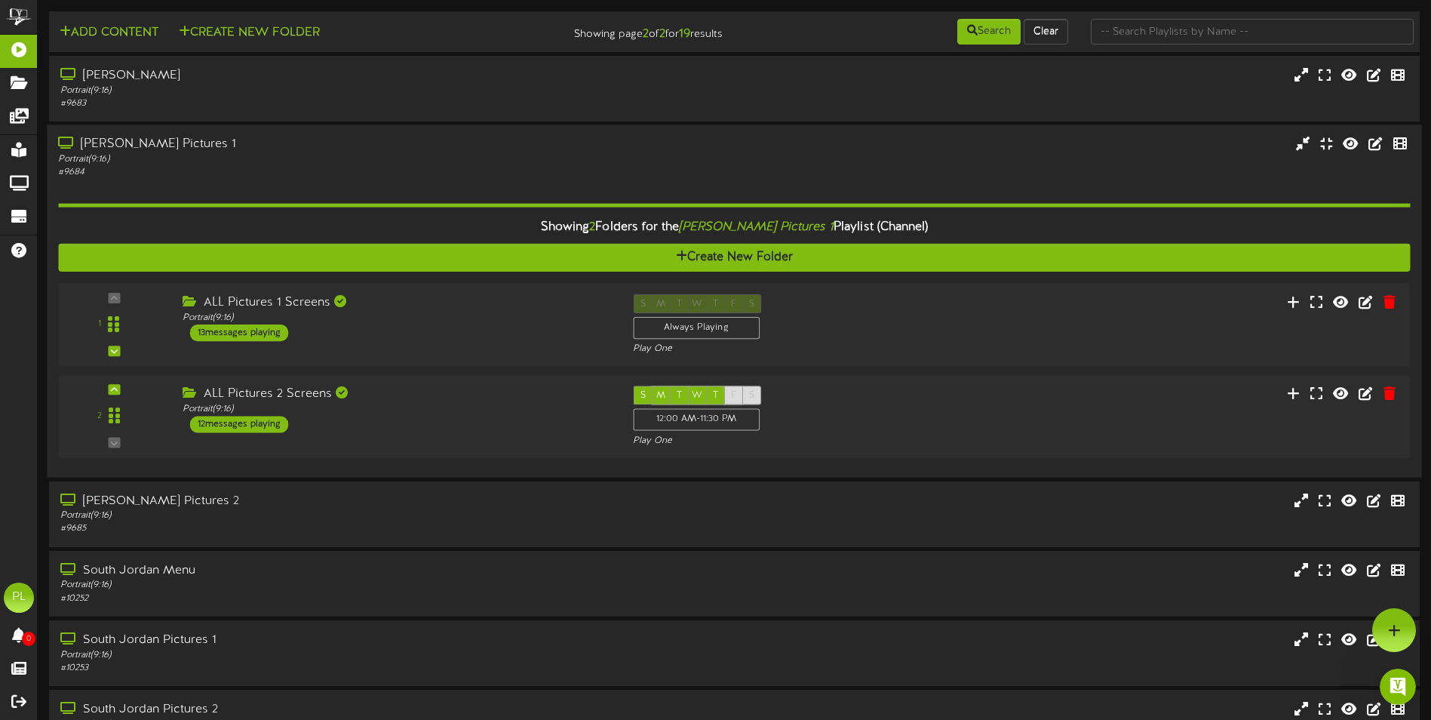
click at [343, 143] on div "[PERSON_NAME] Pictures 1" at bounding box center [333, 144] width 550 height 17
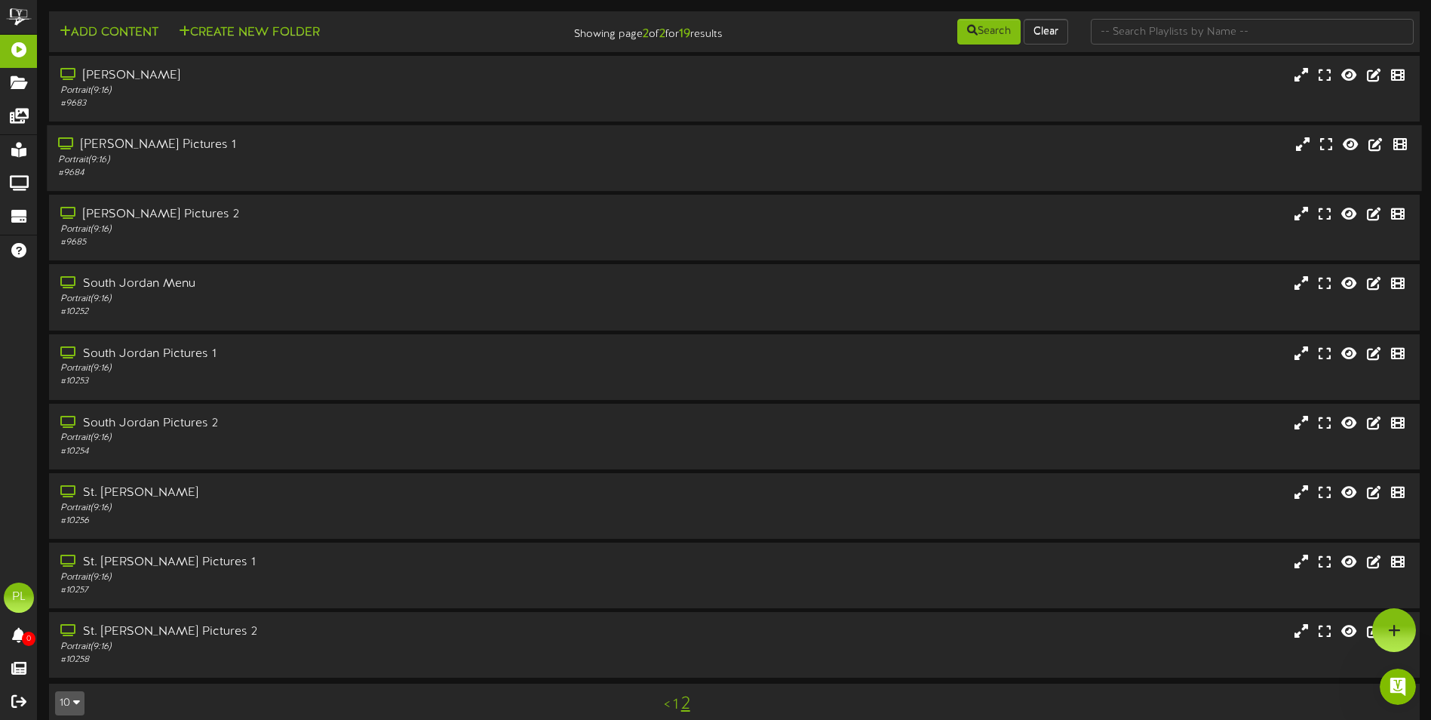
click at [348, 167] on div "# 9684" at bounding box center [333, 173] width 550 height 13
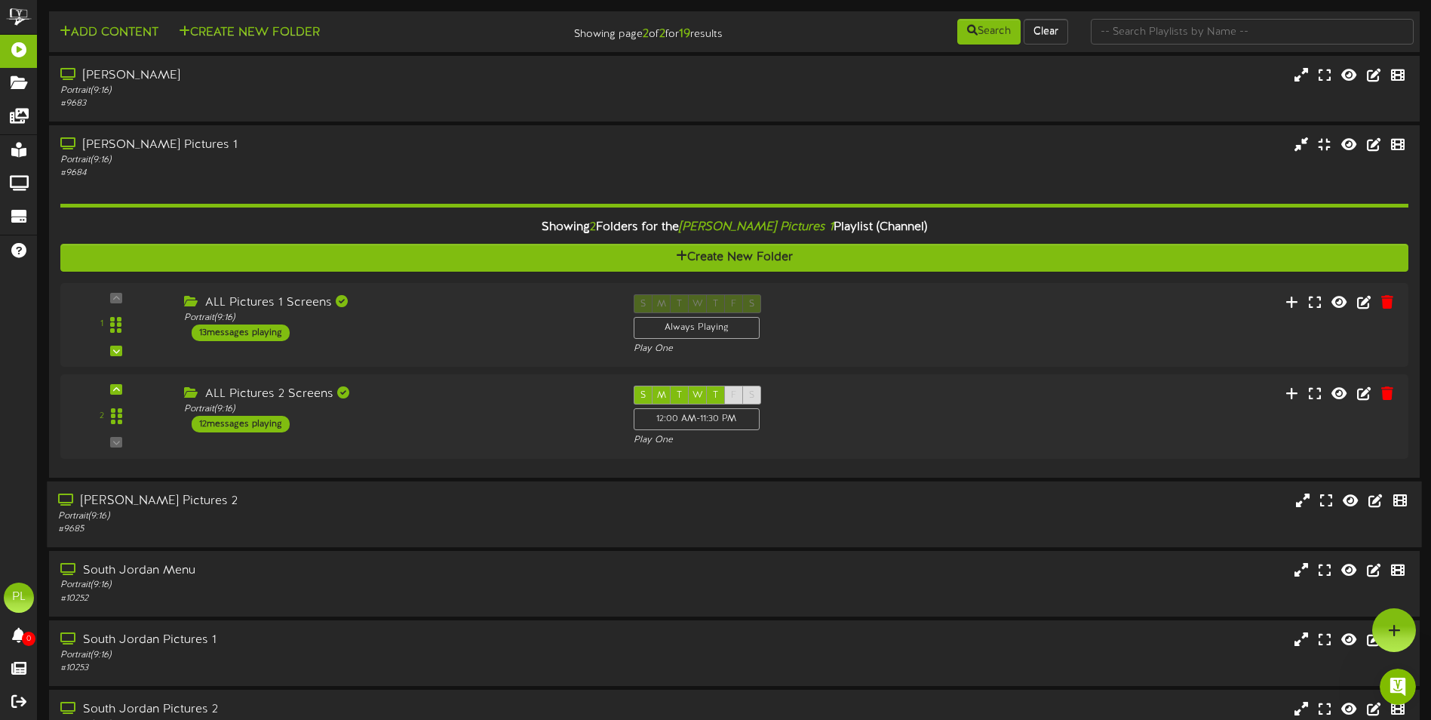
click at [341, 519] on div "Portrait ( 9:16 )" at bounding box center [333, 515] width 550 height 13
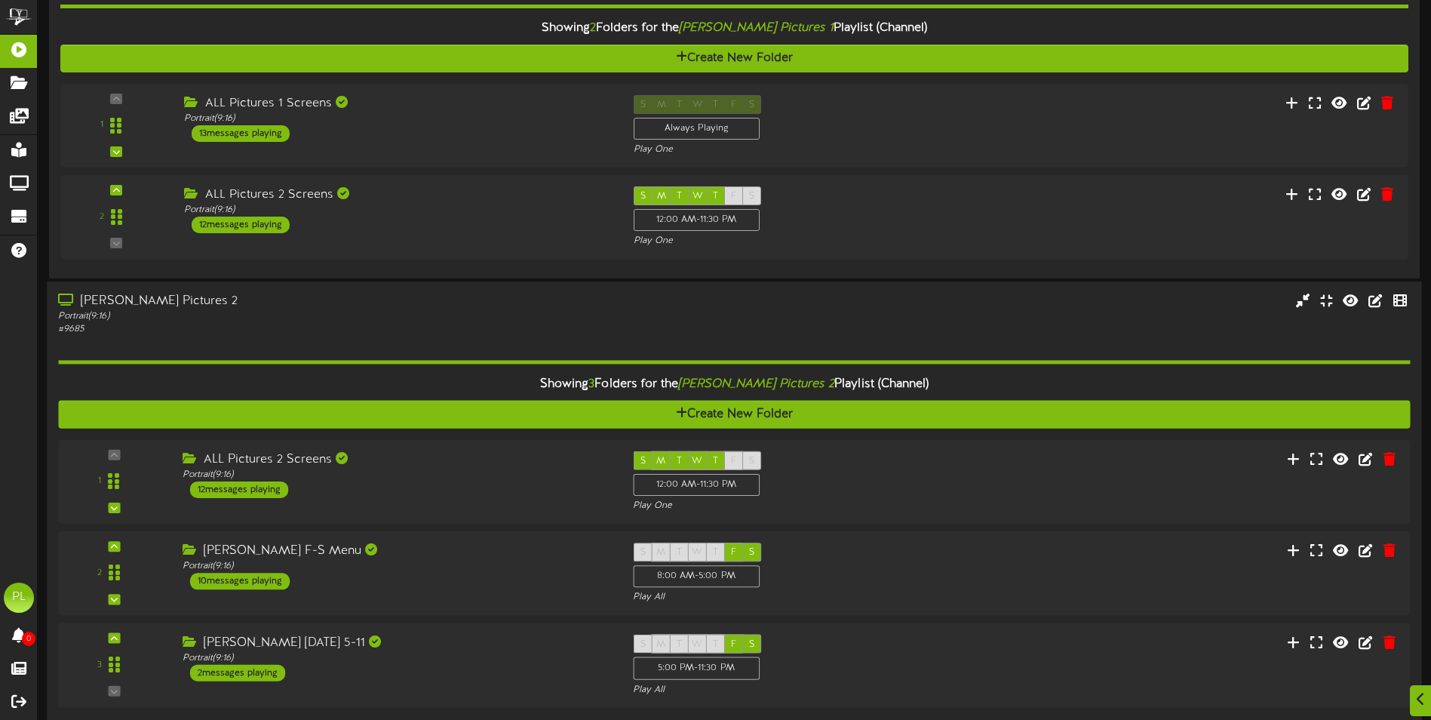
scroll to position [226, 0]
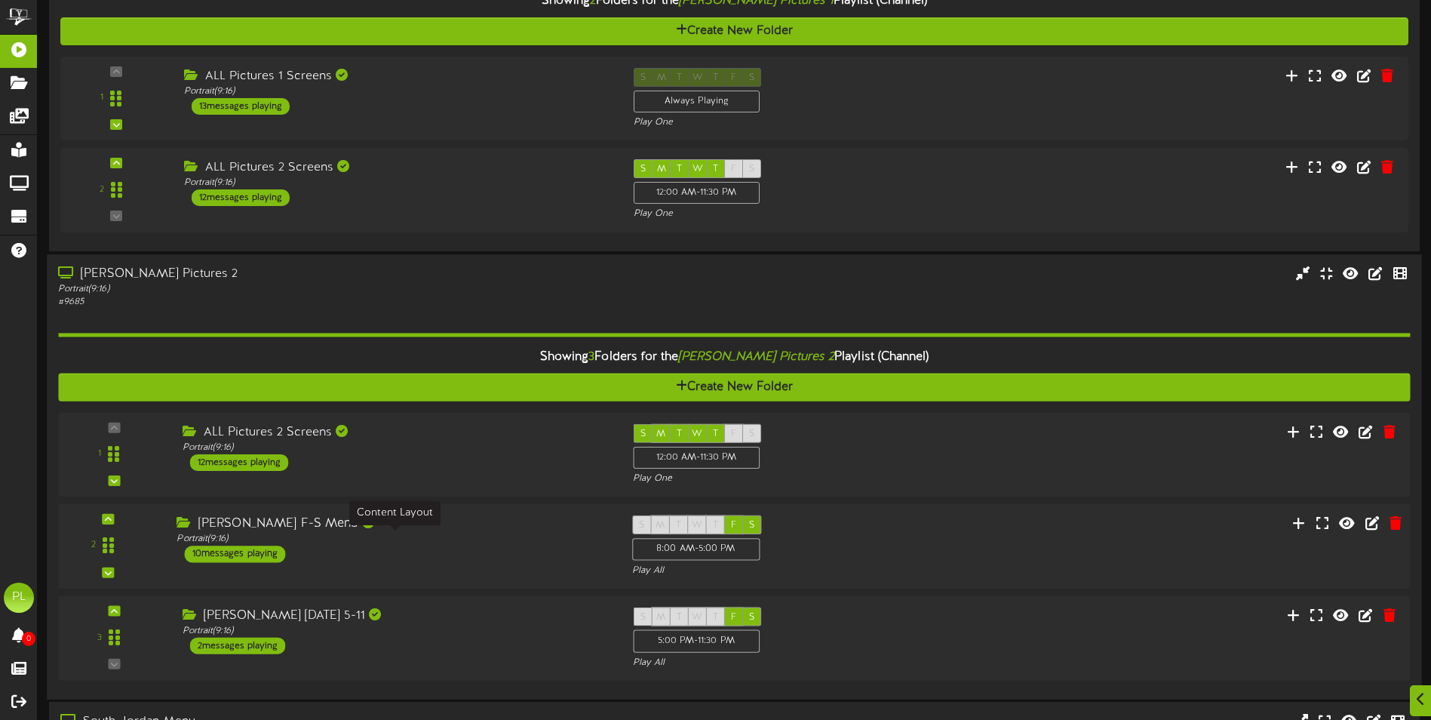
click at [464, 542] on div "Portrait ( 9:16 )" at bounding box center [393, 538] width 432 height 13
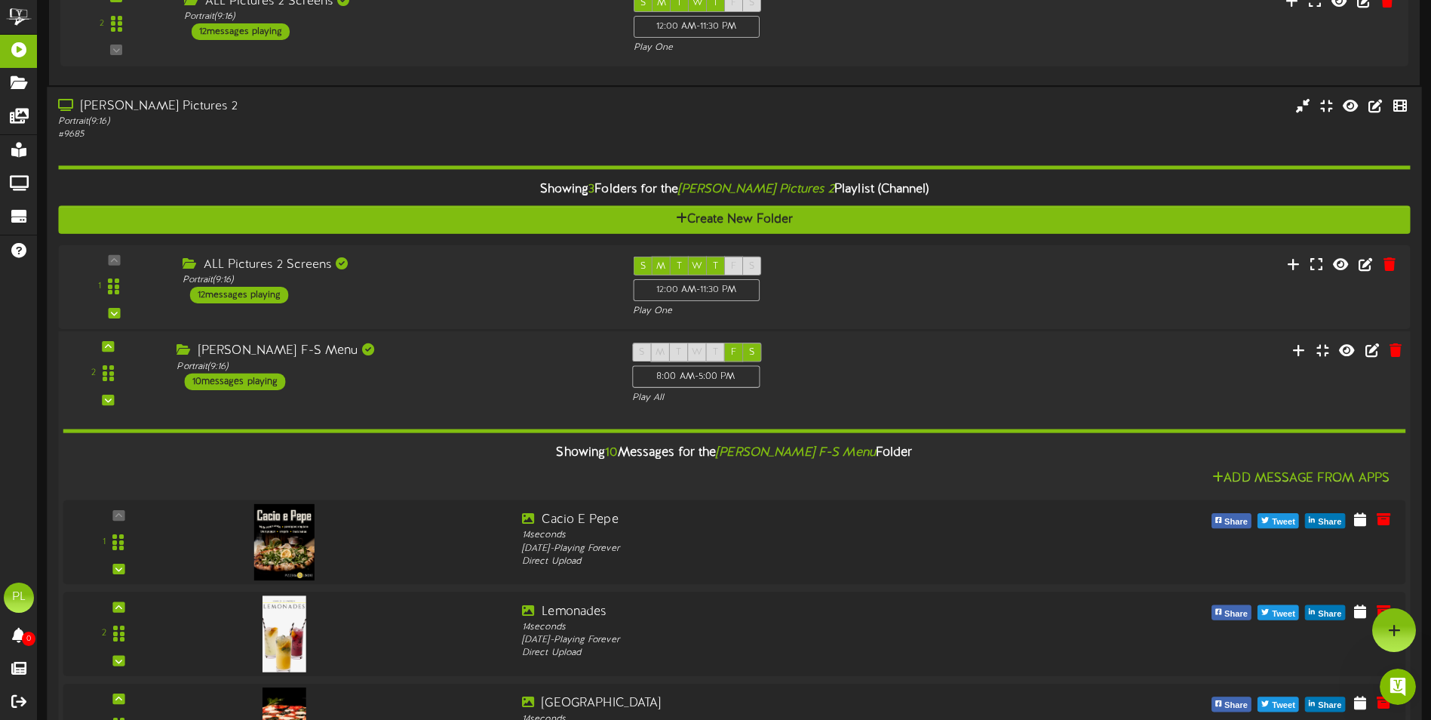
scroll to position [302, 0]
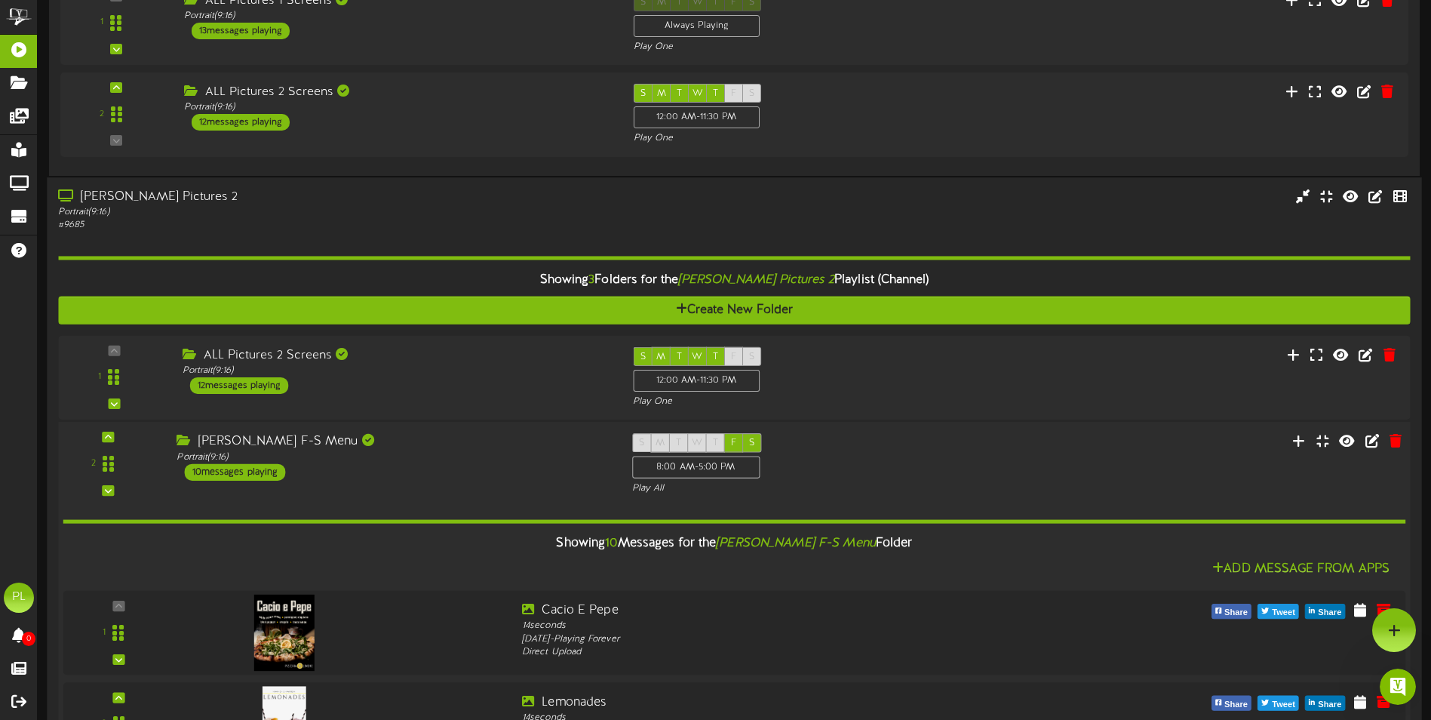
click at [479, 482] on div "2 ( 9:16" at bounding box center [734, 464] width 1366 height 62
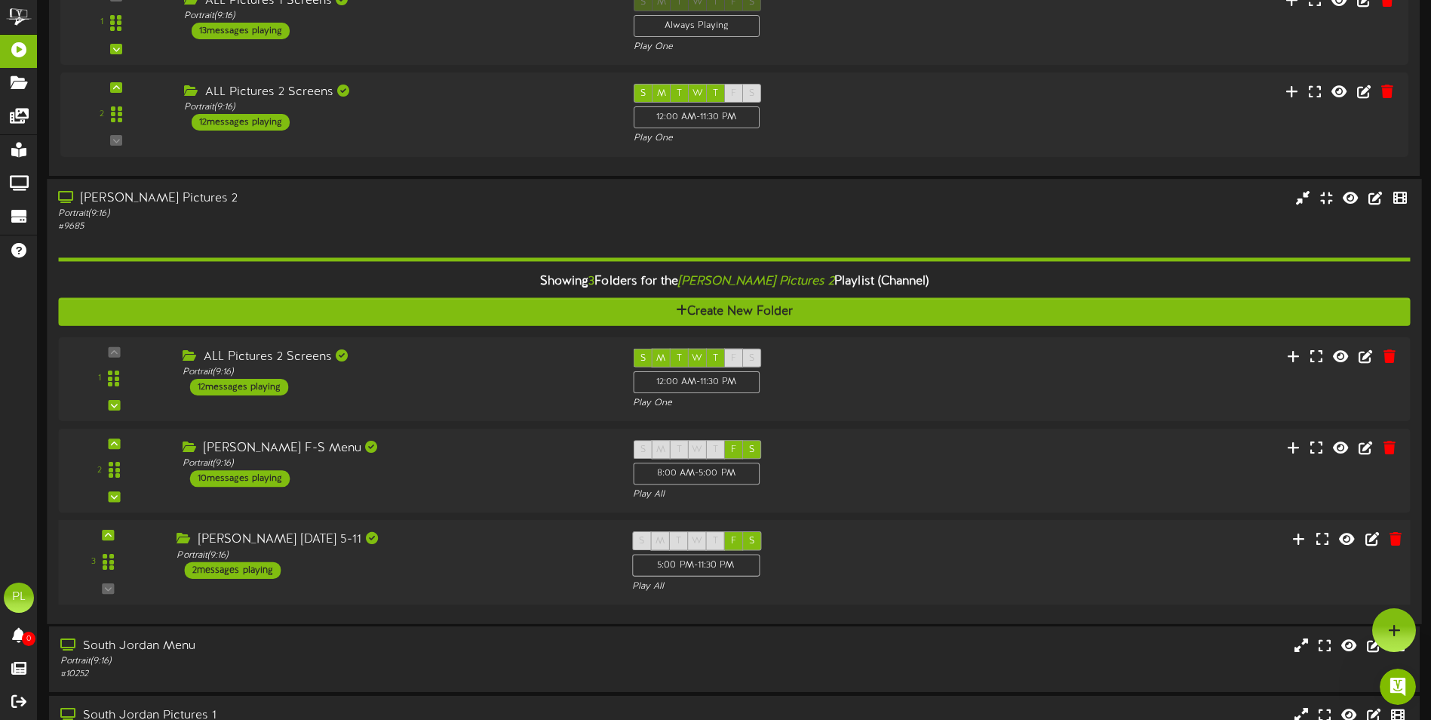
click at [446, 564] on div "[PERSON_NAME] [DATE] 5-11 Portrait ( 9:16 ) 2 messages playing" at bounding box center [392, 555] width 455 height 48
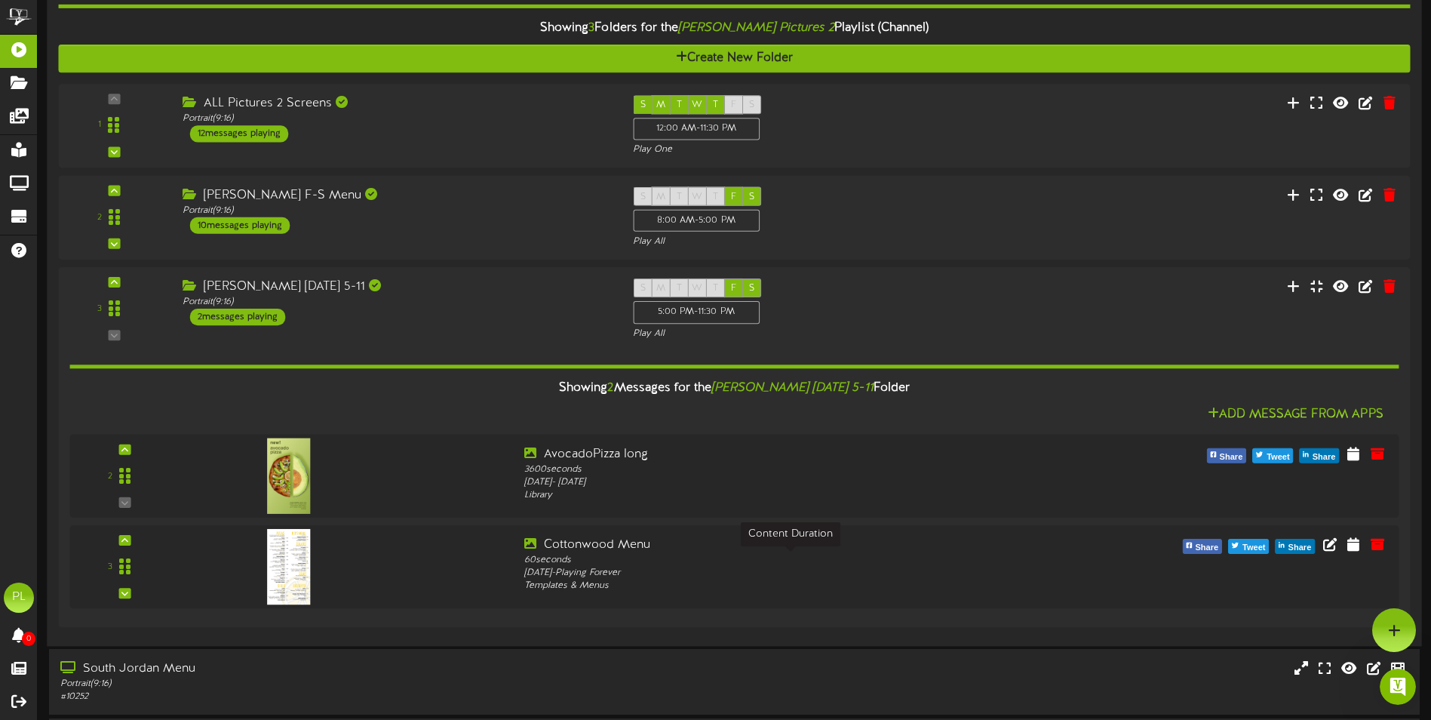
scroll to position [528, 0]
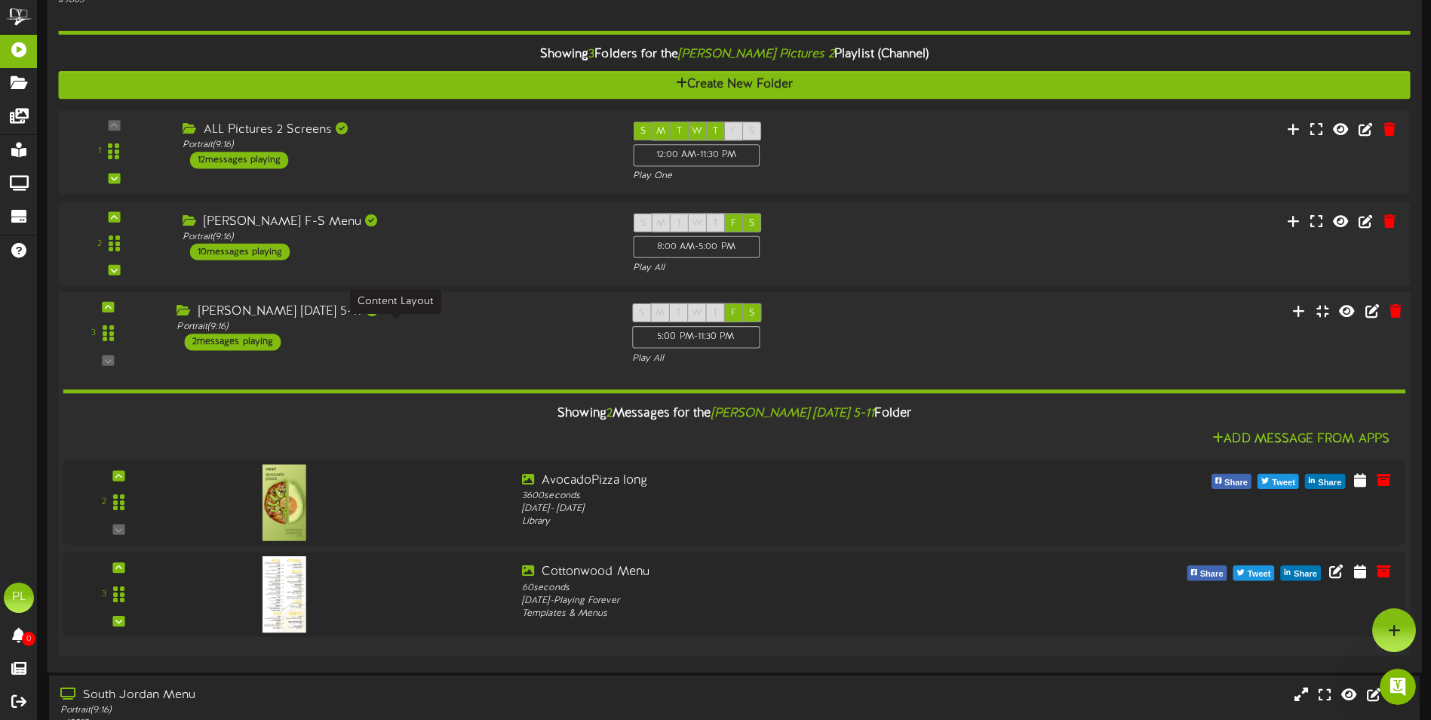
click at [447, 331] on div "Portrait ( 9:16 )" at bounding box center [393, 327] width 432 height 13
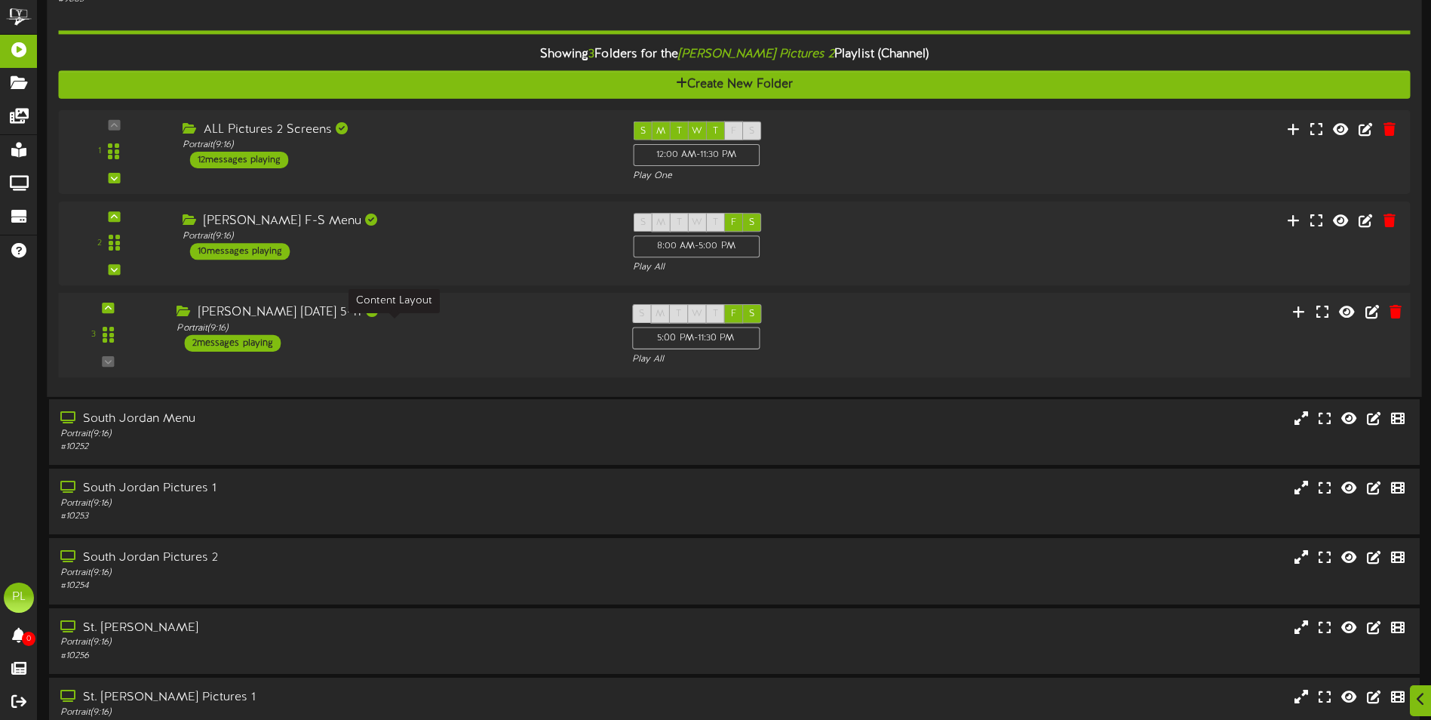
click at [448, 331] on div "Portrait ( 9:16 )" at bounding box center [393, 327] width 432 height 13
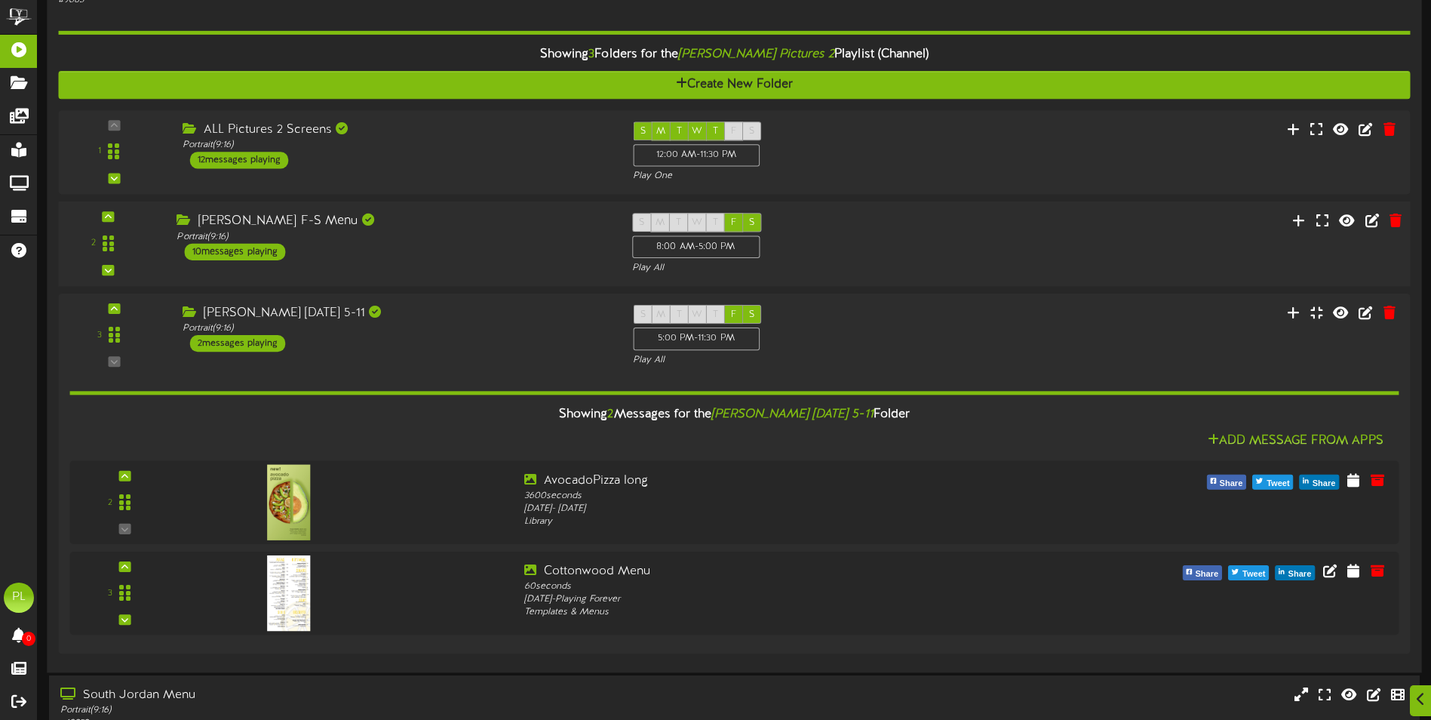
click at [487, 223] on div "[PERSON_NAME] F-S Menu" at bounding box center [393, 221] width 432 height 17
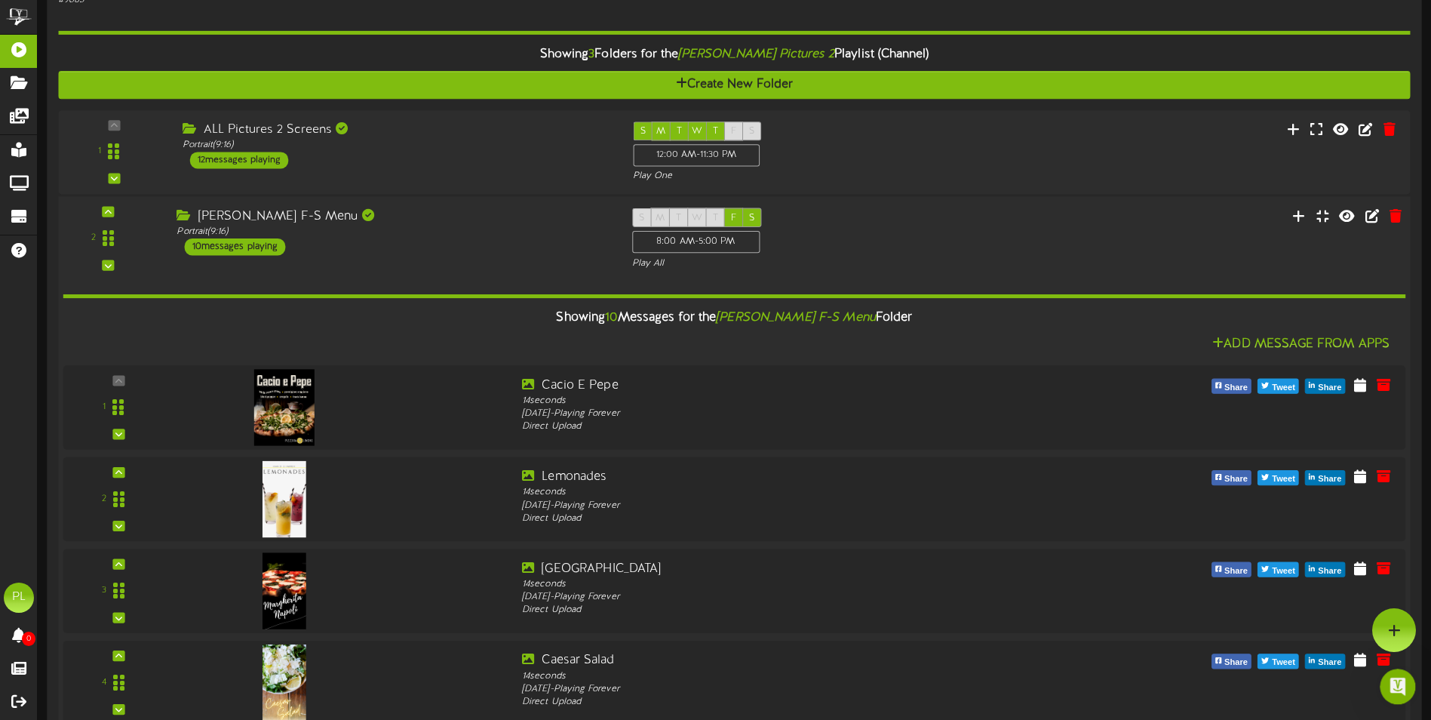
scroll to position [0, 0]
click at [487, 223] on div "[PERSON_NAME] F-S Menu" at bounding box center [393, 216] width 432 height 17
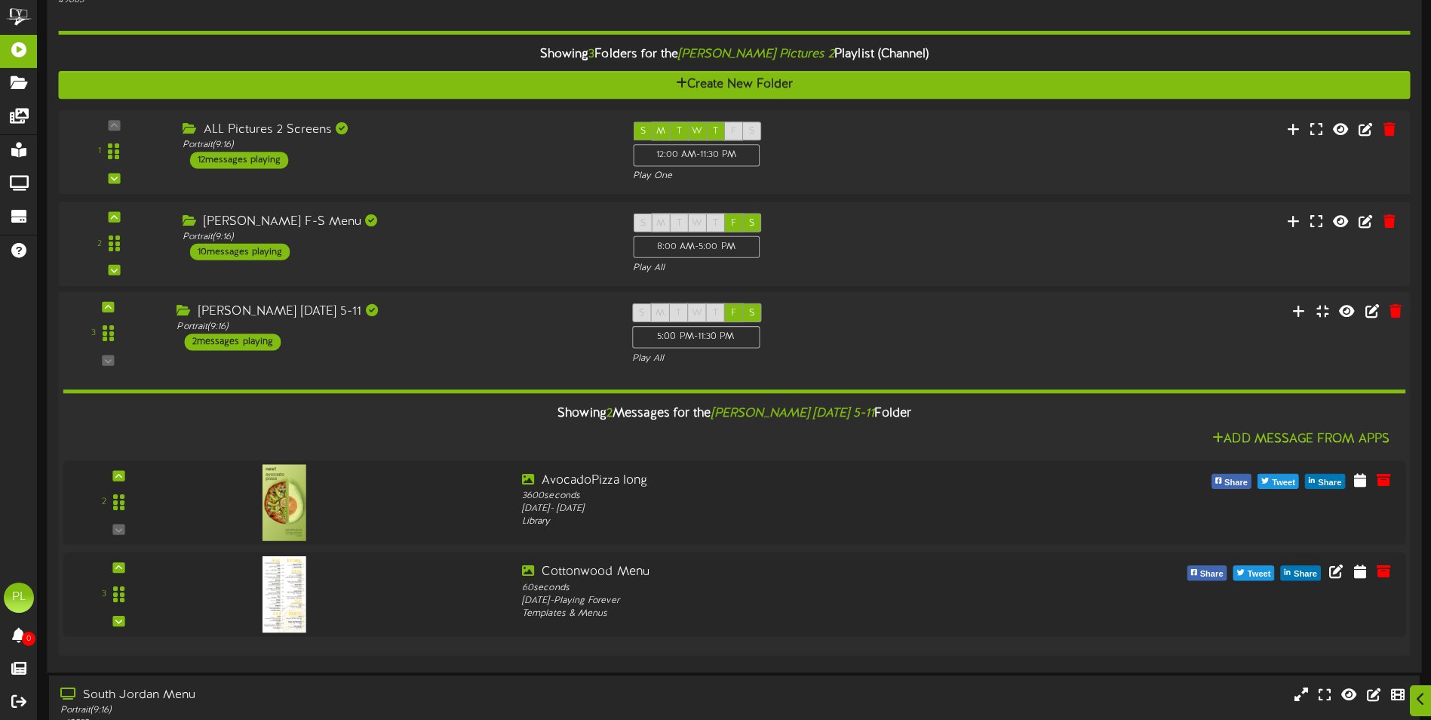
click at [439, 345] on div "[PERSON_NAME] [DATE] 5-11 Portrait ( 9:16 ) 2 messages playing" at bounding box center [392, 327] width 455 height 48
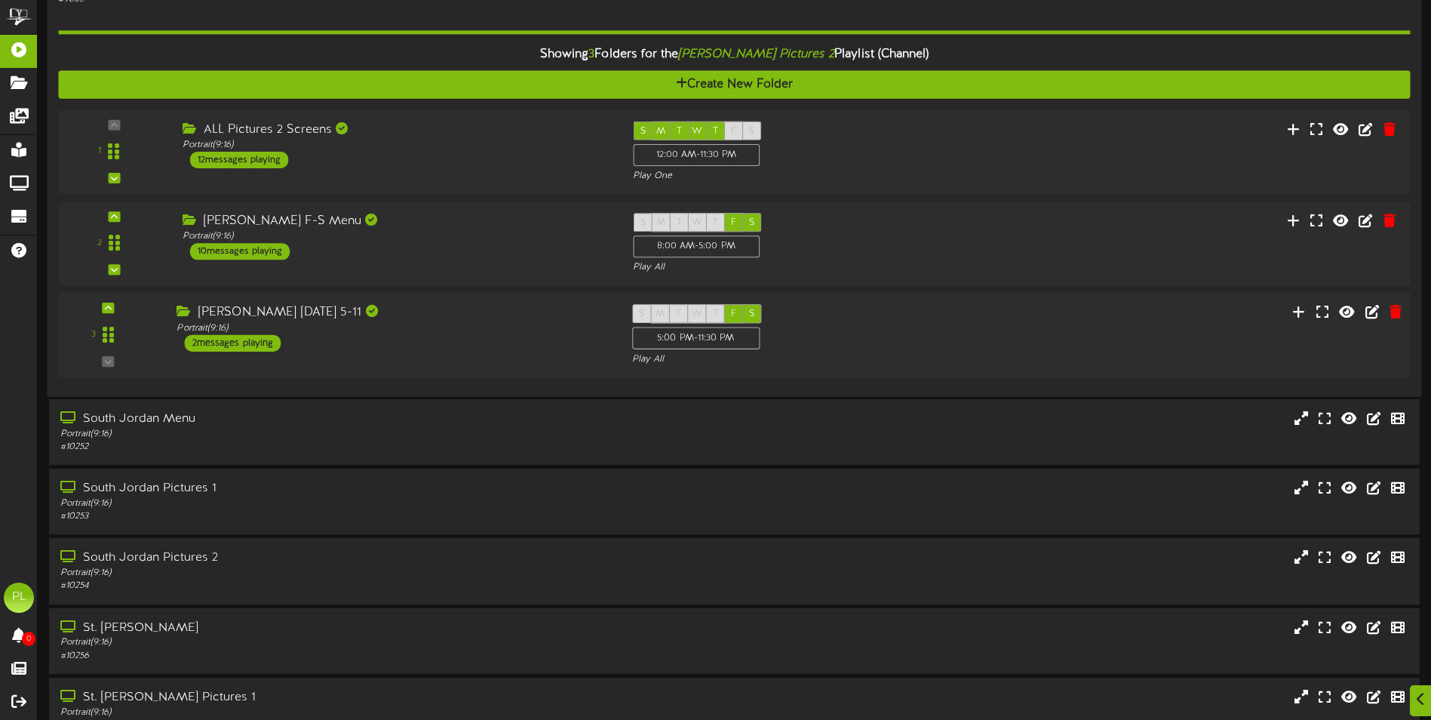
click at [442, 346] on div "[PERSON_NAME] [DATE] 5-11 Portrait ( 9:16 ) 2 messages playing" at bounding box center [392, 328] width 455 height 48
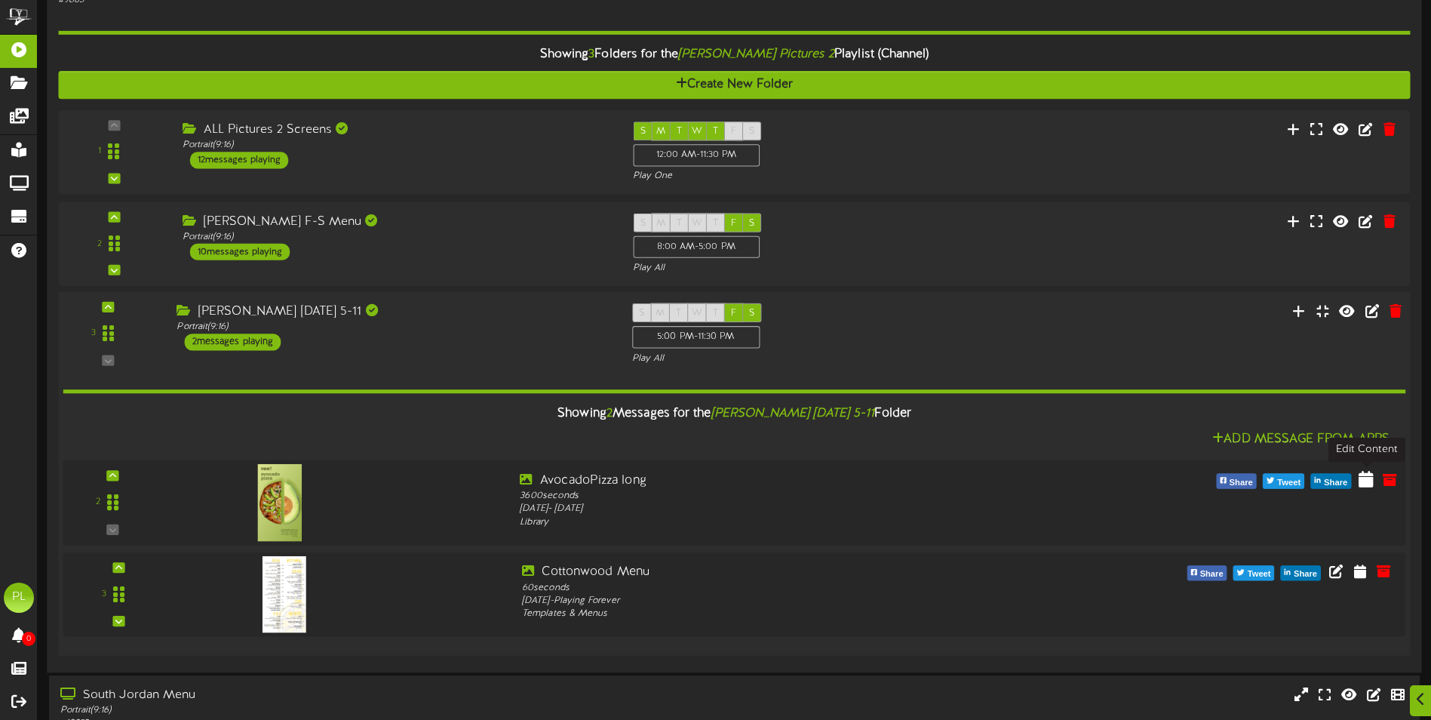
click at [1371, 481] on icon at bounding box center [1366, 479] width 15 height 17
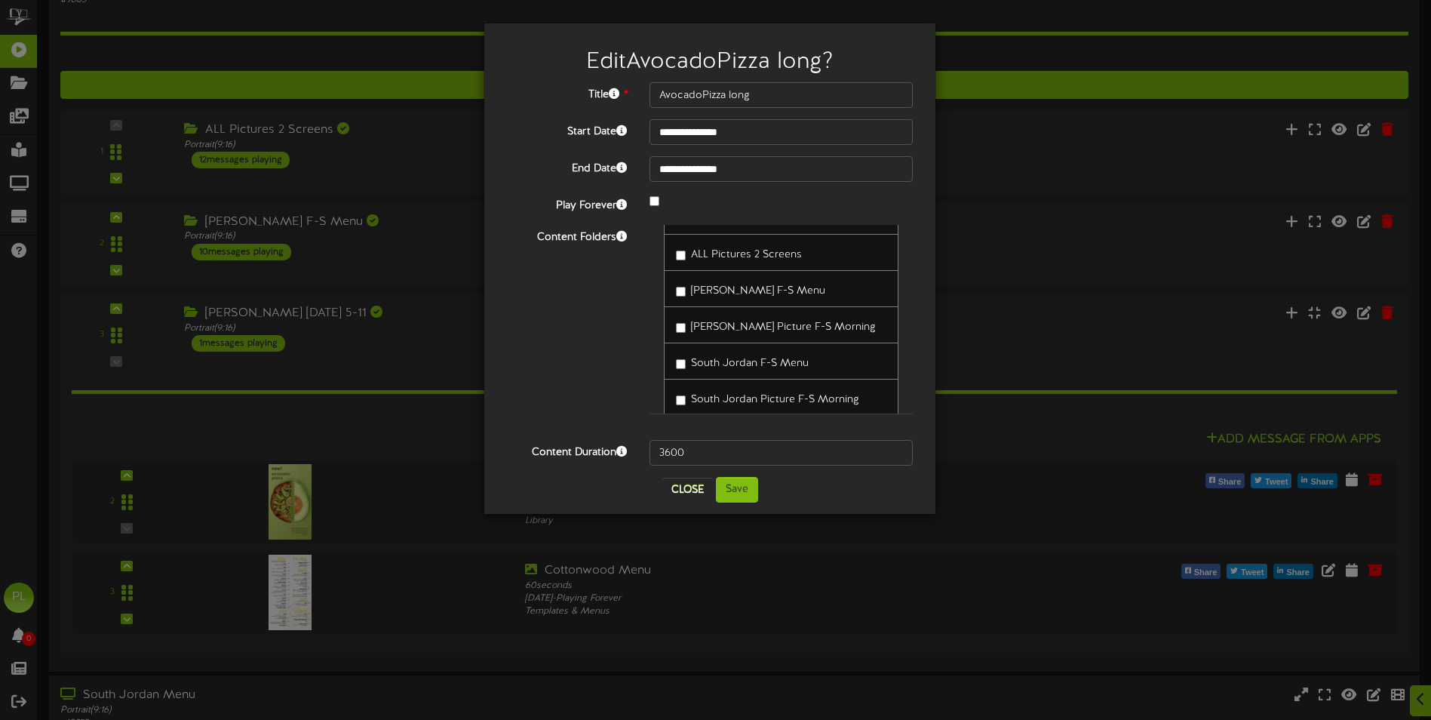
scroll to position [31, 0]
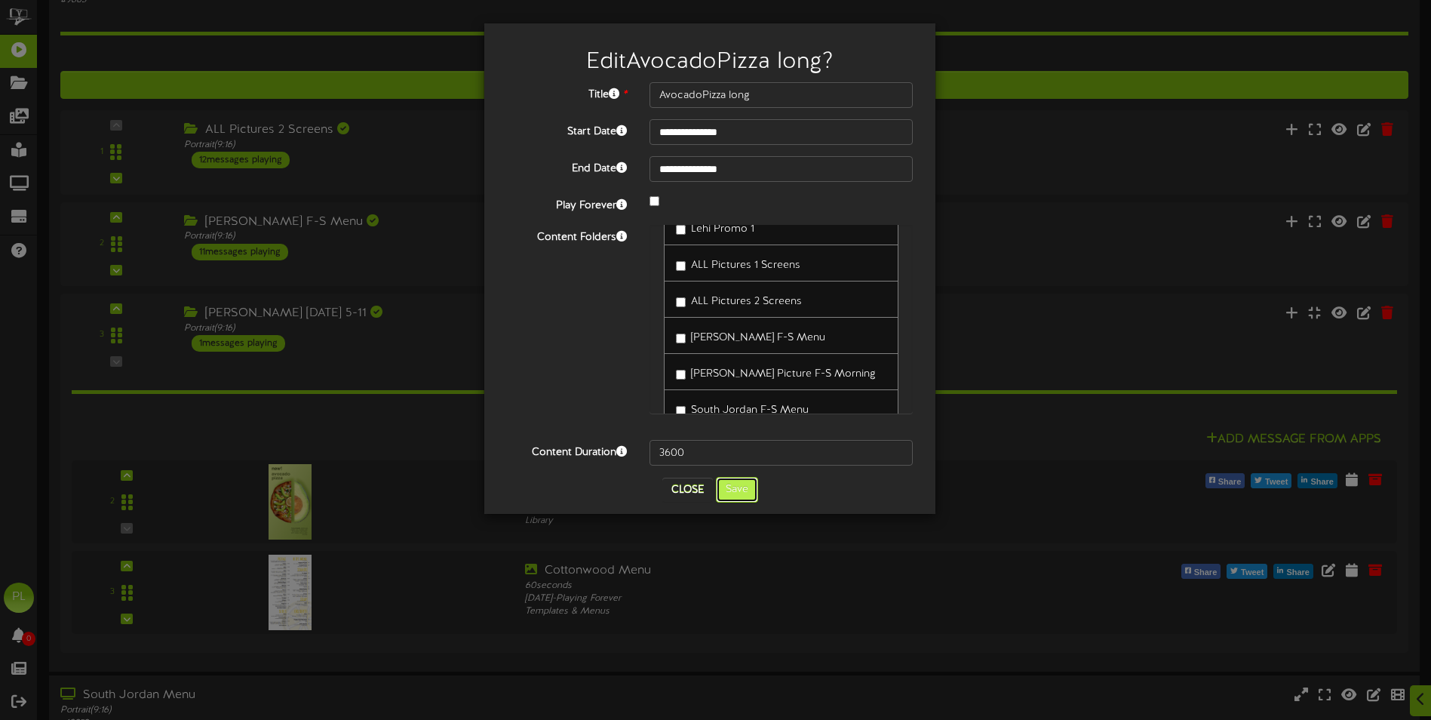
click at [740, 491] on button "Save" at bounding box center [737, 490] width 42 height 26
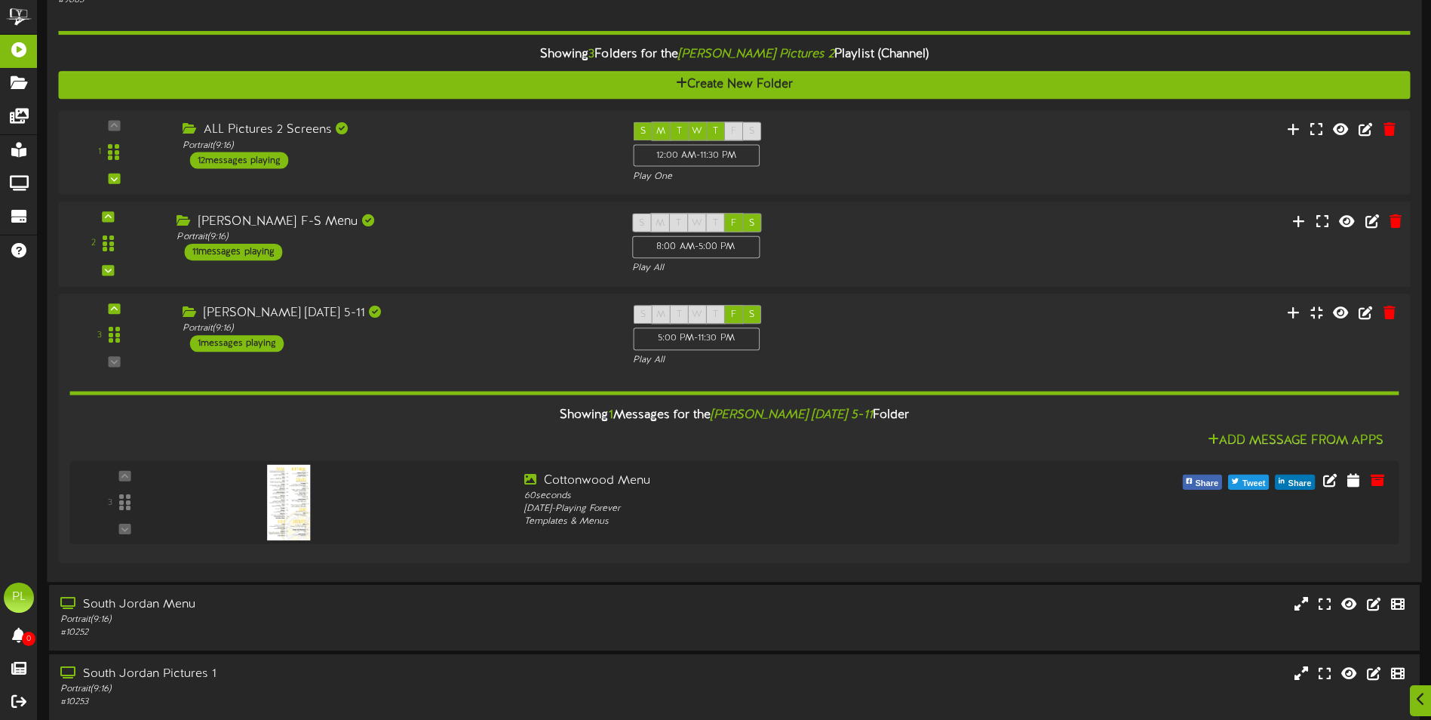
click at [435, 237] on div "Portrait ( 9:16 )" at bounding box center [393, 236] width 432 height 13
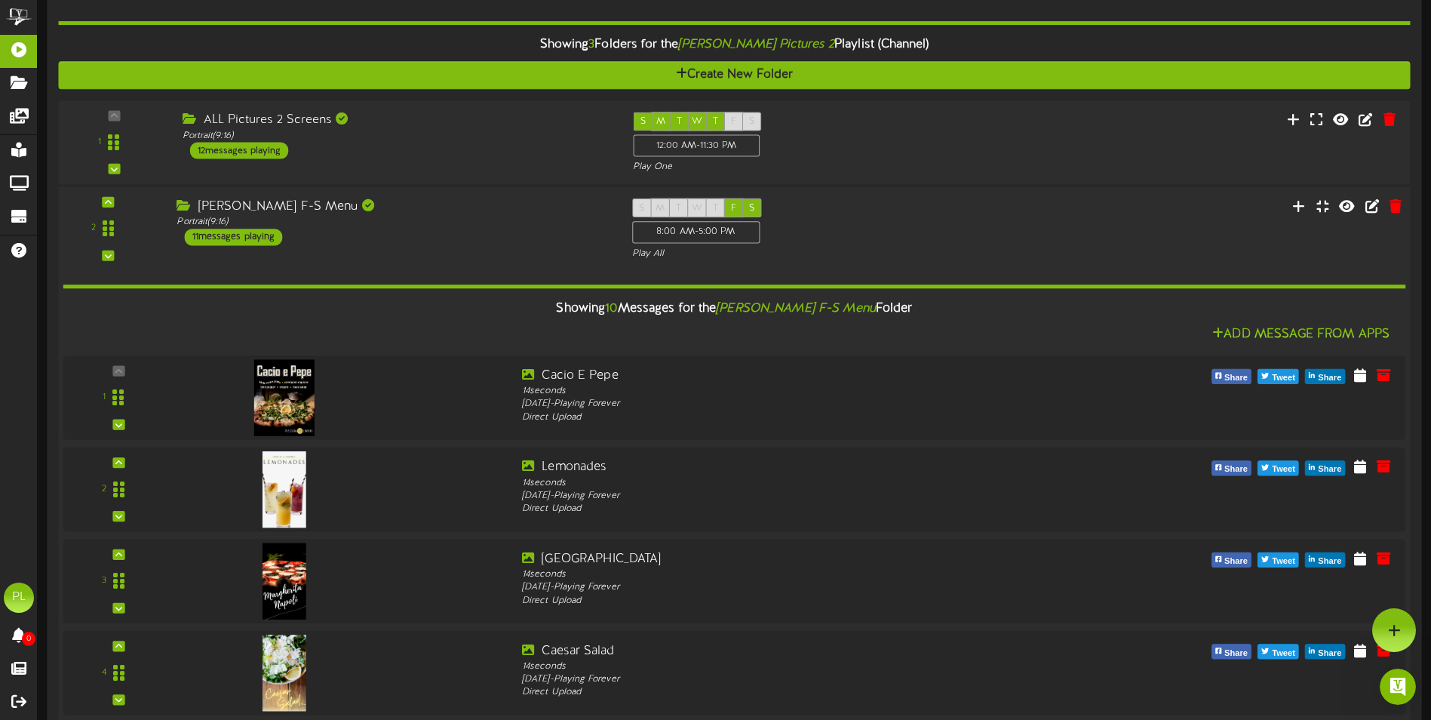
scroll to position [527, 0]
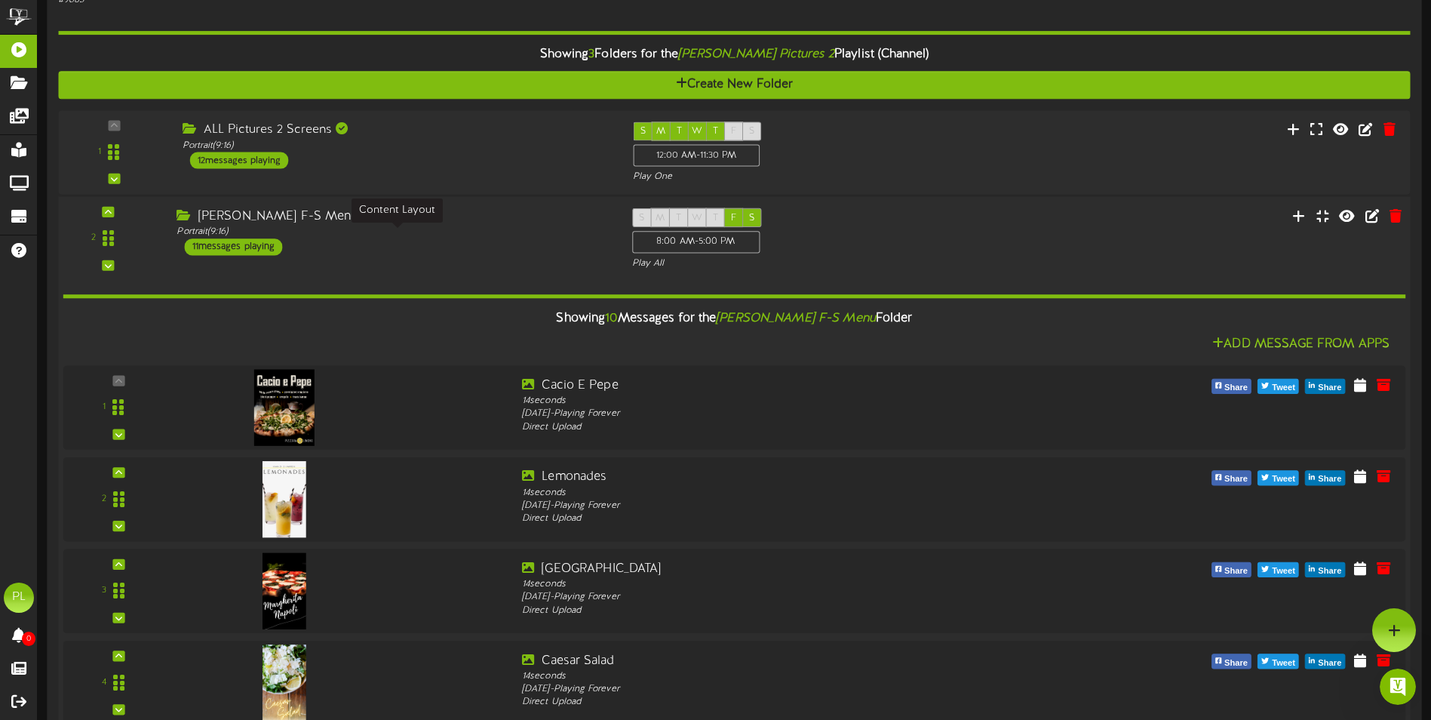
click at [387, 238] on div "[PERSON_NAME] F-S Menu Portrait ( 9:16 ) 11 messages playing" at bounding box center [392, 232] width 455 height 48
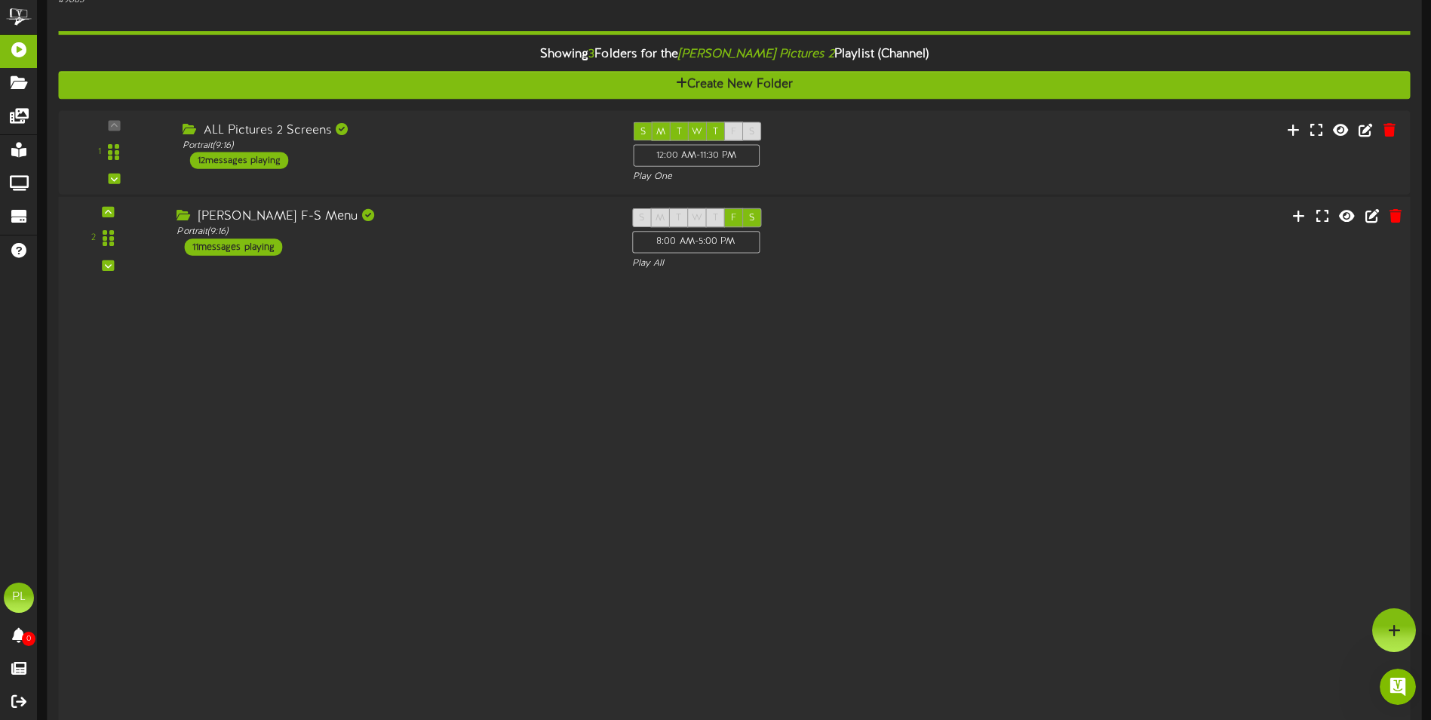
scroll to position [528, 0]
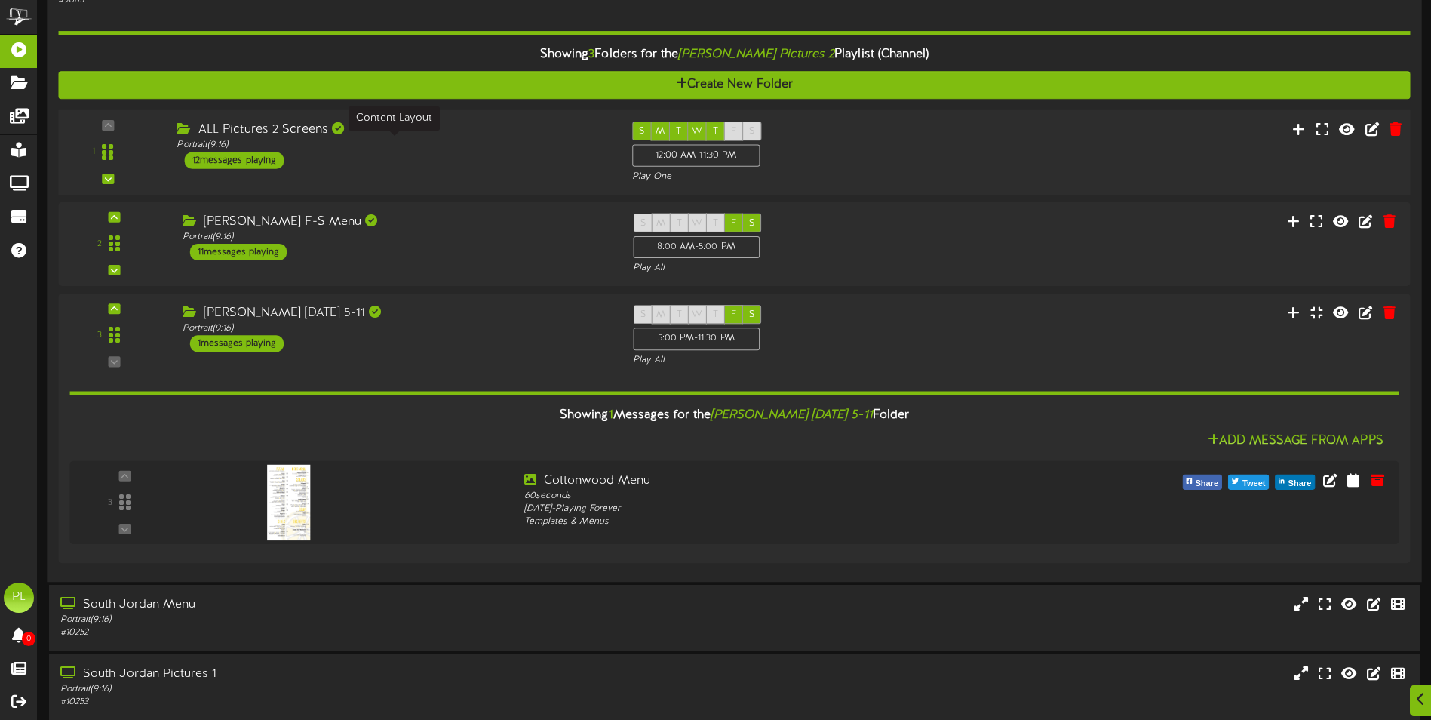
click at [435, 149] on div "Portrait ( 9:16 )" at bounding box center [393, 144] width 432 height 13
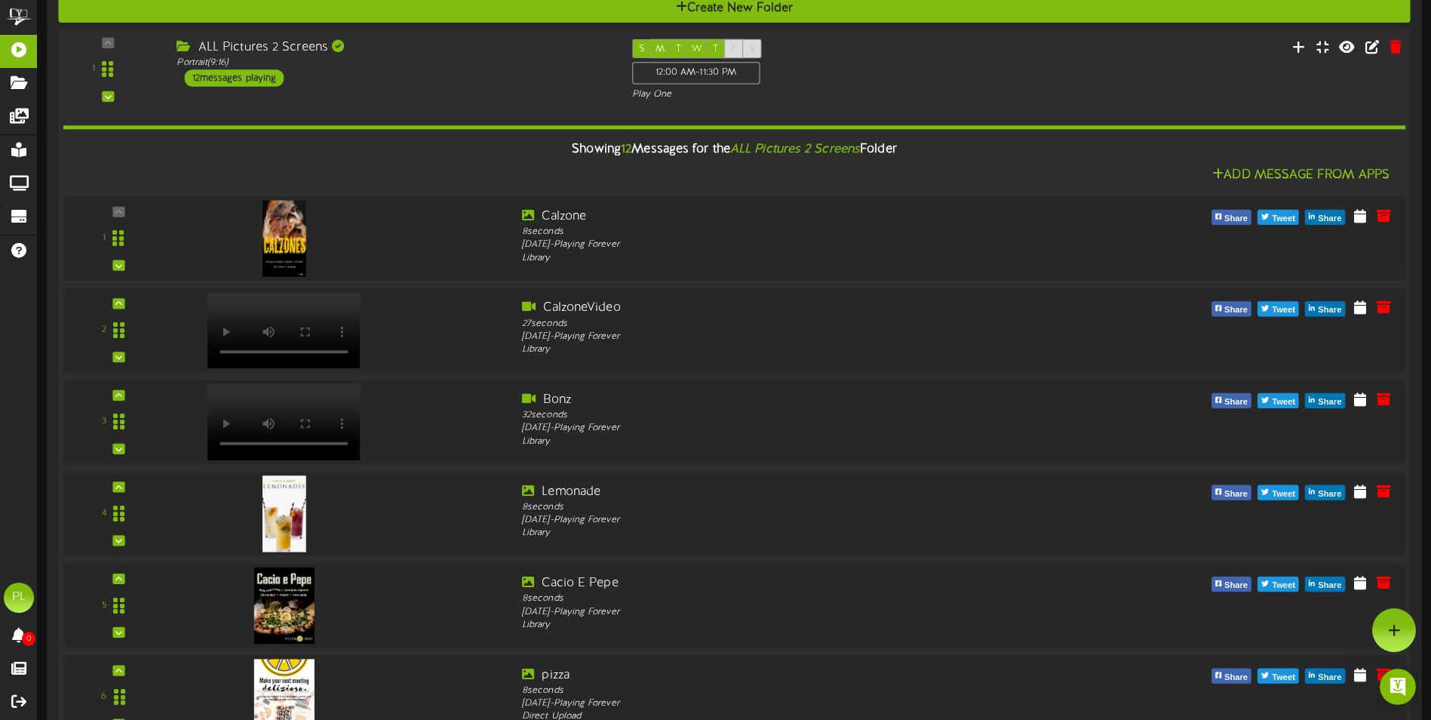
scroll to position [1481, 0]
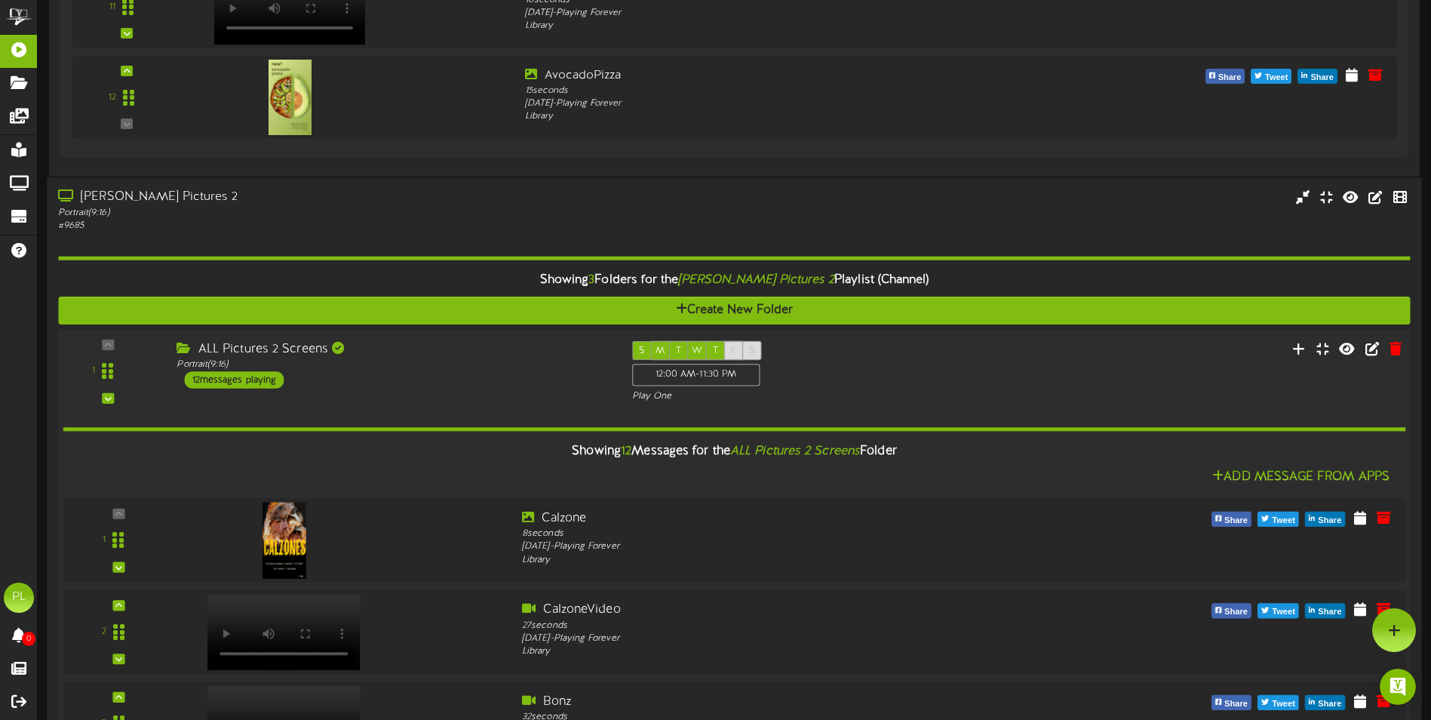
click at [463, 371] on div "ALL Pictures 2 Screens Portrait ( 9:16 ) 12 messages playing" at bounding box center [392, 365] width 455 height 48
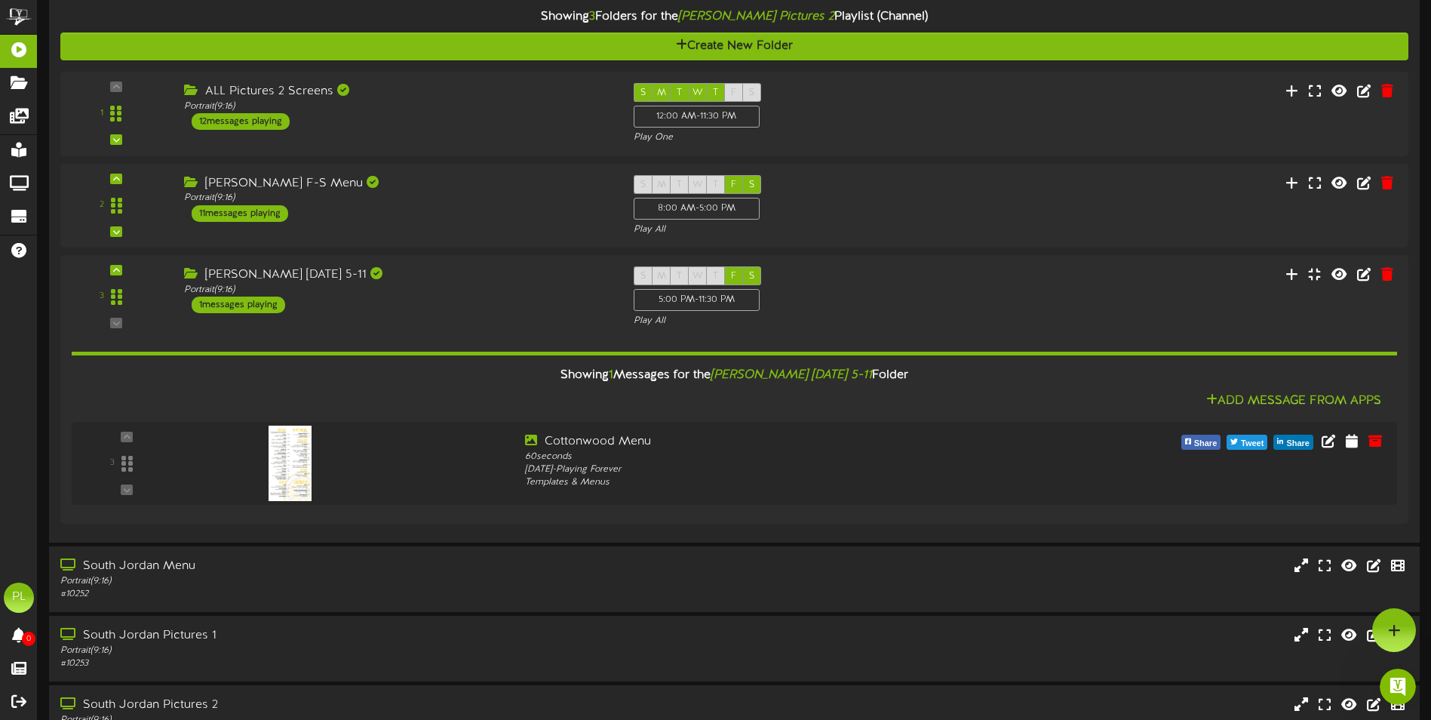
scroll to position [340, 0]
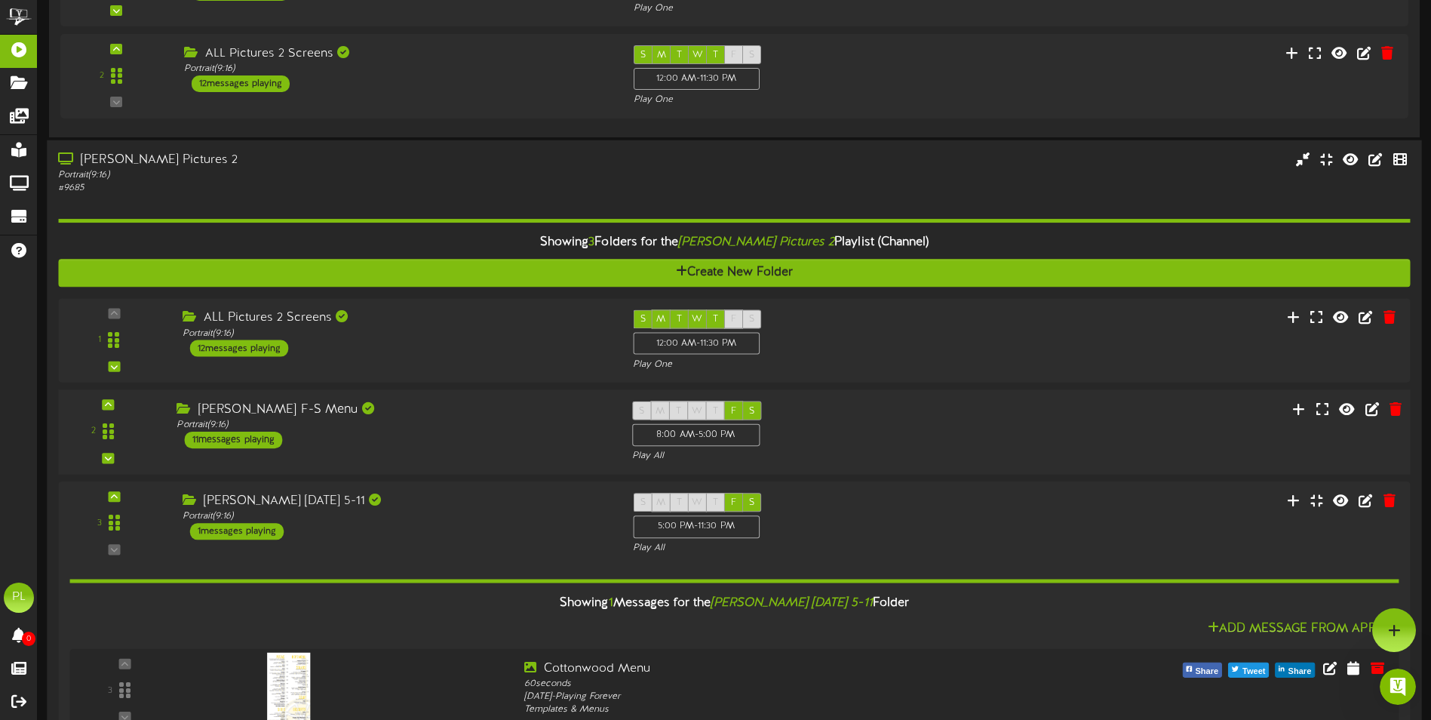
click at [486, 432] on div "[PERSON_NAME] F-S Menu Portrait ( 9:16 ) 11 messages playing" at bounding box center [392, 425] width 455 height 48
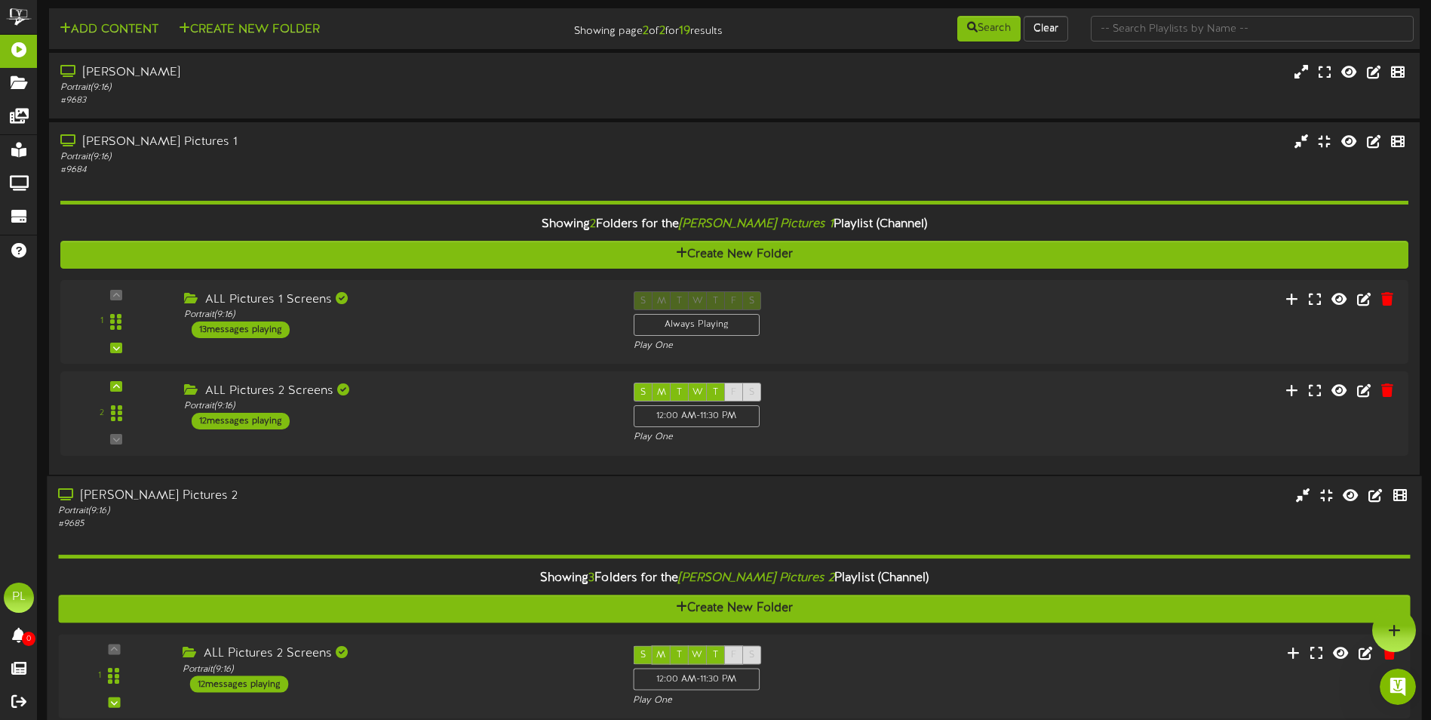
scroll to position [0, 0]
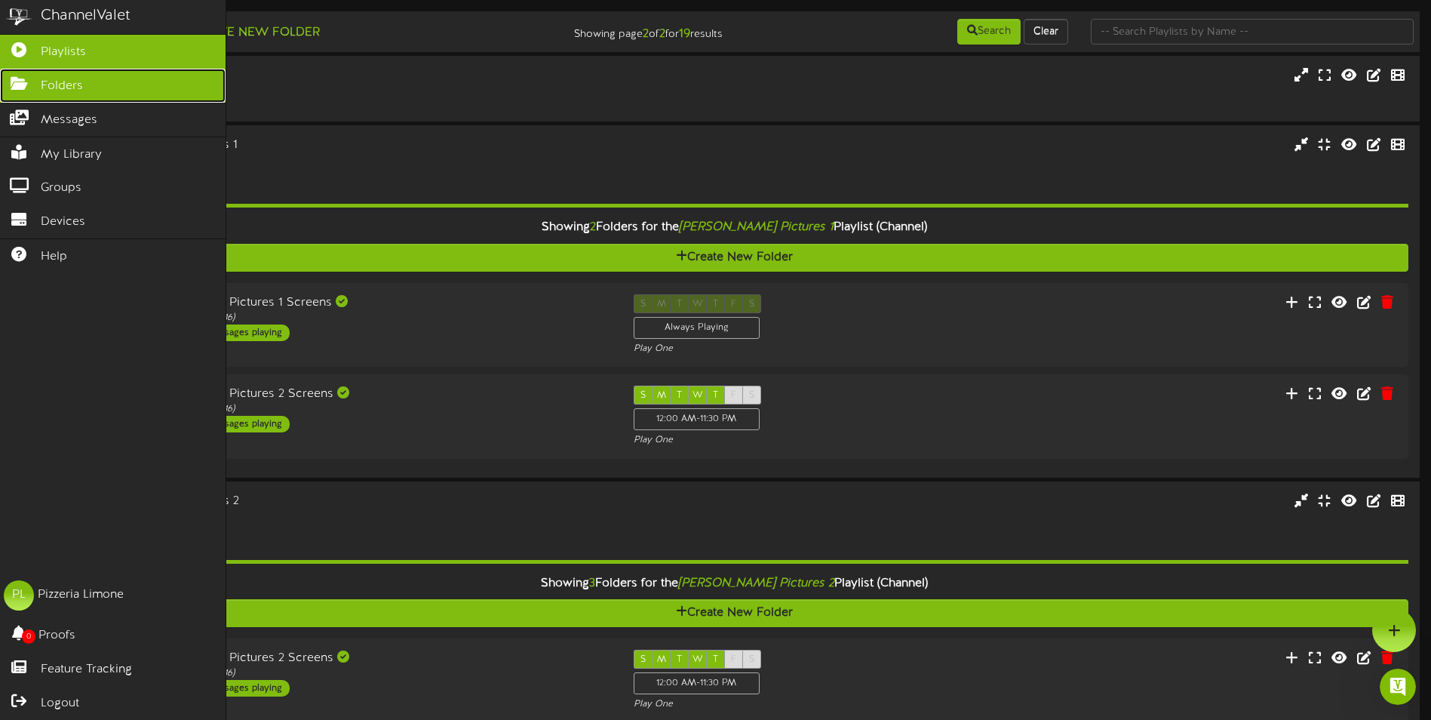
click at [88, 81] on link "Folders" at bounding box center [113, 86] width 226 height 34
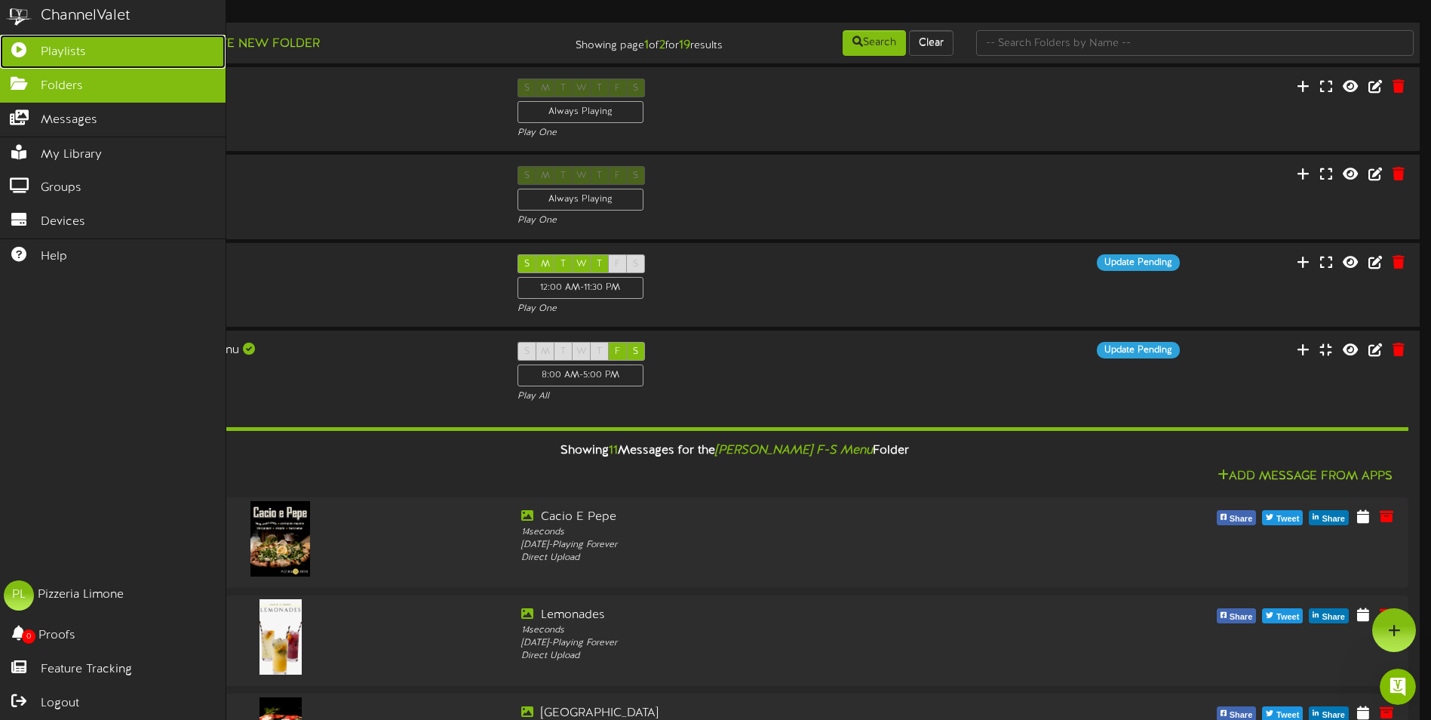
click at [26, 57] on link "Playlists" at bounding box center [113, 52] width 226 height 34
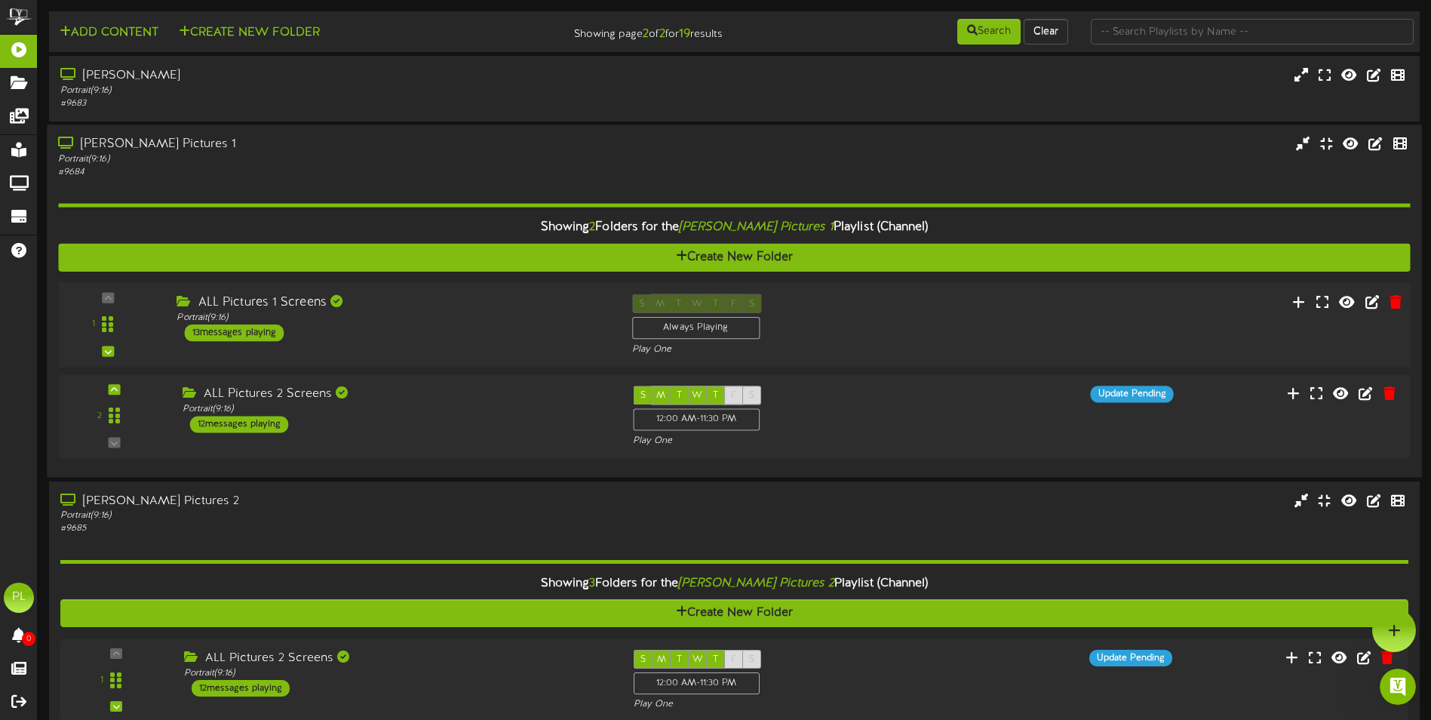
click at [455, 306] on div "ALL Pictures 1 Screens" at bounding box center [393, 302] width 432 height 17
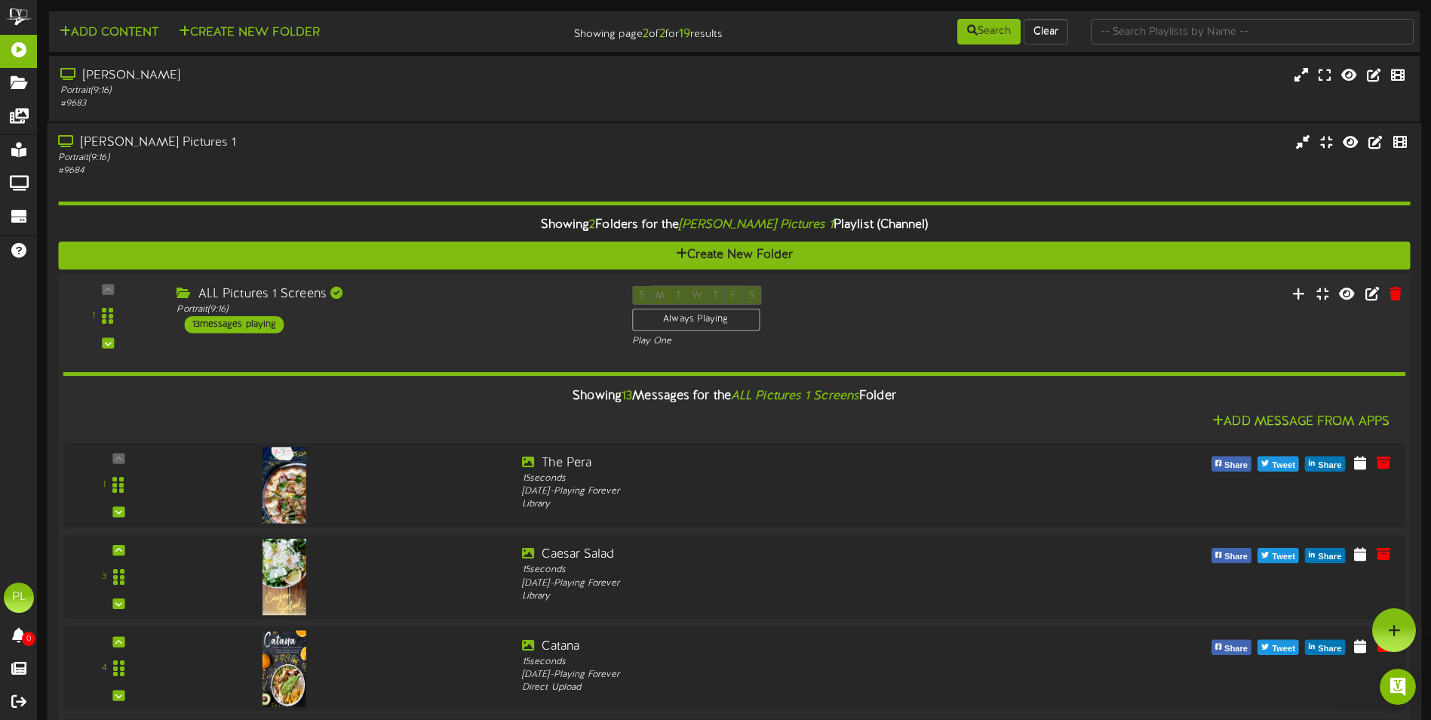
click at [472, 317] on div "ALL Pictures 1 Screens Portrait ( 9:16 ) 13 messages playing" at bounding box center [392, 310] width 455 height 48
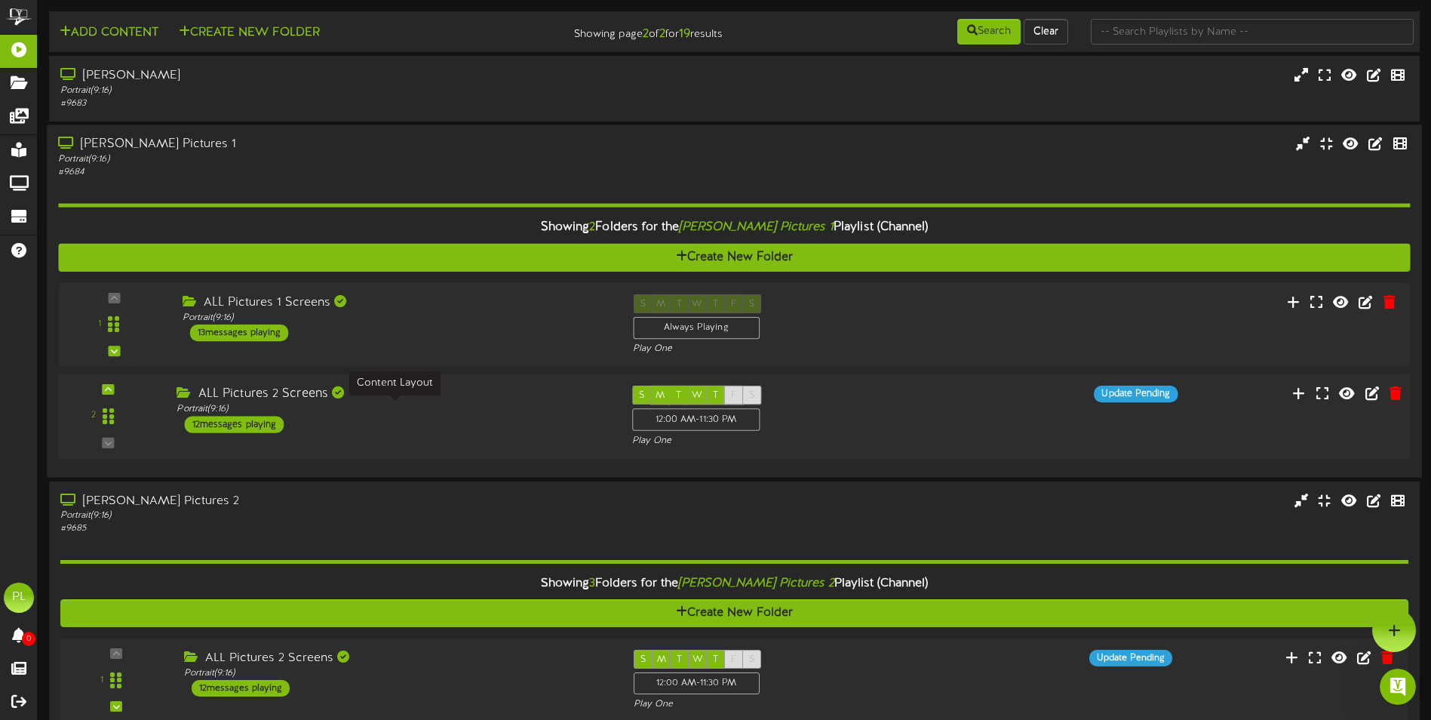
click at [417, 410] on div "Portrait ( 9:16 )" at bounding box center [393, 409] width 432 height 13
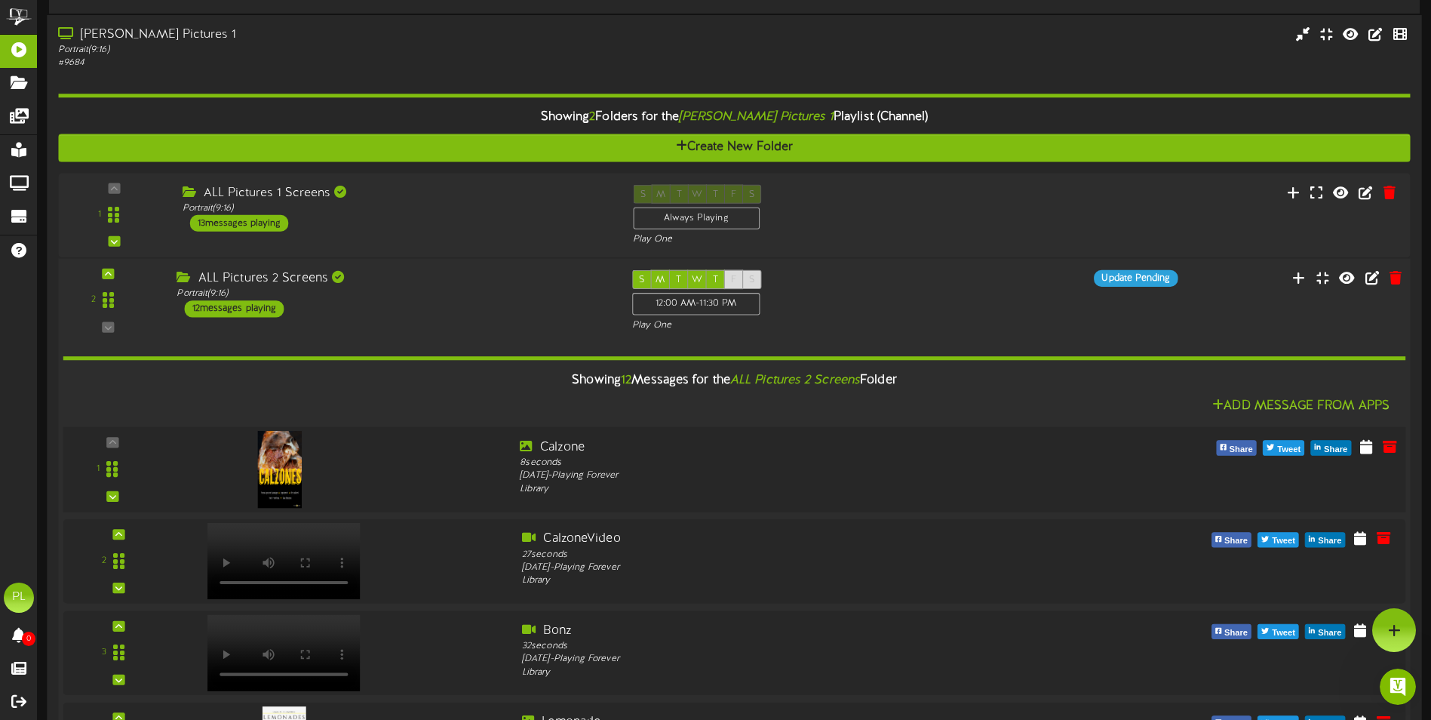
scroll to position [75, 0]
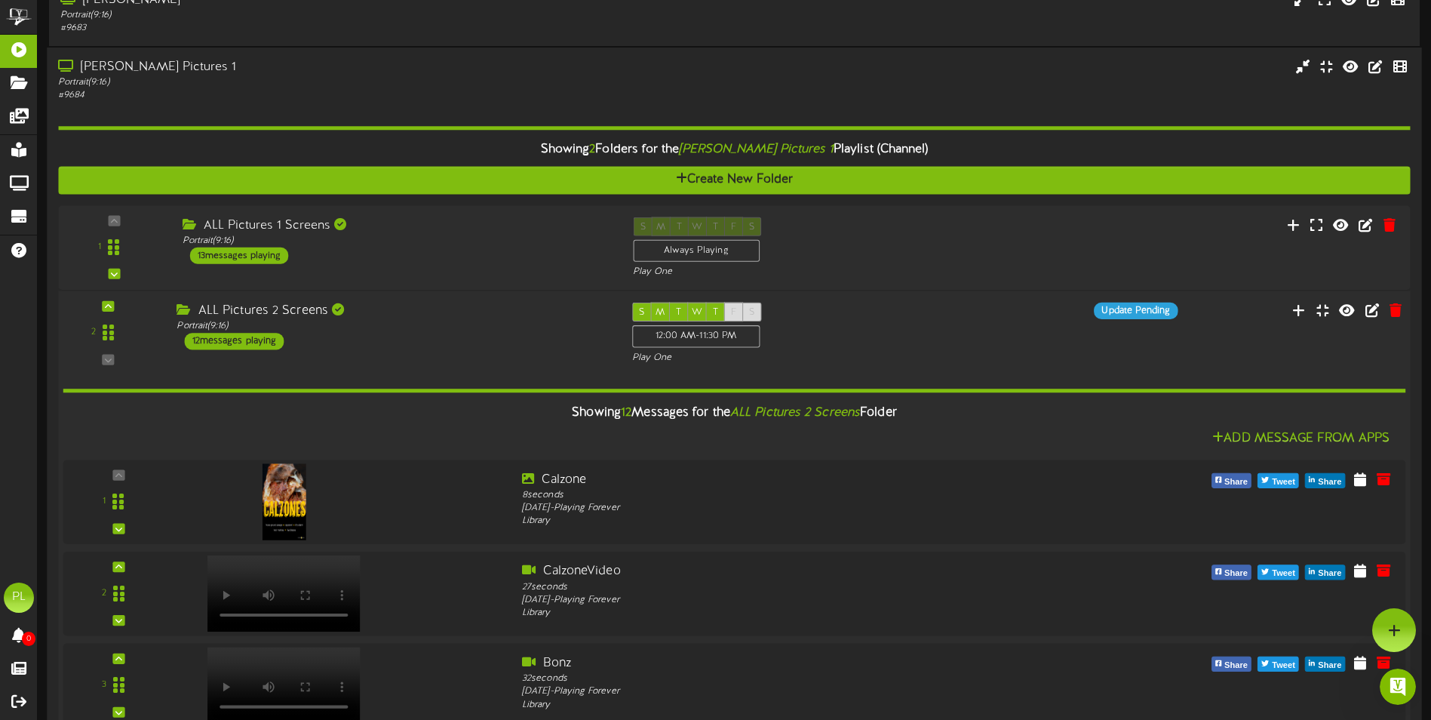
click at [467, 349] on div "ALL Pictures 2 Screens Portrait ( 9:16 ) 12 messages playing" at bounding box center [392, 327] width 455 height 48
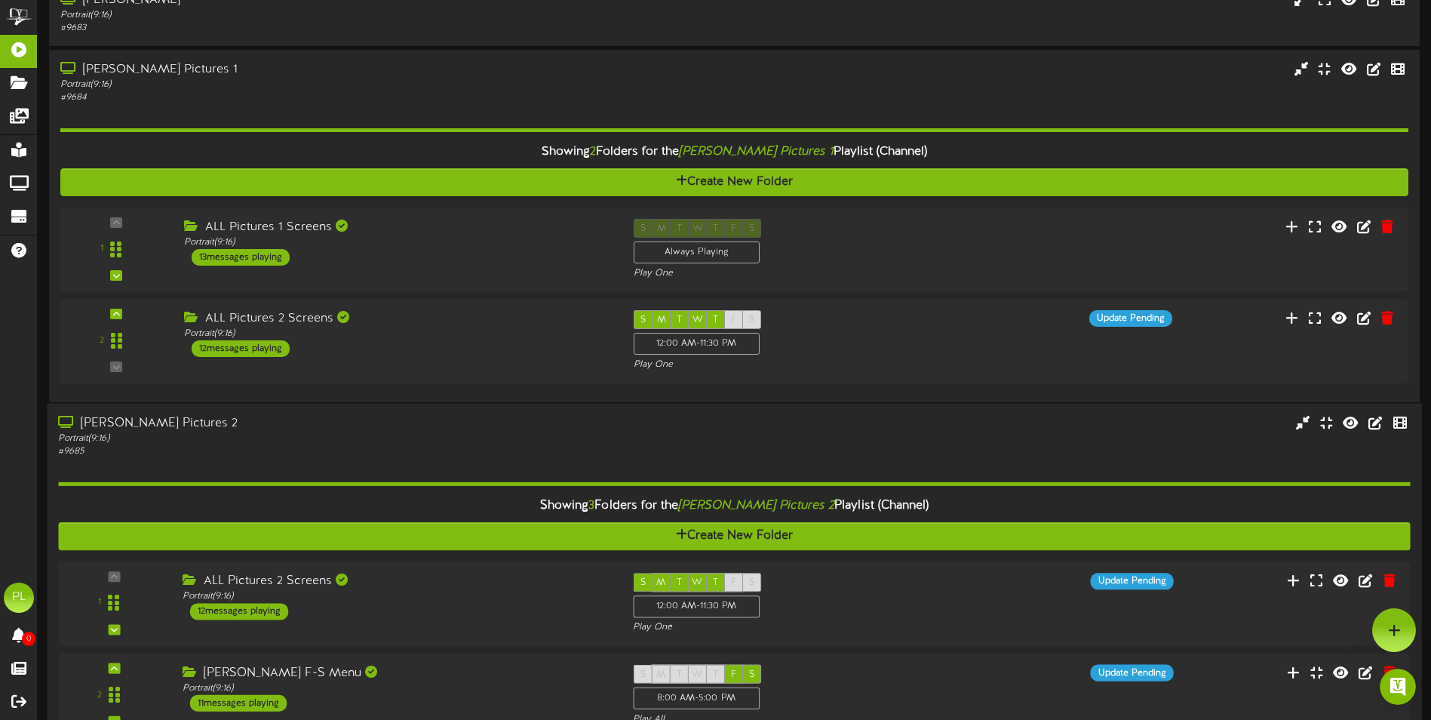
click at [384, 448] on div "# 9685" at bounding box center [333, 450] width 550 height 13
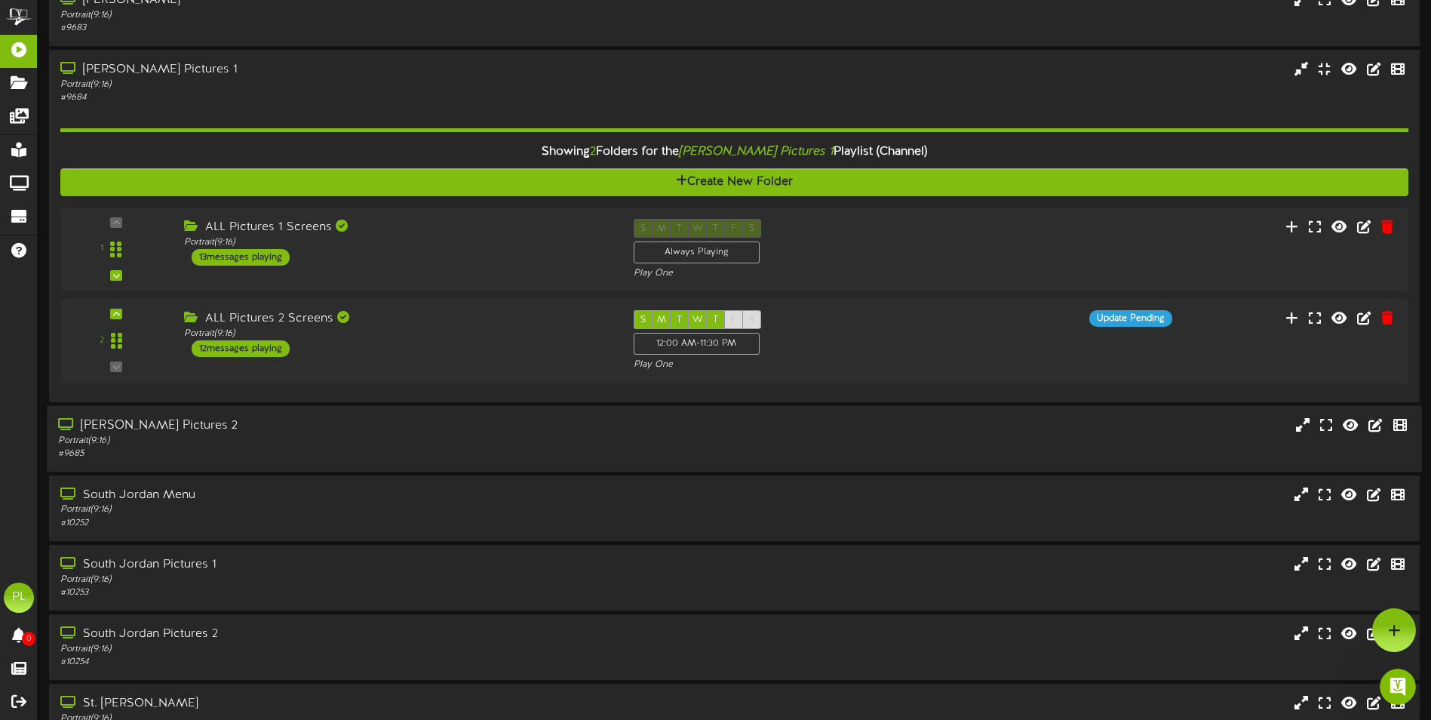
scroll to position [0, 0]
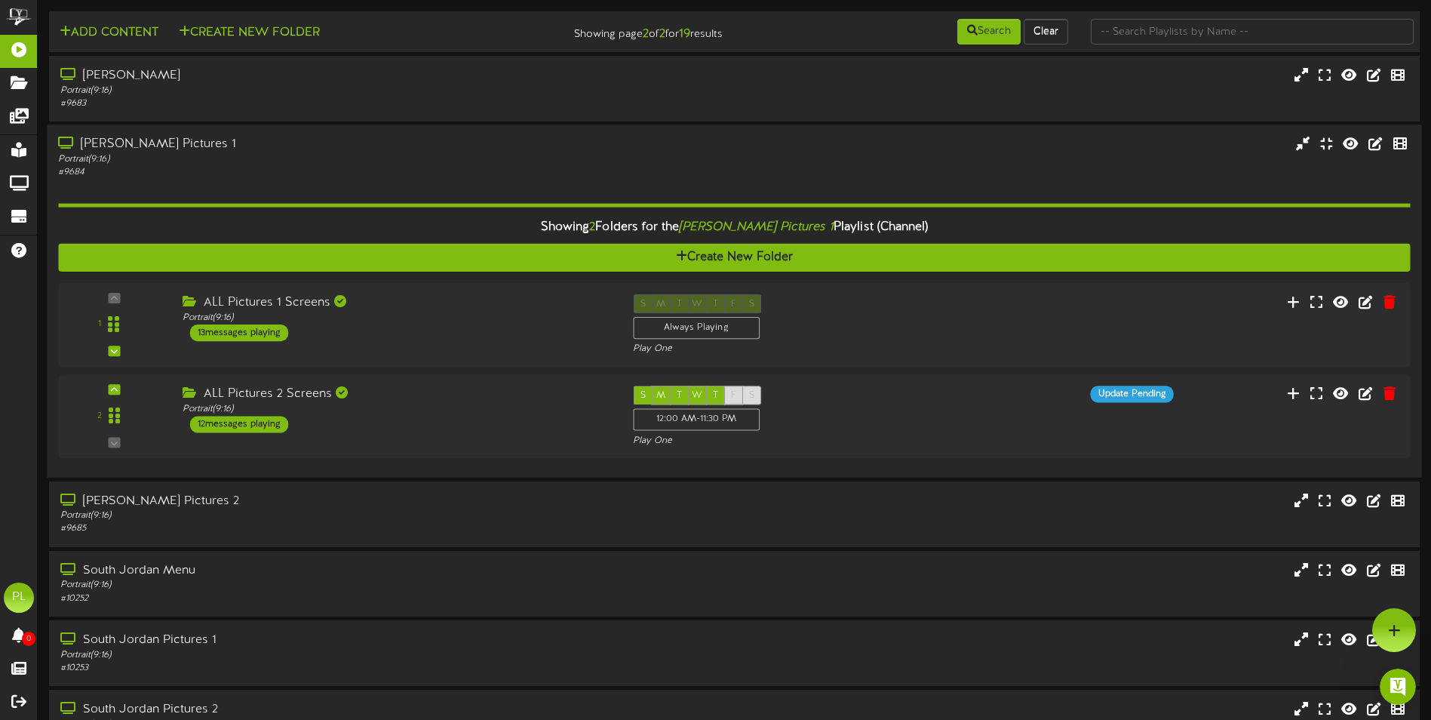
click at [392, 170] on div "# 9684" at bounding box center [333, 173] width 550 height 13
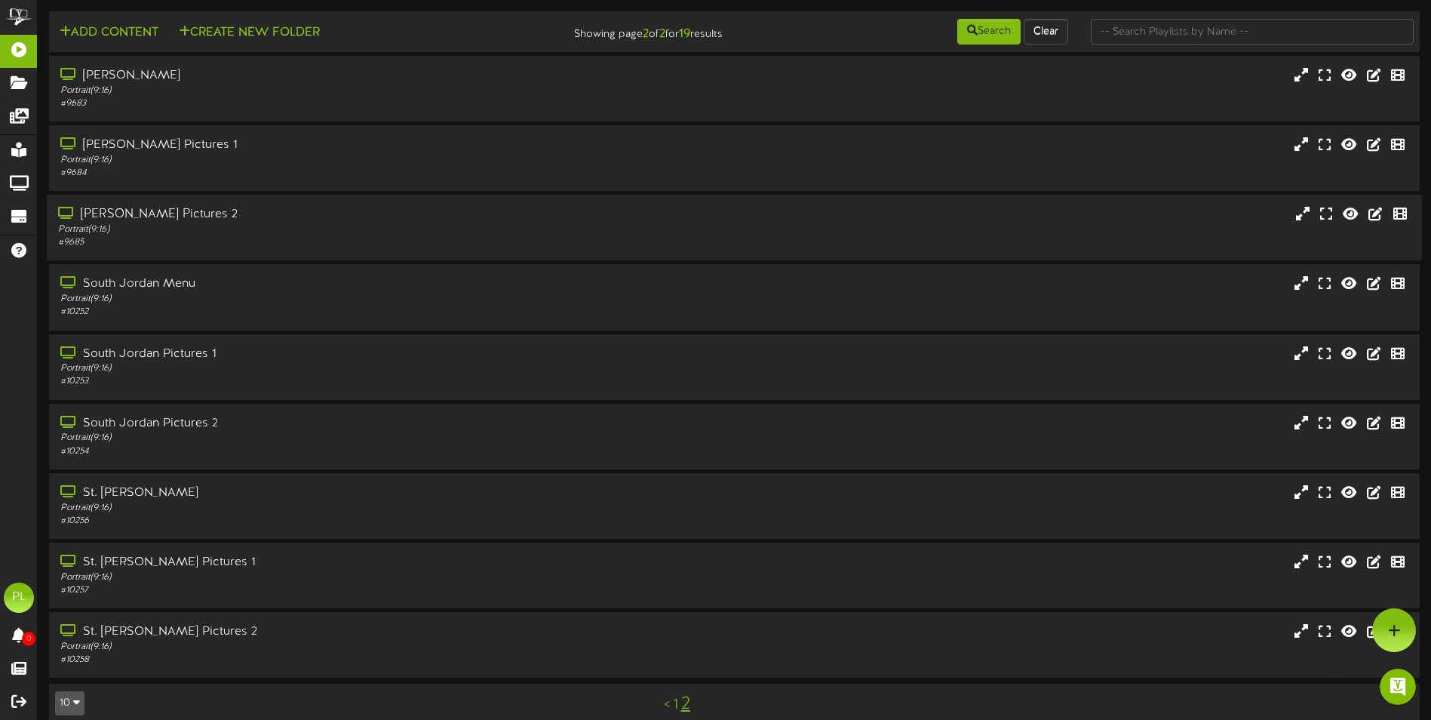
click at [313, 226] on div "Portrait ( 9:16 )" at bounding box center [333, 229] width 550 height 13
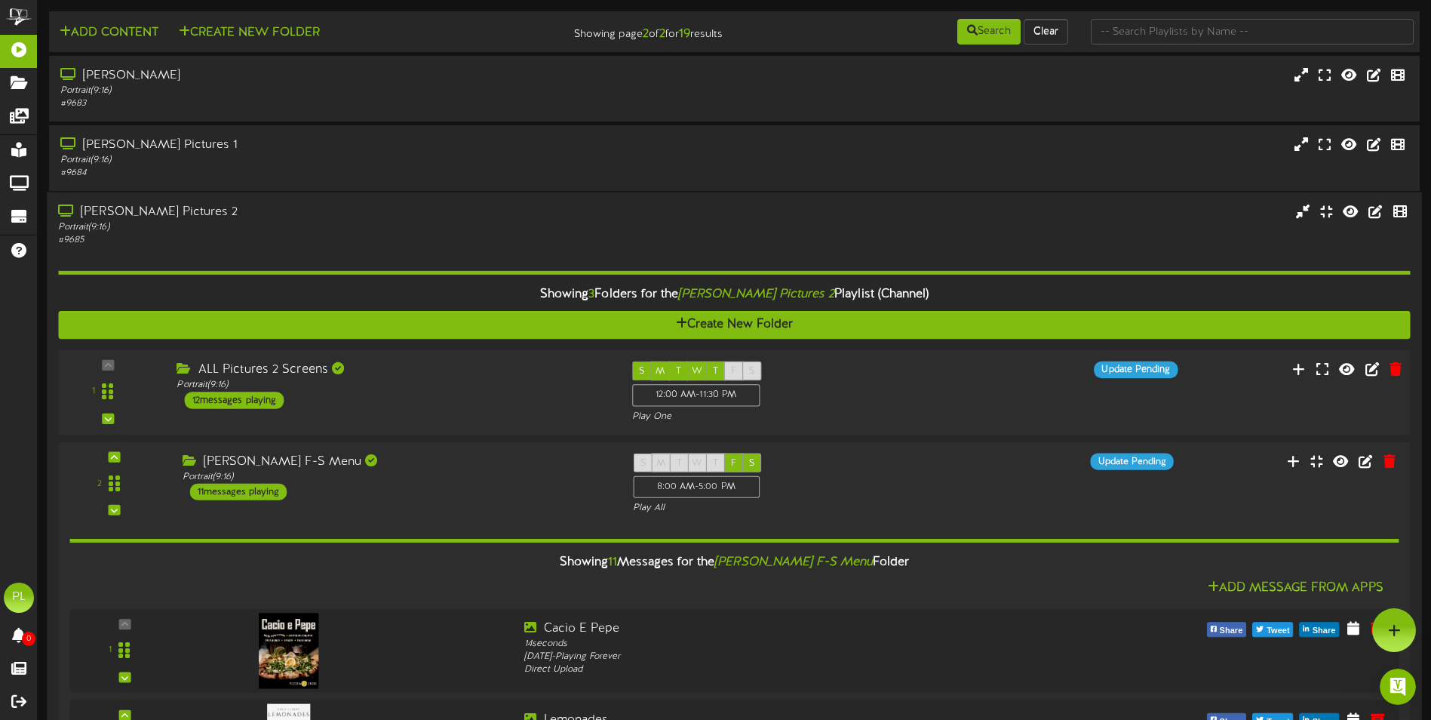
click at [415, 404] on div "ALL Pictures 2 Screens Portrait ( 9:16 ) 12 messages playing" at bounding box center [392, 385] width 455 height 48
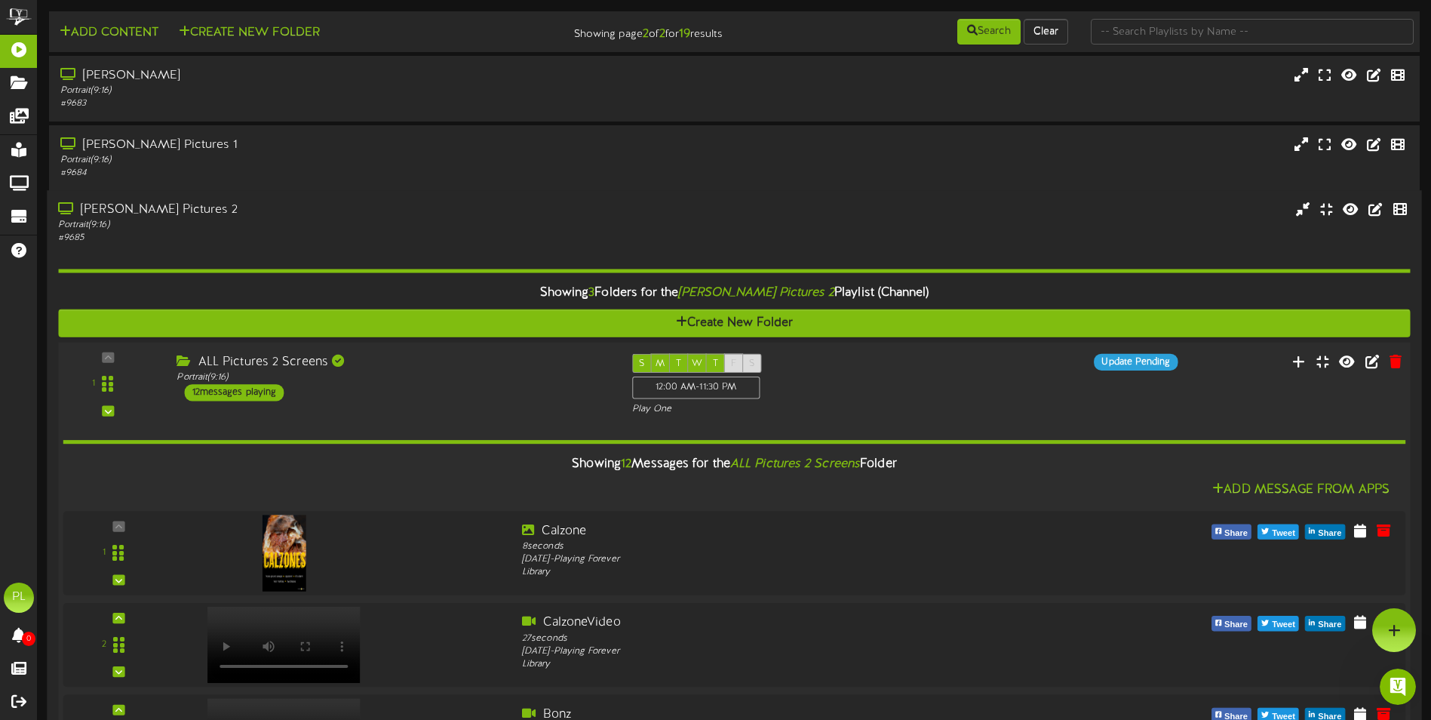
click at [518, 377] on div "Portrait ( 9:16 )" at bounding box center [393, 377] width 432 height 13
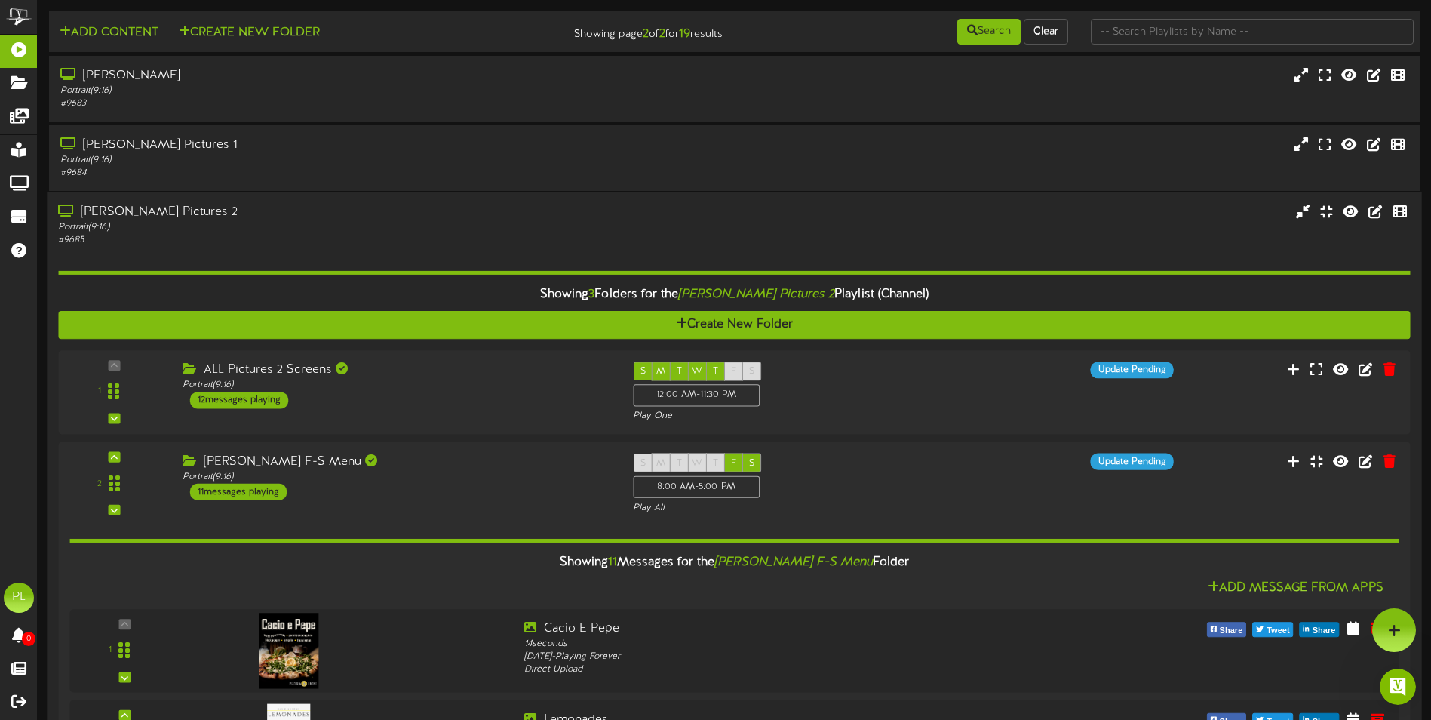
click at [428, 235] on div "# 9685" at bounding box center [333, 240] width 550 height 13
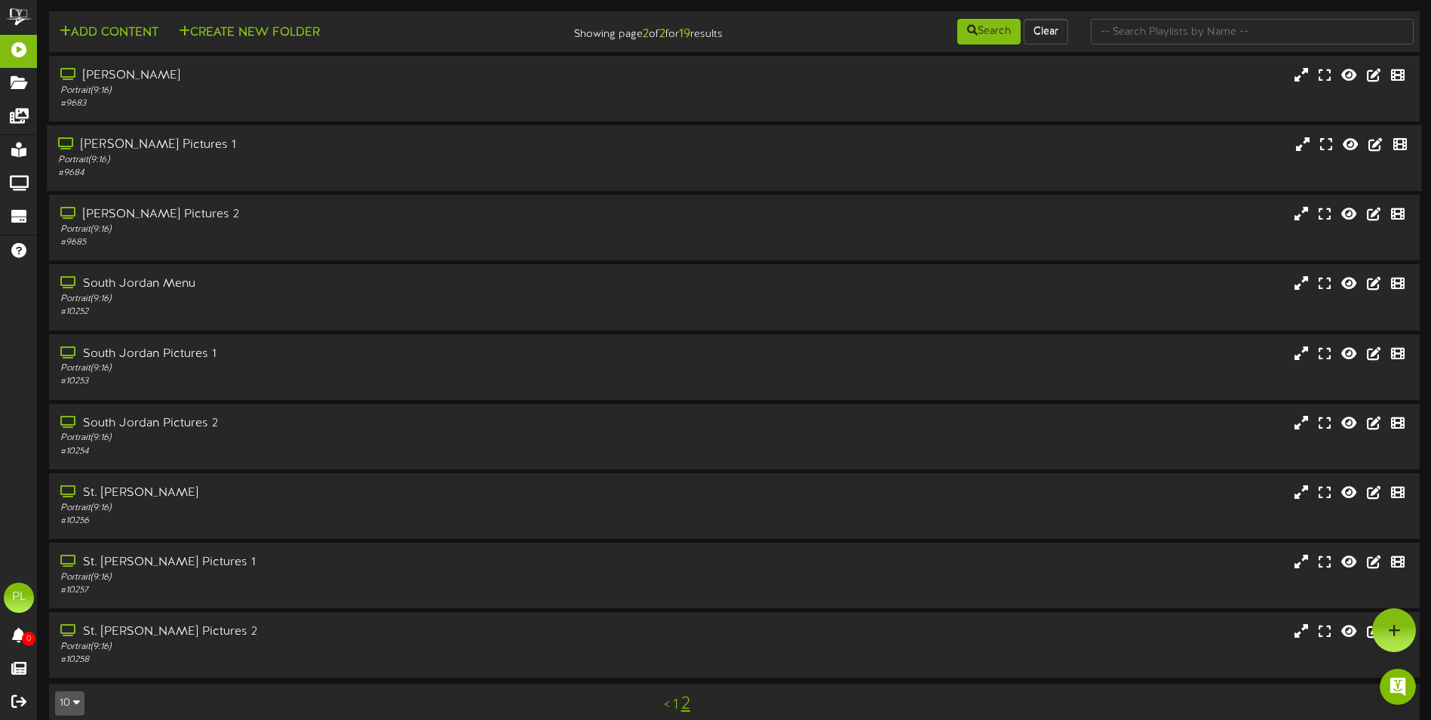
click at [360, 175] on div "# 9684" at bounding box center [333, 173] width 550 height 13
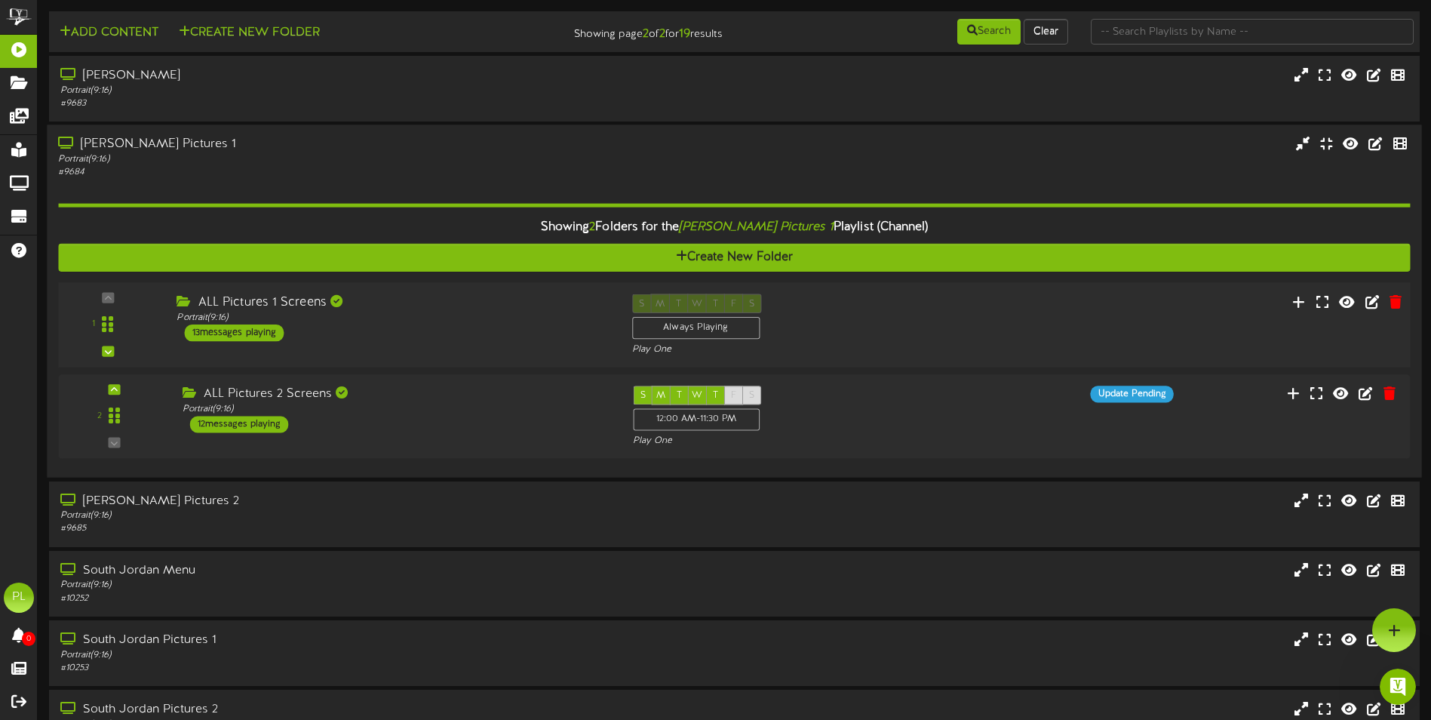
click at [498, 337] on div "ALL Pictures 1 Screens Portrait ( 9:16 ) 13 messages playing" at bounding box center [392, 318] width 455 height 48
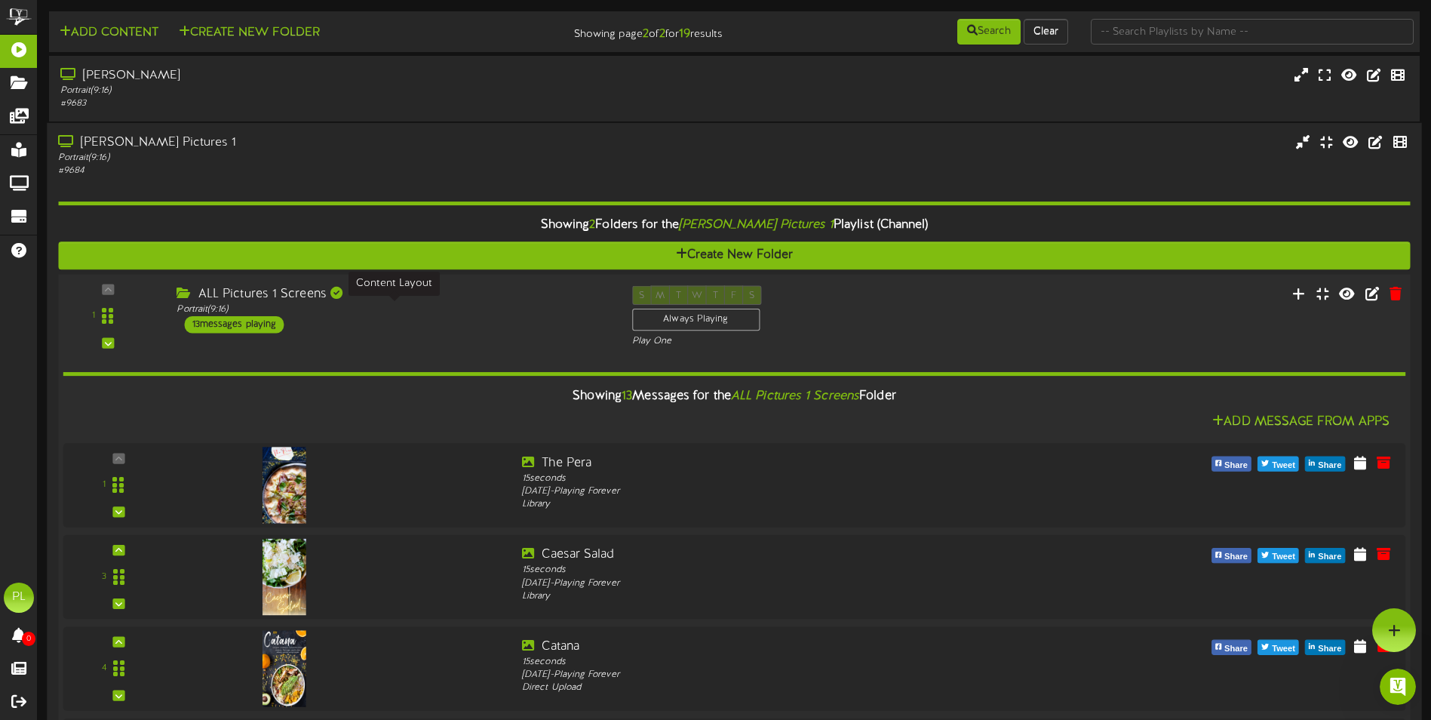
click at [451, 309] on div "Portrait ( 9:16 )" at bounding box center [393, 309] width 432 height 13
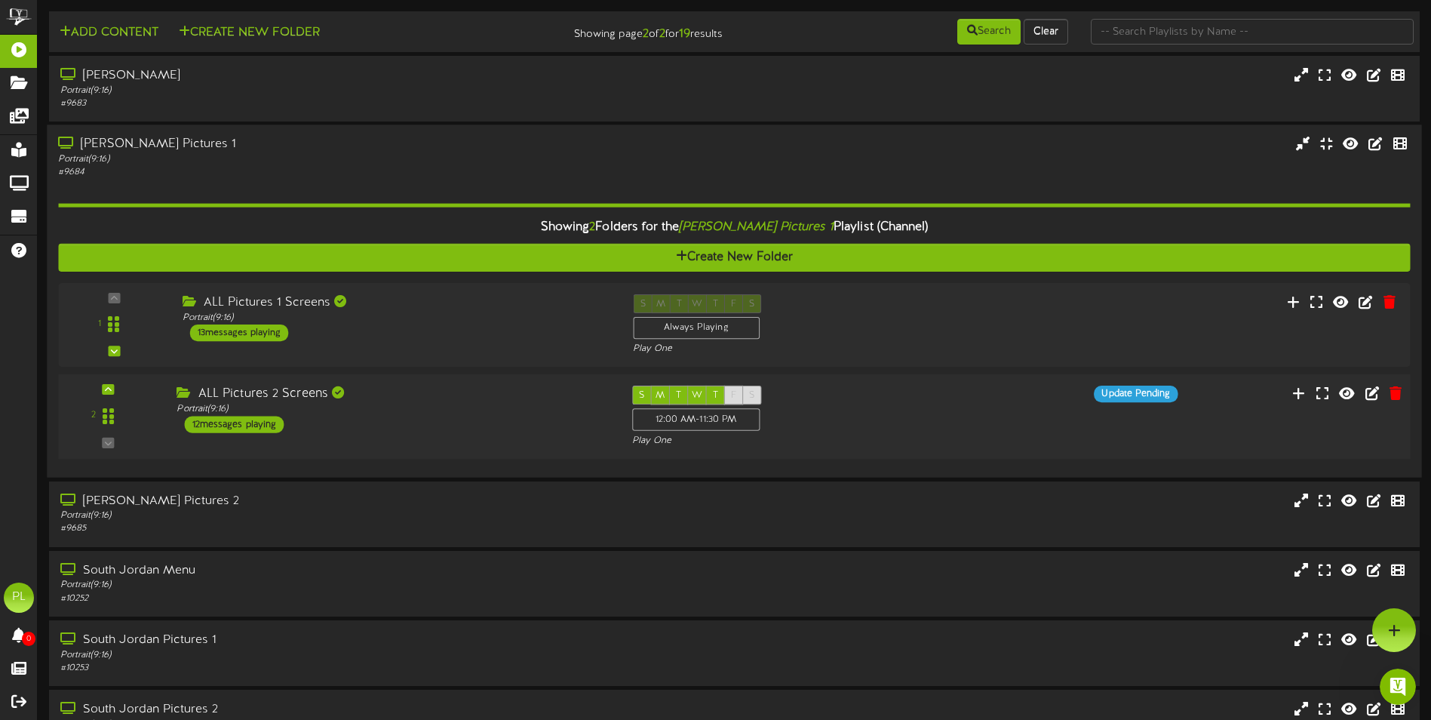
click at [409, 424] on div "ALL Pictures 2 Screens Portrait ( 9:16 ) 12 messages playing" at bounding box center [392, 410] width 455 height 48
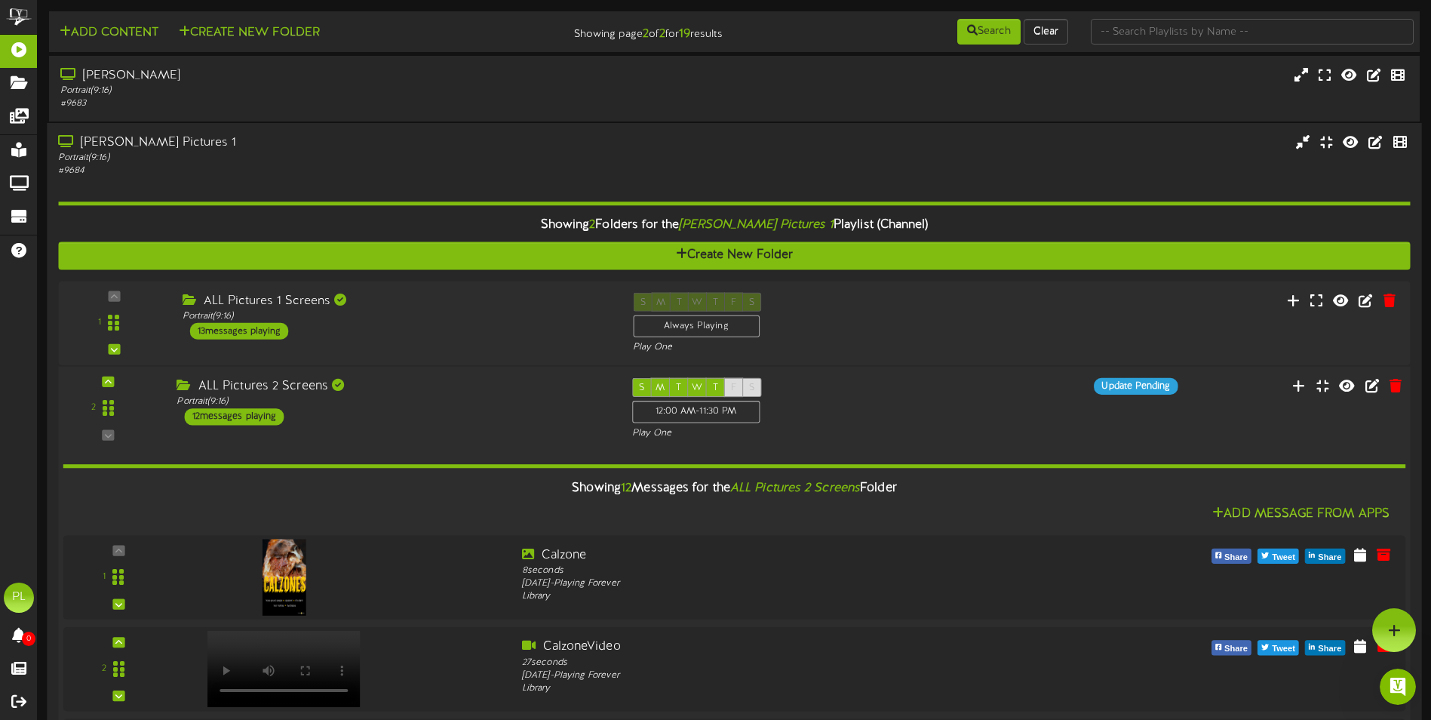
click at [469, 437] on div "2 ( 9:16" at bounding box center [734, 409] width 1366 height 62
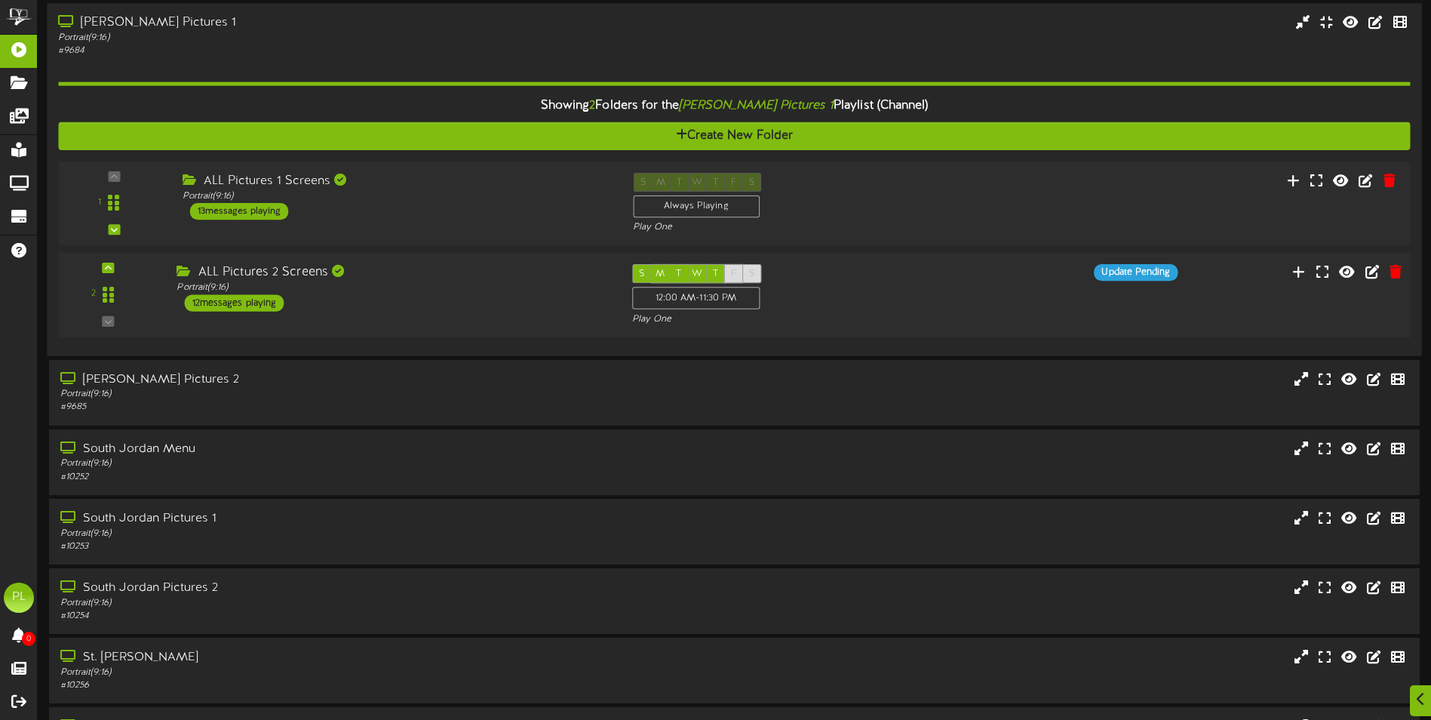
scroll to position [151, 0]
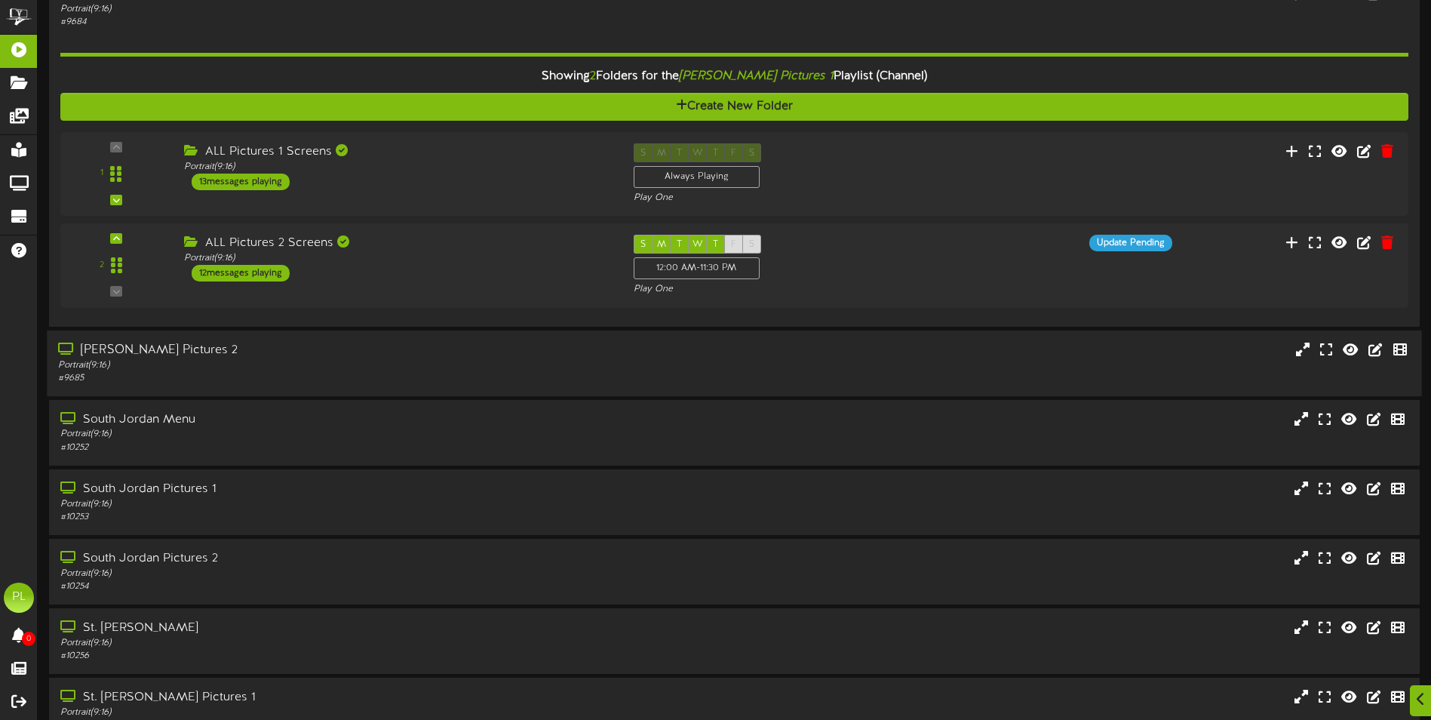
click at [325, 358] on div "[PERSON_NAME] Pictures 2" at bounding box center [333, 349] width 550 height 17
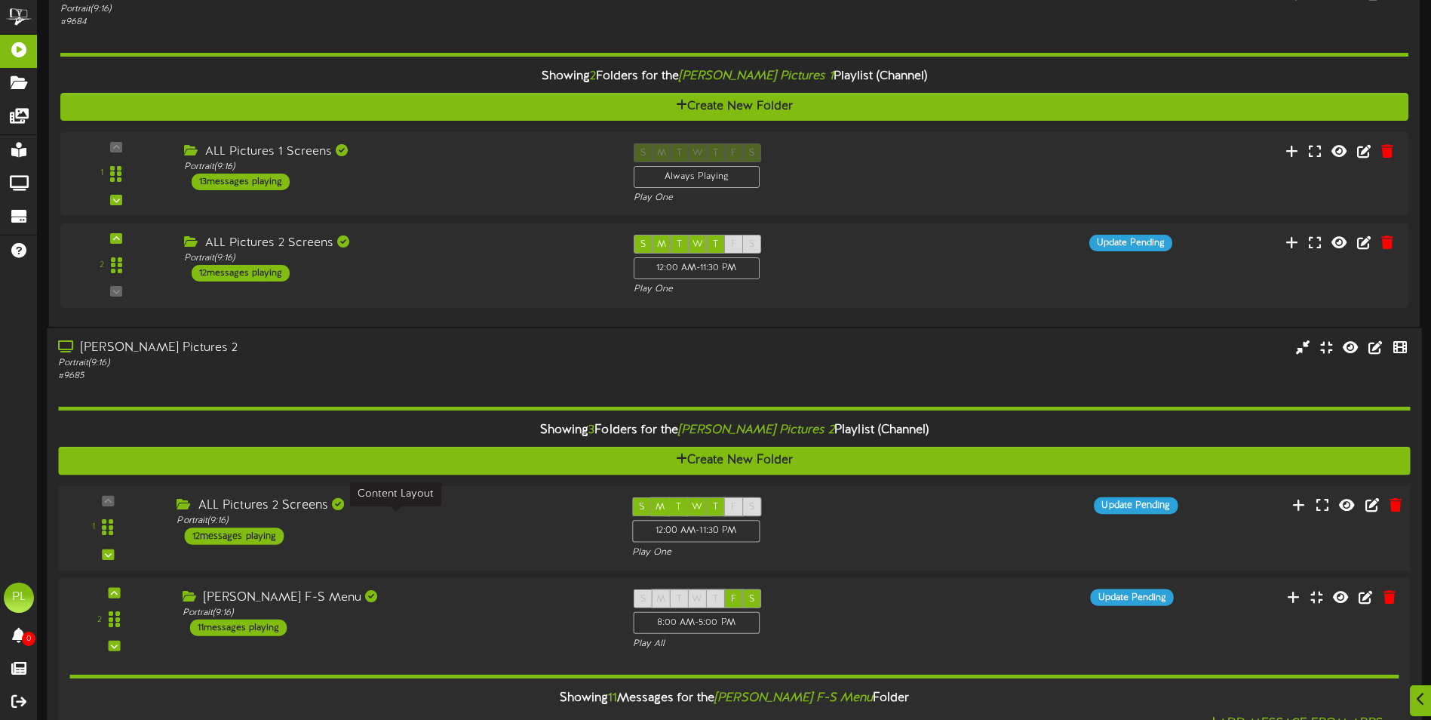
click at [355, 524] on div "Portrait ( 9:16 )" at bounding box center [393, 520] width 432 height 13
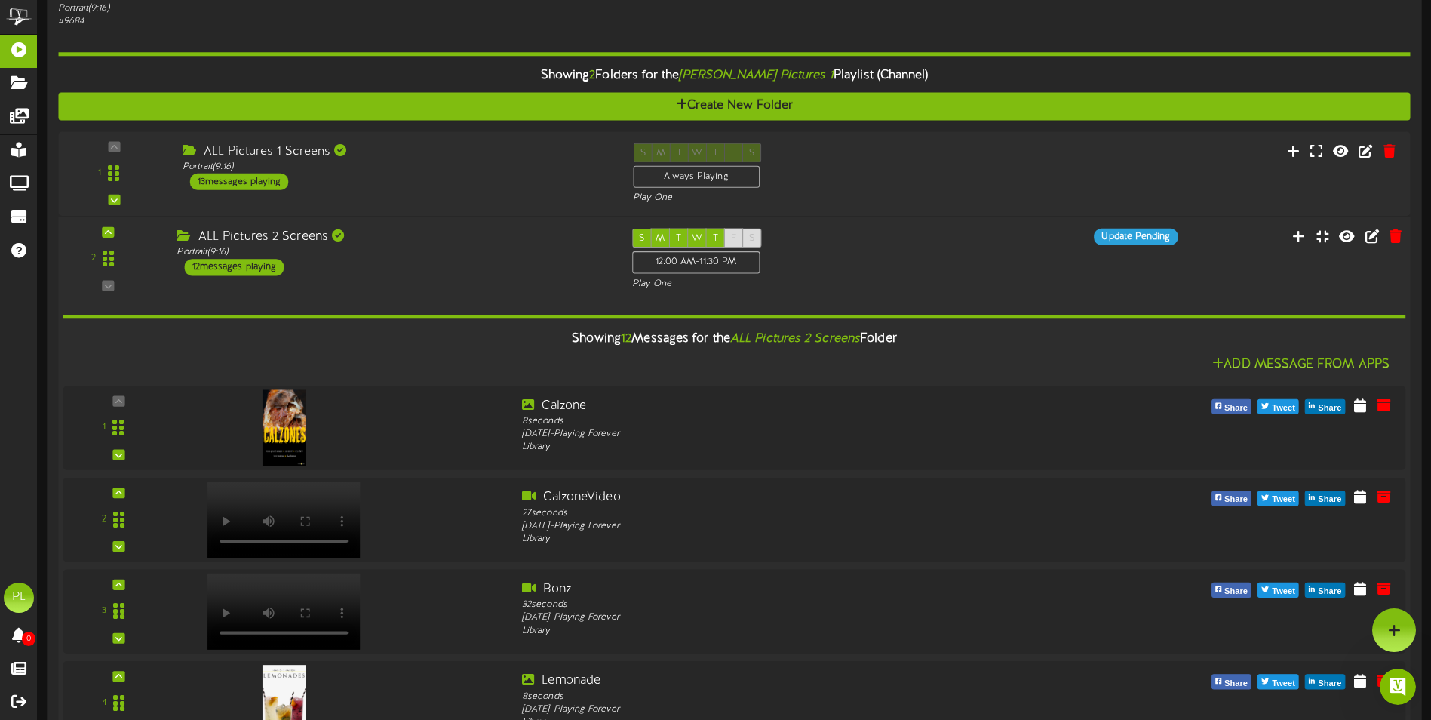
scroll to position [0, 0]
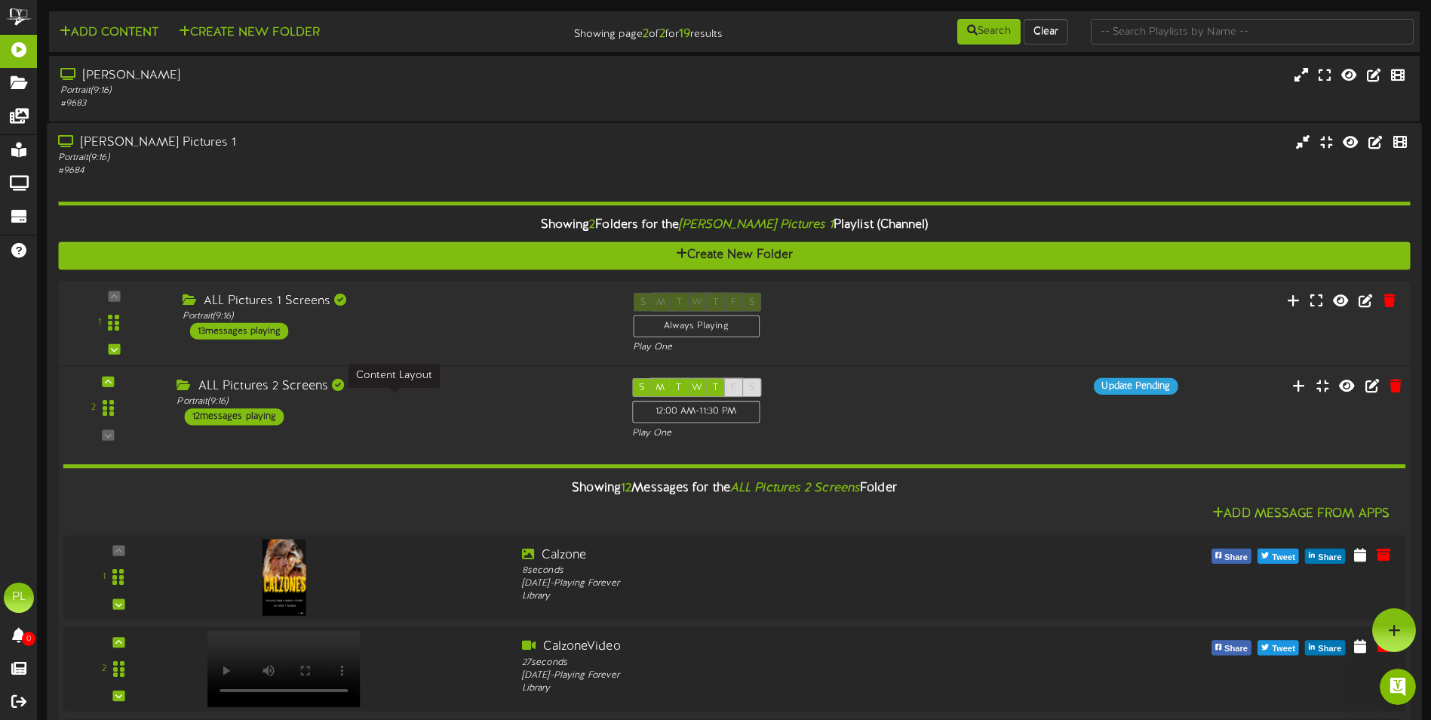
click at [492, 398] on div "Portrait ( 9:16 )" at bounding box center [393, 401] width 432 height 13
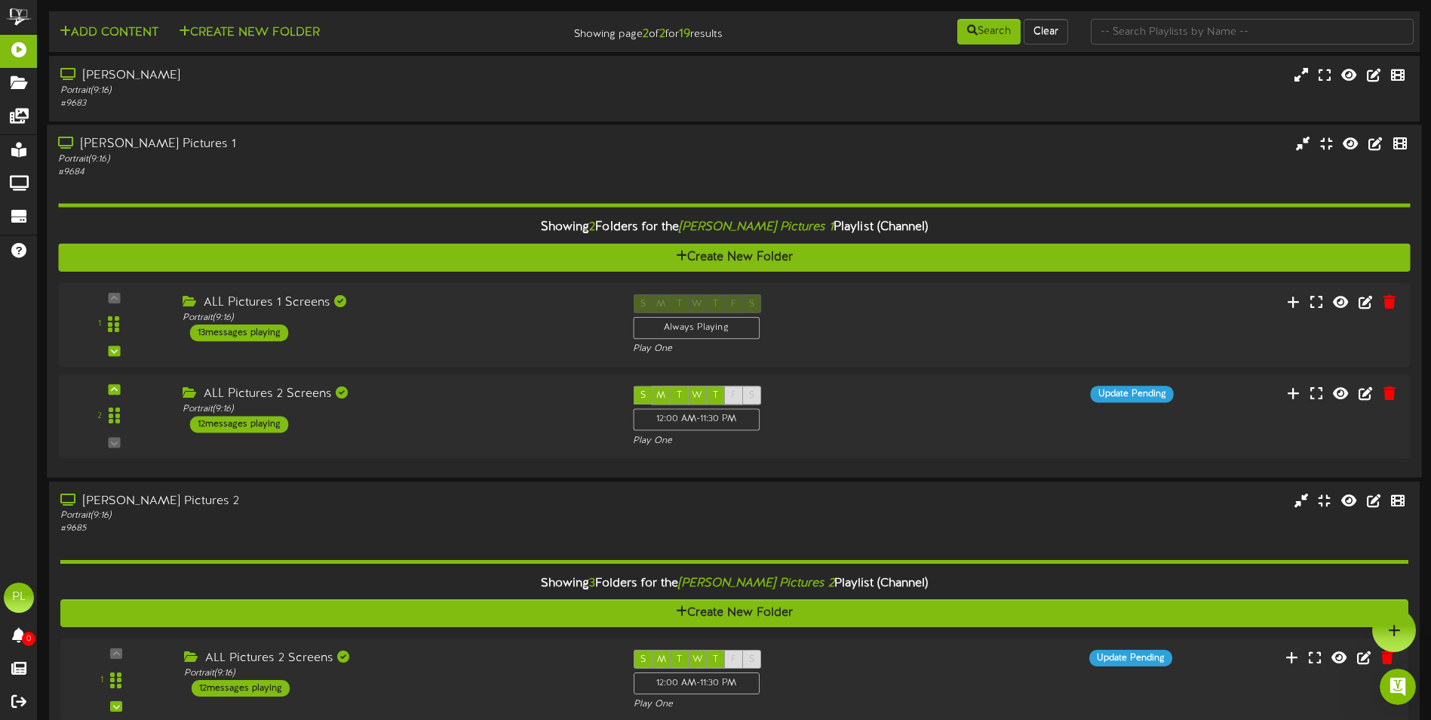
click at [251, 175] on div "# 9684" at bounding box center [333, 173] width 550 height 13
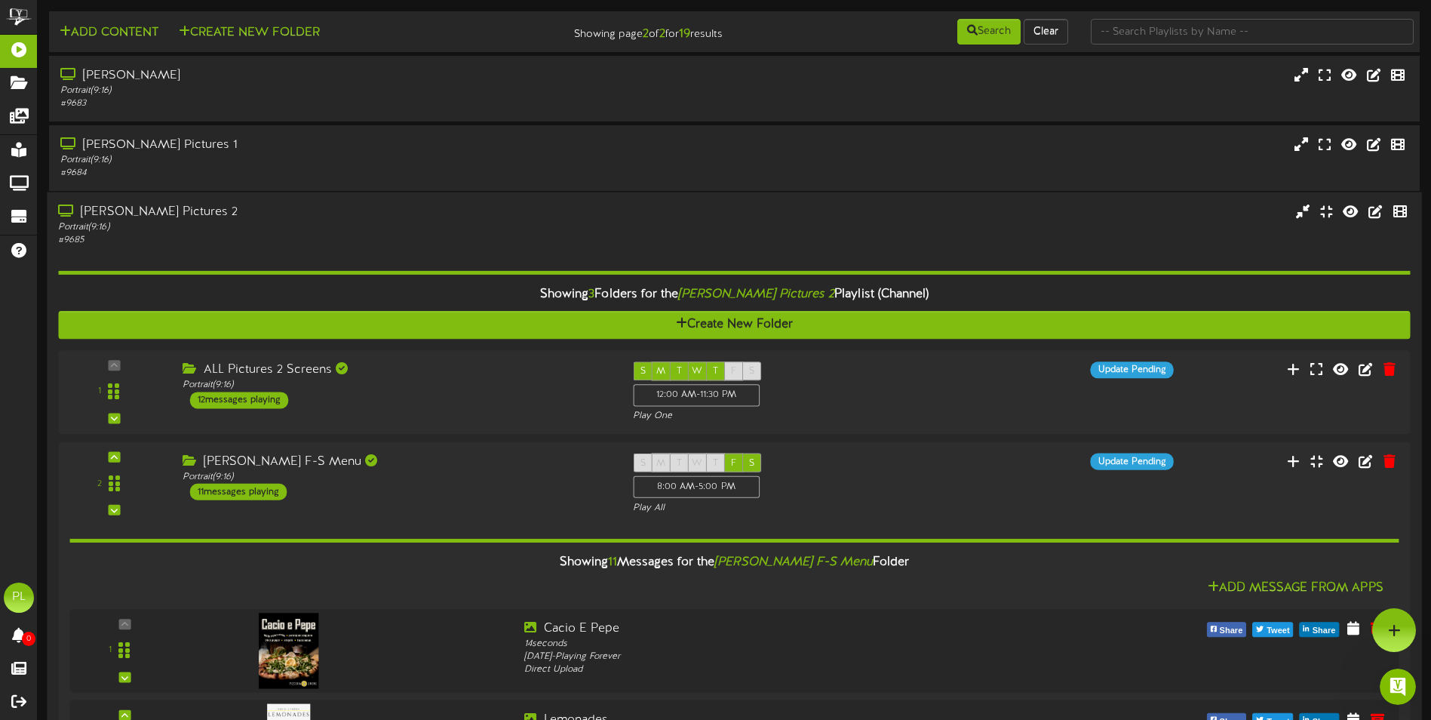
click at [286, 210] on div "[PERSON_NAME] Pictures 2" at bounding box center [333, 212] width 550 height 17
